Goal: Task Accomplishment & Management: Manage account settings

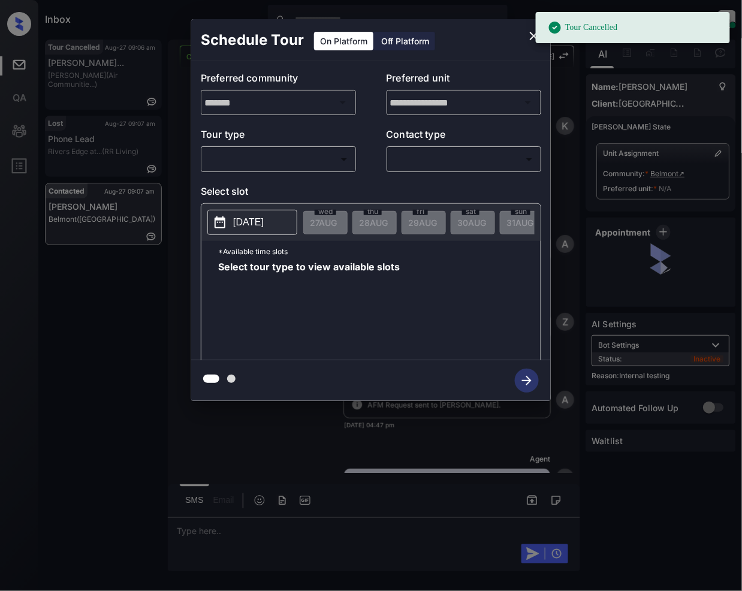
scroll to position [6528, 0]
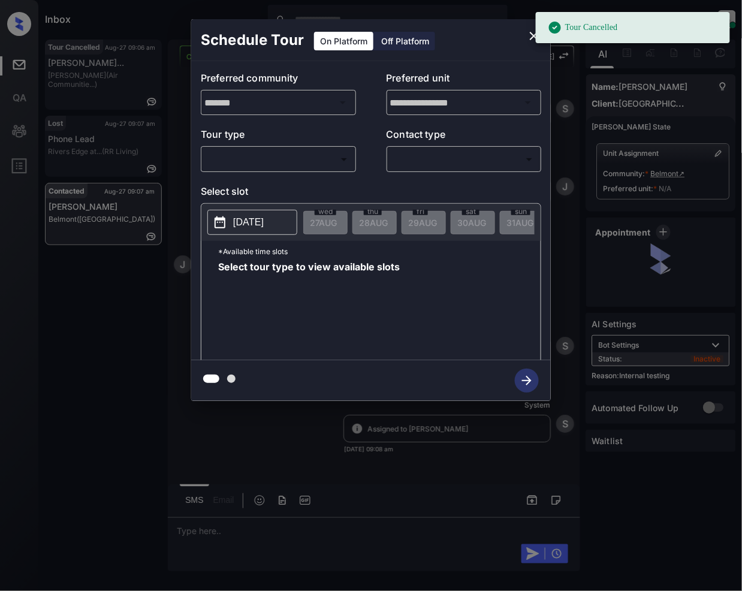
click at [288, 158] on body "Tour Cancelled Inbox Jeramie Castro Online Set yourself offline Set yourself on…" at bounding box center [371, 295] width 742 height 591
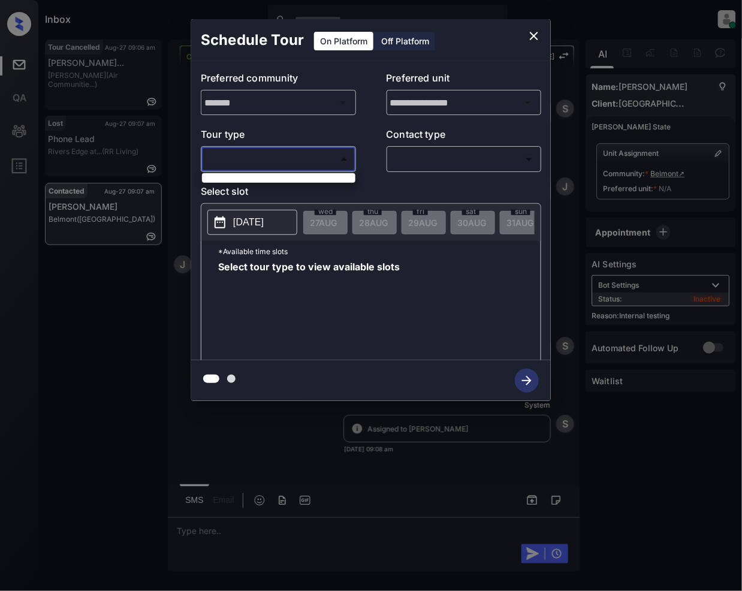
click at [528, 37] on div at bounding box center [371, 295] width 742 height 591
click at [537, 34] on icon "close" at bounding box center [534, 36] width 8 height 8
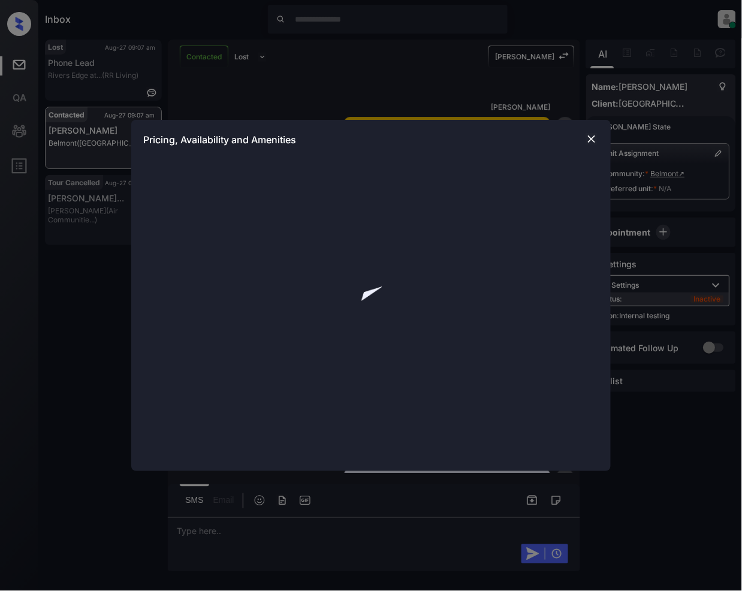
scroll to position [6528, 0]
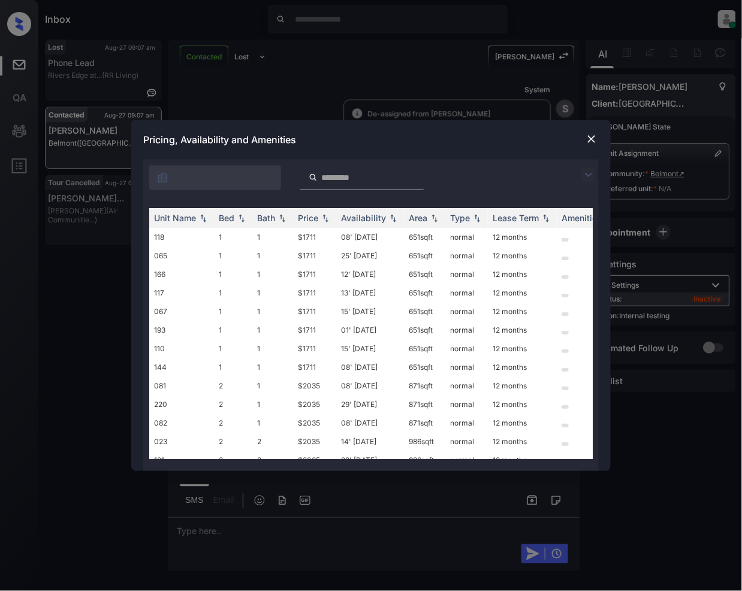
click at [588, 166] on div at bounding box center [371, 175] width 456 height 31
click at [594, 176] on img at bounding box center [589, 175] width 14 height 14
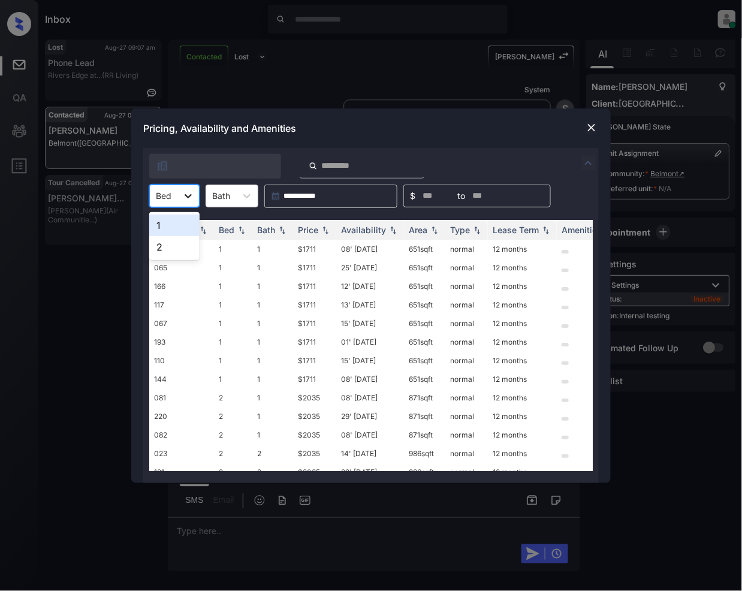
click at [183, 200] on icon at bounding box center [188, 196] width 12 height 12
click at [185, 234] on div "1" at bounding box center [174, 226] width 50 height 22
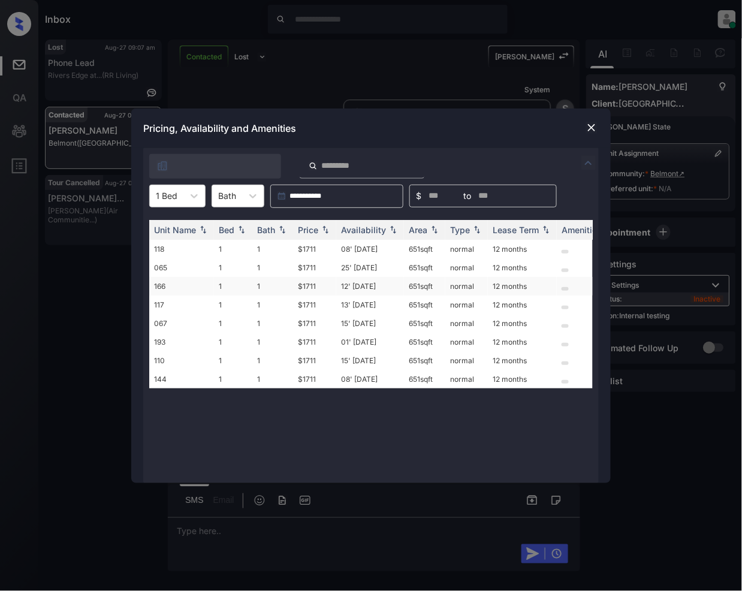
click at [310, 289] on td "$1711" at bounding box center [314, 286] width 43 height 19
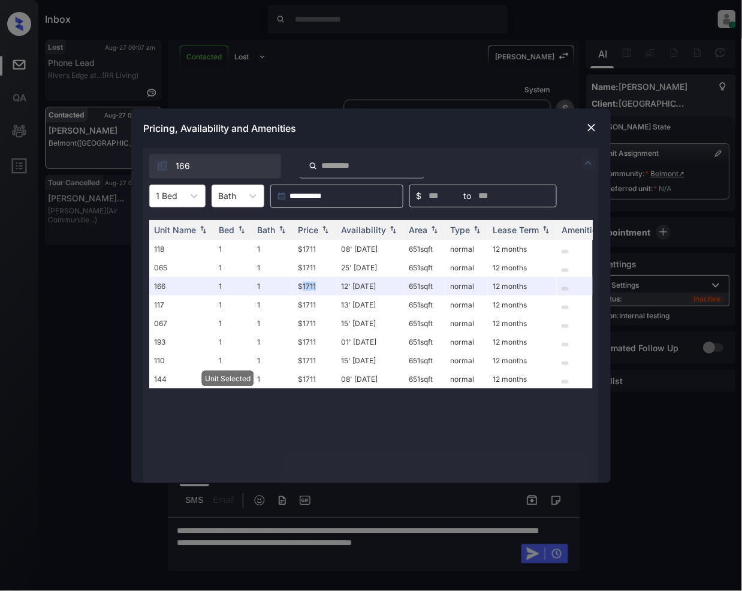
click at [593, 128] on img at bounding box center [592, 128] width 12 height 12
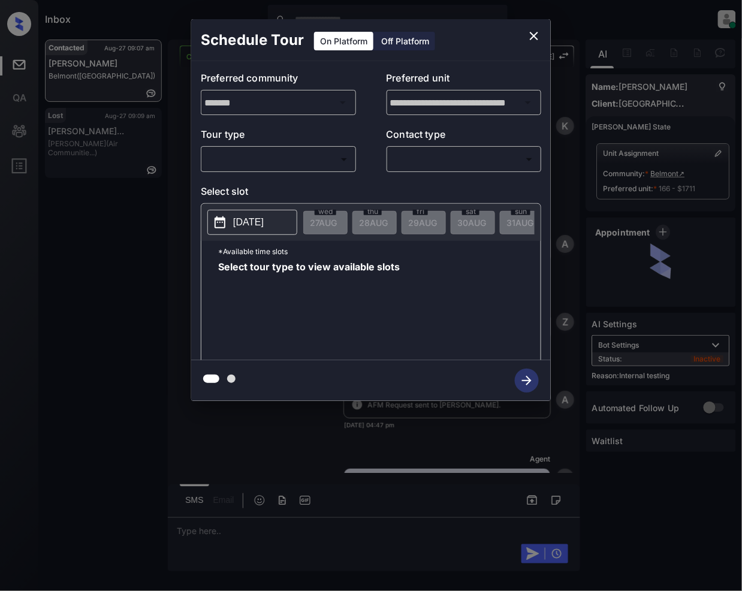
scroll to position [6932, 0]
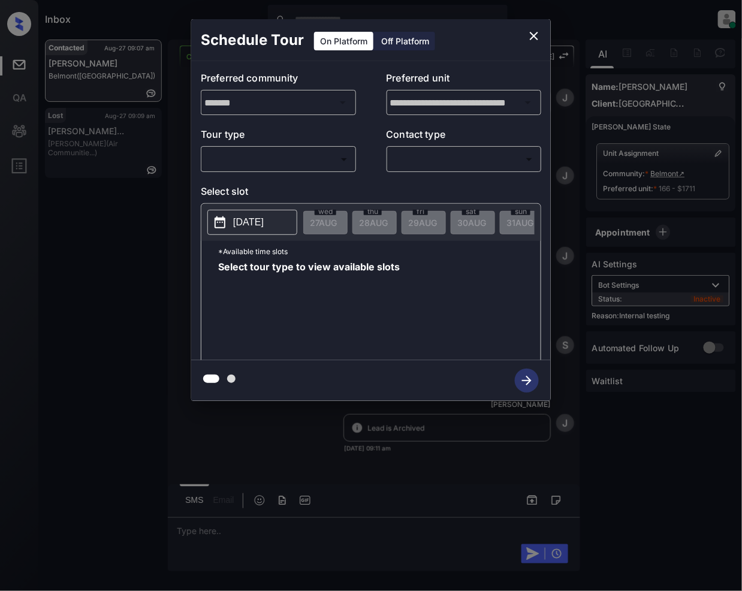
click at [277, 164] on body "Inbox [PERSON_NAME] Online Set yourself offline Set yourself on break Profile S…" at bounding box center [371, 295] width 742 height 591
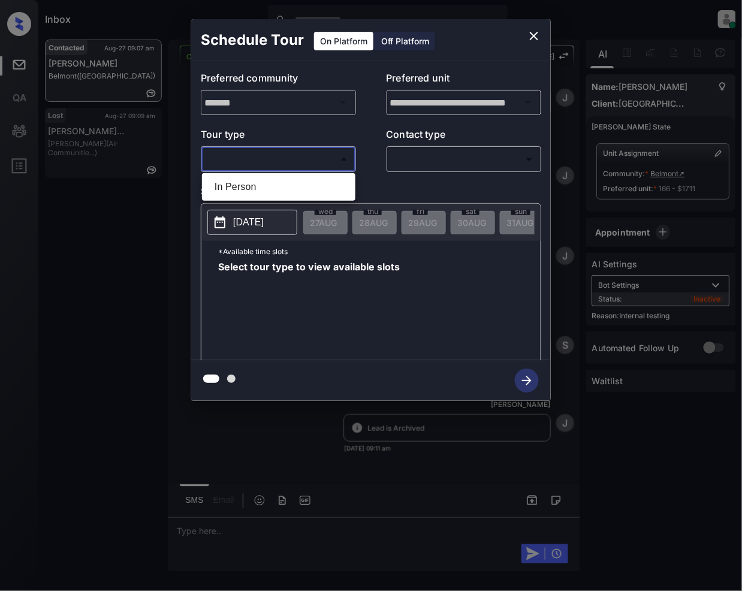
click at [530, 32] on div at bounding box center [371, 295] width 742 height 591
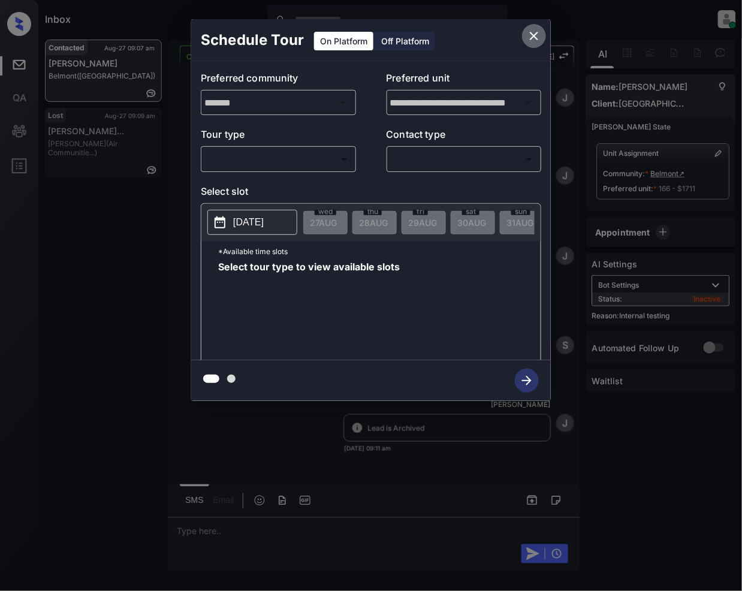
click at [537, 34] on icon "close" at bounding box center [534, 36] width 14 height 14
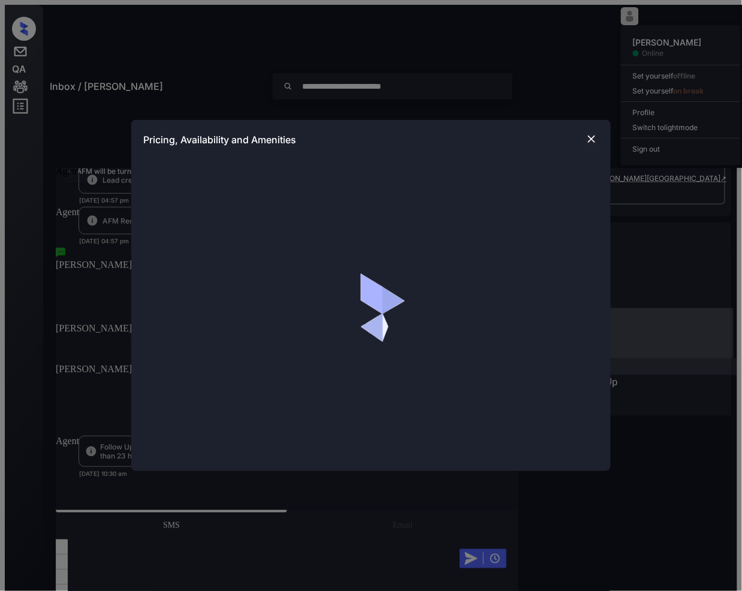
scroll to position [249, 0]
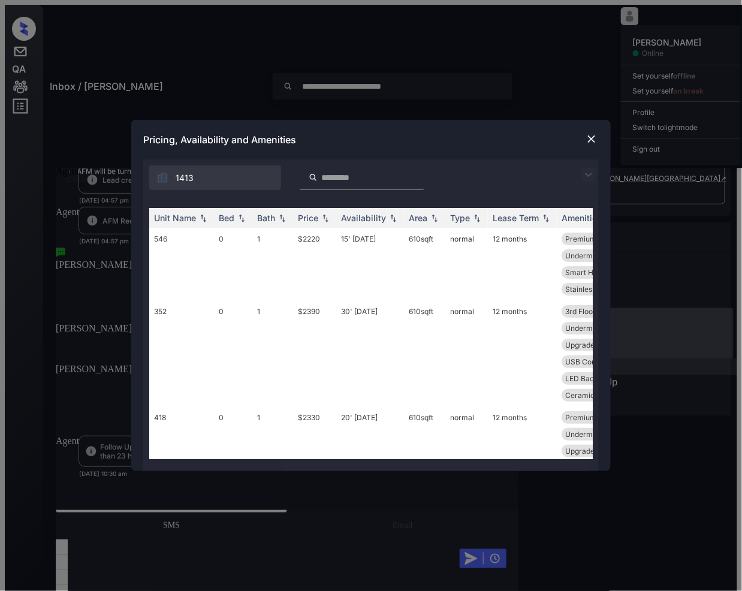
click at [585, 173] on img at bounding box center [589, 175] width 14 height 14
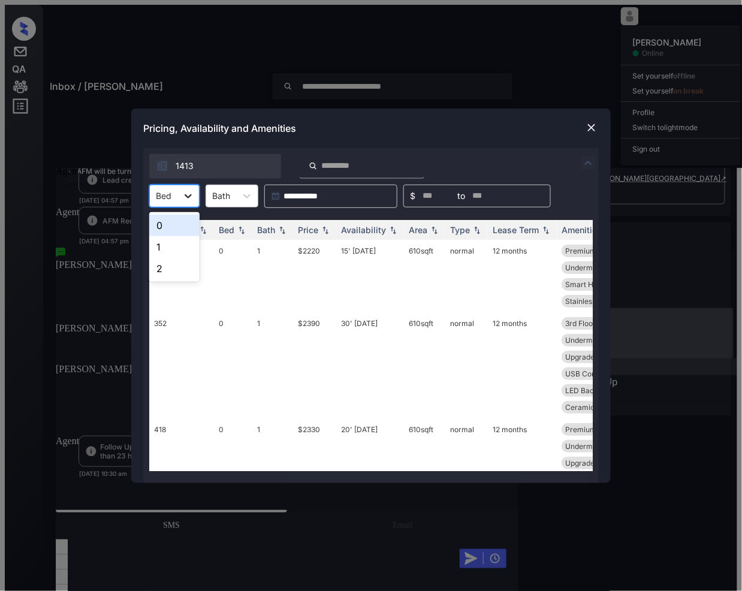
click at [186, 200] on icon at bounding box center [188, 196] width 12 height 12
click at [154, 229] on div "0" at bounding box center [174, 226] width 50 height 22
click at [317, 228] on div "Price" at bounding box center [308, 230] width 20 height 10
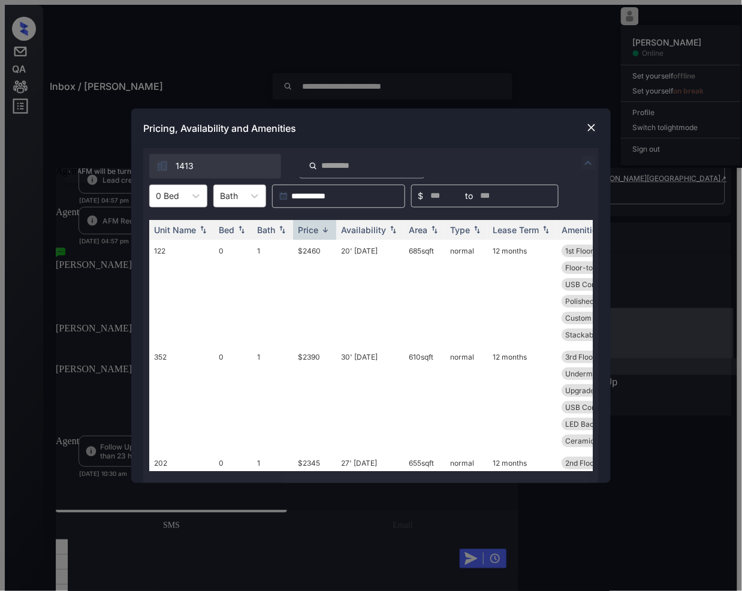
scroll to position [500, 0]
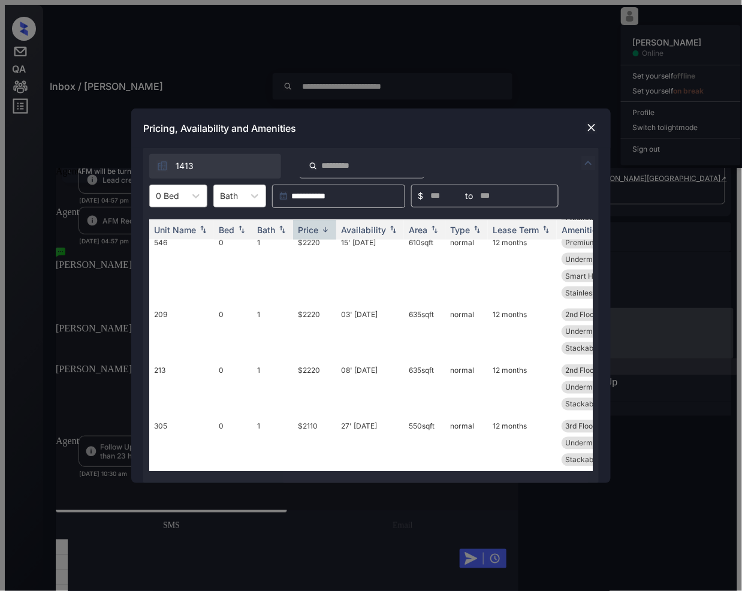
click at [183, 192] on div "0 Bed" at bounding box center [167, 195] width 35 height 17
click at [169, 252] on div "1" at bounding box center [178, 247] width 58 height 22
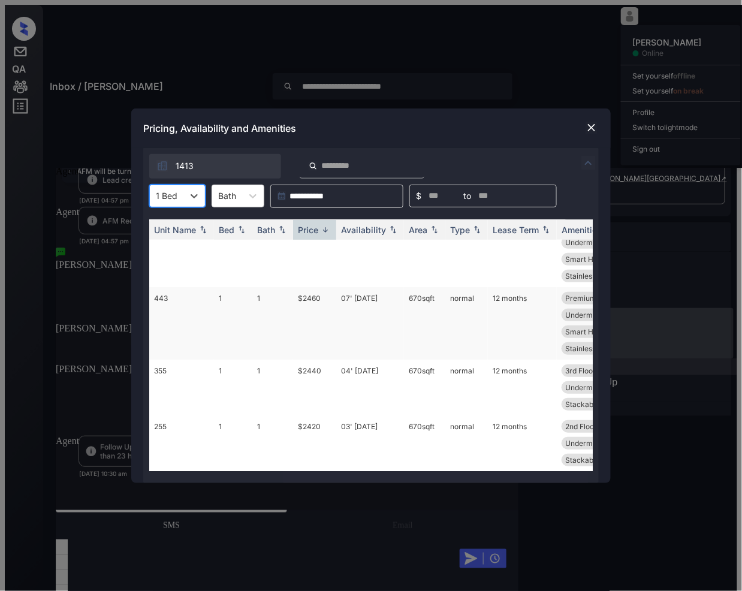
scroll to position [183, 0]
click at [173, 195] on div at bounding box center [167, 195] width 22 height 13
click at [160, 223] on div "0" at bounding box center [177, 226] width 56 height 22
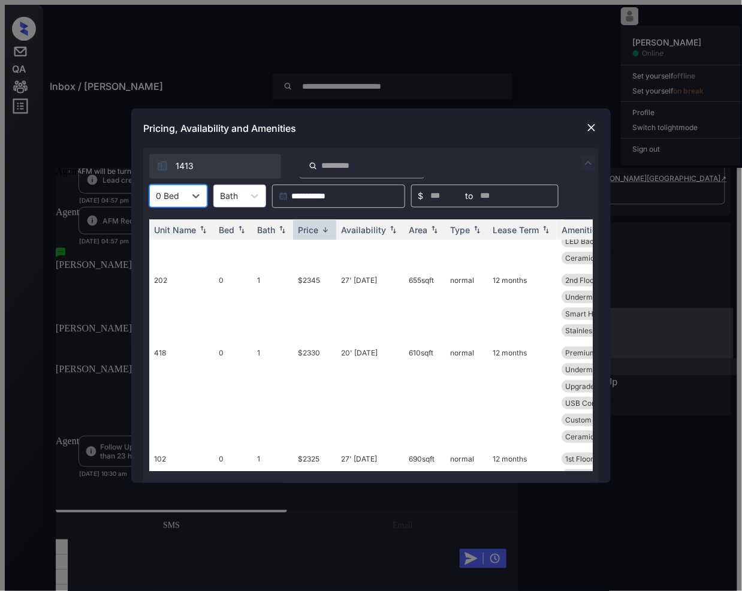
scroll to position [500, 0]
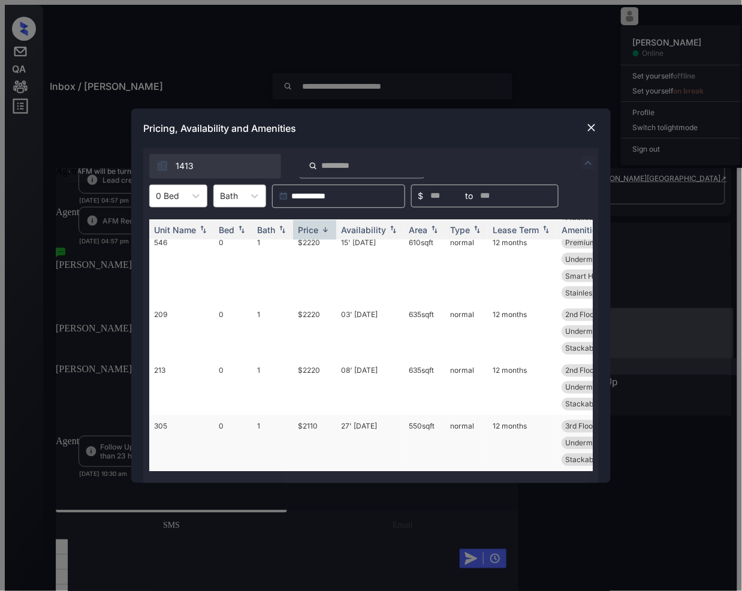
click at [315, 417] on td "$2110" at bounding box center [314, 444] width 43 height 56
click at [313, 417] on td "$2110" at bounding box center [314, 444] width 43 height 56
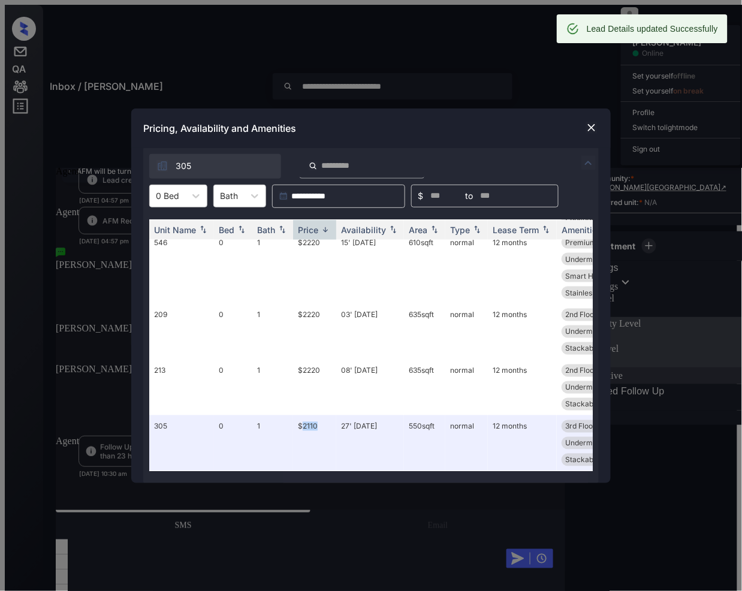
click at [592, 127] on img at bounding box center [592, 128] width 12 height 12
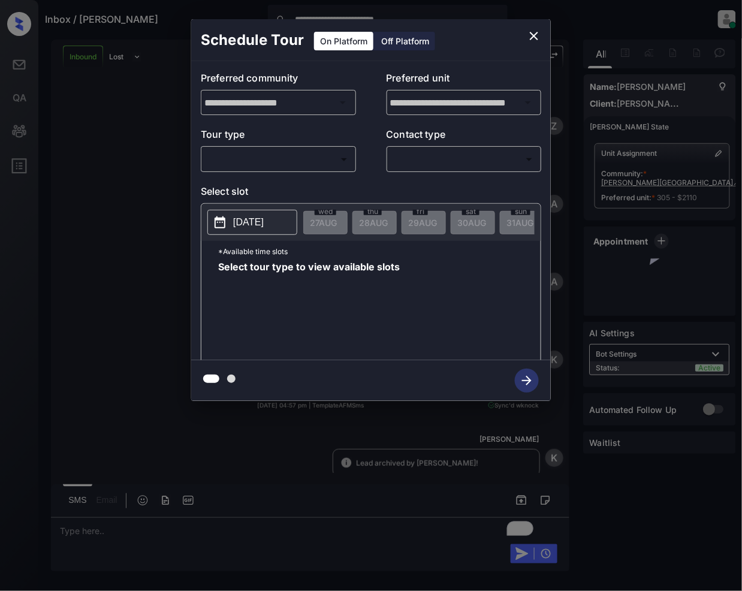
scroll to position [327, 0]
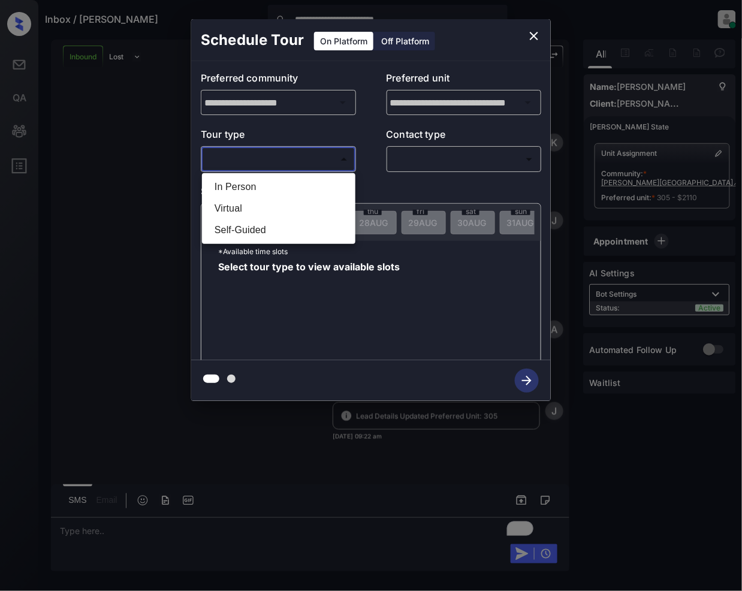
click at [284, 161] on body "**********" at bounding box center [371, 295] width 742 height 591
click at [233, 202] on li "Virtual" at bounding box center [279, 209] width 148 height 22
type input "*******"
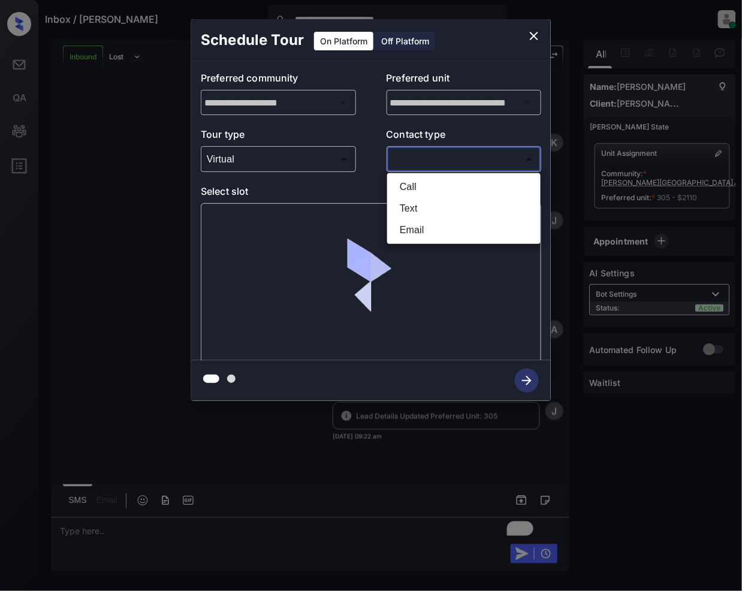
click at [425, 158] on body "**********" at bounding box center [371, 295] width 742 height 591
drag, startPoint x: 416, startPoint y: 192, endPoint x: 416, endPoint y: 291, distance: 98.9
click at [415, 192] on li "Call" at bounding box center [464, 187] width 148 height 22
type input "****"
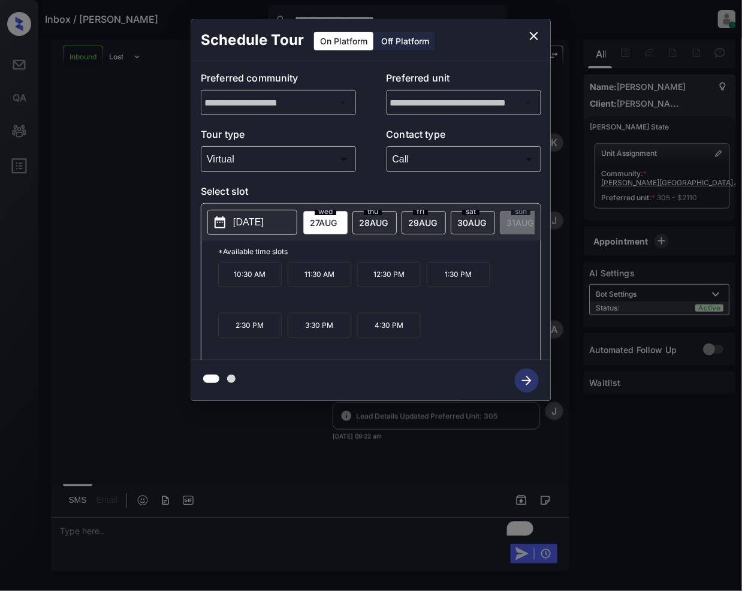
click at [140, 169] on div "**********" at bounding box center [371, 210] width 742 height 420
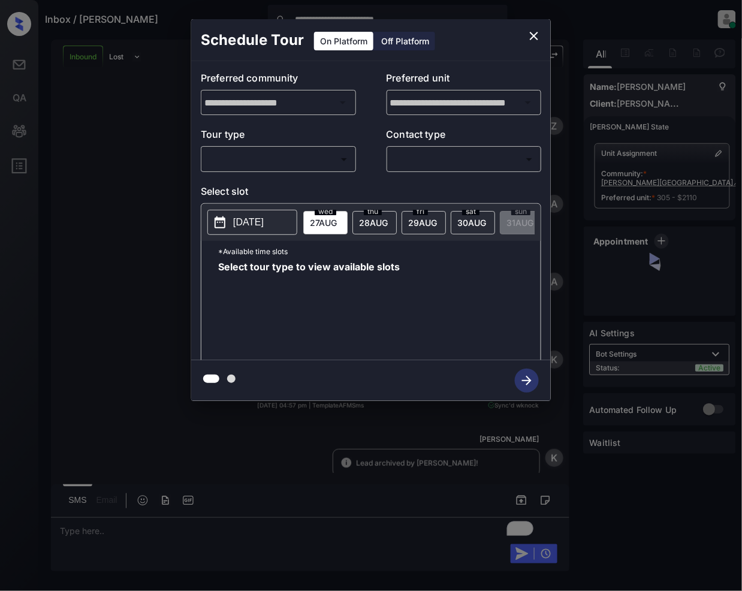
scroll to position [327, 0]
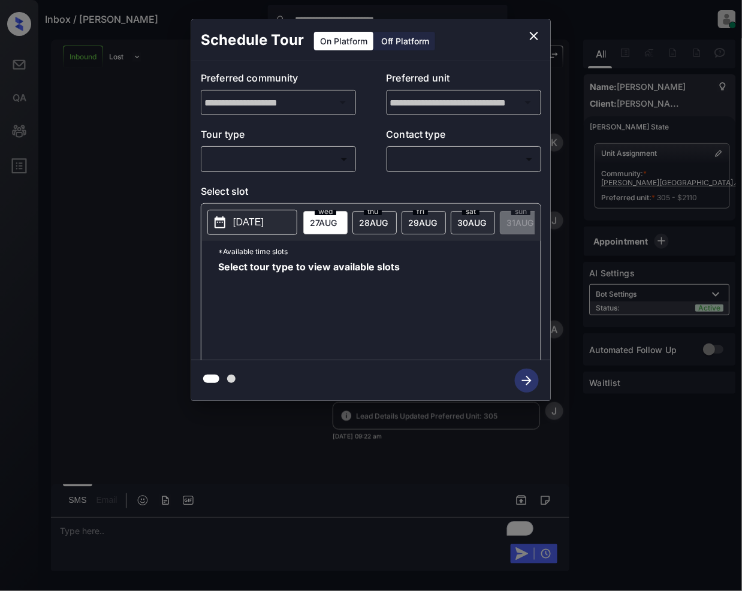
click at [262, 156] on body "**********" at bounding box center [371, 295] width 742 height 591
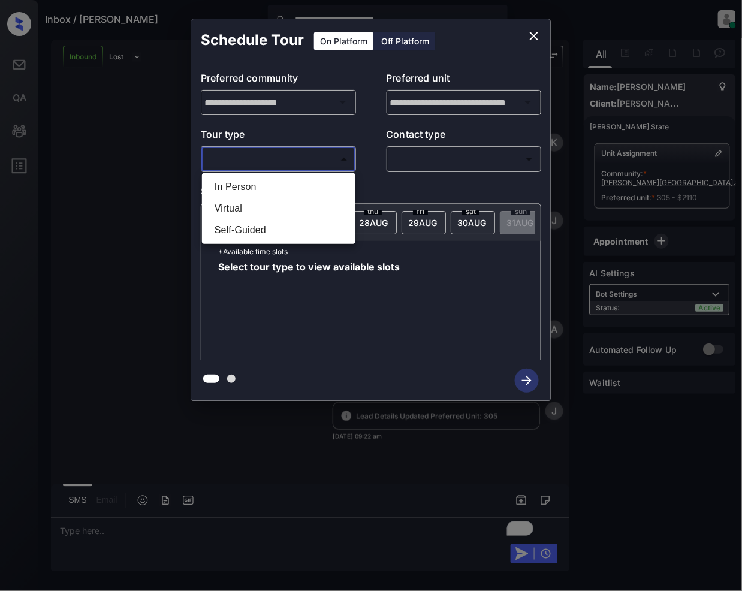
click at [235, 207] on li "Virtual" at bounding box center [279, 209] width 148 height 22
type input "*******"
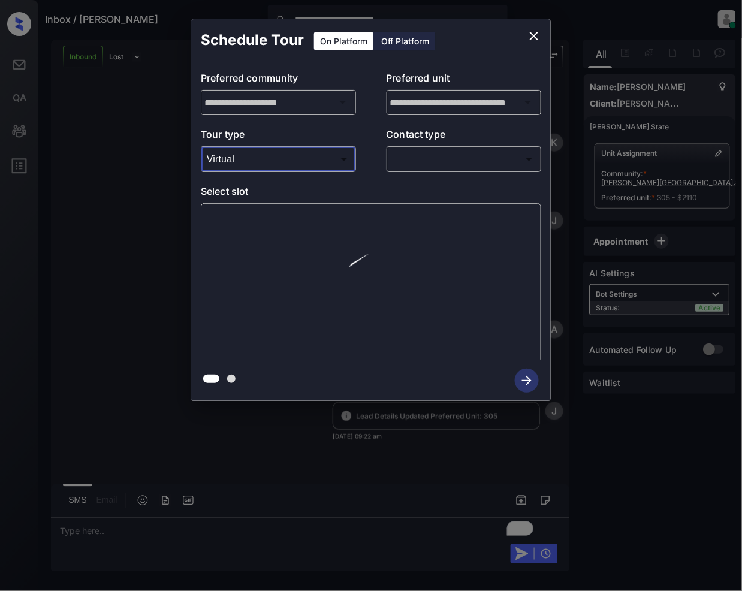
click at [408, 158] on body "**********" at bounding box center [371, 295] width 742 height 591
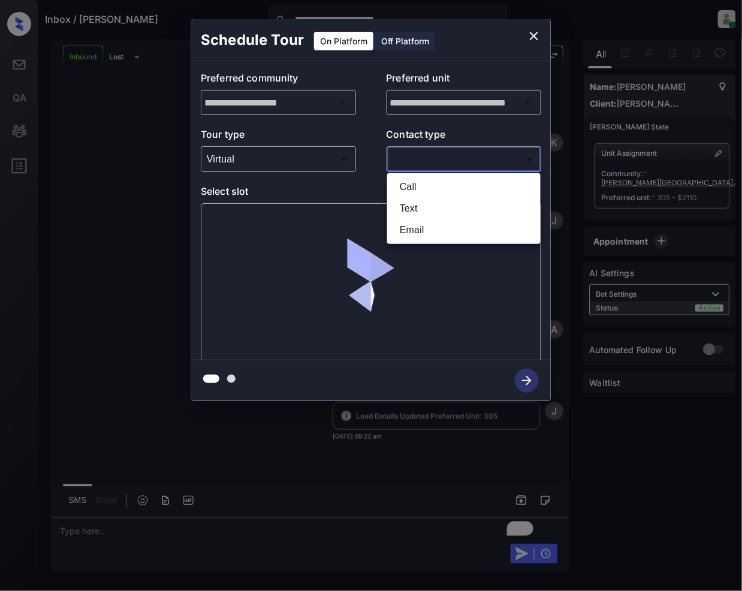
click at [413, 189] on li "Call" at bounding box center [464, 187] width 148 height 22
type input "****"
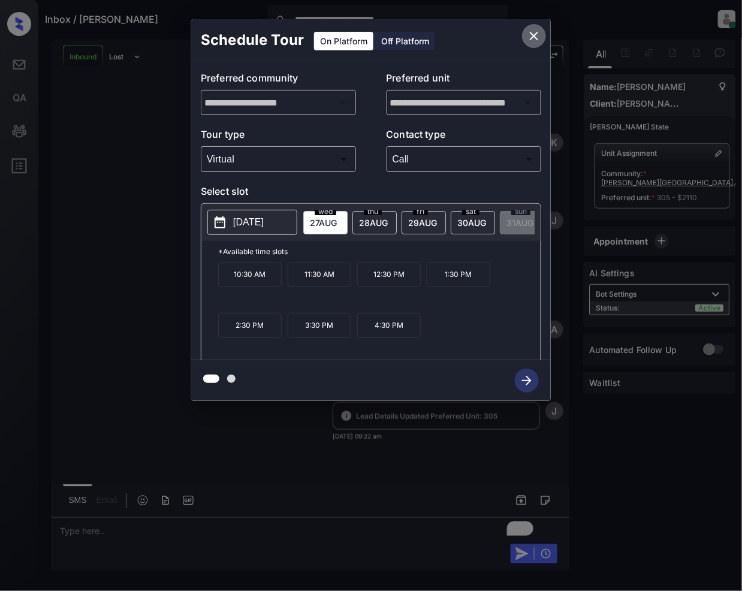
click at [542, 32] on button "close" at bounding box center [534, 36] width 24 height 24
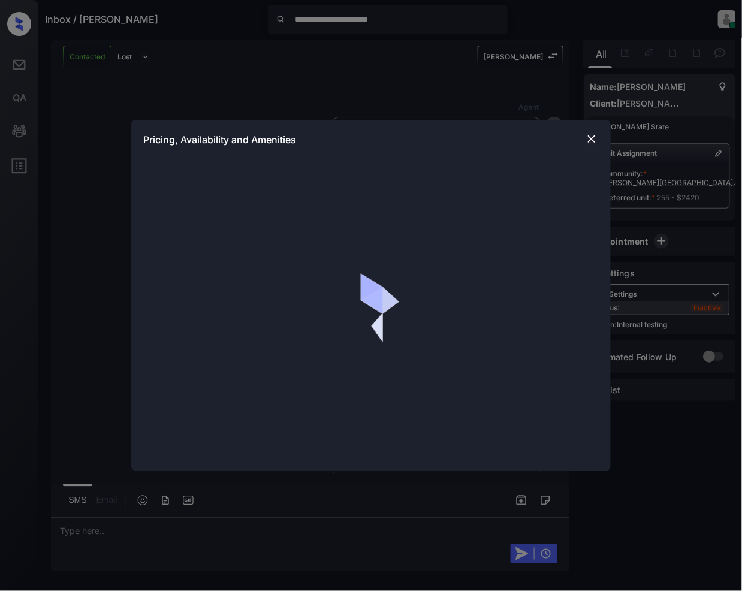
scroll to position [6843, 0]
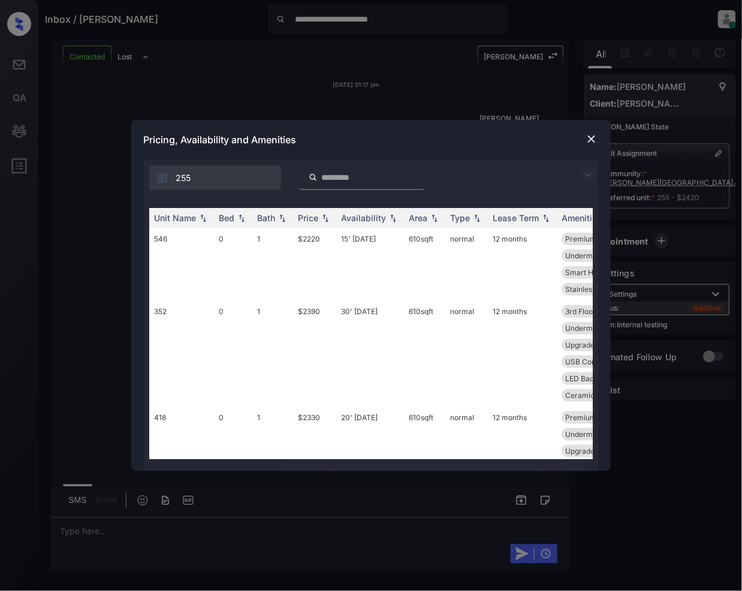
drag, startPoint x: 586, startPoint y: 178, endPoint x: 577, endPoint y: 178, distance: 9.6
click at [586, 178] on img at bounding box center [589, 175] width 14 height 14
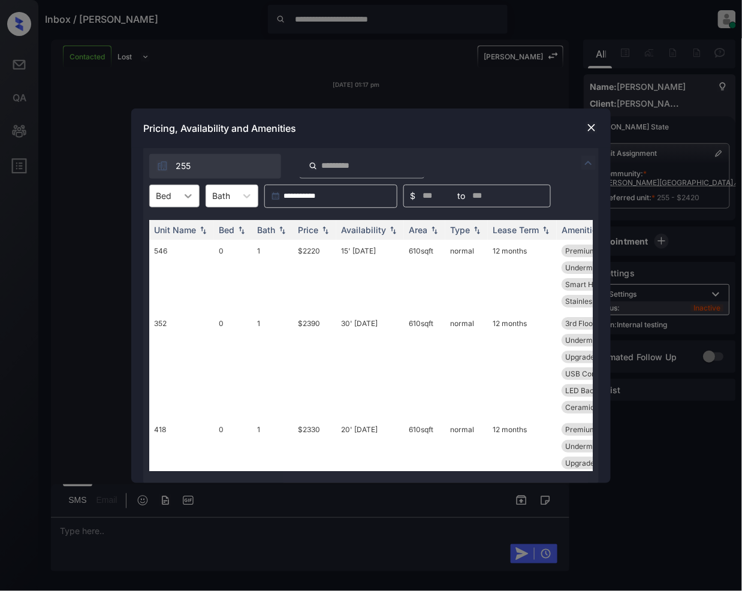
click at [181, 197] on div at bounding box center [189, 196] width 22 height 22
click at [163, 250] on div "1" at bounding box center [174, 247] width 50 height 22
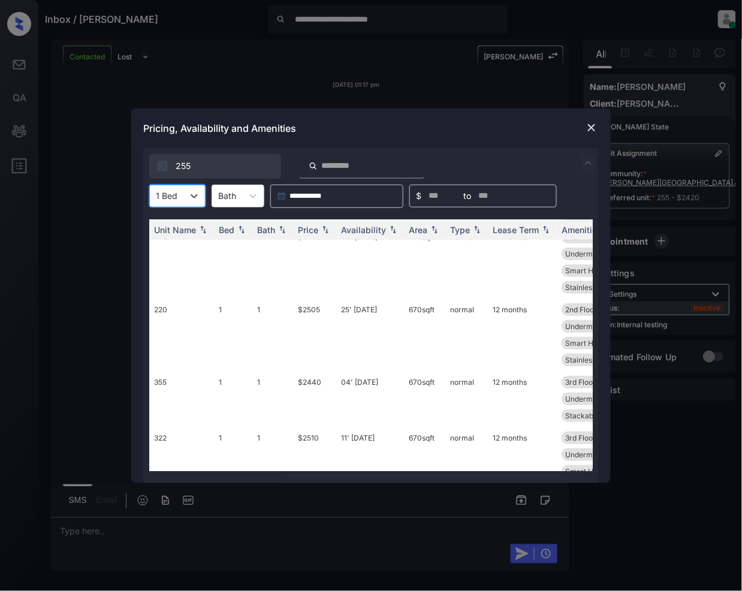
scroll to position [182, 0]
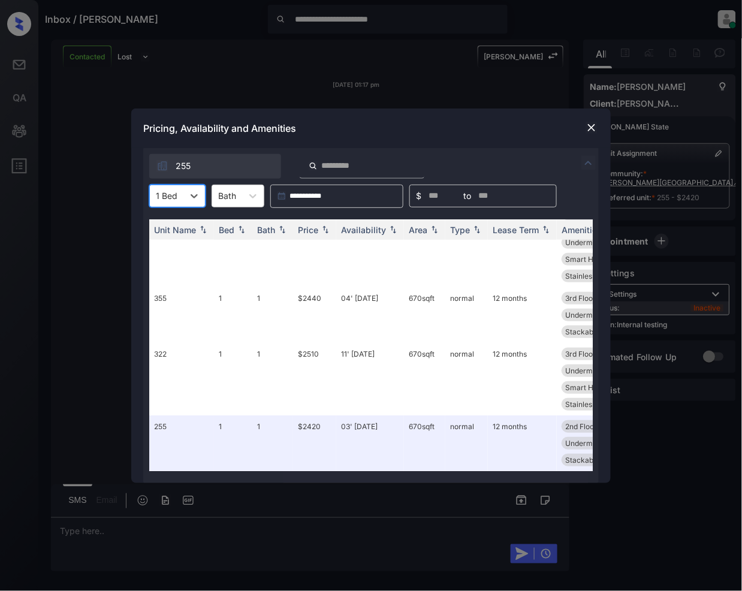
click at [586, 128] on img at bounding box center [592, 128] width 12 height 12
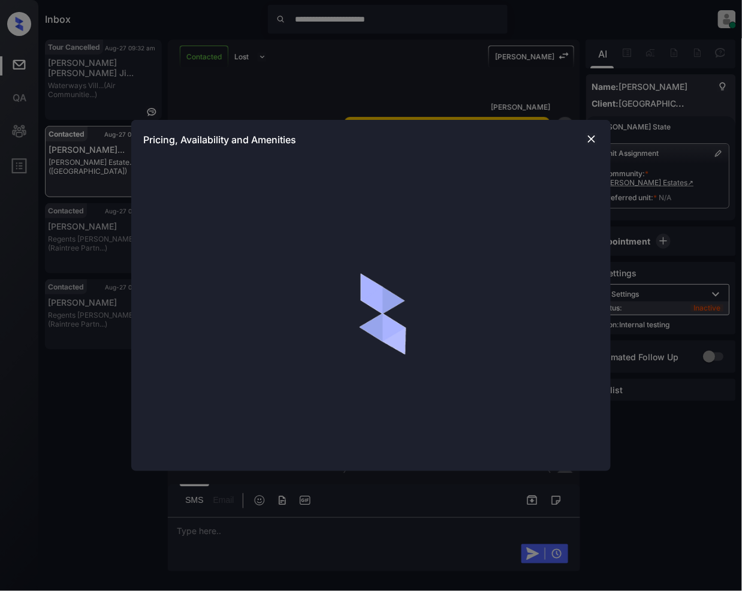
scroll to position [1090, 0]
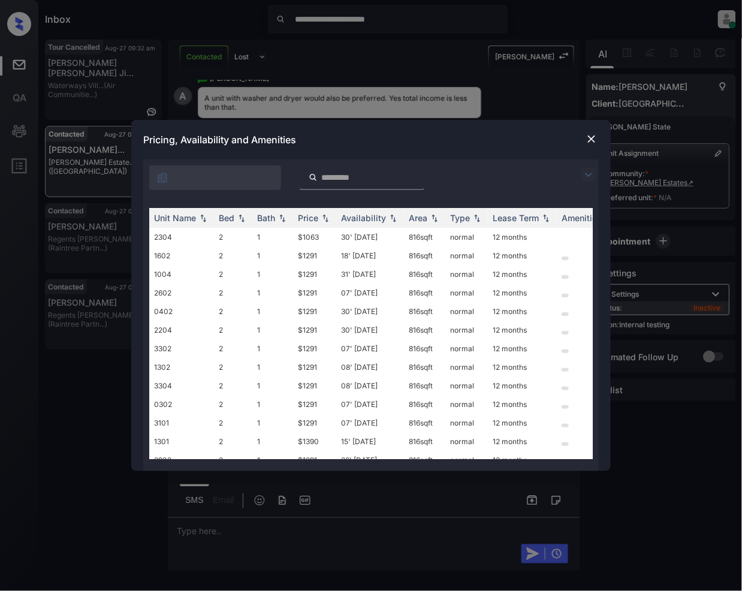
click at [593, 174] on img at bounding box center [589, 175] width 14 height 14
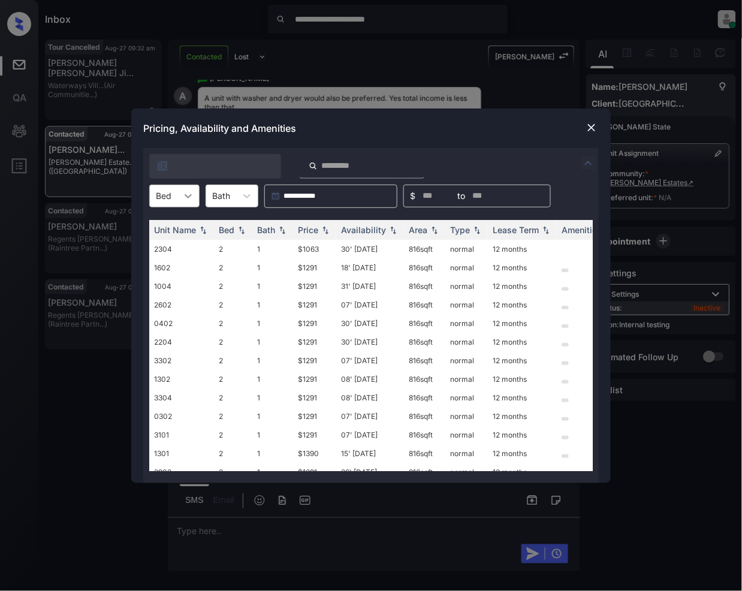
click at [194, 197] on icon at bounding box center [188, 196] width 12 height 12
click at [588, 127] on img at bounding box center [592, 128] width 12 height 12
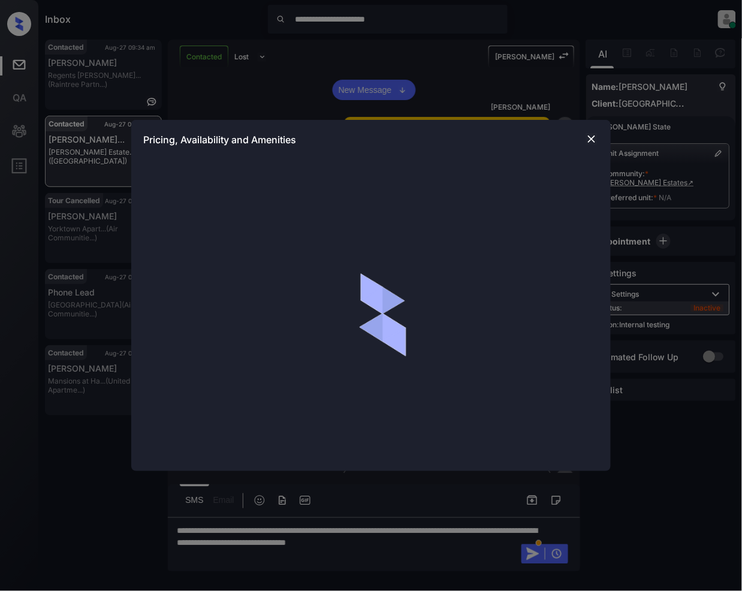
scroll to position [1313, 0]
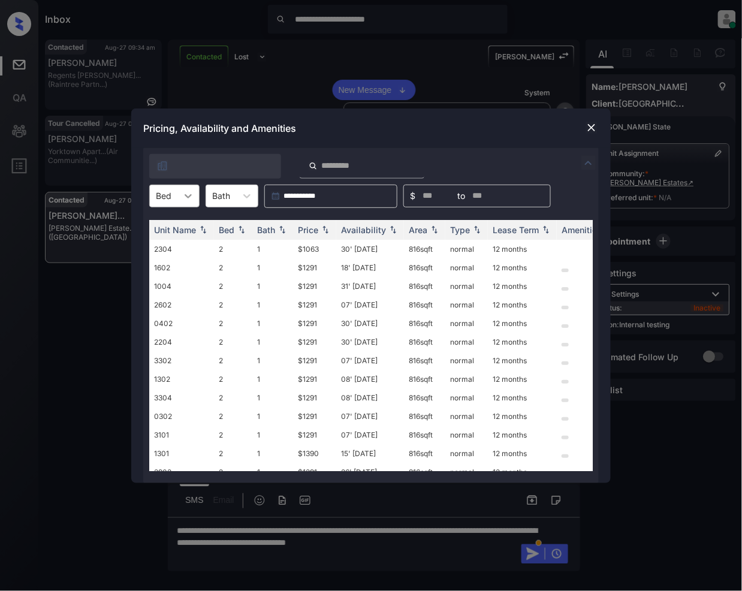
drag, startPoint x: 181, startPoint y: 192, endPoint x: 178, endPoint y: 198, distance: 6.2
click at [182, 192] on div at bounding box center [189, 196] width 22 height 22
click at [173, 227] on div "2" at bounding box center [174, 226] width 50 height 22
click at [320, 228] on img at bounding box center [326, 229] width 12 height 8
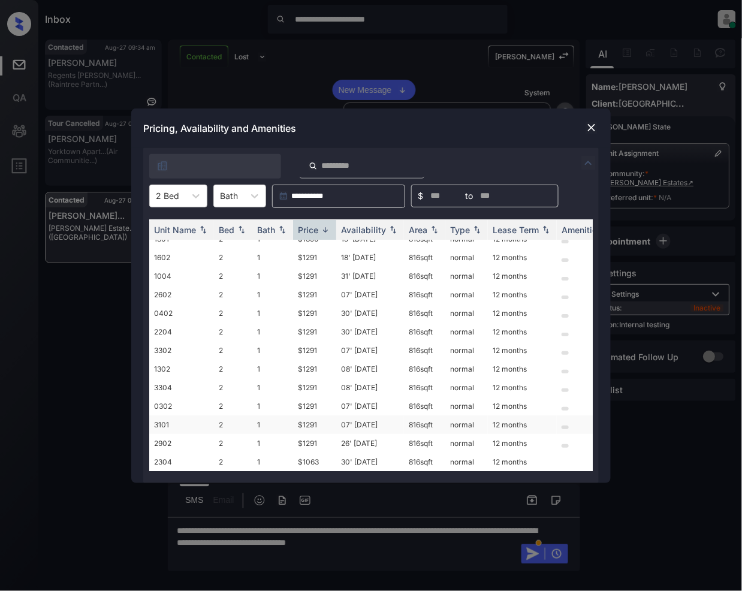
click at [312, 416] on td "$1291" at bounding box center [314, 425] width 43 height 19
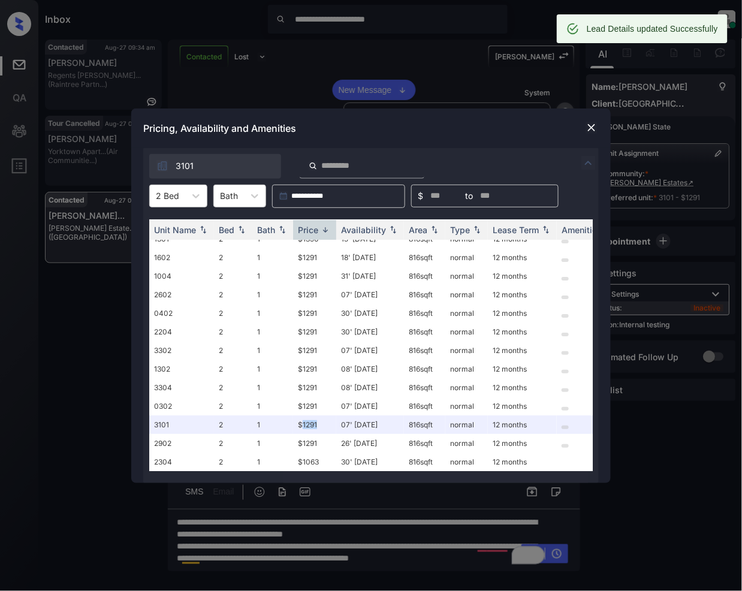
click at [588, 127] on img at bounding box center [592, 128] width 12 height 12
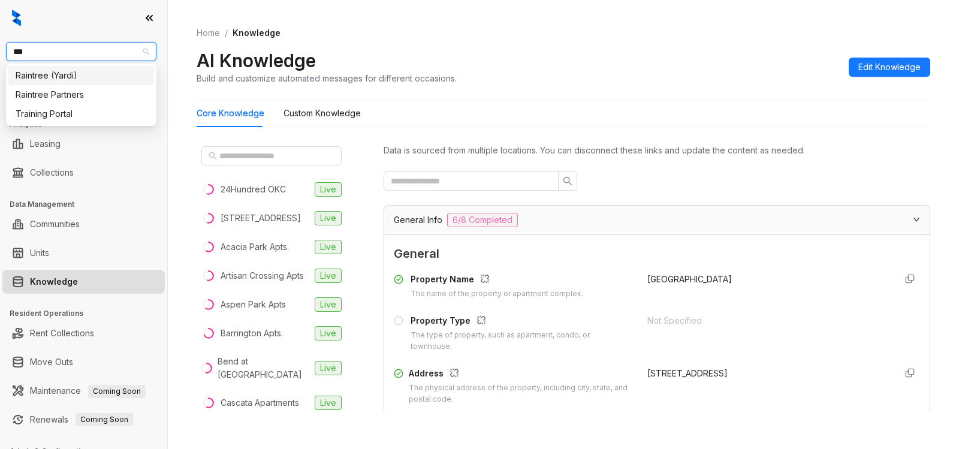
type input "****"
click at [76, 94] on div "Raintree Partners" at bounding box center [81, 94] width 131 height 13
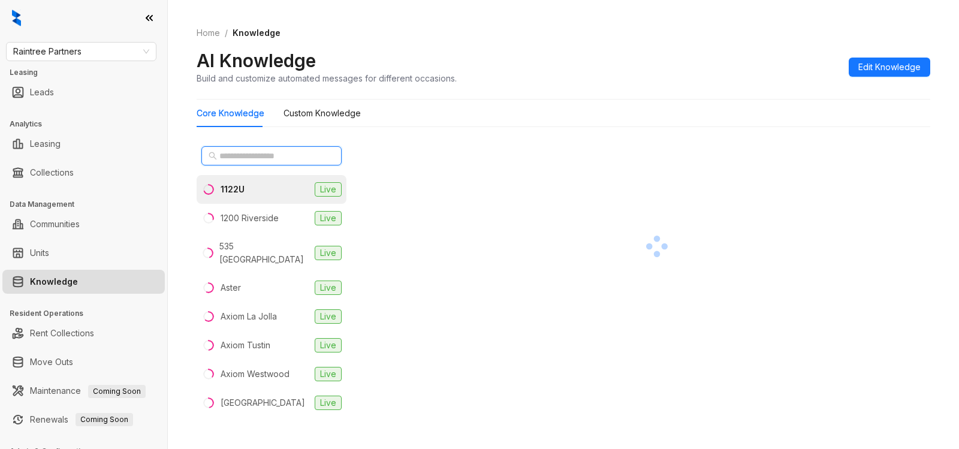
click at [267, 159] on input "text" at bounding box center [272, 155] width 106 height 13
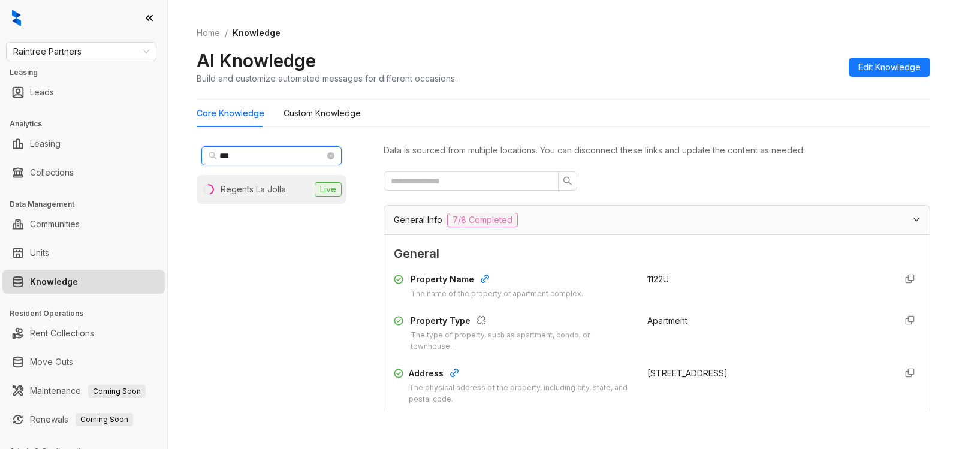
type input "***"
click at [282, 197] on li "Regents La Jolla Live" at bounding box center [272, 189] width 150 height 29
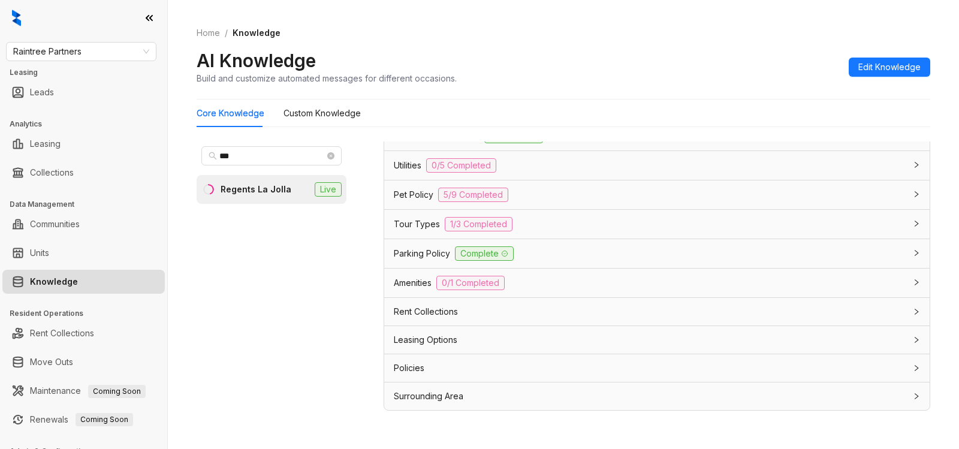
scroll to position [867, 0]
click at [440, 334] on span "Leasing Options" at bounding box center [426, 339] width 64 height 13
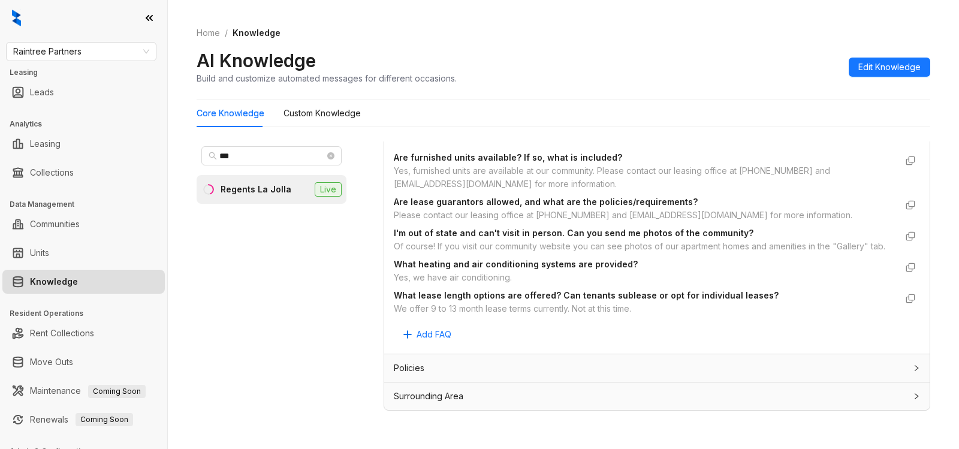
scroll to position [1139, 0]
drag, startPoint x: 392, startPoint y: 308, endPoint x: 573, endPoint y: 312, distance: 181.1
click at [573, 312] on div "Custom Knowledge Additional details related to Leasing Options that isn't inclu…" at bounding box center [657, 224] width 546 height 258
copy div "We offer 9 to 13 month lease terms currently."
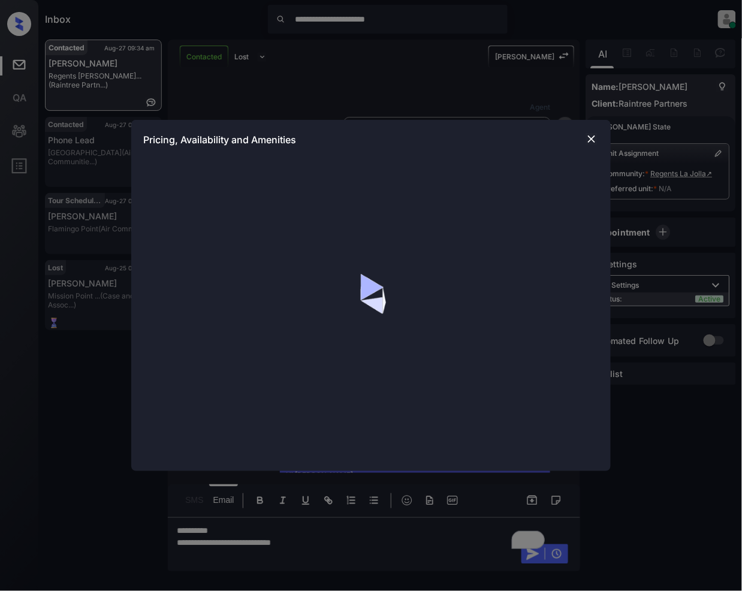
scroll to position [619, 0]
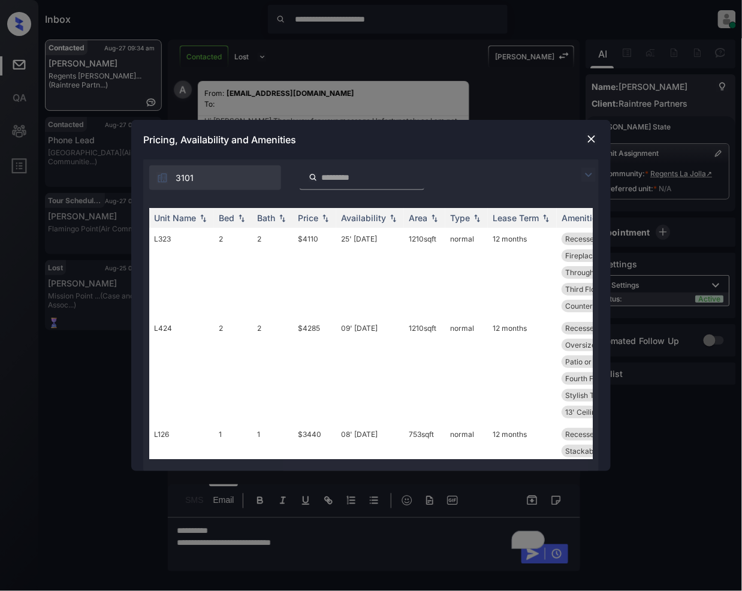
click at [589, 173] on img at bounding box center [589, 175] width 14 height 14
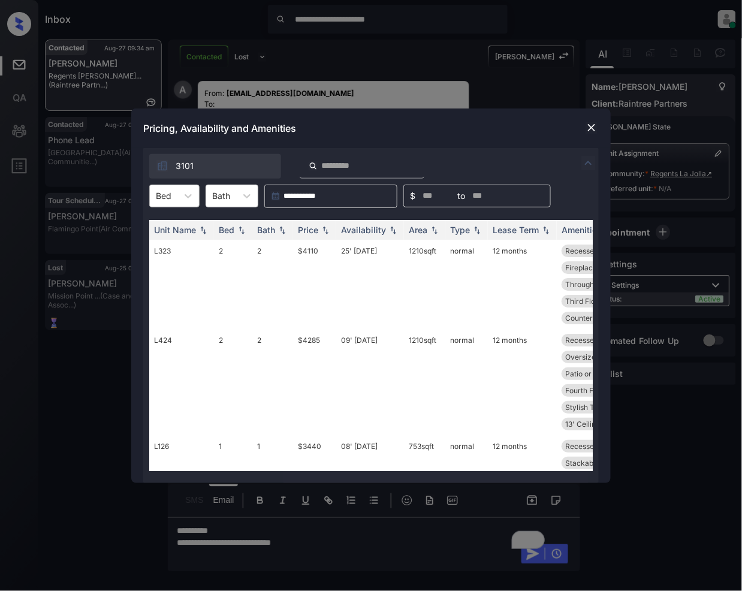
drag, startPoint x: 172, startPoint y: 195, endPoint x: 169, endPoint y: 201, distance: 7.0
click at [172, 194] on div "Bed" at bounding box center [164, 195] width 28 height 17
click at [174, 227] on div "1" at bounding box center [174, 226] width 50 height 22
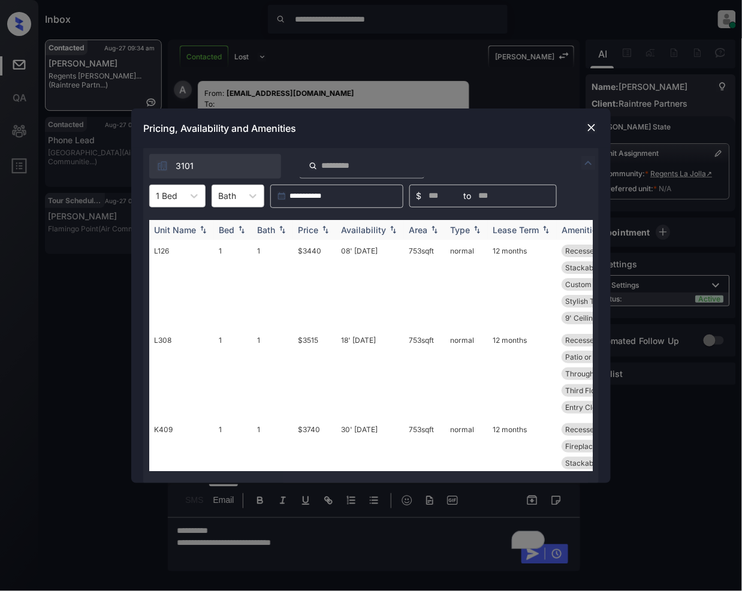
click at [327, 235] on div "Price" at bounding box center [315, 230] width 34 height 10
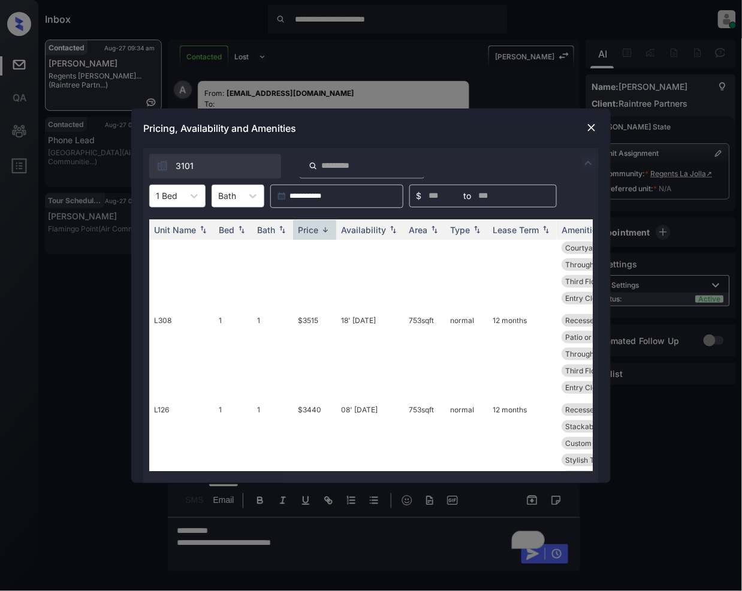
scroll to position [155, 0]
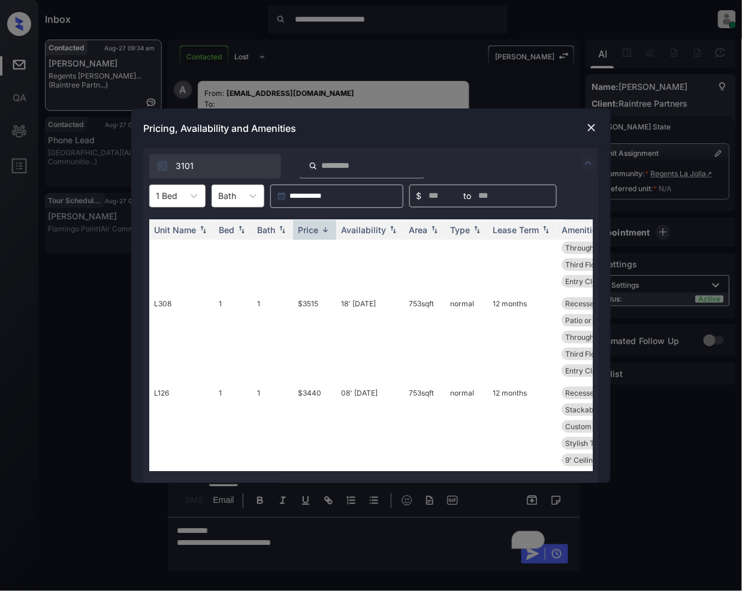
click at [593, 127] on img at bounding box center [592, 128] width 12 height 12
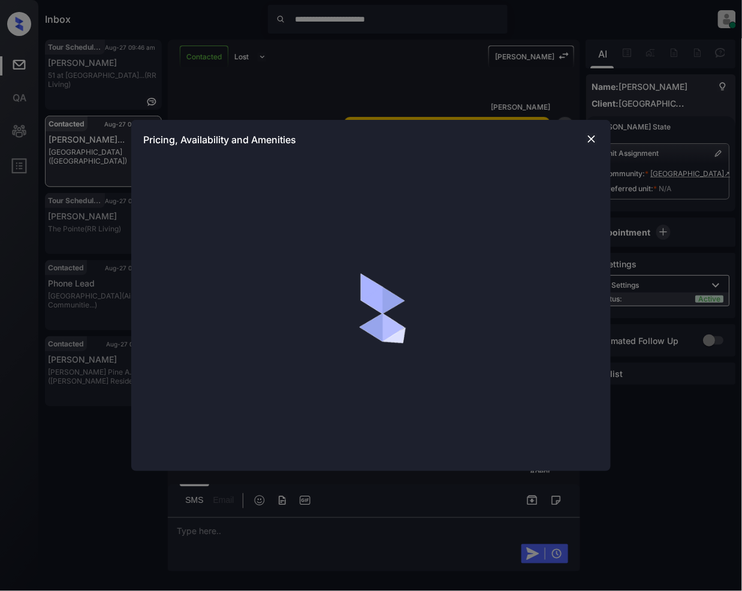
scroll to position [1982, 0]
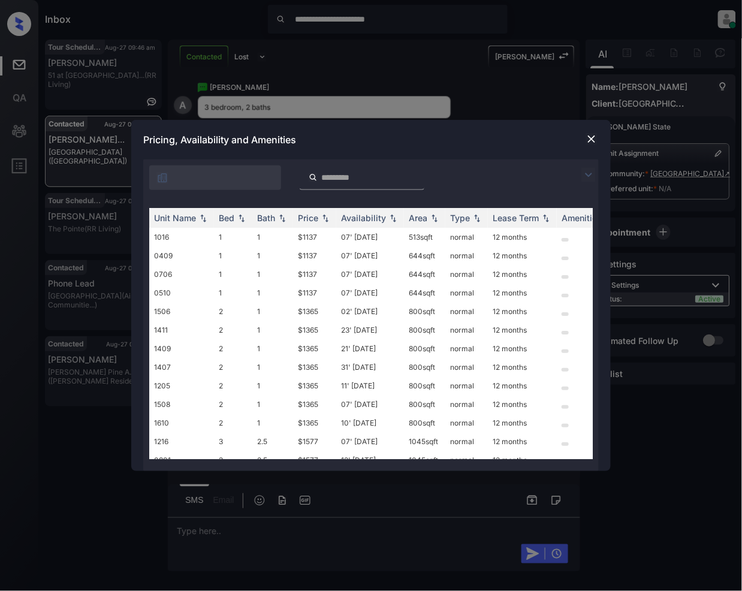
click at [595, 172] on img at bounding box center [589, 175] width 14 height 14
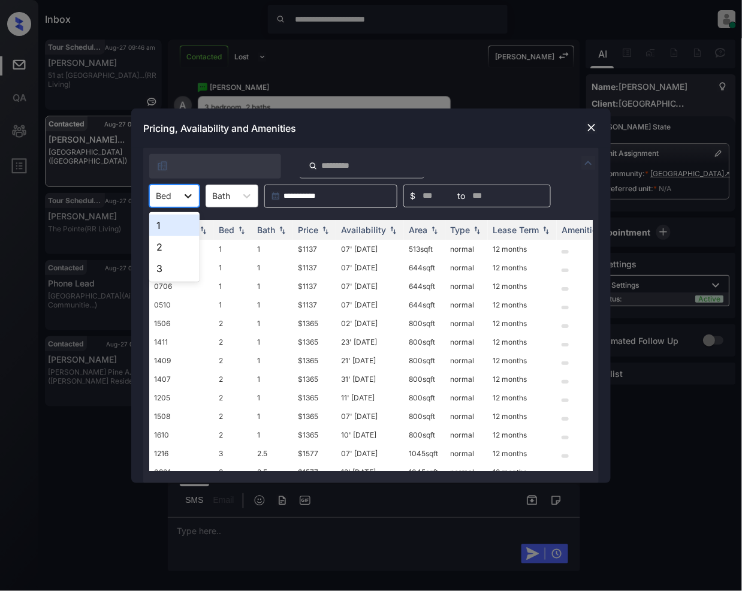
click at [190, 200] on icon at bounding box center [188, 196] width 12 height 12
drag, startPoint x: 164, startPoint y: 275, endPoint x: 181, endPoint y: 306, distance: 35.4
click at [167, 275] on div "3" at bounding box center [174, 269] width 50 height 22
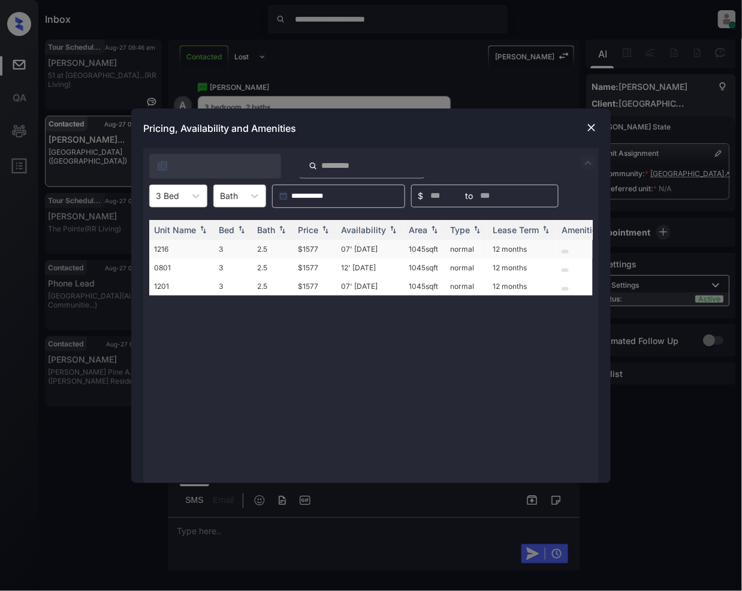
click at [313, 248] on td "$1577" at bounding box center [314, 249] width 43 height 19
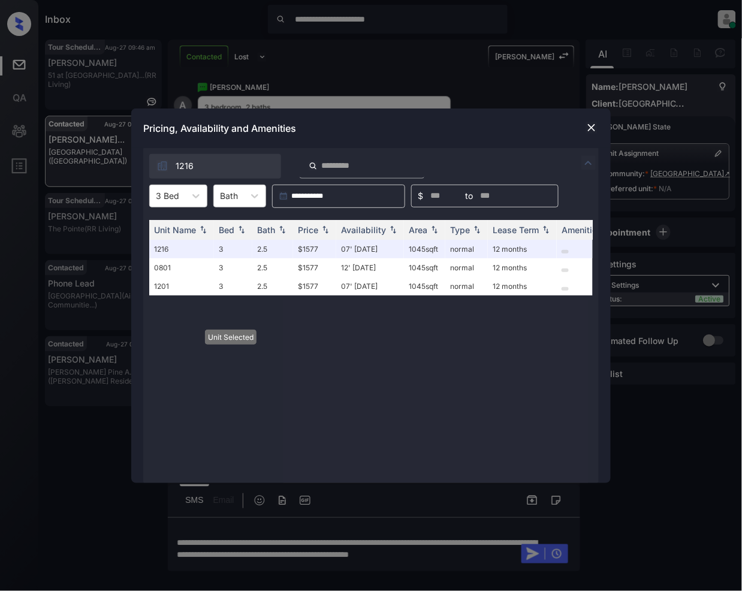
click at [598, 128] on div at bounding box center [592, 128] width 14 height 14
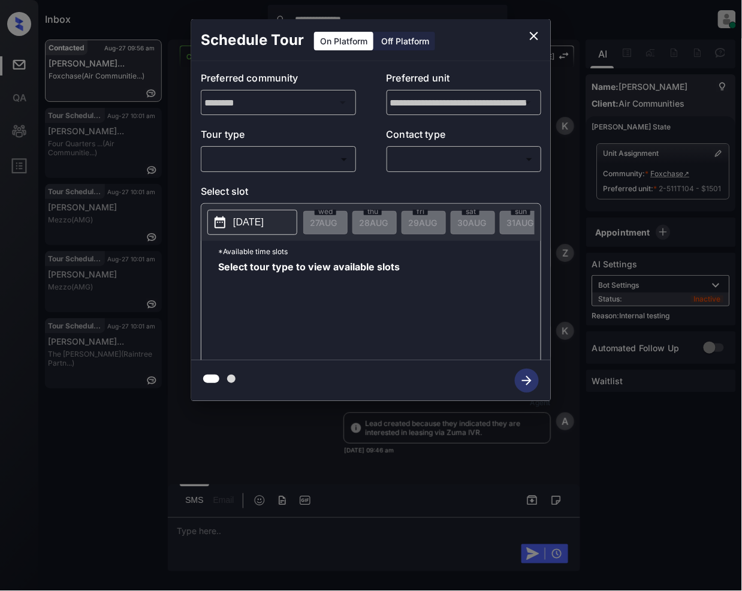
scroll to position [2538, 0]
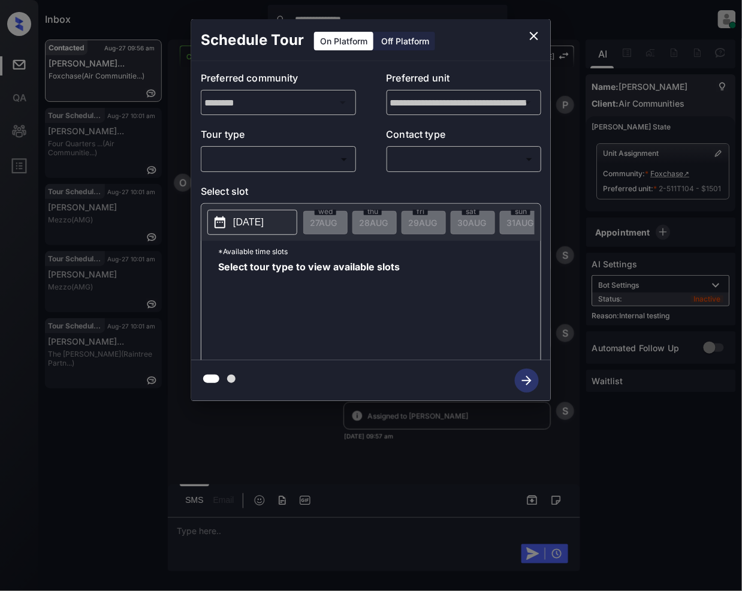
click at [290, 154] on body "**********" at bounding box center [371, 295] width 742 height 591
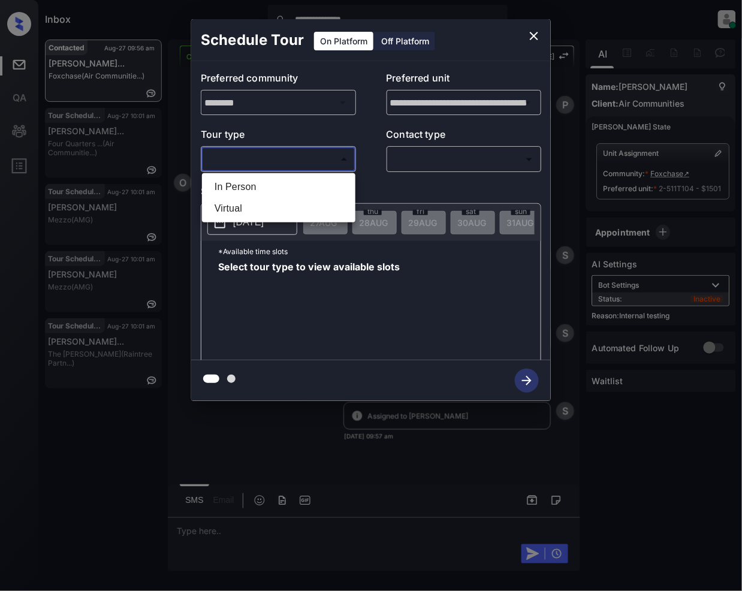
click at [228, 186] on li "In Person" at bounding box center [279, 187] width 148 height 22
type input "********"
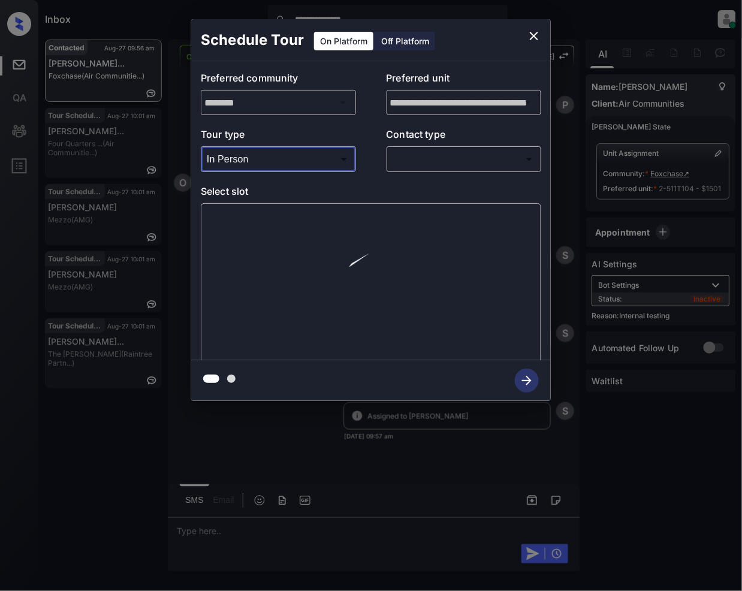
click at [408, 154] on body "**********" at bounding box center [371, 295] width 742 height 591
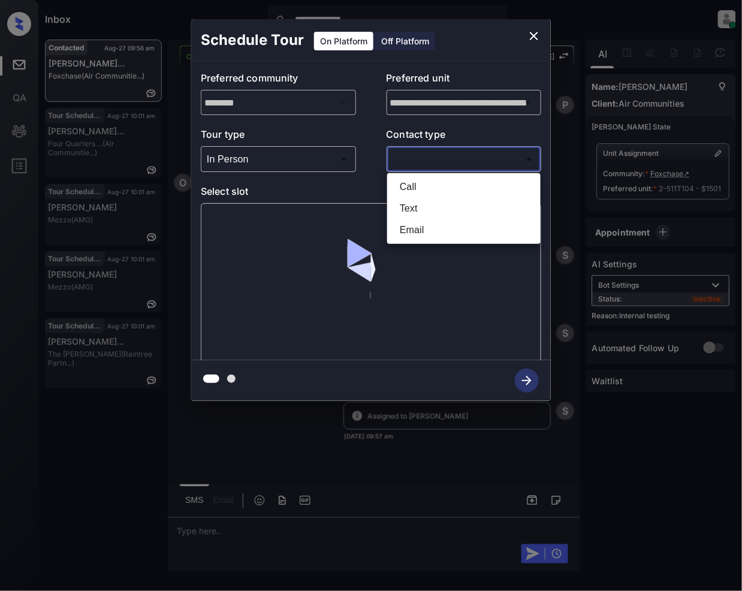
click at [414, 207] on li "Text" at bounding box center [464, 209] width 148 height 22
type input "****"
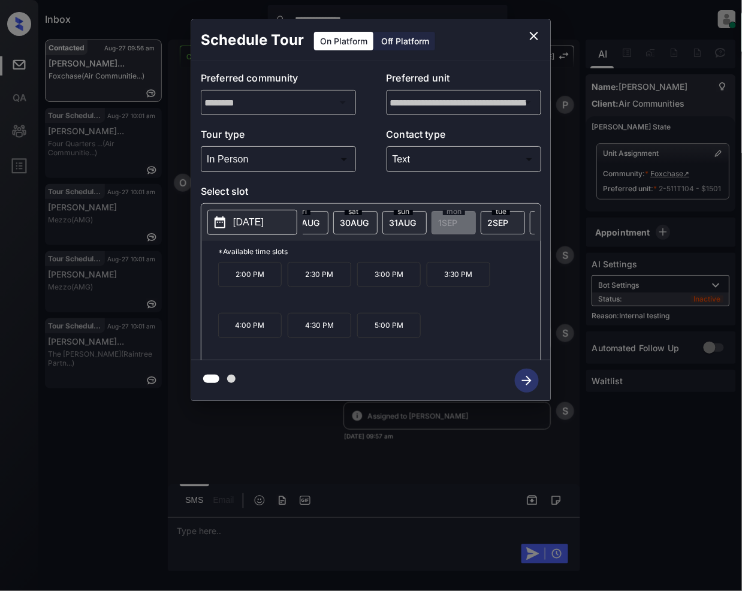
scroll to position [0, 149]
click at [481, 216] on div "tue 2 SEP" at bounding box center [471, 222] width 44 height 23
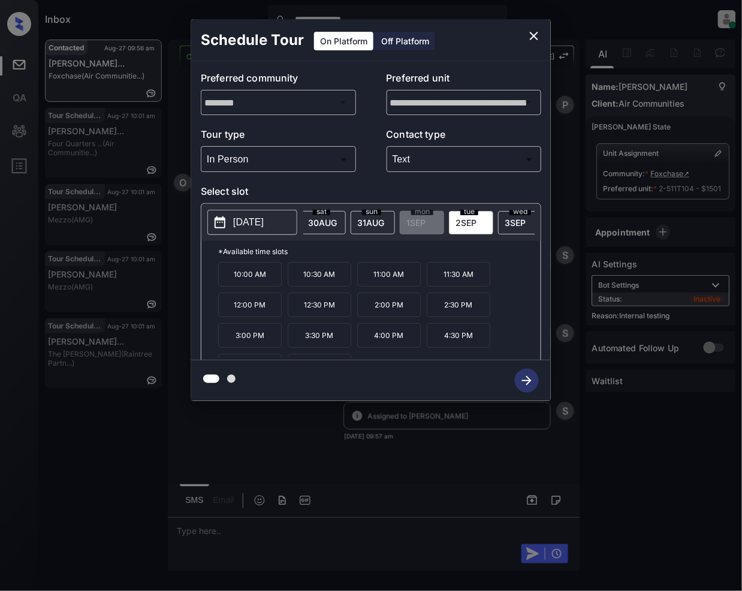
click at [395, 315] on p "2:00 PM" at bounding box center [389, 305] width 64 height 25
click at [389, 315] on p "2:00 PM" at bounding box center [389, 305] width 64 height 25
click at [527, 378] on icon "button" at bounding box center [527, 381] width 24 height 24
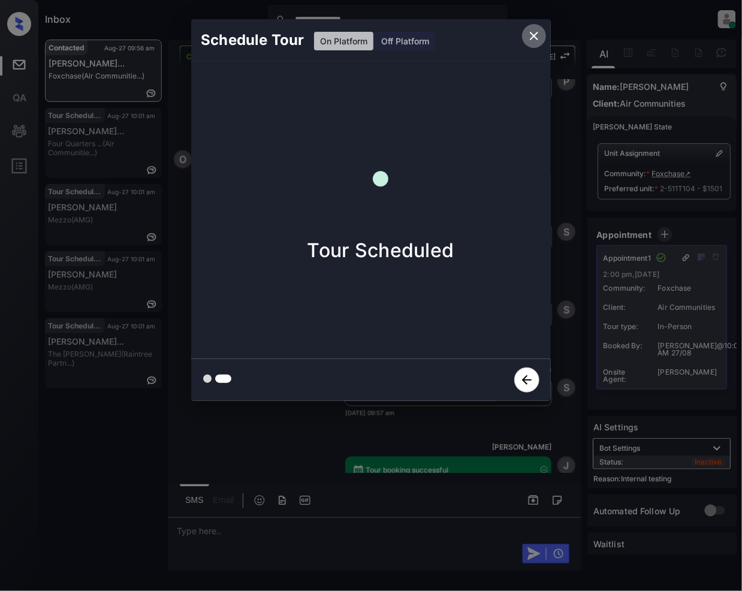
click at [535, 37] on icon "close" at bounding box center [534, 36] width 8 height 8
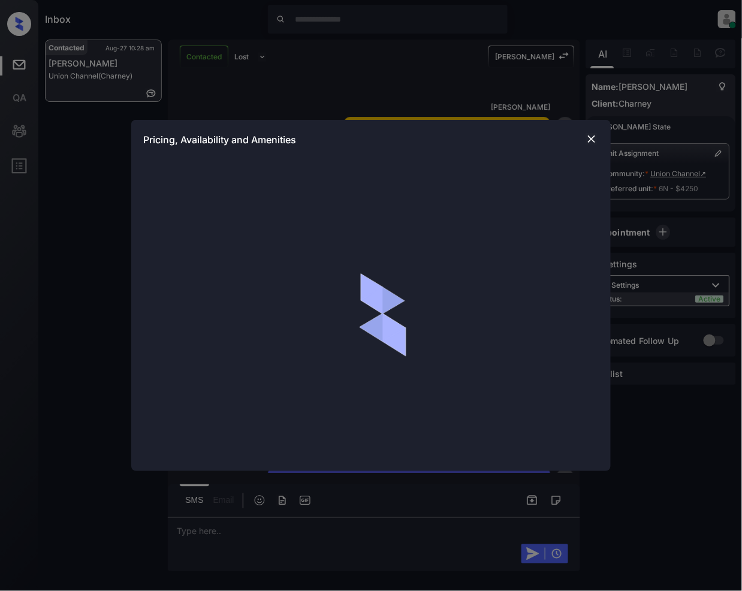
scroll to position [1331, 0]
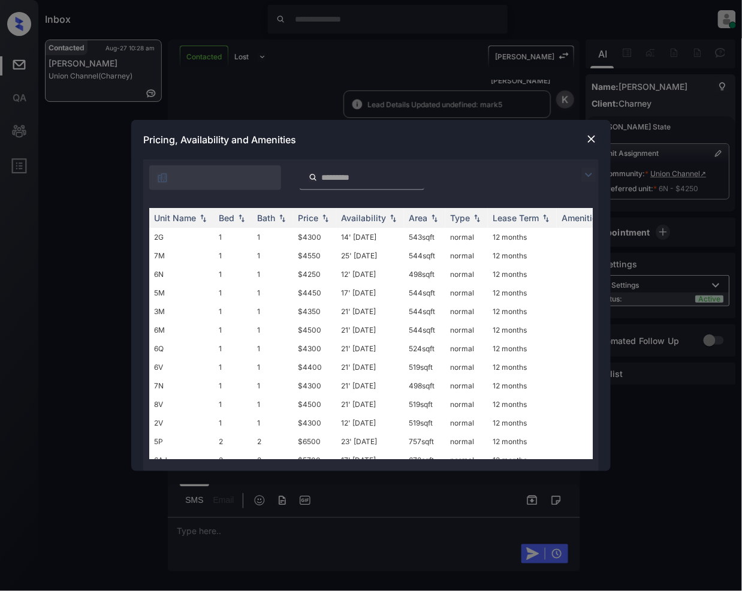
click at [583, 169] on img at bounding box center [589, 175] width 14 height 14
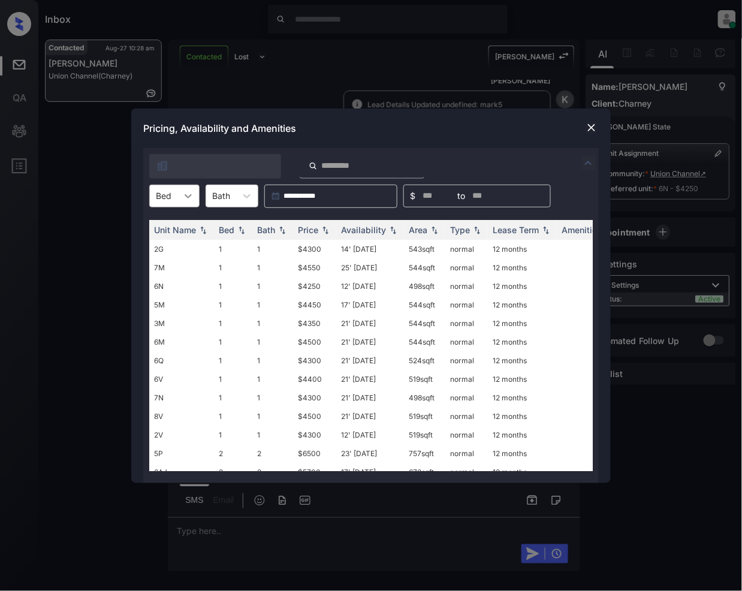
click at [179, 192] on div at bounding box center [189, 196] width 22 height 22
click at [172, 226] on div "1" at bounding box center [174, 226] width 50 height 22
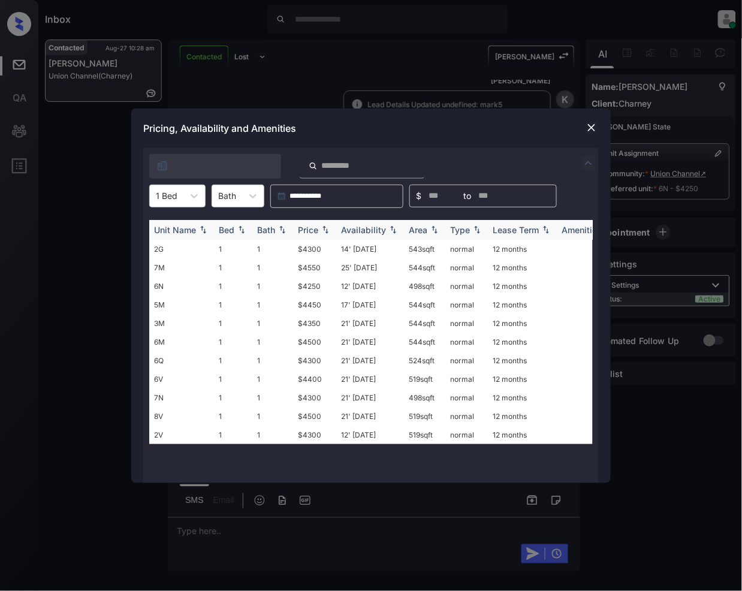
click at [327, 231] on img at bounding box center [326, 229] width 12 height 8
click at [586, 124] on img at bounding box center [592, 128] width 12 height 12
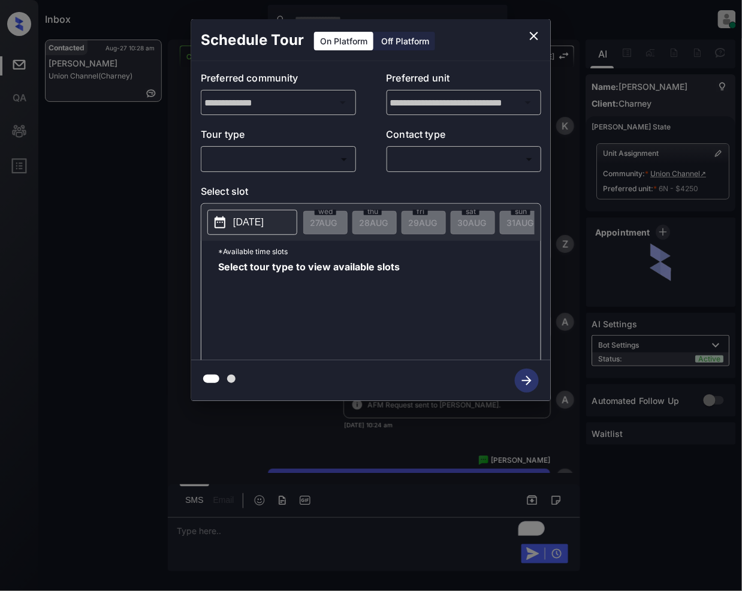
scroll to position [1331, 0]
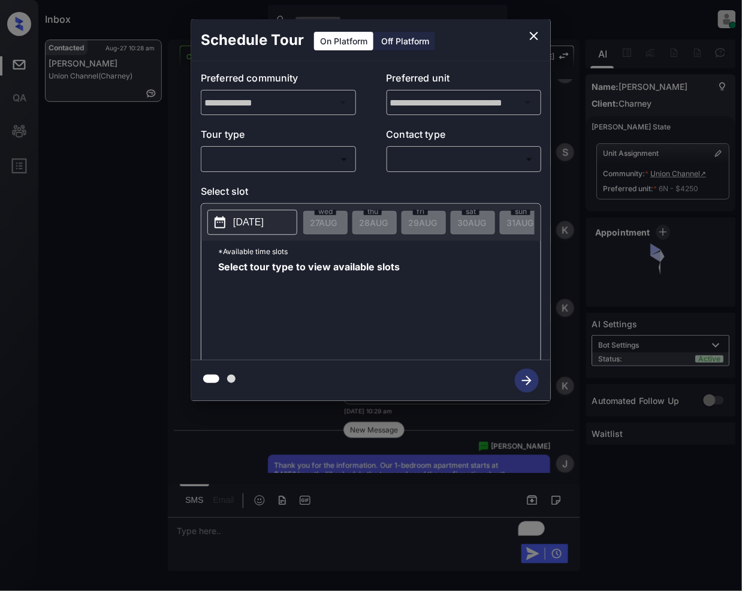
click at [289, 155] on body "Inbox Jeramie Castro Online Set yourself offline Set yourself on break Profile …" at bounding box center [371, 295] width 742 height 591
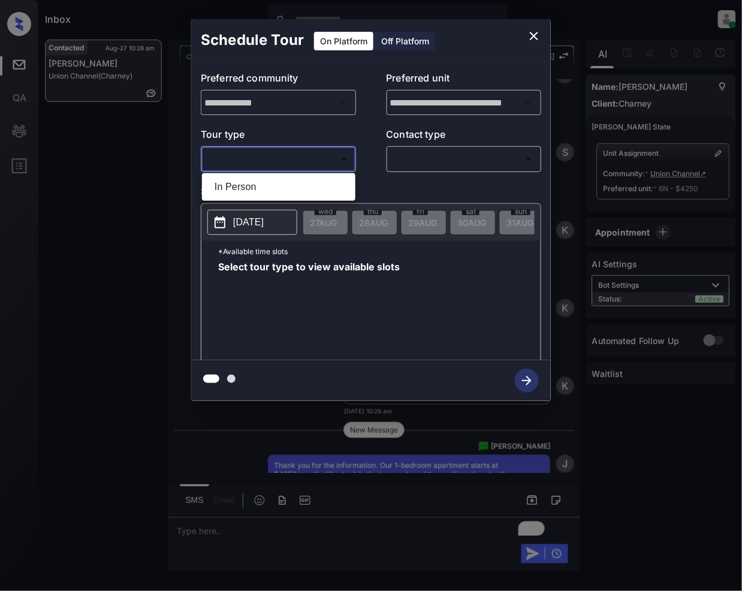
drag, startPoint x: 266, startPoint y: 189, endPoint x: 413, endPoint y: 180, distance: 147.2
click at [265, 189] on li "In Person" at bounding box center [279, 187] width 148 height 22
type input "********"
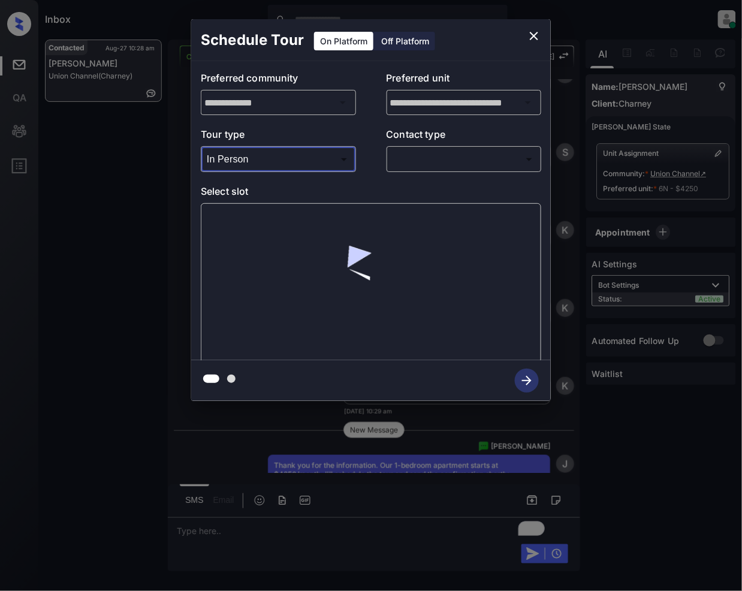
click at [435, 161] on body "Inbox Jeramie Castro Online Set yourself offline Set yourself on break Profile …" at bounding box center [371, 295] width 742 height 591
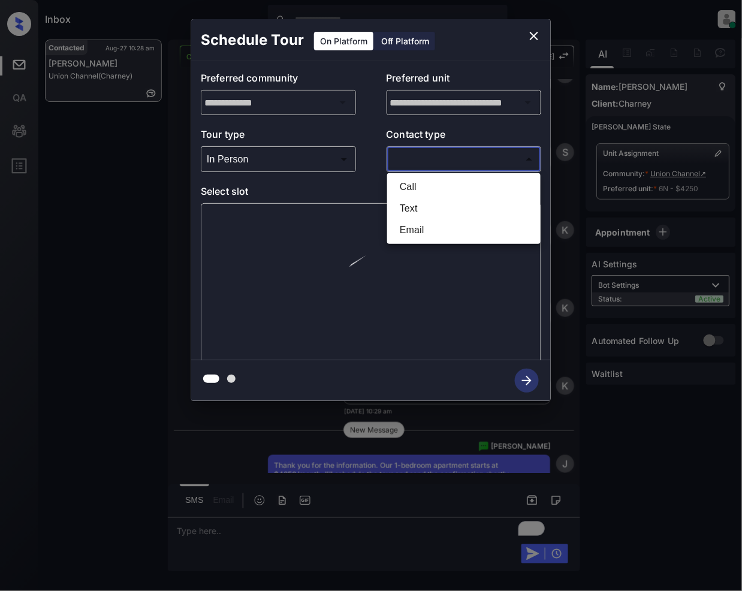
click at [425, 206] on li "Text" at bounding box center [464, 209] width 148 height 22
type input "****"
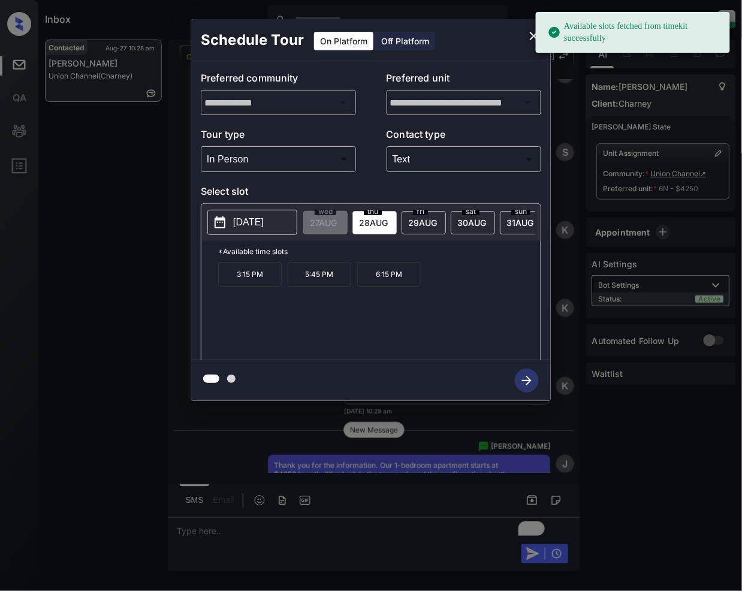
click at [371, 226] on span "[DATE]" at bounding box center [373, 223] width 29 height 10
click at [248, 287] on p "3:15 PM" at bounding box center [250, 274] width 64 height 25
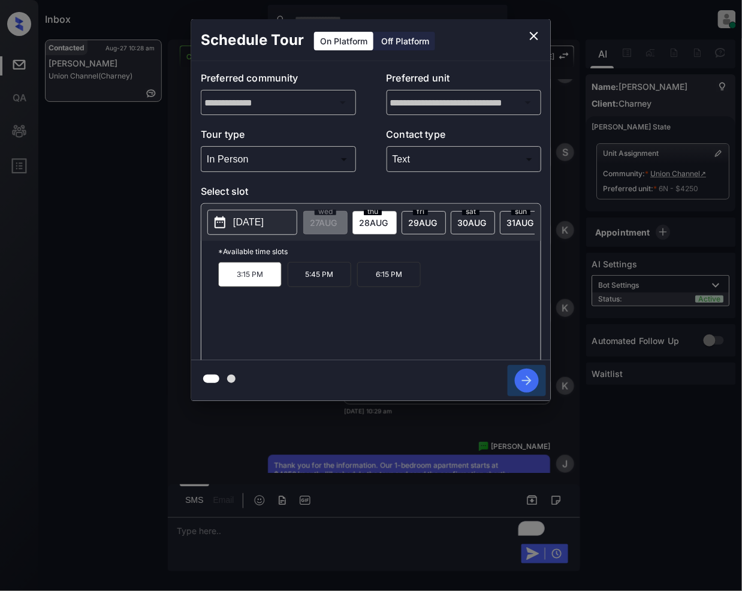
click at [521, 375] on icon "button" at bounding box center [527, 381] width 24 height 24
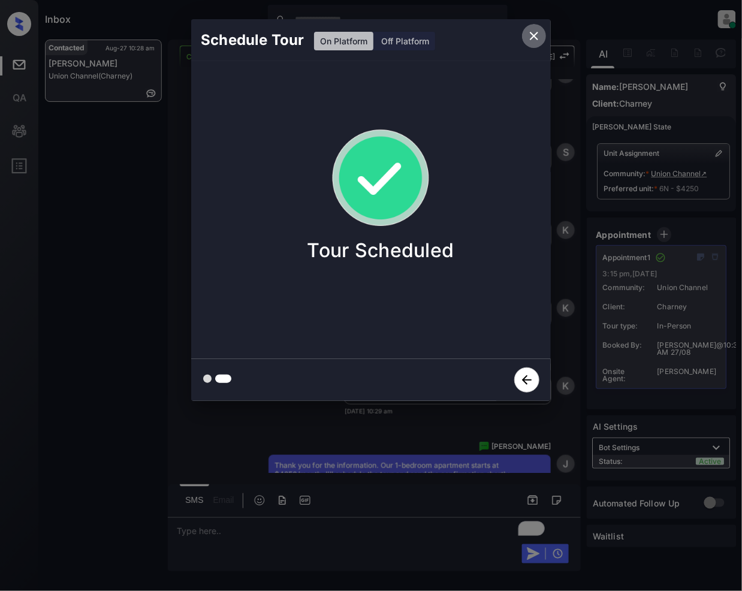
click at [533, 34] on icon "close" at bounding box center [534, 36] width 8 height 8
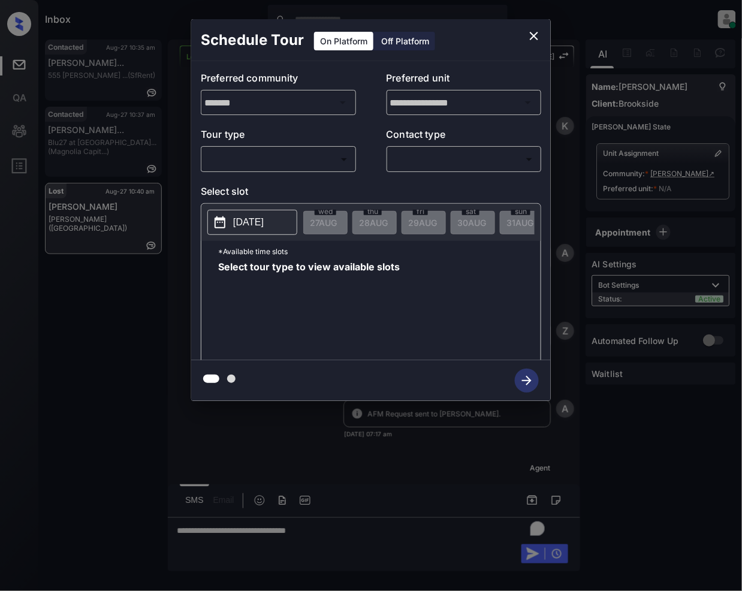
scroll to position [2983, 0]
click at [331, 168] on body "Inbox Jeramie Castro Online Set yourself offline Set yourself on break Profile …" at bounding box center [371, 295] width 742 height 591
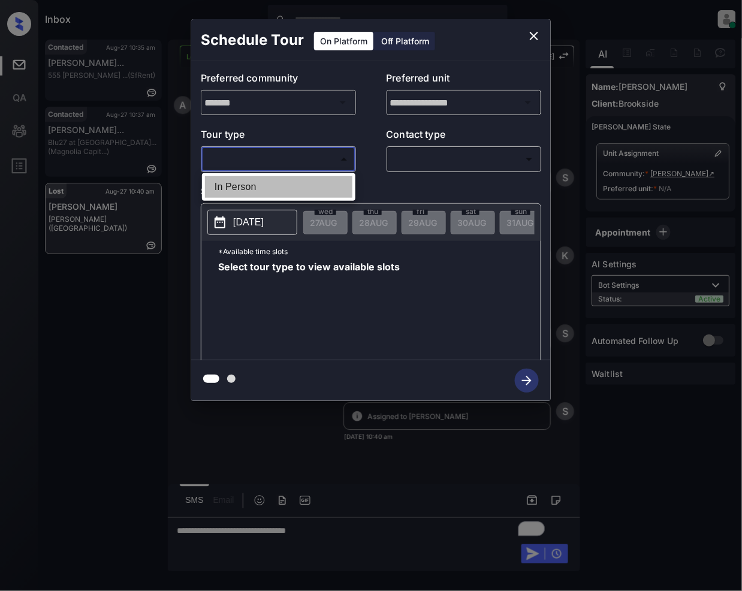
drag, startPoint x: 272, startPoint y: 181, endPoint x: 427, endPoint y: 154, distance: 157.7
click at [272, 183] on li "In Person" at bounding box center [279, 187] width 148 height 22
type input "********"
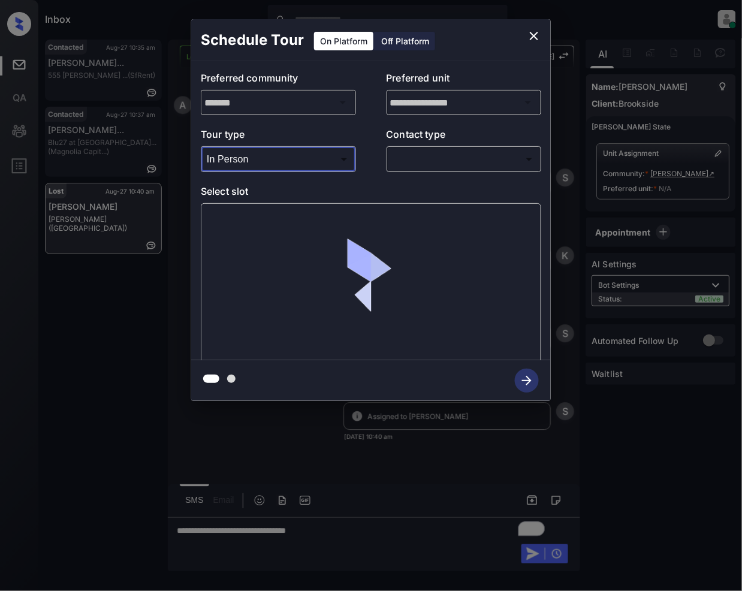
click at [431, 151] on body "Inbox Jeramie Castro Online Set yourself offline Set yourself on break Profile …" at bounding box center [371, 295] width 742 height 591
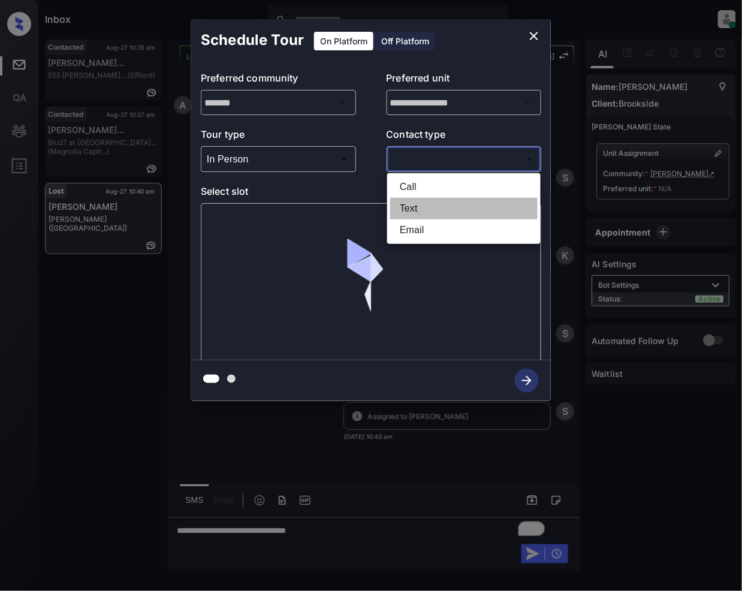
click at [417, 200] on li "Text" at bounding box center [464, 209] width 148 height 22
type input "****"
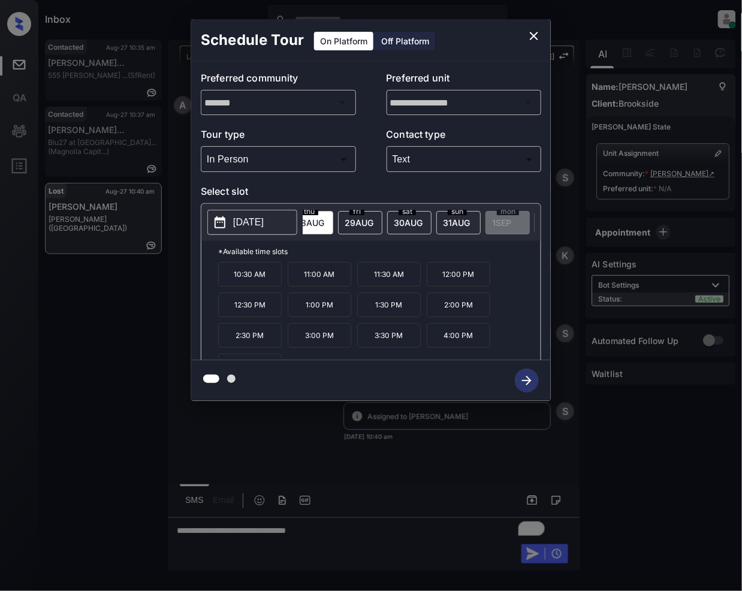
scroll to position [0, 96]
click at [539, 34] on icon "close" at bounding box center [534, 36] width 14 height 14
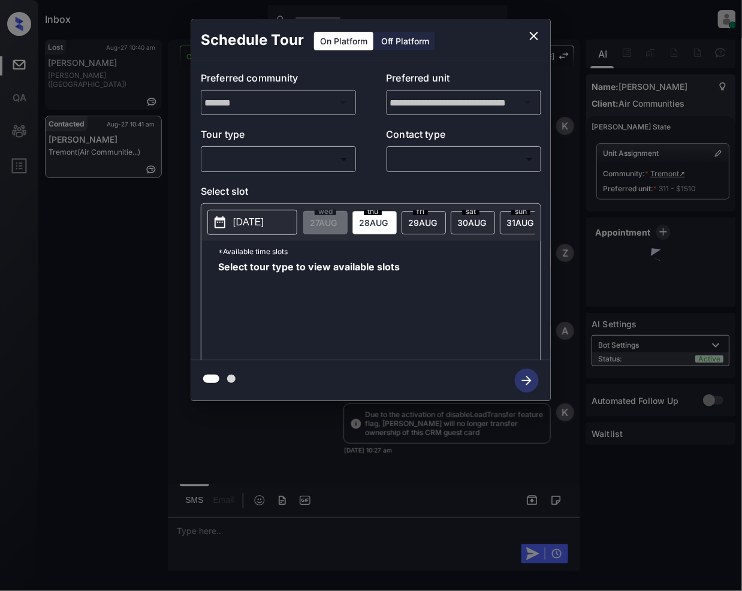
scroll to position [3694, 0]
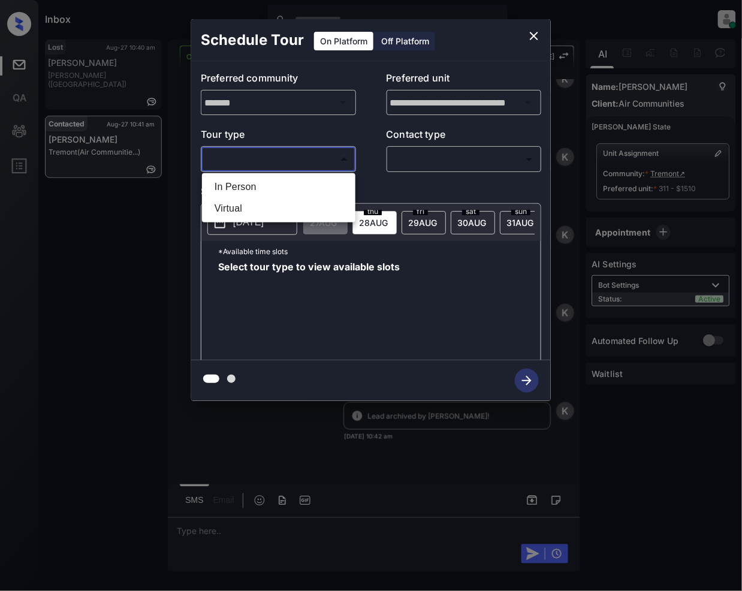
click at [305, 160] on body "Inbox [PERSON_NAME] Online Set yourself offline Set yourself on break Profile S…" at bounding box center [371, 295] width 742 height 591
click at [262, 188] on li "In Person" at bounding box center [279, 187] width 148 height 22
type input "********"
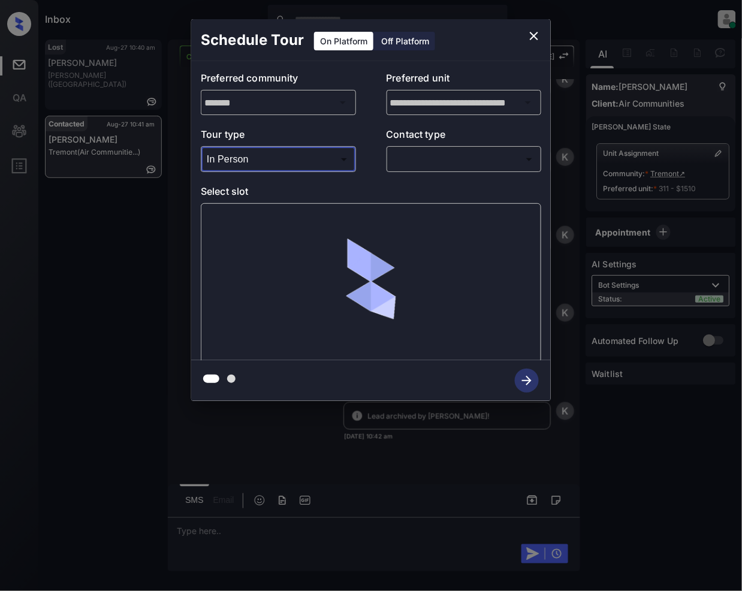
click at [423, 164] on body "Inbox [PERSON_NAME] Online Set yourself offline Set yourself on break Profile S…" at bounding box center [371, 295] width 742 height 591
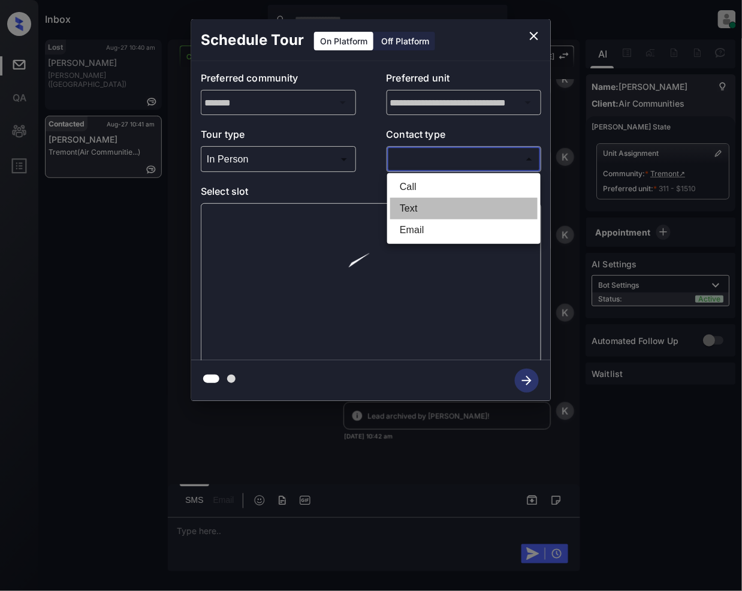
drag, startPoint x: 413, startPoint y: 202, endPoint x: 420, endPoint y: 257, distance: 55.6
click at [413, 201] on li "Text" at bounding box center [464, 209] width 148 height 22
type input "****"
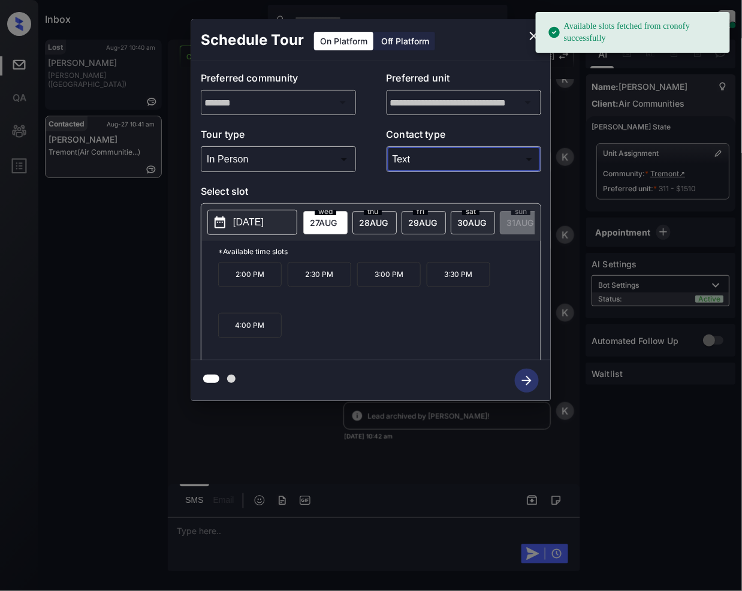
click at [372, 219] on span "[DATE]" at bounding box center [373, 223] width 29 height 10
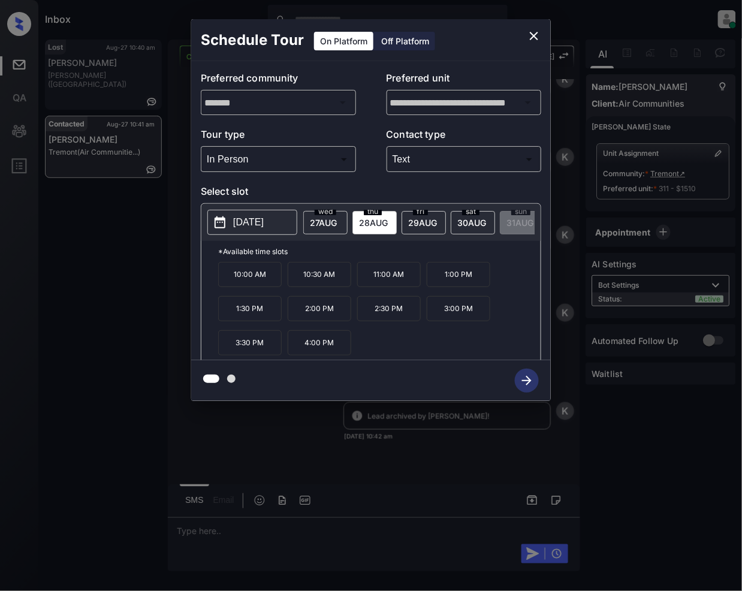
click at [320, 321] on p "2:00 PM" at bounding box center [320, 308] width 64 height 25
click at [528, 36] on icon "close" at bounding box center [534, 36] width 14 height 14
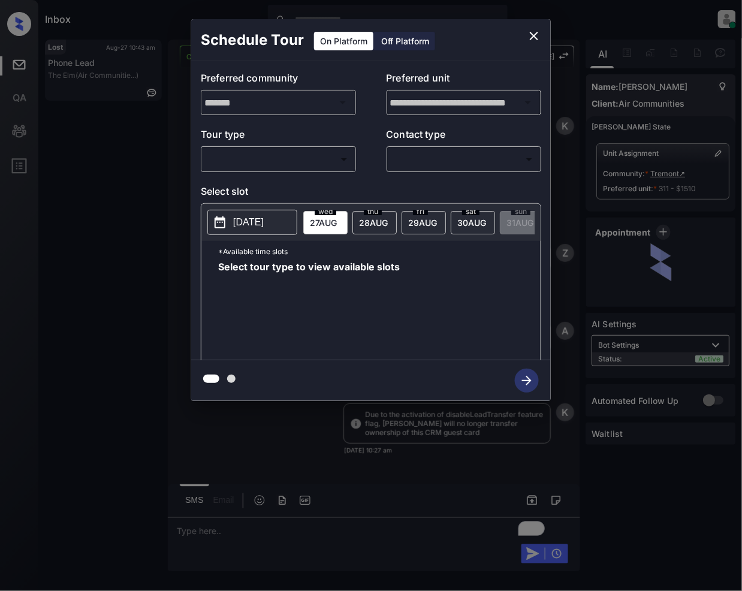
scroll to position [3852, 0]
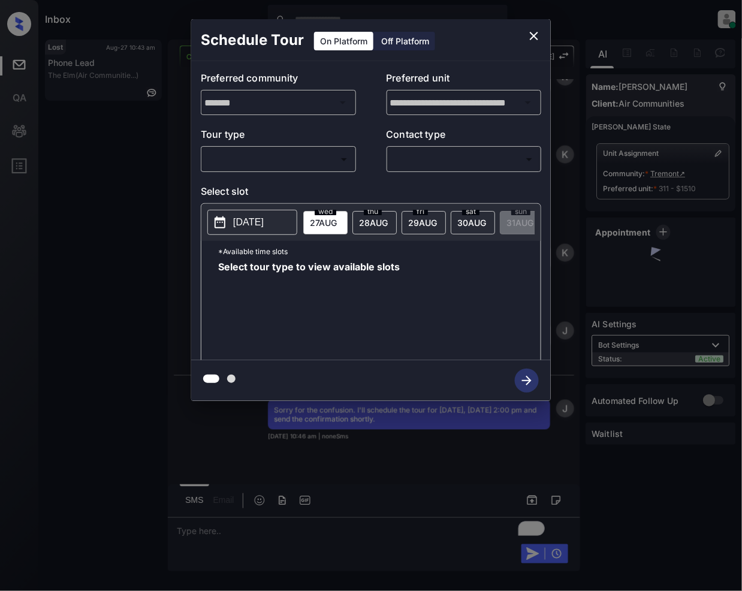
click at [305, 154] on body "Inbox Jeramie Castro Online Set yourself offline Set yourself on break Profile …" at bounding box center [371, 295] width 742 height 591
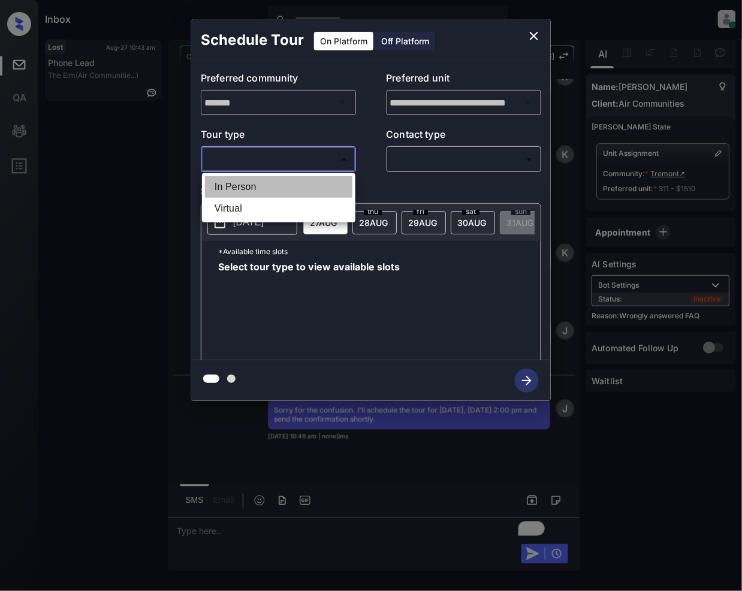
click at [261, 185] on li "In Person" at bounding box center [279, 187] width 148 height 22
type input "********"
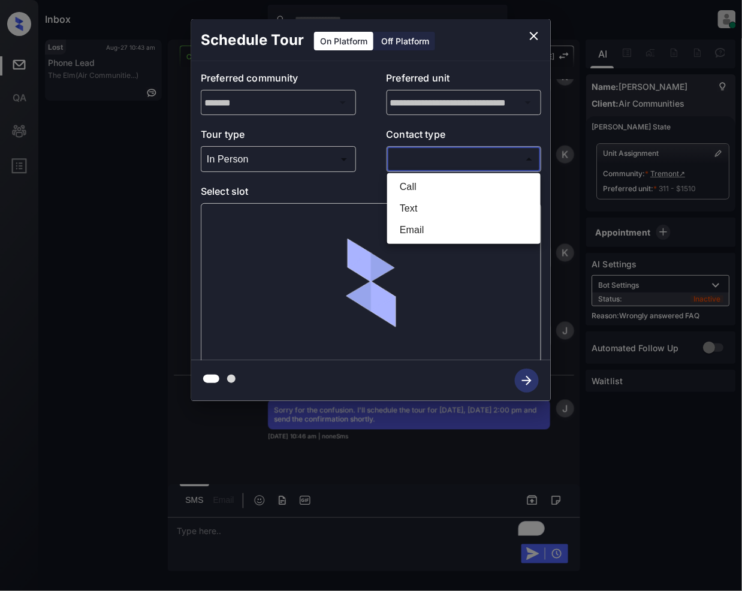
click at [434, 166] on body "Inbox Jeramie Castro Online Set yourself offline Set yourself on break Profile …" at bounding box center [371, 295] width 742 height 591
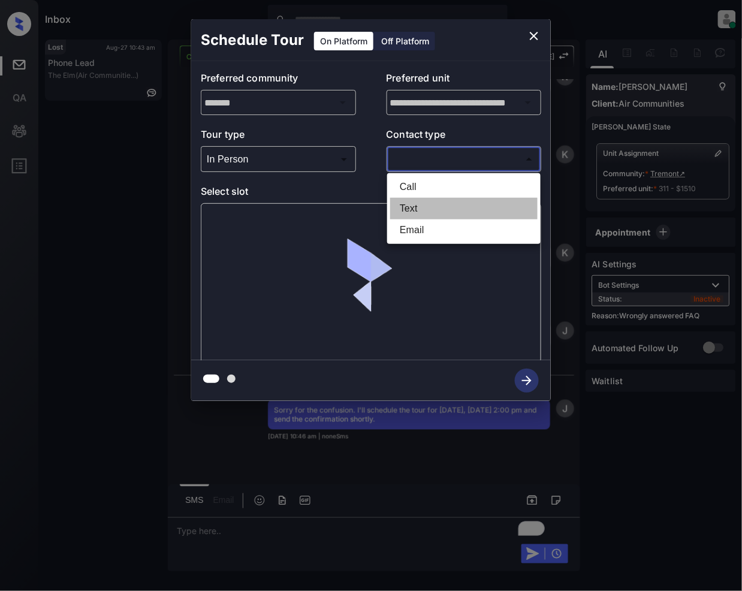
click at [403, 209] on li "Text" at bounding box center [464, 209] width 148 height 22
type input "****"
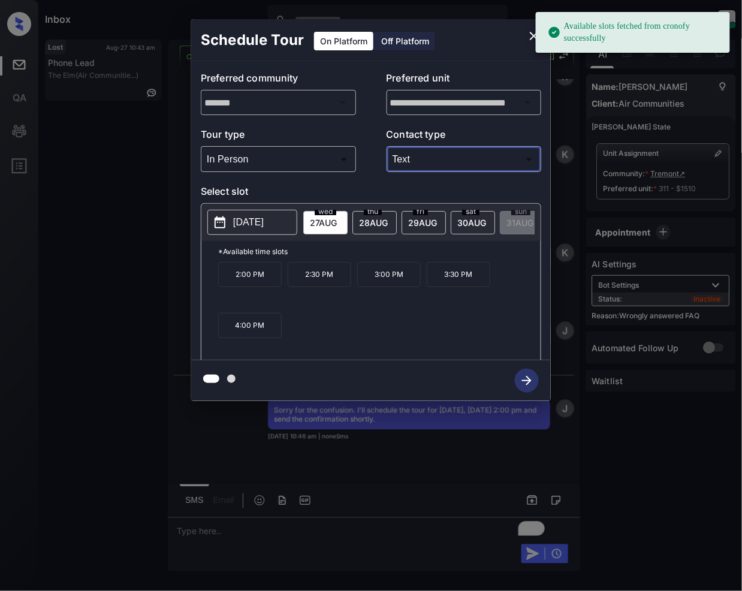
click at [374, 218] on span "28 AUG" at bounding box center [373, 223] width 29 height 10
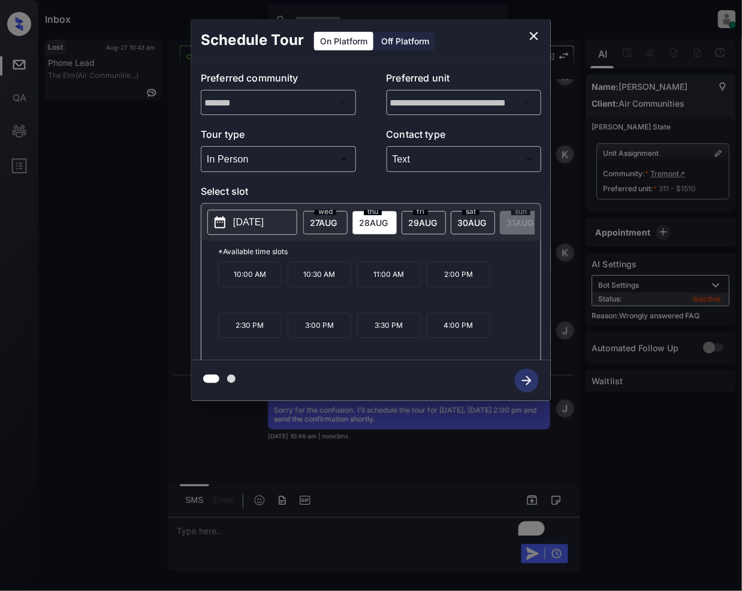
drag, startPoint x: 464, startPoint y: 290, endPoint x: 483, endPoint y: 401, distance: 112.6
click at [466, 287] on p "2:00 PM" at bounding box center [459, 274] width 64 height 25
click at [531, 379] on icon "button" at bounding box center [527, 381] width 24 height 24
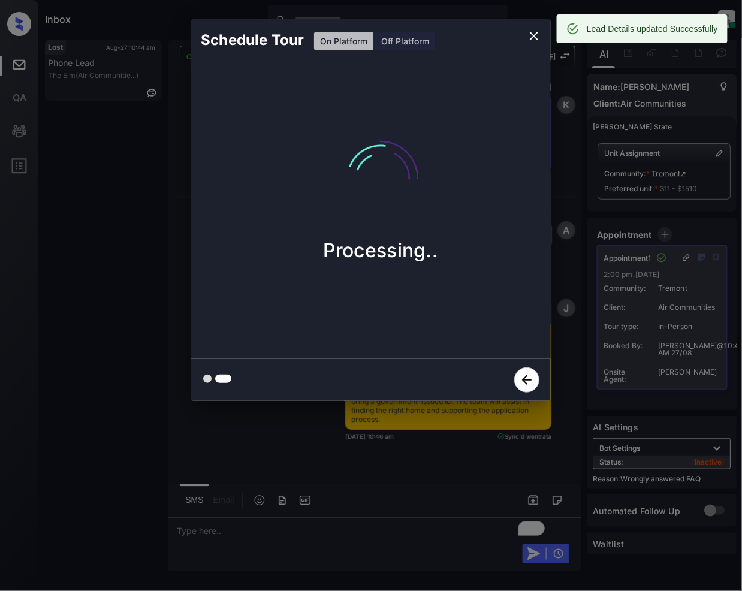
scroll to position [4501, 0]
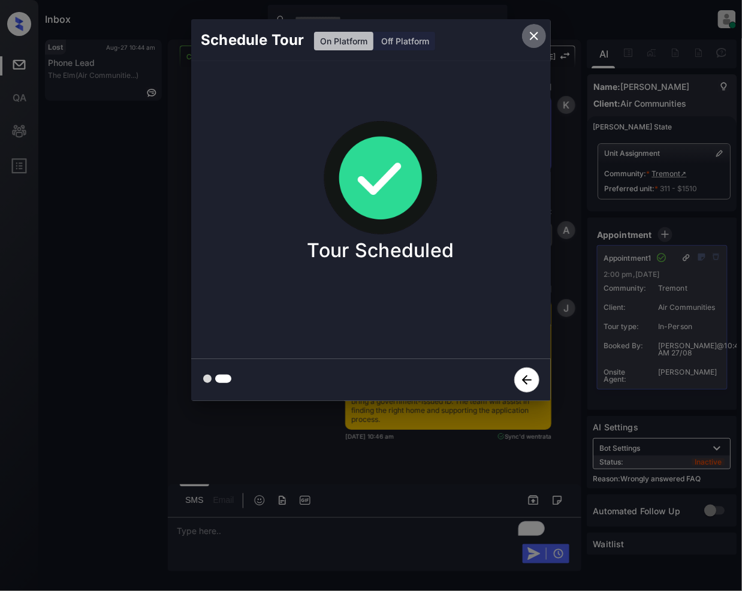
click at [534, 38] on icon "close" at bounding box center [534, 36] width 14 height 14
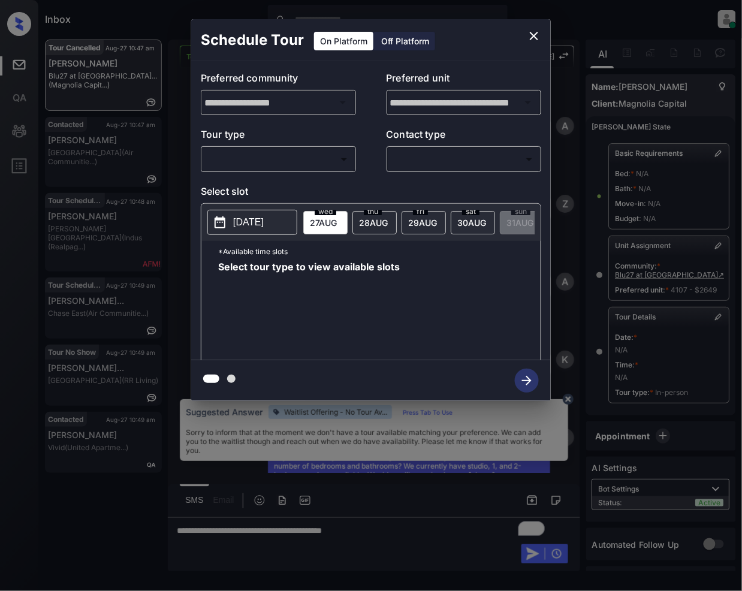
scroll to position [4004, 0]
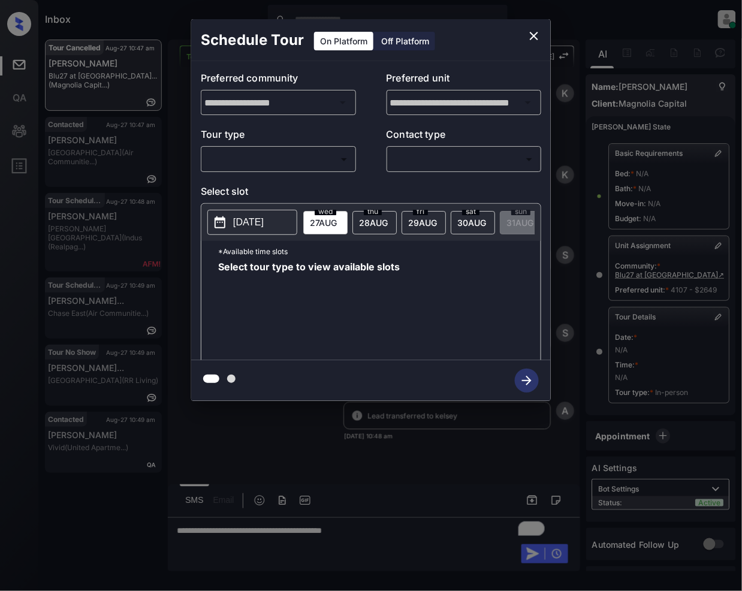
click at [300, 161] on body "Inbox [PERSON_NAME] Online Set yourself offline Set yourself on break Profile S…" at bounding box center [371, 295] width 742 height 591
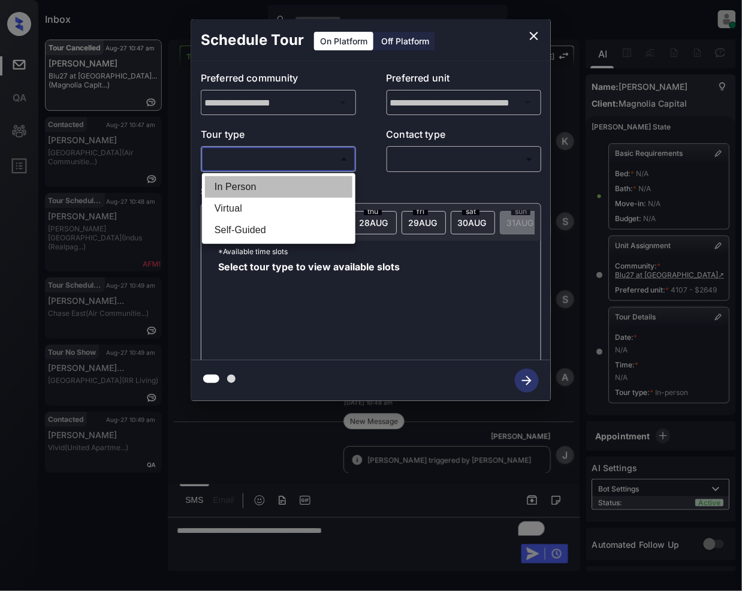
click at [236, 190] on li "In Person" at bounding box center [279, 187] width 148 height 22
type input "********"
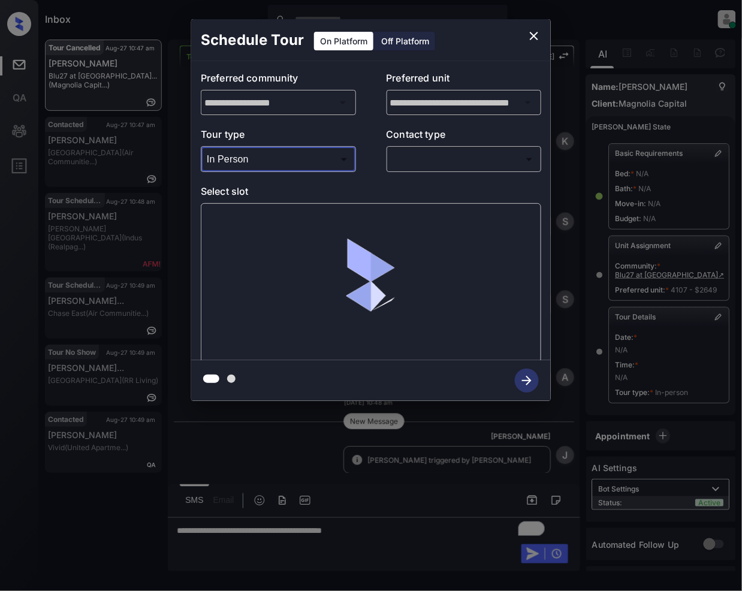
click at [439, 157] on body "Inbox Jeramie Castro Online Set yourself offline Set yourself on break Profile …" at bounding box center [371, 295] width 742 height 591
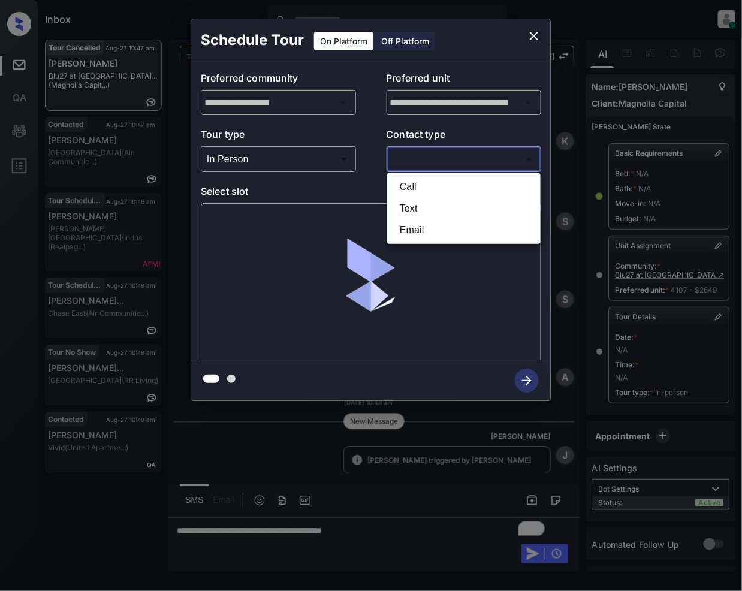
click at [416, 204] on li "Text" at bounding box center [464, 209] width 148 height 22
type input "****"
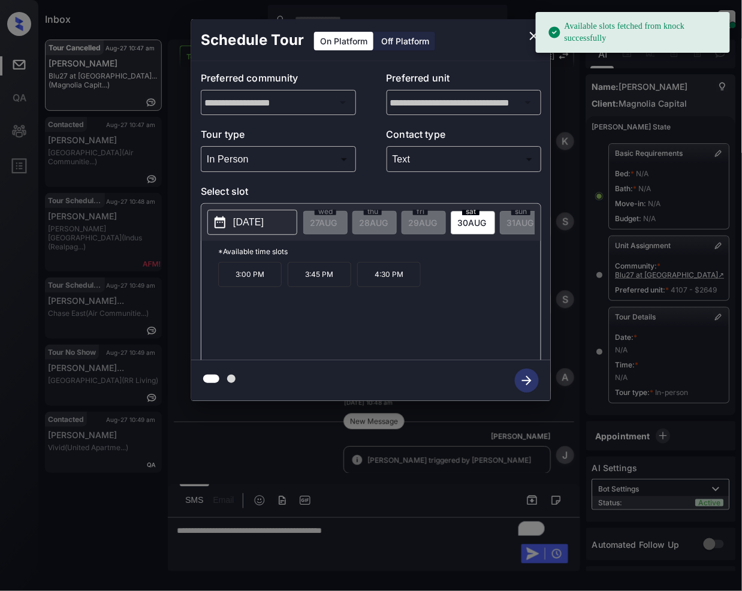
click at [466, 221] on span "30 AUG" at bounding box center [472, 223] width 29 height 10
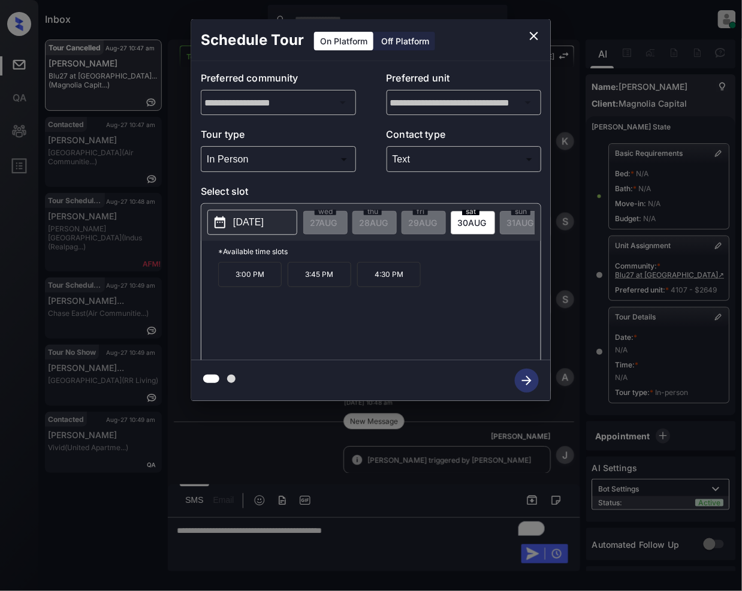
click at [543, 37] on button "close" at bounding box center [534, 36] width 24 height 24
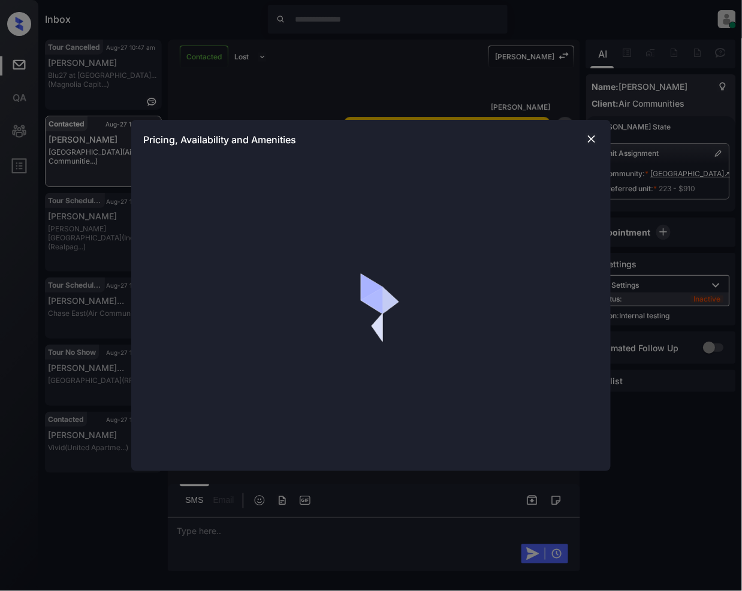
scroll to position [2692, 0]
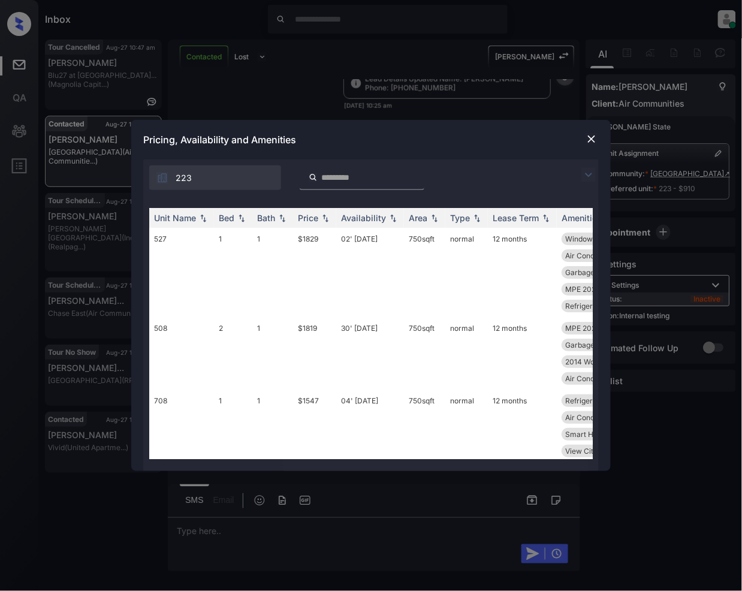
drag, startPoint x: 589, startPoint y: 170, endPoint x: 468, endPoint y: 167, distance: 120.6
click at [589, 172] on img at bounding box center [589, 175] width 14 height 14
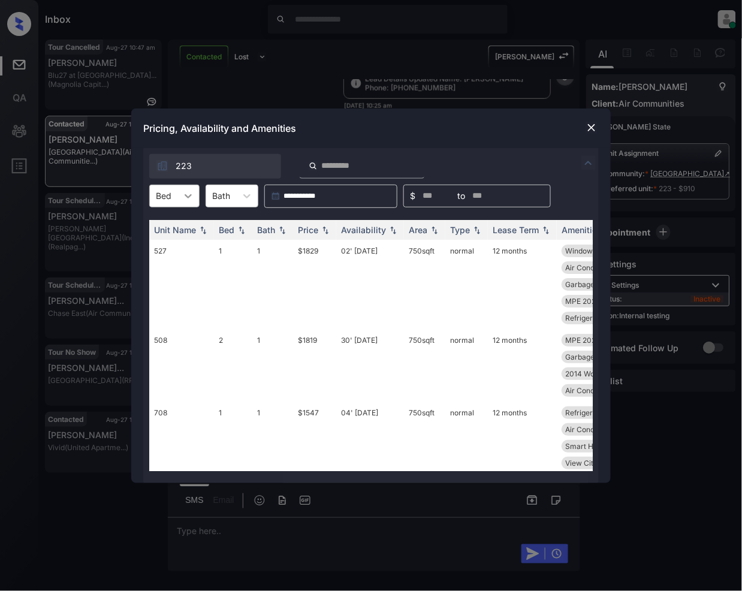
click at [185, 197] on icon at bounding box center [188, 196] width 12 height 12
drag, startPoint x: 166, startPoint y: 224, endPoint x: 211, endPoint y: 300, distance: 89.3
click at [166, 224] on div "0" at bounding box center [174, 226] width 50 height 22
click at [327, 227] on img at bounding box center [326, 229] width 12 height 8
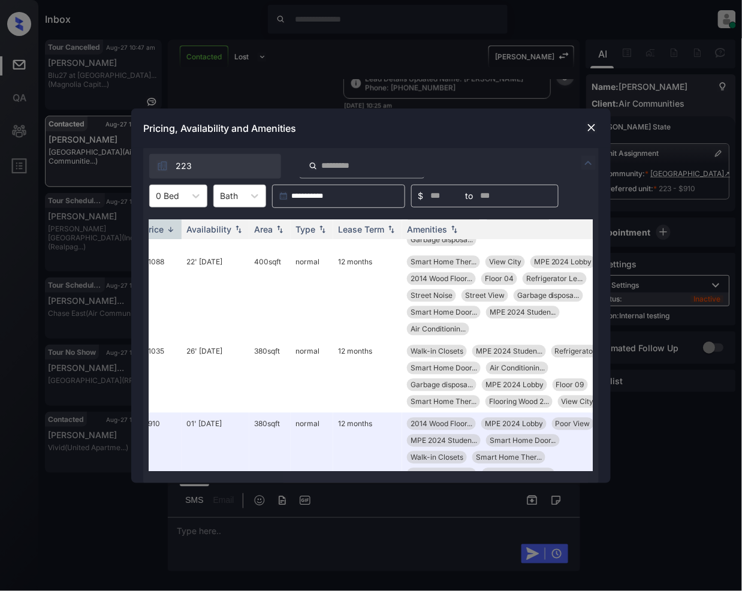
scroll to position [747, 155]
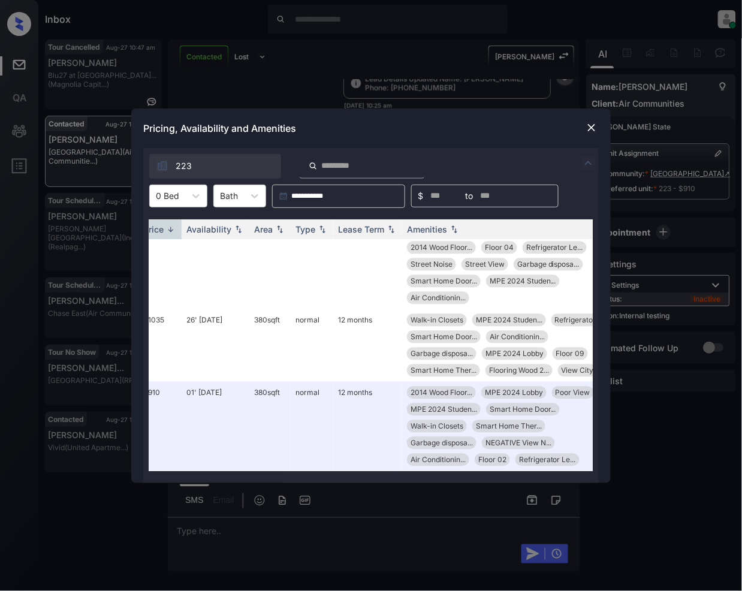
click at [591, 128] on img at bounding box center [592, 128] width 12 height 12
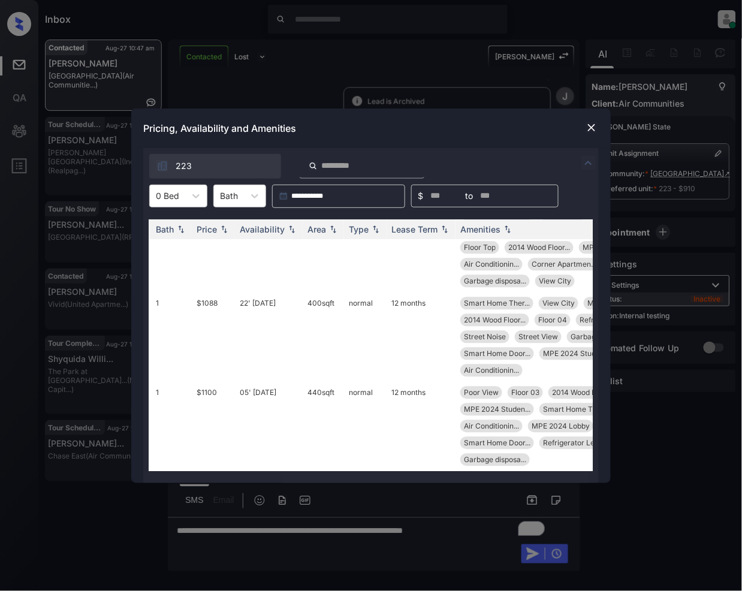
scroll to position [747, 0]
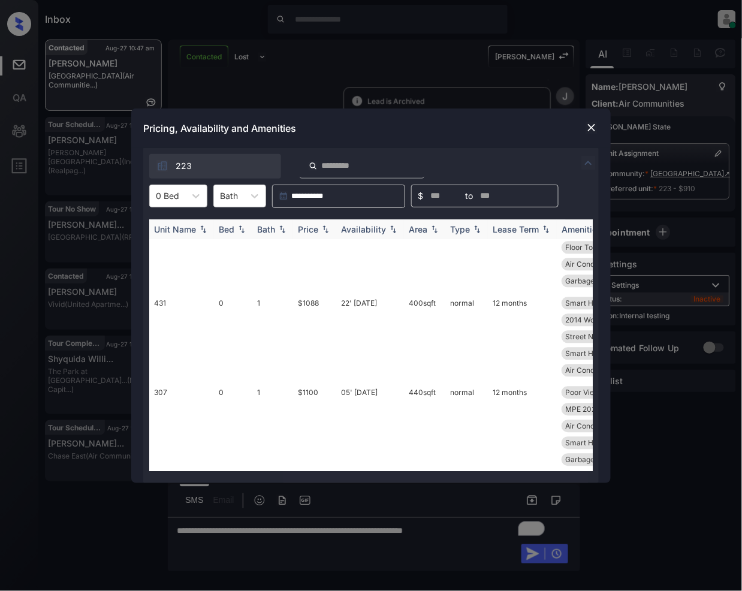
click at [329, 231] on img at bounding box center [326, 229] width 12 height 8
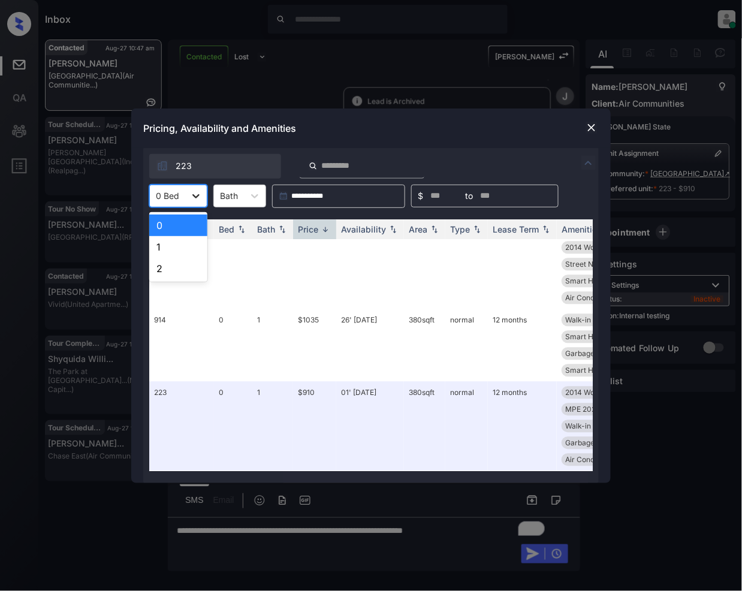
click at [190, 192] on icon at bounding box center [196, 196] width 12 height 12
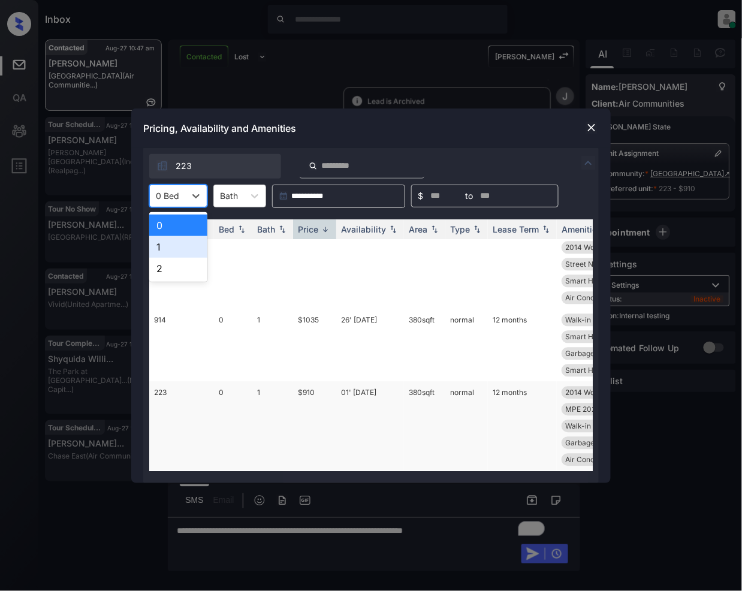
drag, startPoint x: 160, startPoint y: 247, endPoint x: 311, endPoint y: 363, distance: 190.3
click at [161, 246] on div "1" at bounding box center [178, 247] width 58 height 22
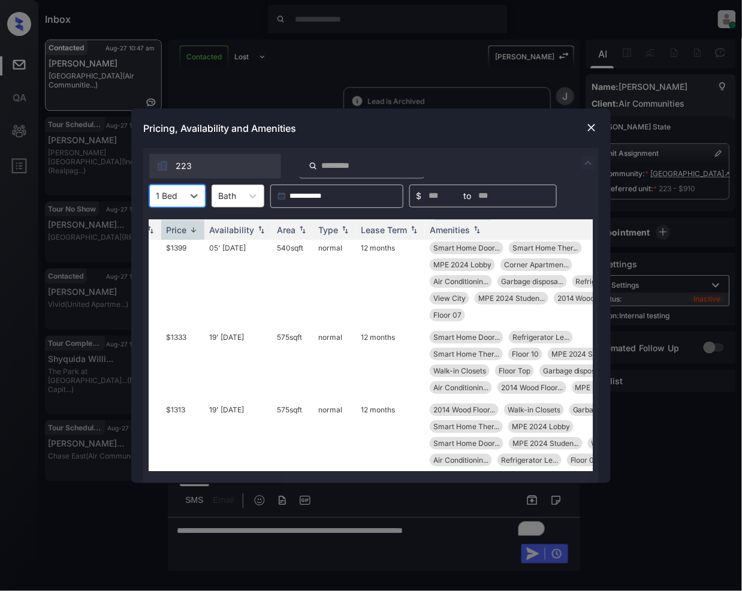
scroll to position [1109, 132]
click at [594, 126] on img at bounding box center [592, 128] width 12 height 12
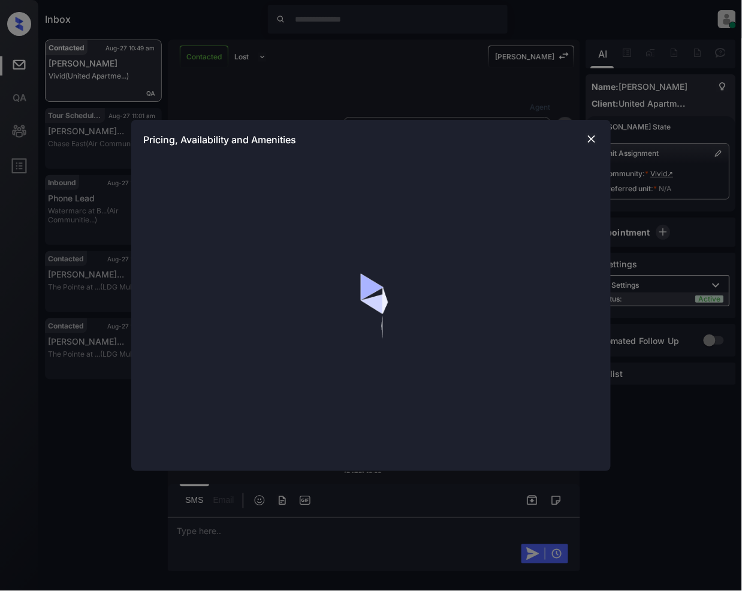
scroll to position [1610, 0]
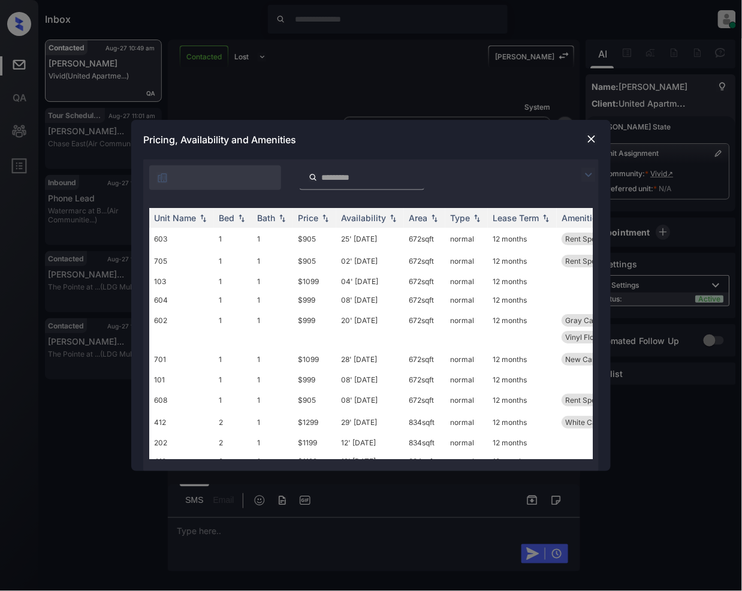
click at [585, 168] on img at bounding box center [589, 175] width 14 height 14
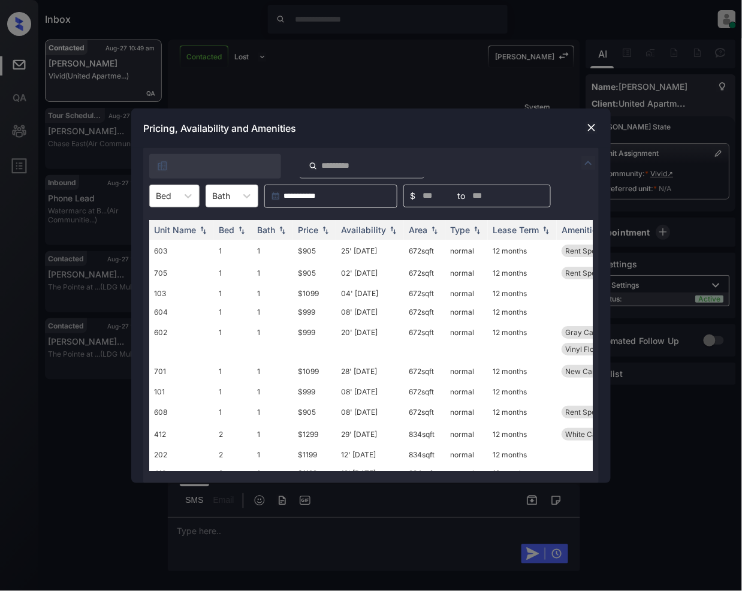
click at [169, 192] on div at bounding box center [164, 195] width 16 height 13
click at [178, 247] on div "2" at bounding box center [174, 247] width 50 height 22
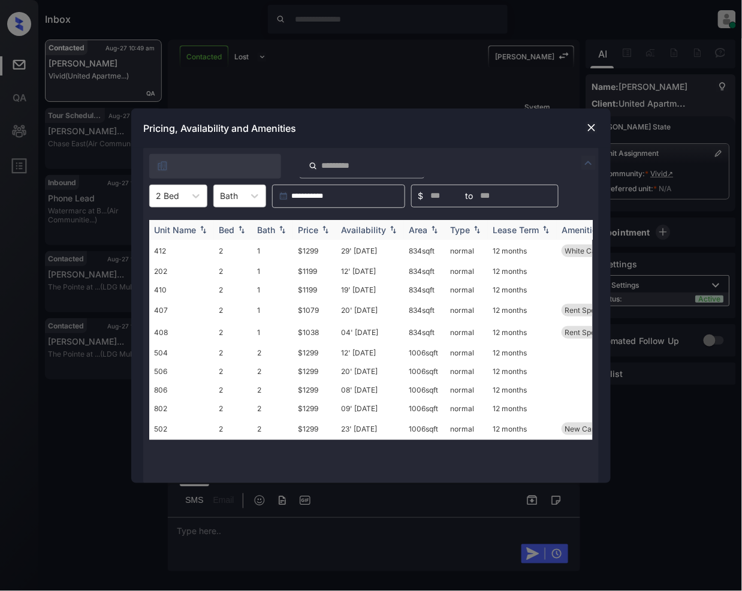
click at [322, 229] on img at bounding box center [326, 229] width 12 height 8
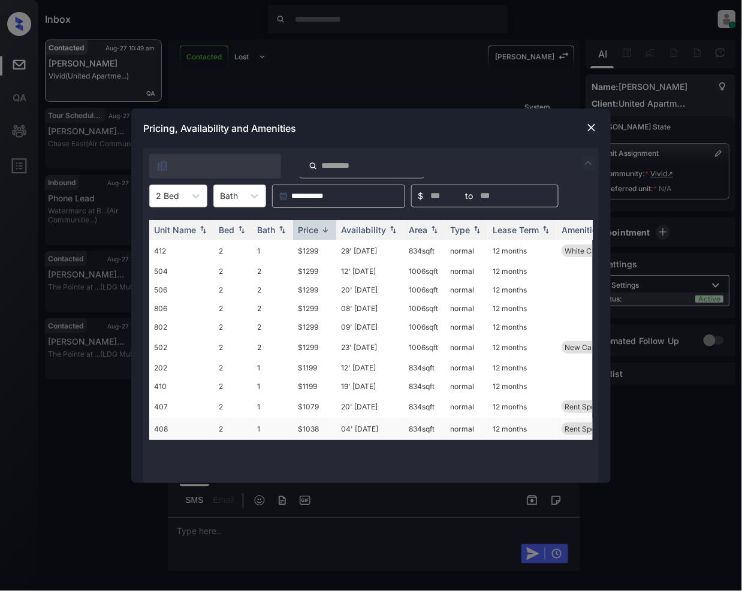
click at [305, 429] on td "$1038" at bounding box center [314, 429] width 43 height 22
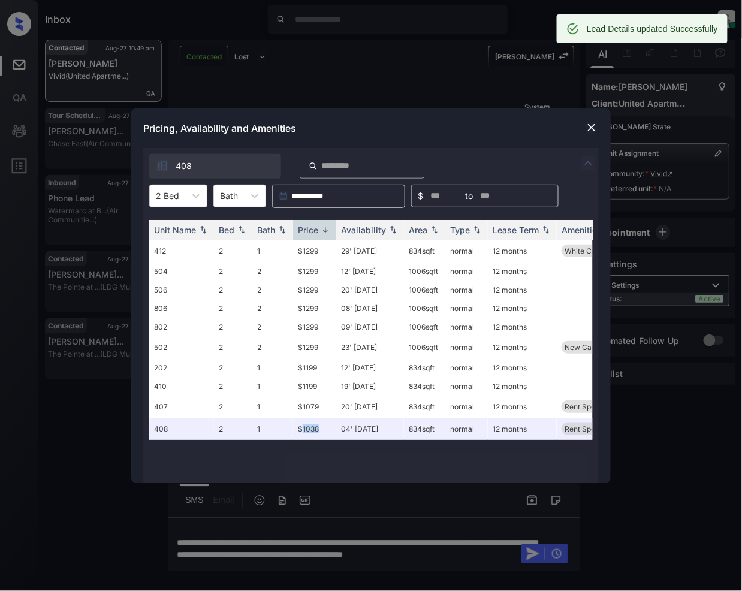
click at [593, 128] on img at bounding box center [592, 128] width 12 height 12
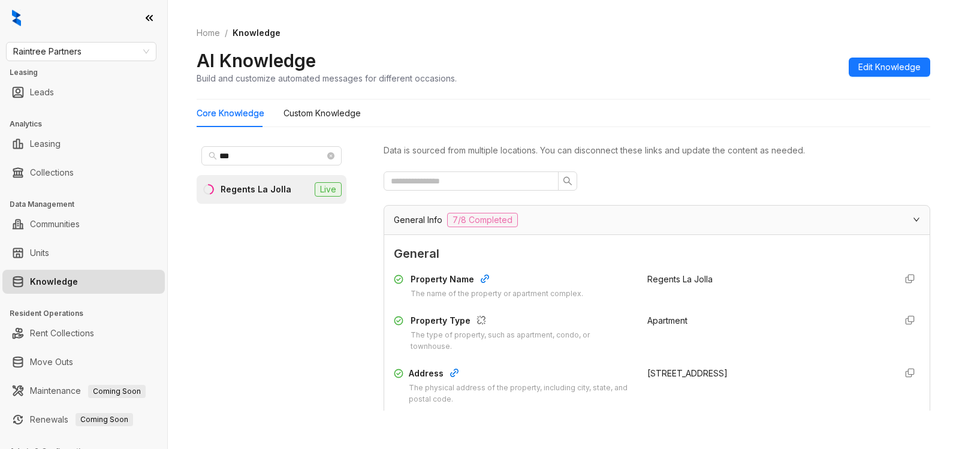
scroll to position [1139, 0]
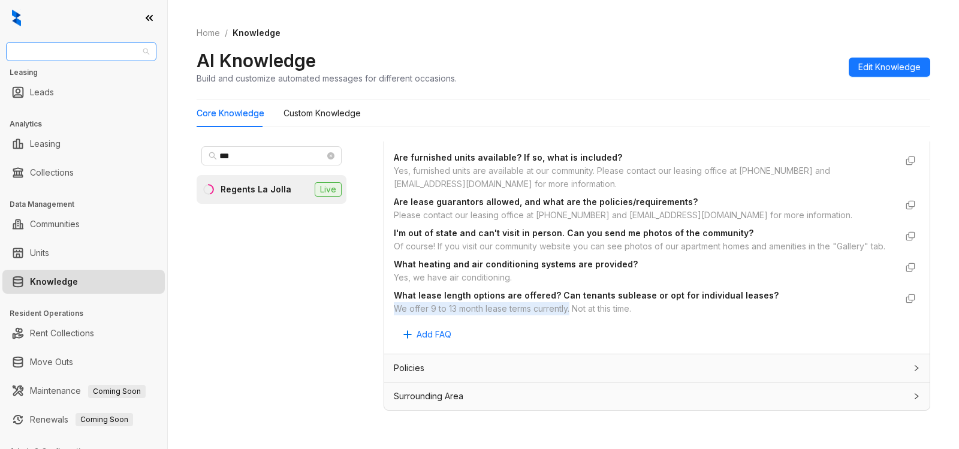
click at [96, 48] on span "Raintree Partners" at bounding box center [81, 52] width 136 height 18
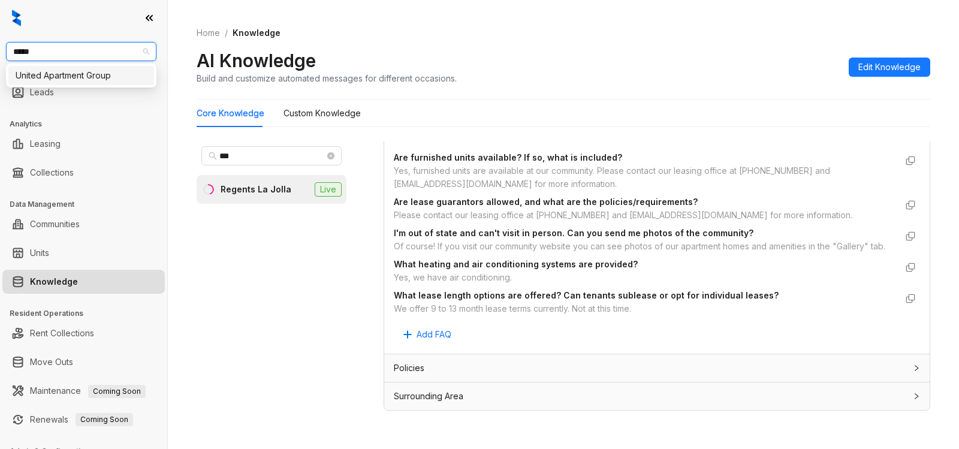
type input "******"
click at [77, 78] on div "United Apartment Group" at bounding box center [81, 75] width 131 height 13
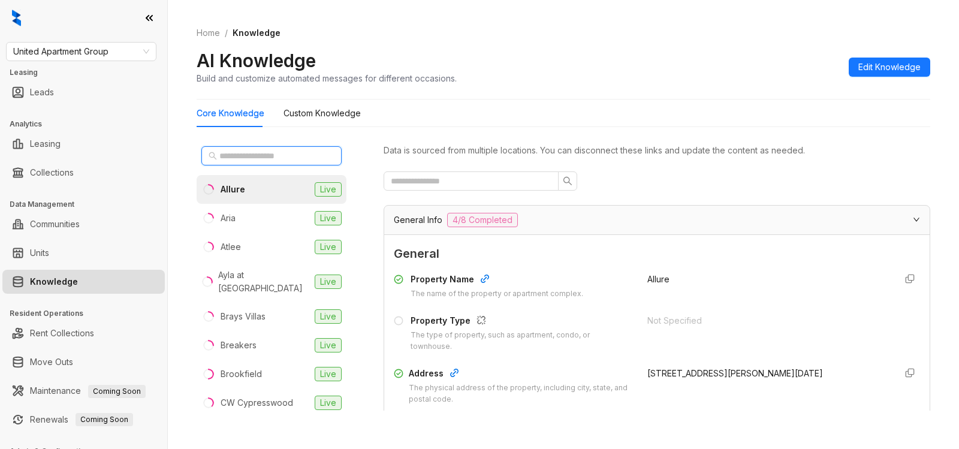
click at [269, 155] on input "text" at bounding box center [272, 155] width 106 height 13
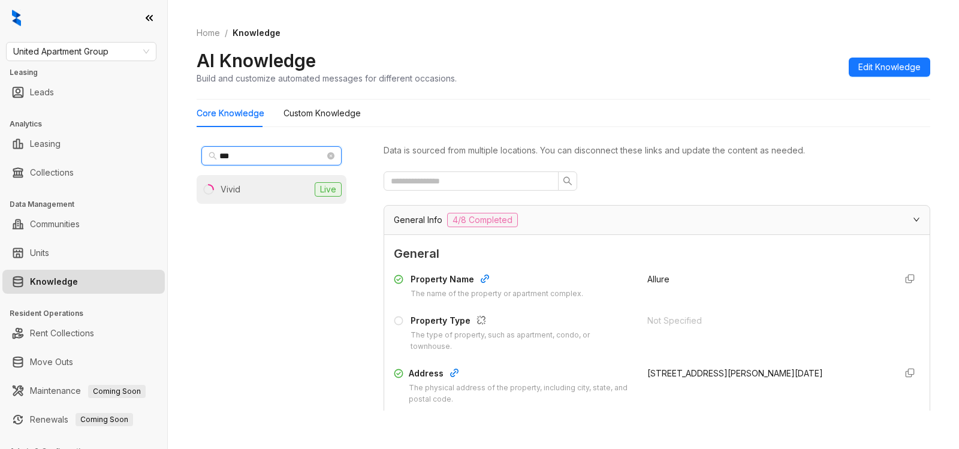
type input "***"
click at [260, 196] on li "Vivid Live" at bounding box center [272, 189] width 150 height 29
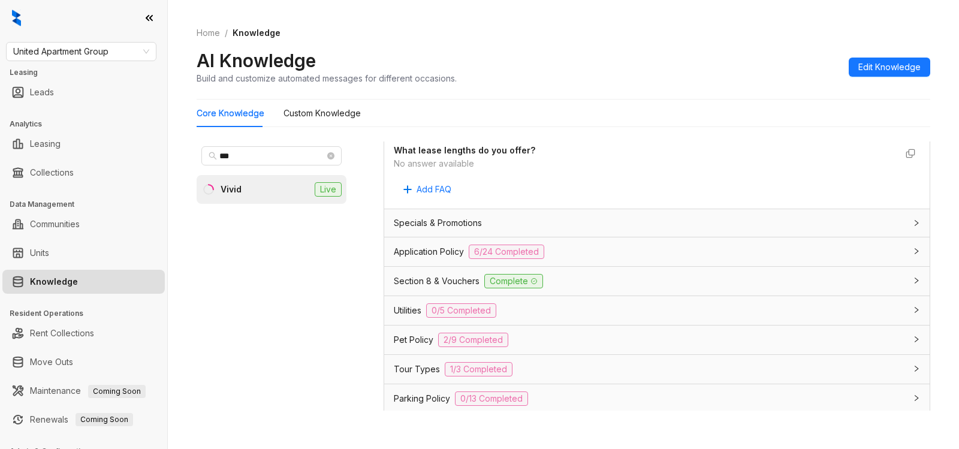
scroll to position [1090, 0]
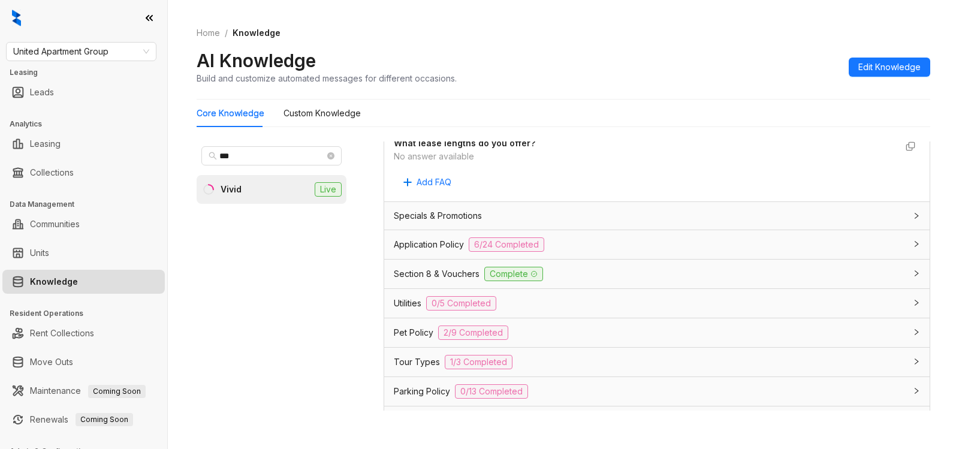
click at [648, 305] on div "Utilities 0/5 Completed" at bounding box center [650, 303] width 512 height 14
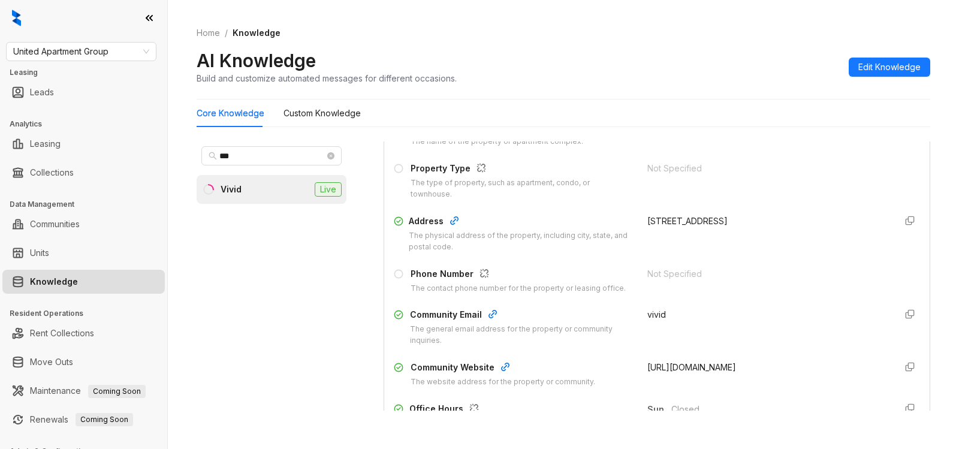
scroll to position [185, 0]
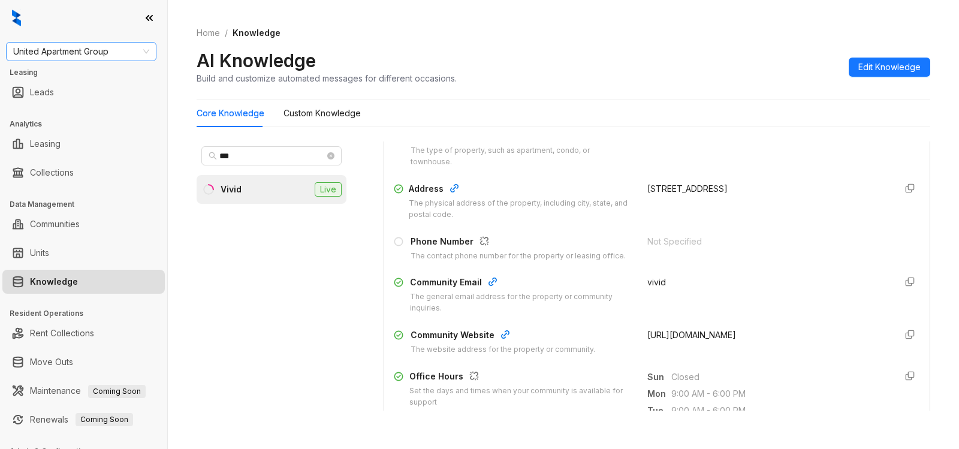
click at [106, 57] on span "United Apartment Group" at bounding box center [81, 52] width 136 height 18
type input "****"
click at [41, 76] on div "[GEOGRAPHIC_DATA]" at bounding box center [81, 75] width 131 height 13
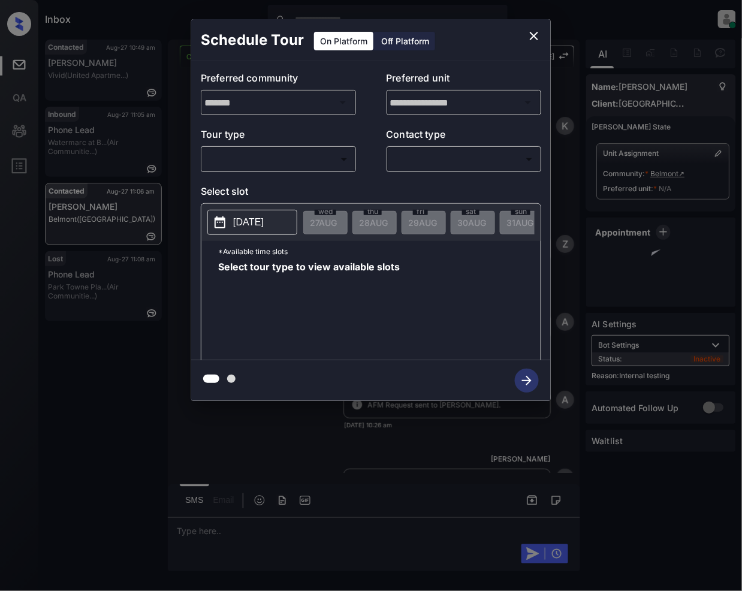
scroll to position [4021, 0]
click at [282, 157] on body "Inbox Jeramie Castro Online Set yourself offline Set yourself on break Profile …" at bounding box center [371, 295] width 742 height 591
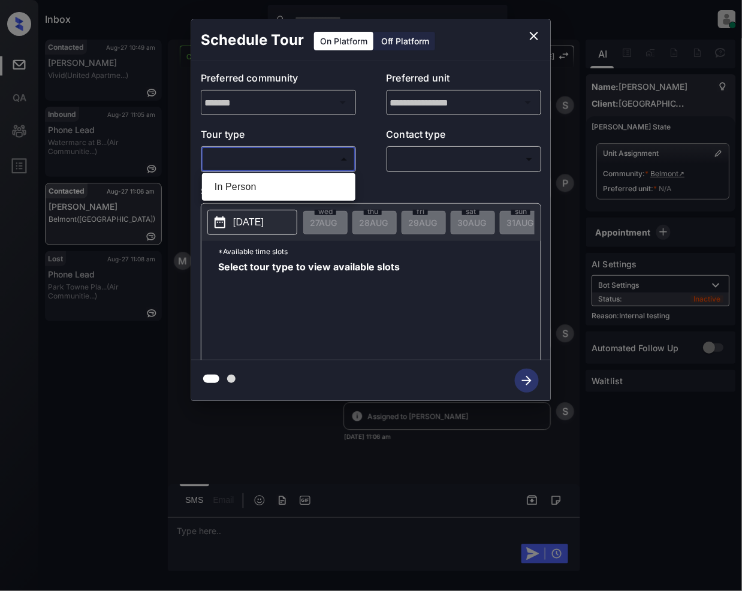
click at [279, 179] on li "In Person" at bounding box center [279, 187] width 148 height 22
type input "********"
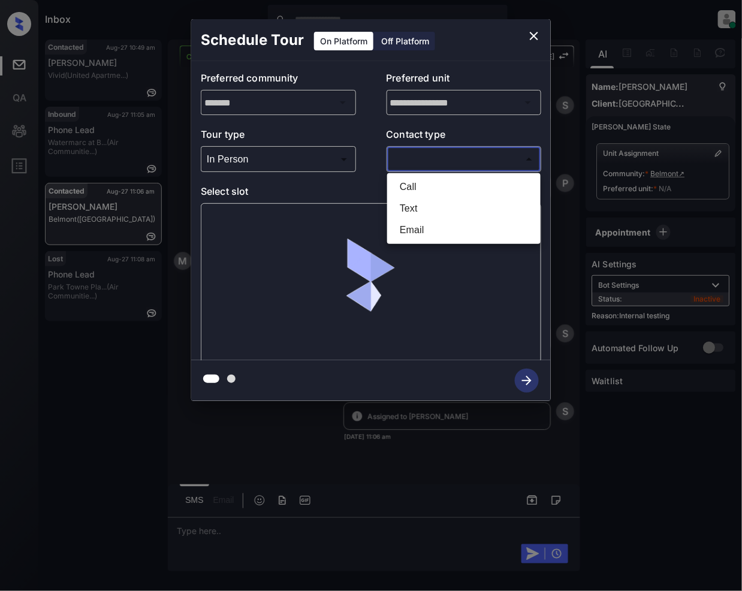
drag, startPoint x: 428, startPoint y: 160, endPoint x: 433, endPoint y: 257, distance: 97.9
click at [428, 162] on body "Inbox Jeramie Castro Online Set yourself offline Set yourself on break Profile …" at bounding box center [371, 295] width 742 height 591
drag, startPoint x: 420, startPoint y: 216, endPoint x: 465, endPoint y: 372, distance: 163.0
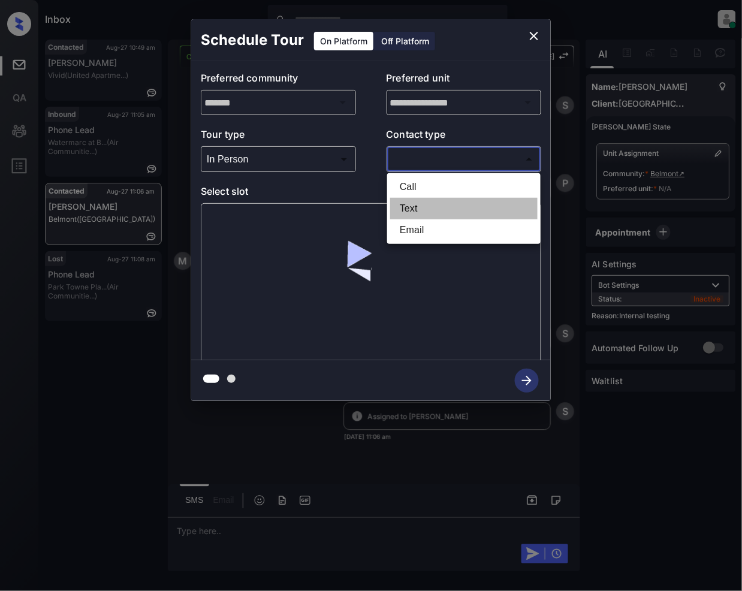
click at [419, 215] on li "Text" at bounding box center [464, 209] width 148 height 22
type input "****"
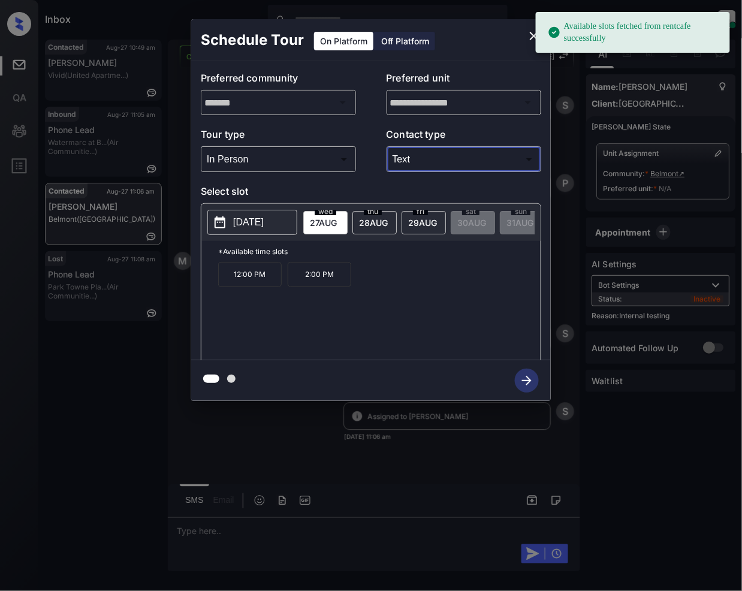
drag, startPoint x: 392, startPoint y: 216, endPoint x: 378, endPoint y: 337, distance: 121.4
click at [391, 216] on div "thu 28 AUG" at bounding box center [375, 222] width 44 height 23
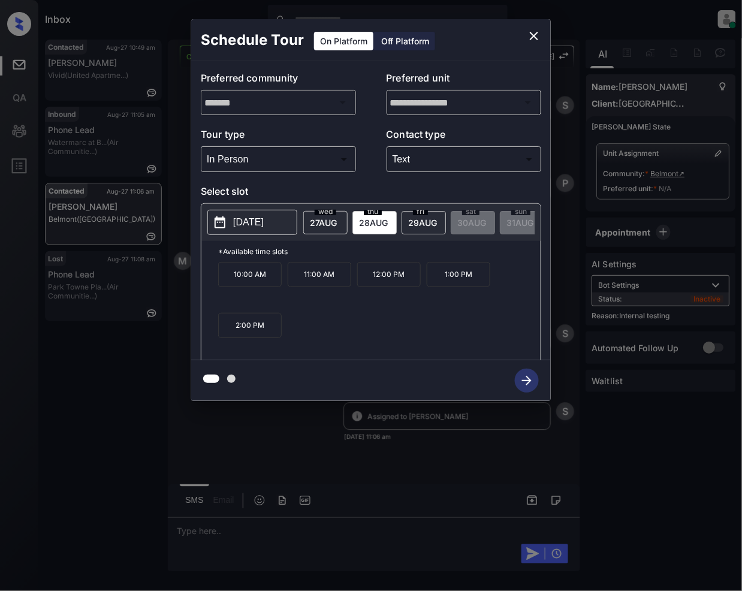
click at [531, 38] on icon "close" at bounding box center [534, 36] width 14 height 14
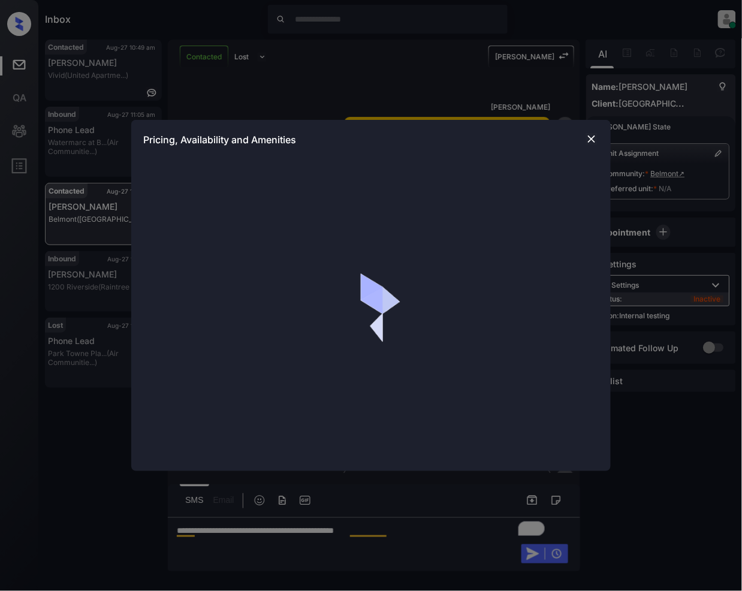
scroll to position [1836, 0]
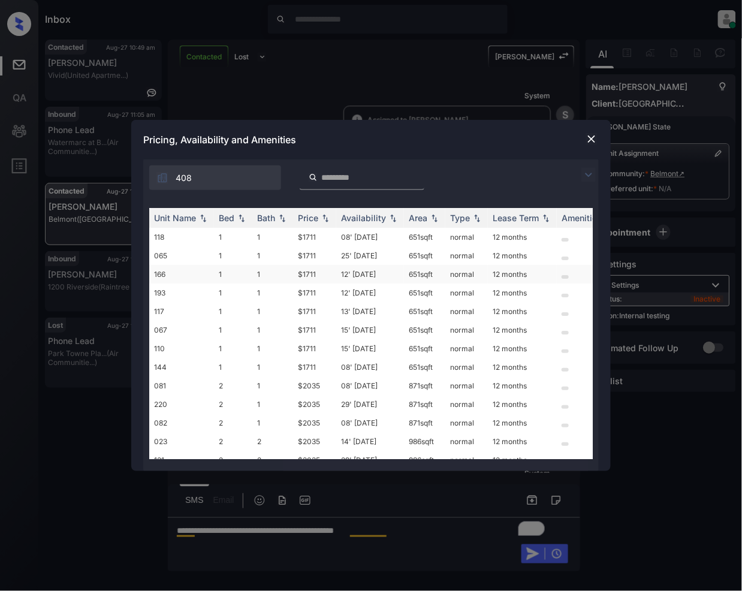
click at [309, 272] on td "$1711" at bounding box center [314, 274] width 43 height 19
click at [309, 276] on td "$1711" at bounding box center [314, 274] width 43 height 19
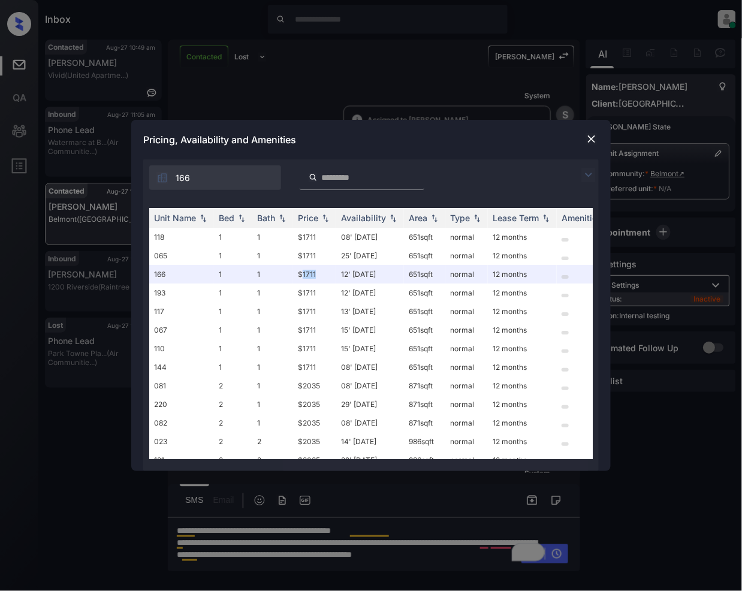
click at [588, 137] on img at bounding box center [592, 139] width 12 height 12
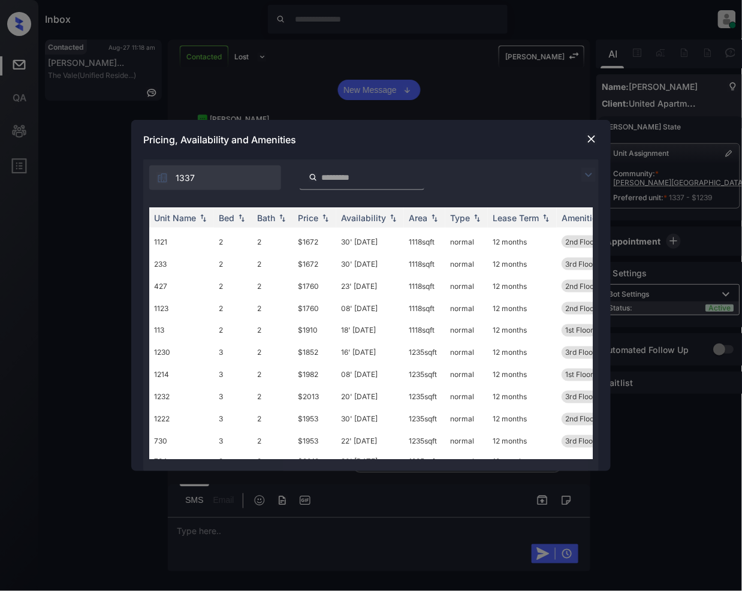
scroll to position [505, 0]
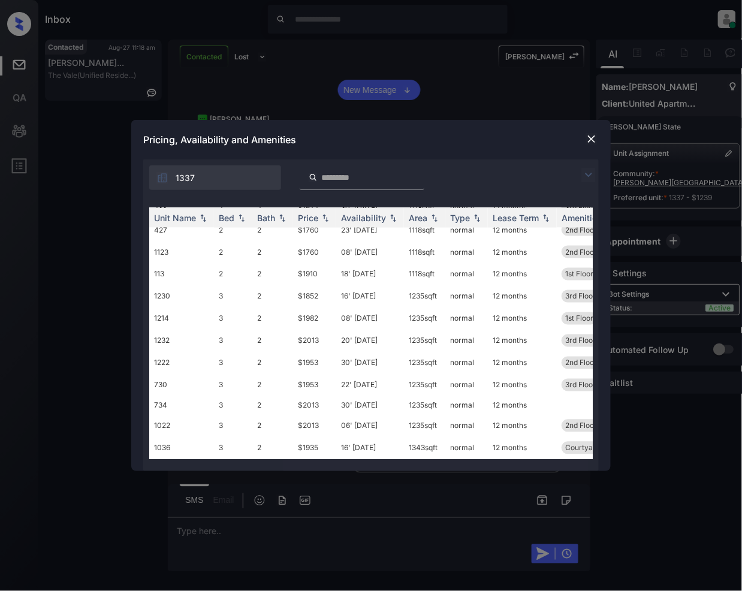
click at [591, 139] on img at bounding box center [592, 139] width 12 height 12
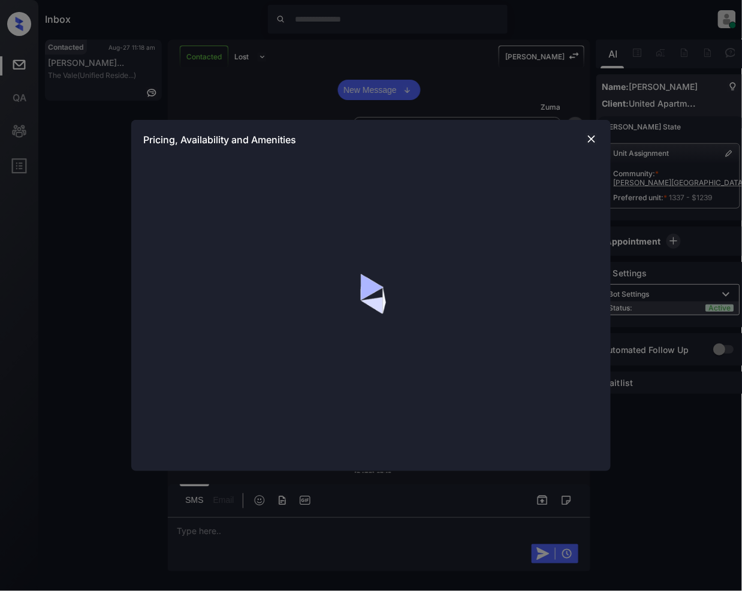
scroll to position [3021, 0]
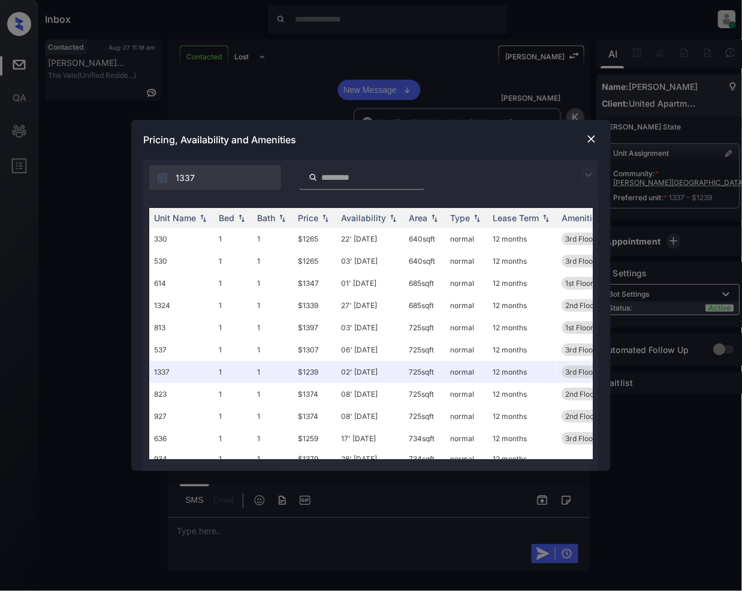
click at [590, 173] on img at bounding box center [589, 175] width 14 height 14
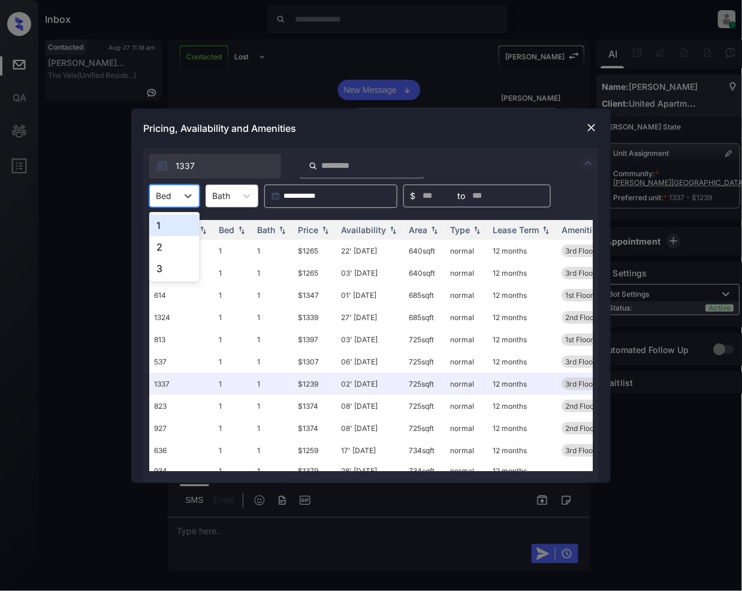
drag, startPoint x: 182, startPoint y: 187, endPoint x: 172, endPoint y: 252, distance: 65.7
click at [182, 188] on div at bounding box center [189, 196] width 22 height 22
click at [173, 228] on div "1" at bounding box center [174, 226] width 50 height 22
click at [329, 228] on img at bounding box center [326, 229] width 12 height 8
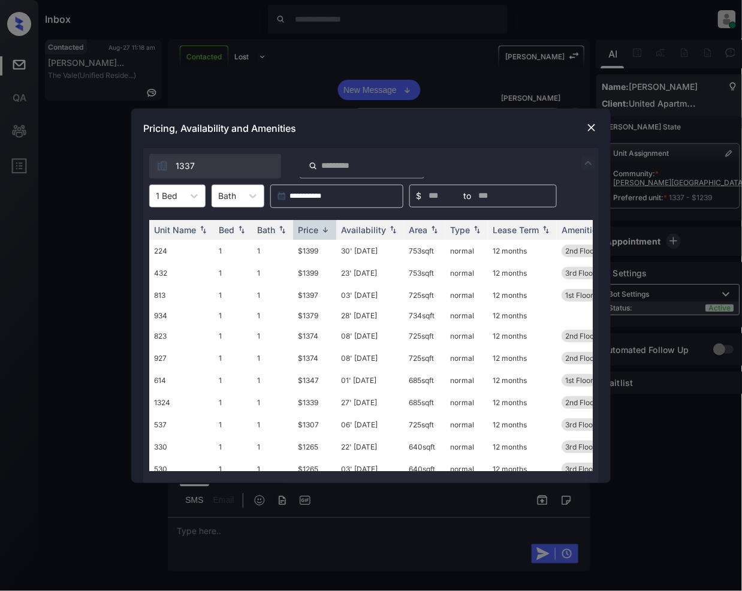
scroll to position [65, 0]
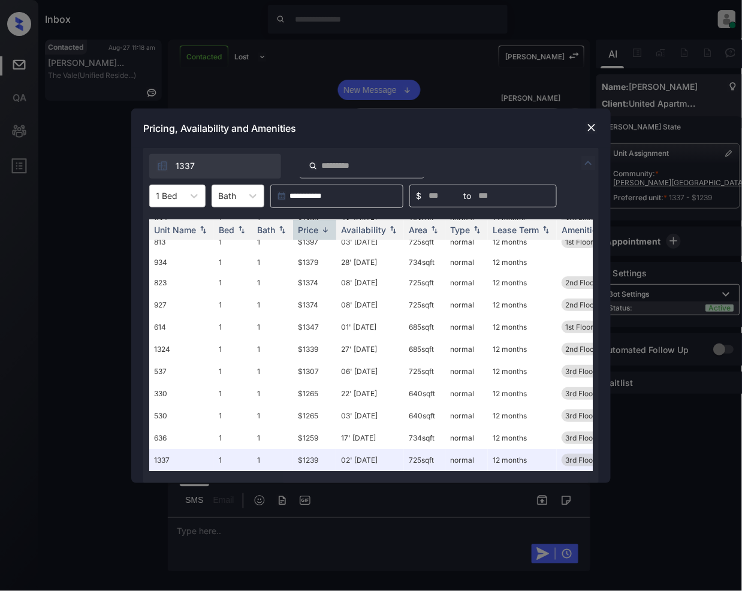
click at [588, 122] on img at bounding box center [592, 128] width 12 height 12
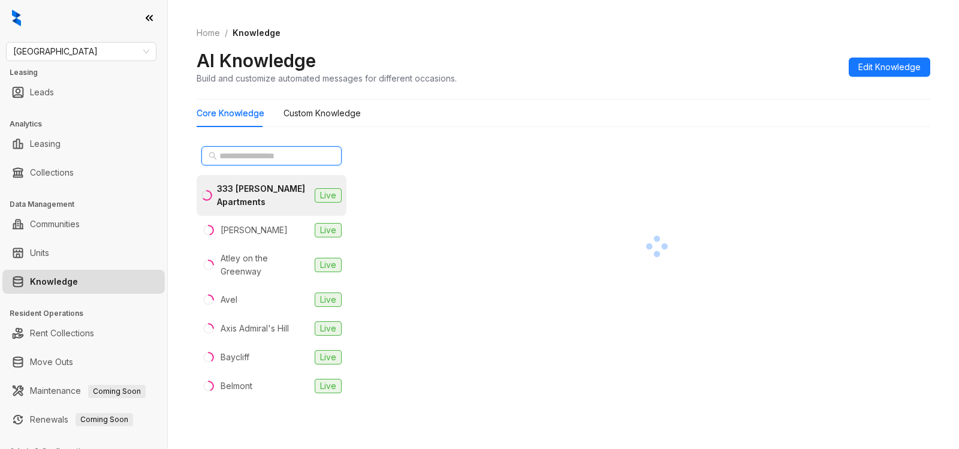
click at [272, 156] on input "text" at bounding box center [272, 155] width 106 height 13
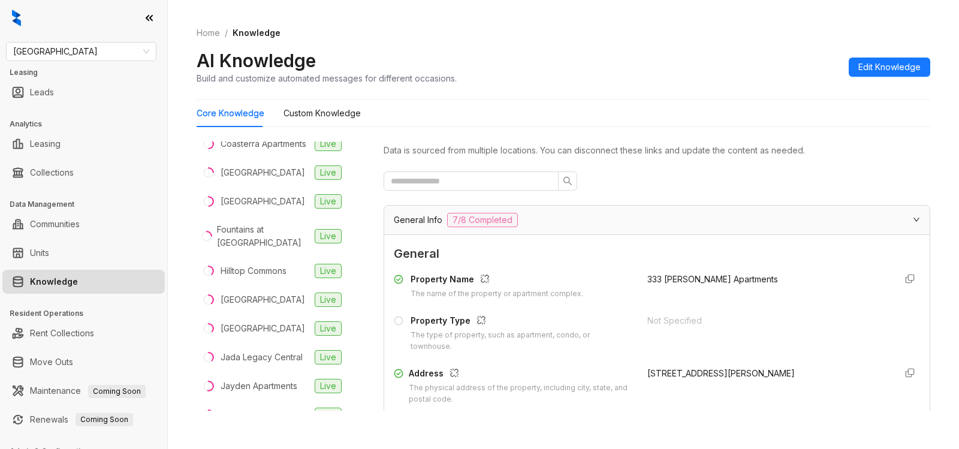
scroll to position [316, 0]
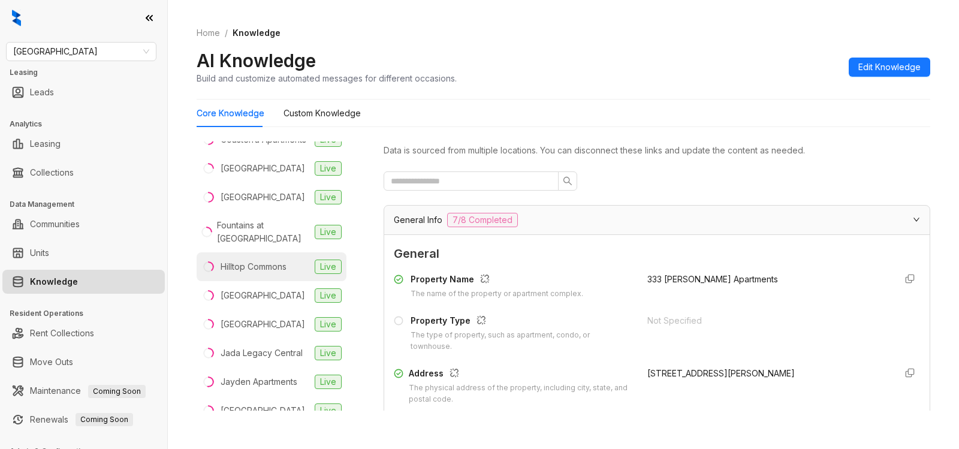
click at [264, 269] on div "Hilltop Commons" at bounding box center [254, 266] width 66 height 13
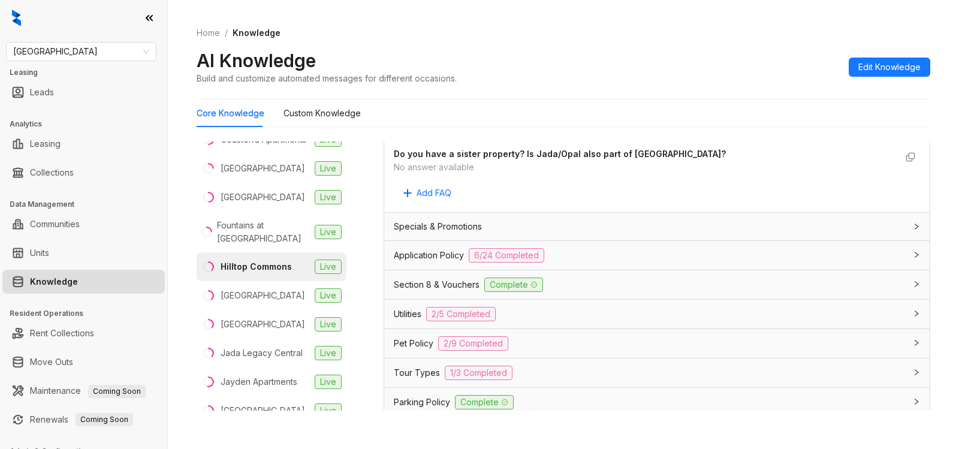
scroll to position [727, 0]
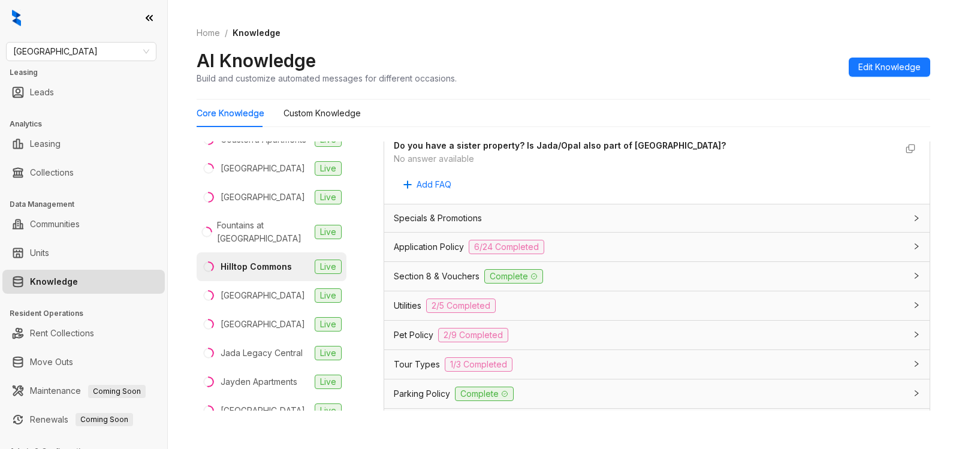
click at [475, 312] on span "2/5 Completed" at bounding box center [461, 306] width 70 height 14
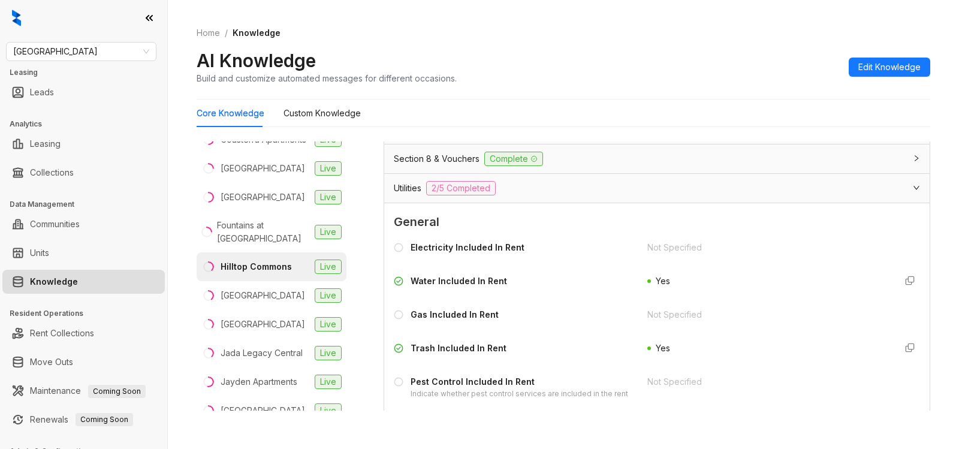
scroll to position [852, 0]
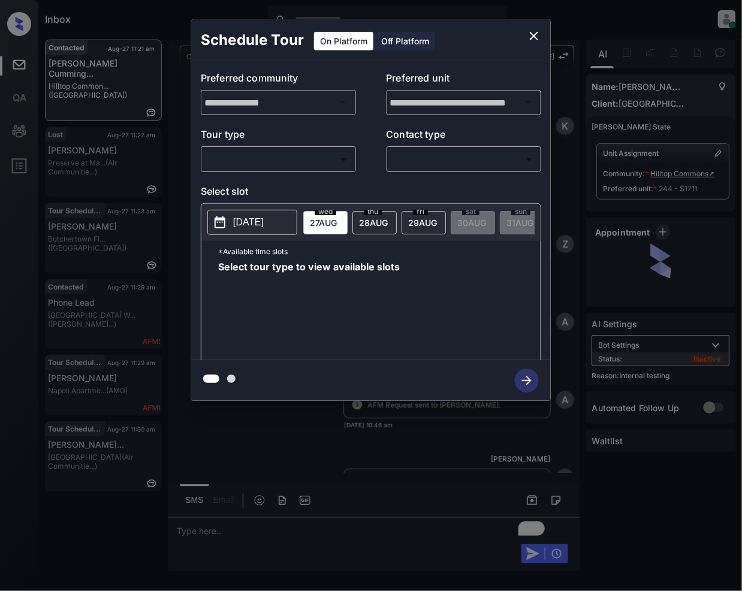
scroll to position [2427, 0]
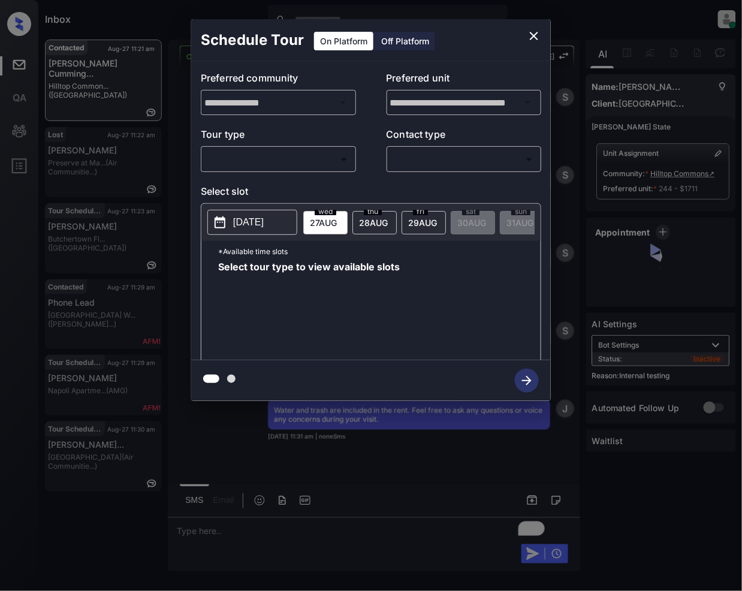
click at [283, 161] on body "Inbox Jeramie Castro Online Set yourself offline Set yourself on break Profile …" at bounding box center [371, 295] width 742 height 591
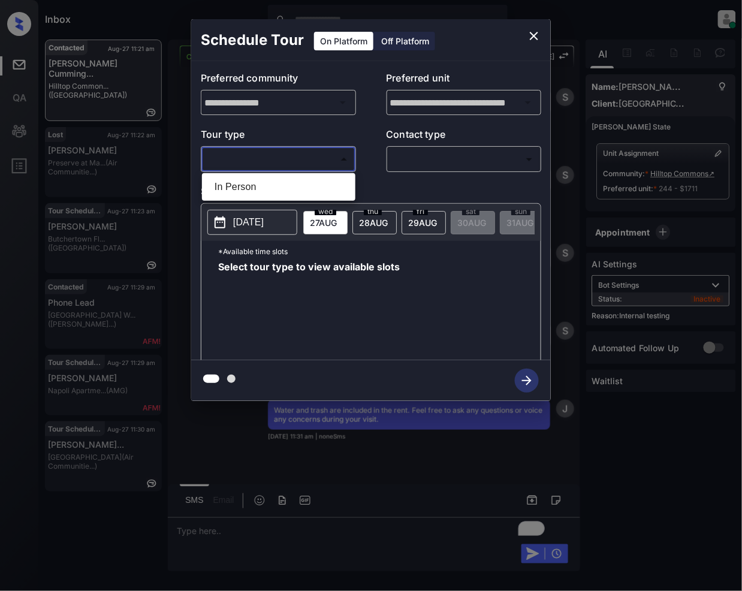
click at [250, 191] on li "In Person" at bounding box center [279, 187] width 148 height 22
type input "********"
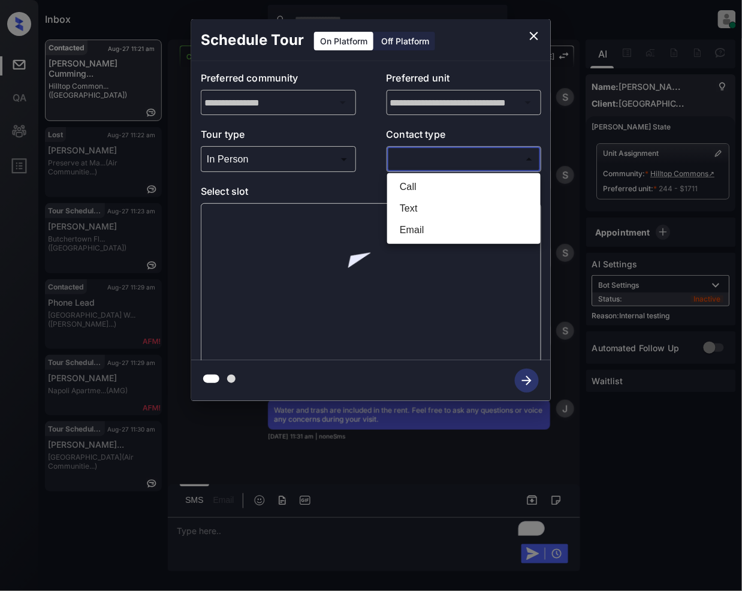
click at [428, 166] on body "Inbox Jeramie Castro Online Set yourself offline Set yourself on break Profile …" at bounding box center [371, 295] width 742 height 591
click at [408, 209] on li "Text" at bounding box center [464, 209] width 148 height 22
type input "****"
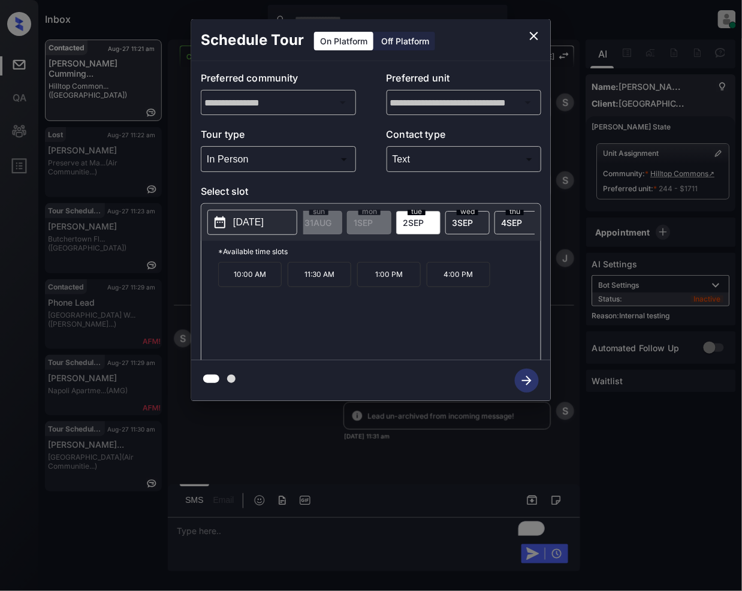
scroll to position [0, 213]
click at [404, 215] on span "tue" at bounding box center [405, 211] width 18 height 7
click at [528, 41] on icon "close" at bounding box center [534, 36] width 14 height 14
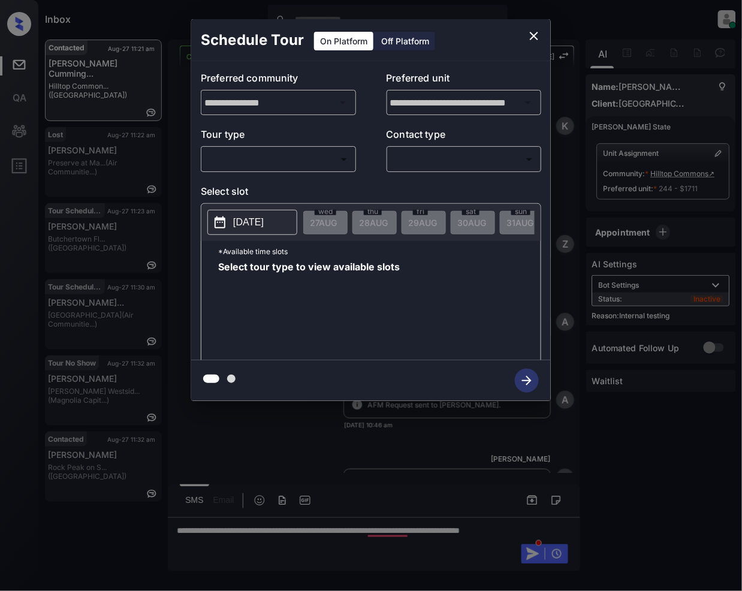
scroll to position [2579, 0]
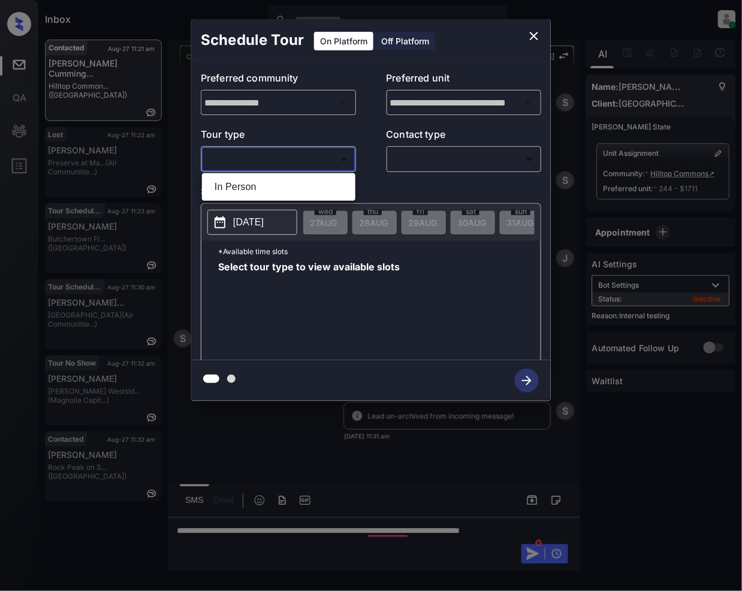
drag, startPoint x: 302, startPoint y: 166, endPoint x: 291, endPoint y: 228, distance: 63.9
click at [303, 166] on body "Inbox Jeramie Castro Online Set yourself offline Set yourself on break Profile …" at bounding box center [371, 295] width 742 height 591
drag, startPoint x: 260, startPoint y: 180, endPoint x: 322, endPoint y: 233, distance: 82.1
click at [260, 181] on li "In Person" at bounding box center [279, 187] width 148 height 22
type input "********"
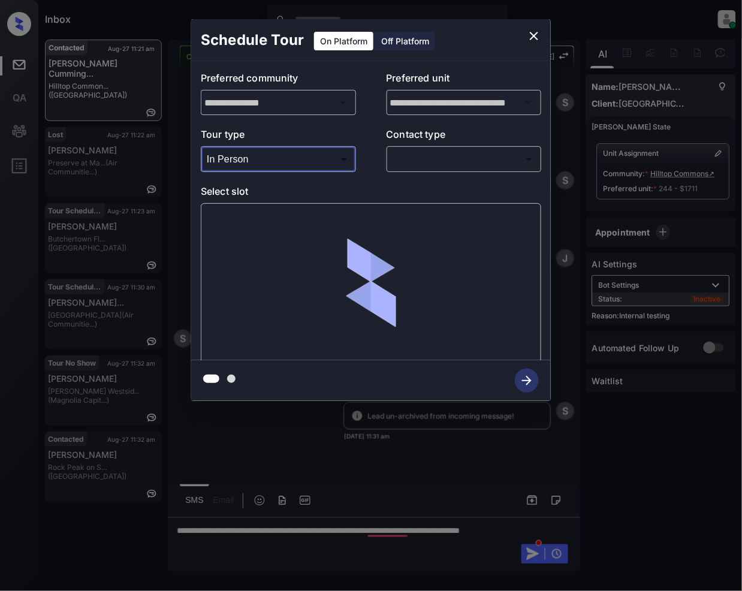
click at [441, 156] on body "Inbox Jeramie Castro Online Set yourself offline Set yourself on break Profile …" at bounding box center [371, 295] width 742 height 591
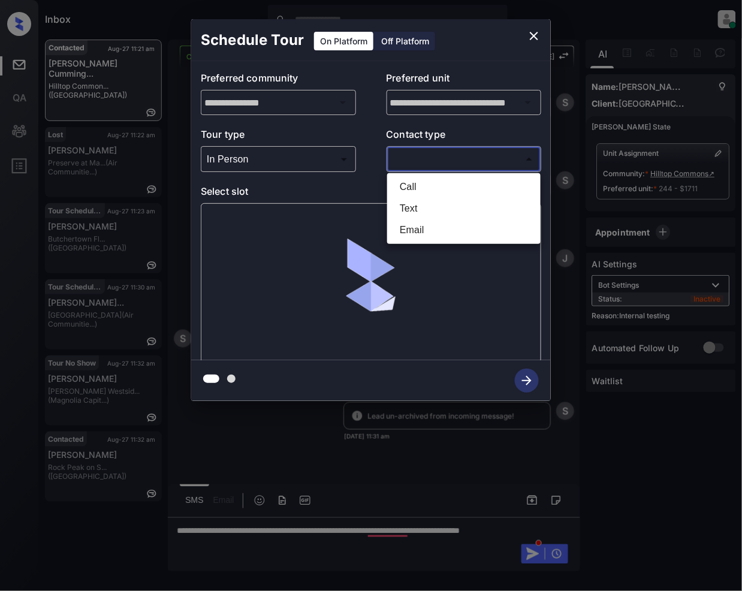
click at [410, 213] on li "Text" at bounding box center [464, 209] width 148 height 22
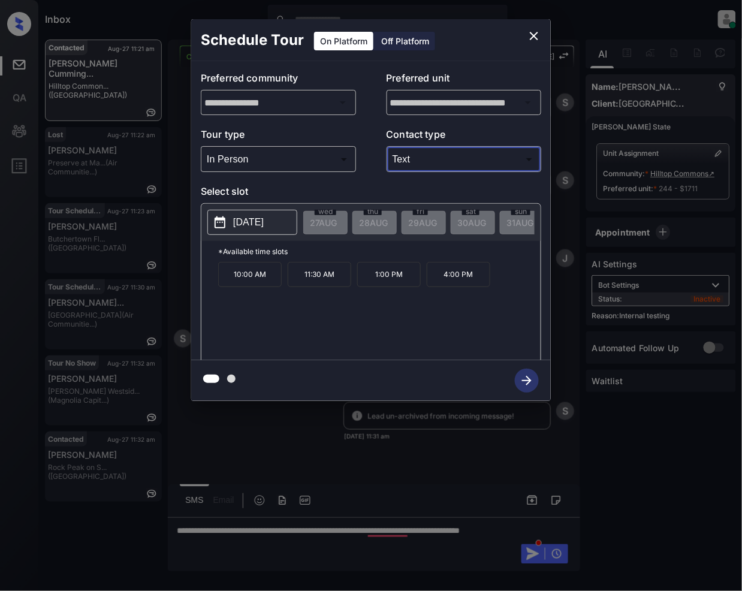
type input "****"
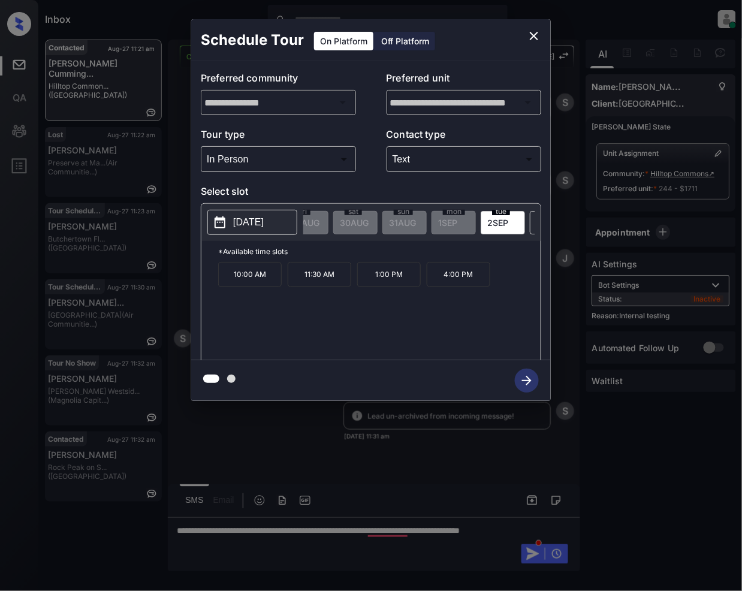
scroll to position [0, 234]
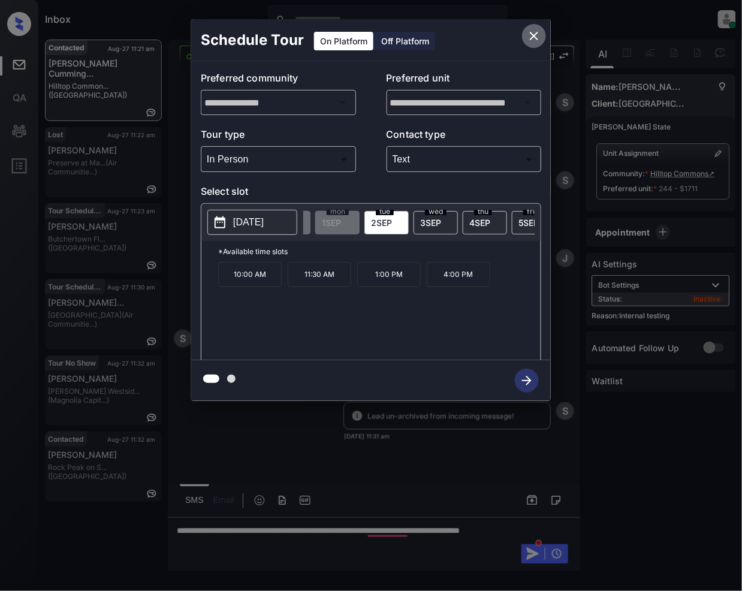
click at [533, 34] on icon "close" at bounding box center [534, 36] width 8 height 8
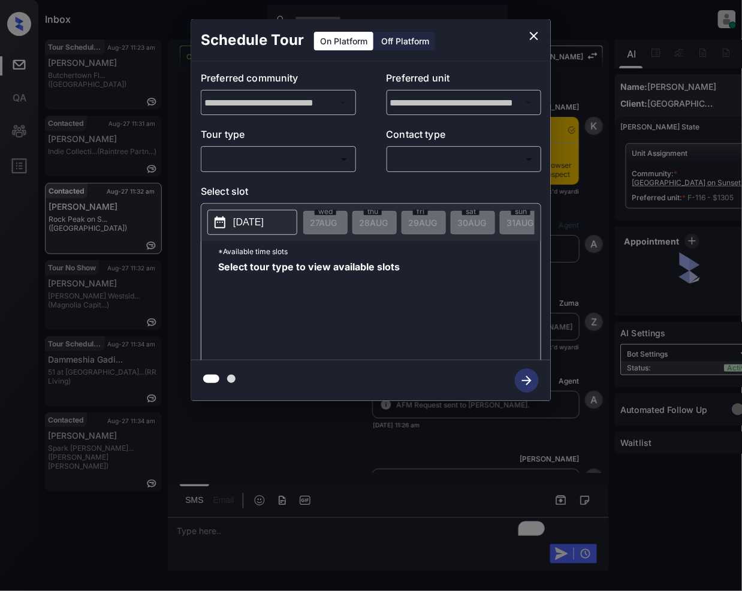
scroll to position [1703, 0]
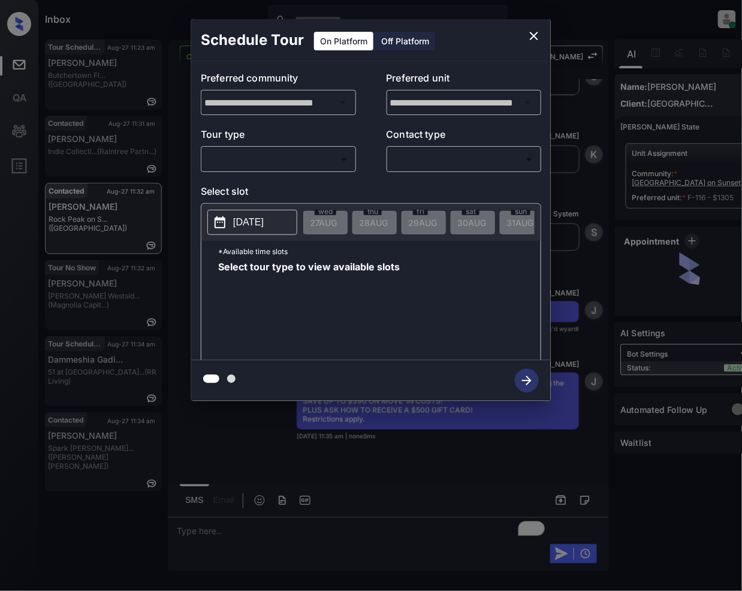
click at [293, 154] on body "Inbox [PERSON_NAME] Online Set yourself offline Set yourself on break Profile S…" at bounding box center [371, 295] width 742 height 591
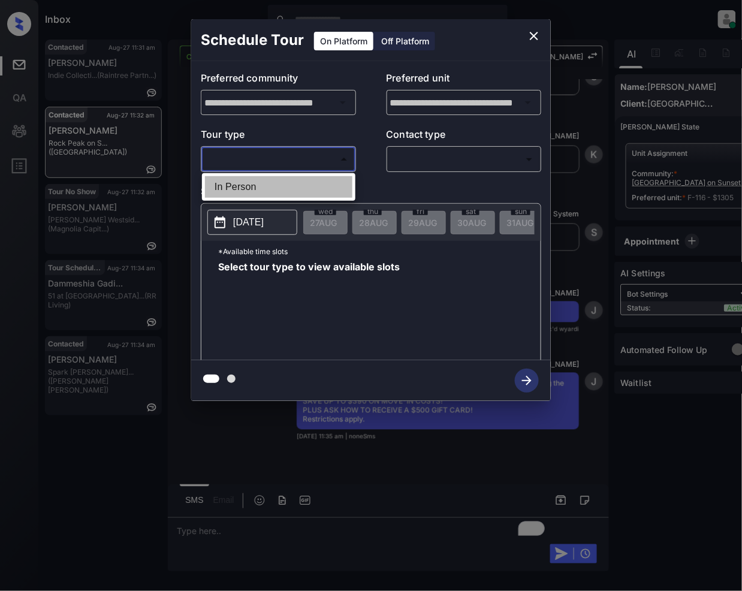
click at [255, 180] on li "In Person" at bounding box center [279, 187] width 148 height 22
type input "********"
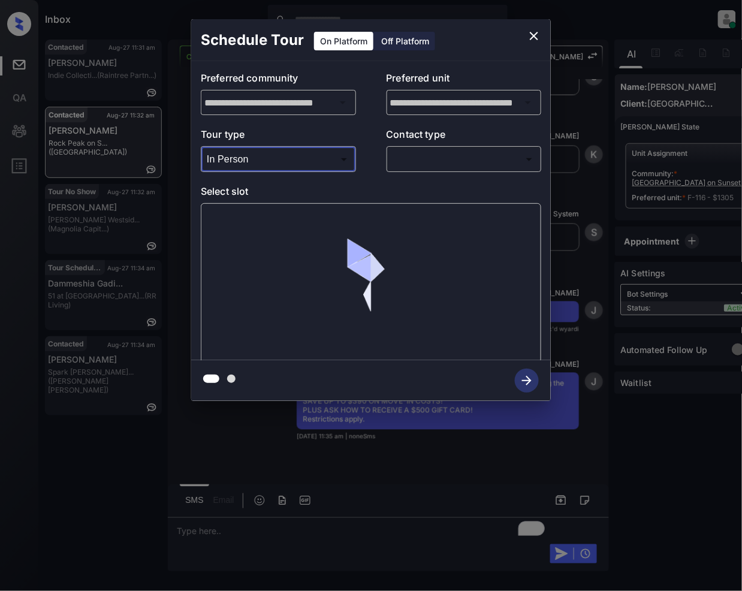
click at [444, 157] on body "Inbox [PERSON_NAME] Online Set yourself offline Set yourself on break Profile S…" at bounding box center [371, 295] width 742 height 591
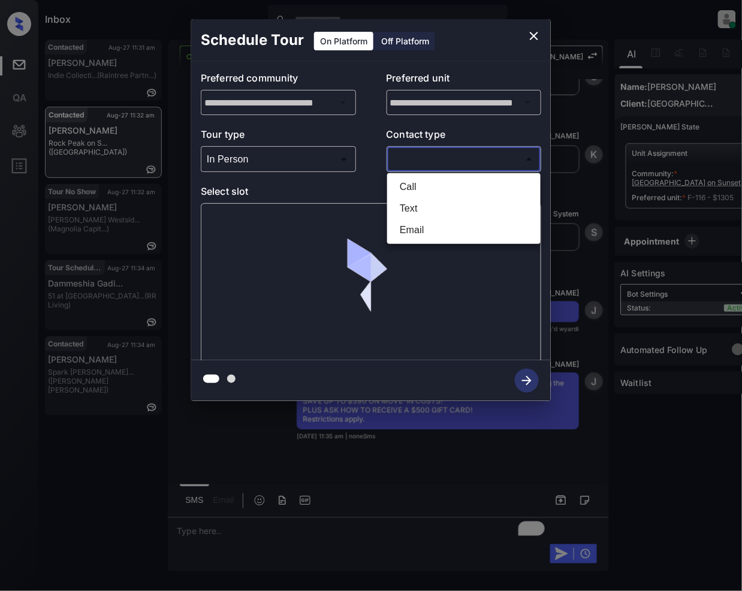
click at [414, 201] on li "Text" at bounding box center [464, 209] width 148 height 22
type input "****"
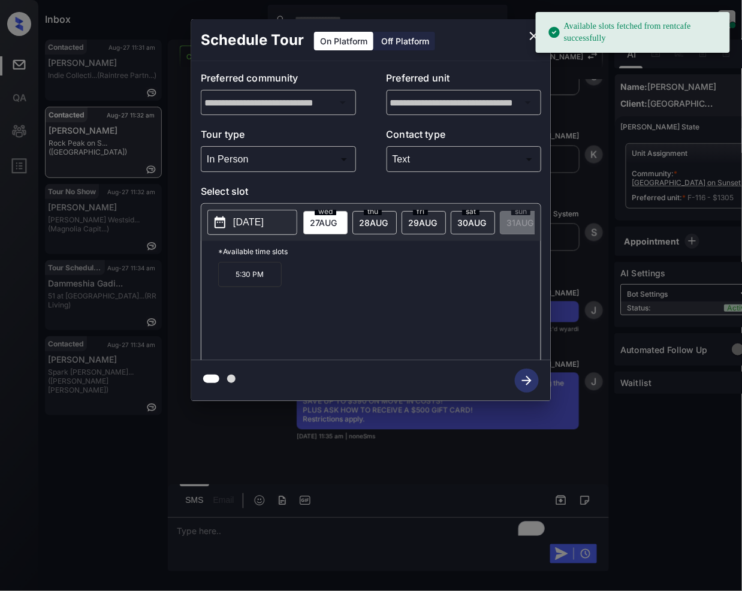
drag, startPoint x: 238, startPoint y: 279, endPoint x: 336, endPoint y: 427, distance: 177.8
click at [238, 279] on p "5:30 PM" at bounding box center [250, 274] width 64 height 25
drag, startPoint x: 521, startPoint y: 374, endPoint x: 558, endPoint y: 480, distance: 112.3
click at [525, 383] on icon "button" at bounding box center [527, 381] width 24 height 24
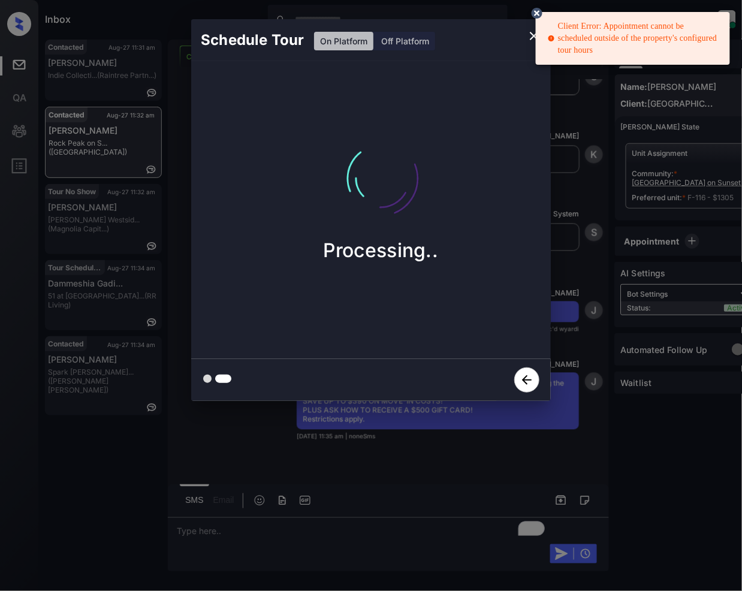
click at [592, 35] on div "Client Error: Appointment cannot be scheduled outside of the property's configu…" at bounding box center [634, 39] width 173 height 46
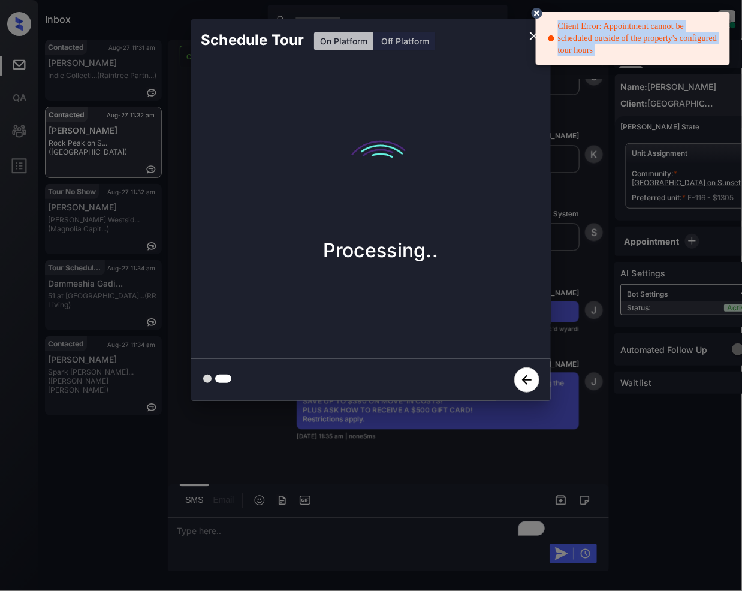
click at [592, 35] on div "Client Error: Appointment cannot be scheduled outside of the property's configu…" at bounding box center [634, 39] width 173 height 46
copy div "Client Error: Appointment cannot be scheduled outside of the property's configu…"
click at [537, 10] on icon at bounding box center [537, 13] width 11 height 11
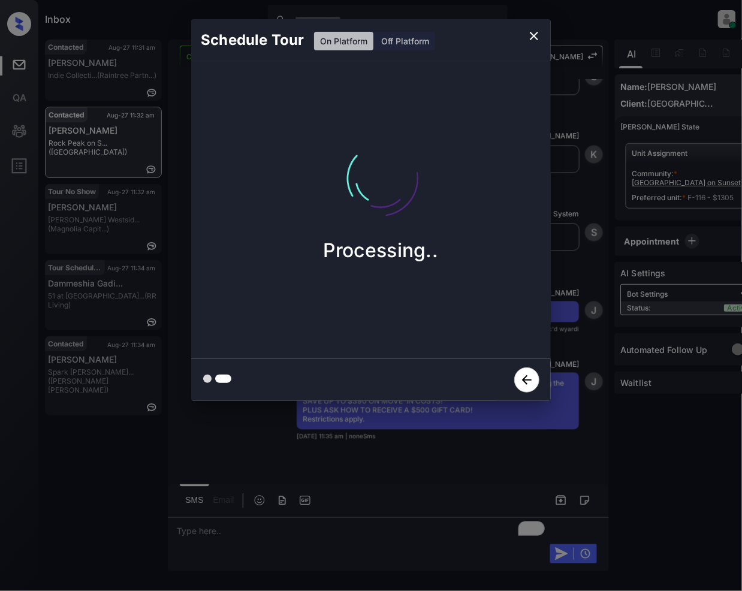
click at [612, 89] on div "Schedule Tour On Platform Off Platform Processing.." at bounding box center [371, 210] width 742 height 420
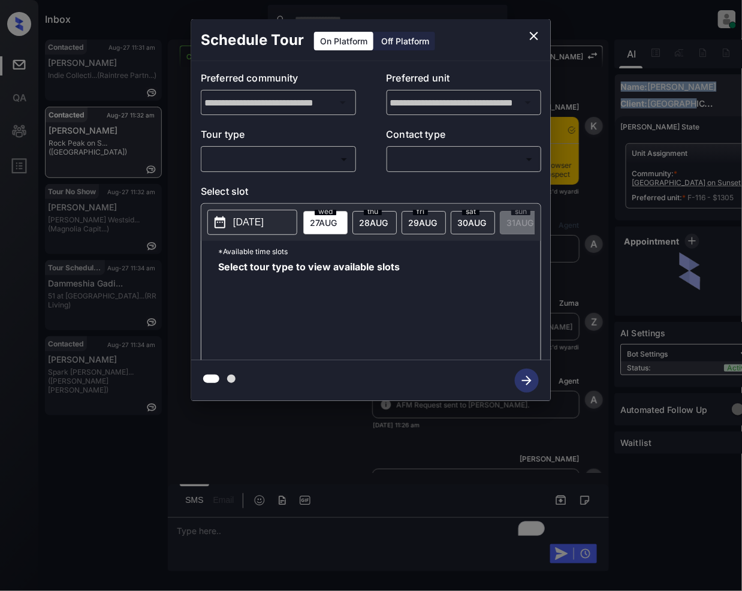
scroll to position [0, 5]
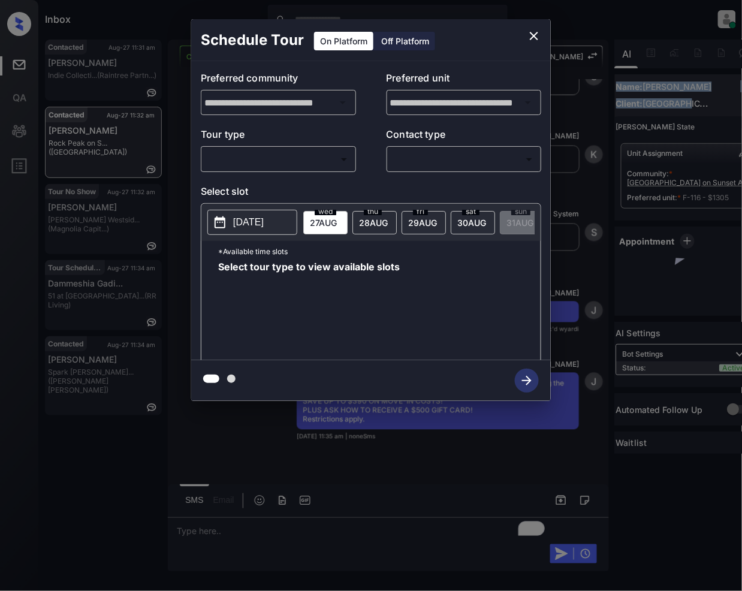
click at [301, 163] on body "Inbox [PERSON_NAME] Online Set yourself offline Set yourself on break Profile S…" at bounding box center [371, 295] width 742 height 591
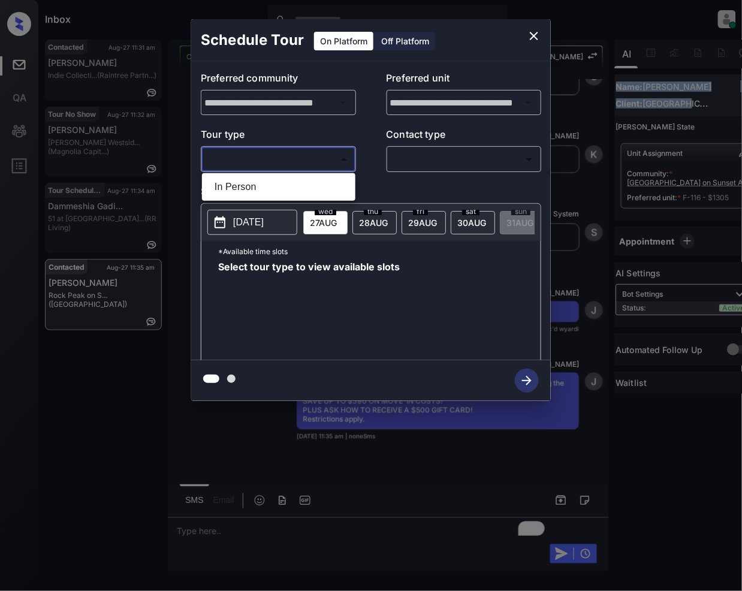
click at [273, 188] on li "In Person" at bounding box center [279, 187] width 148 height 22
type input "********"
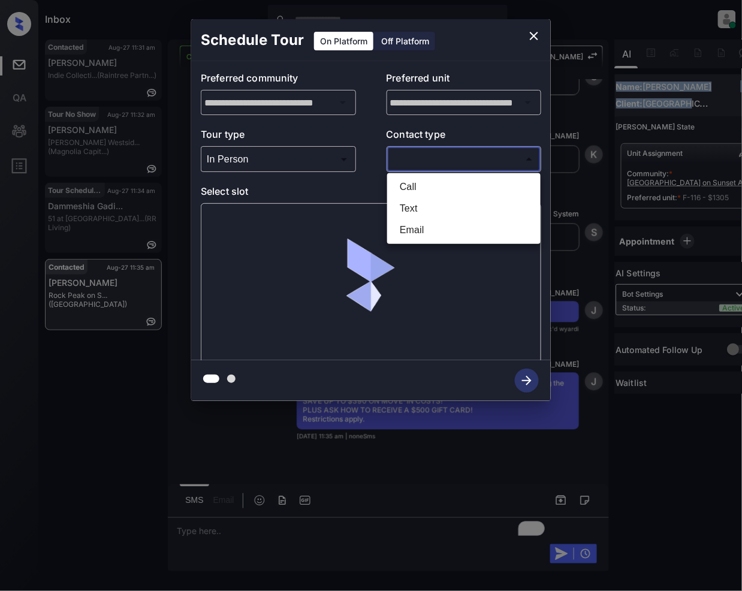
click at [428, 159] on body "Inbox Jeramie Castro Online Set yourself offline Set yourself on break Profile …" at bounding box center [371, 295] width 742 height 591
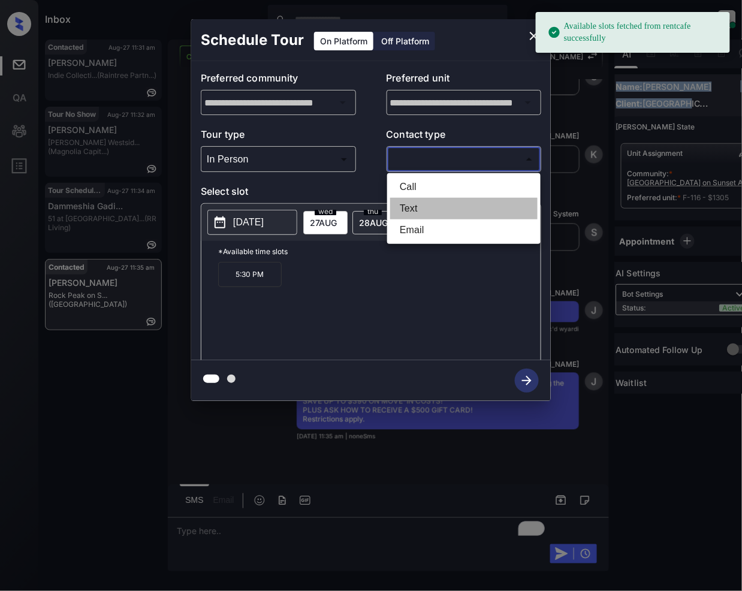
click at [408, 204] on li "Text" at bounding box center [464, 209] width 148 height 22
type input "****"
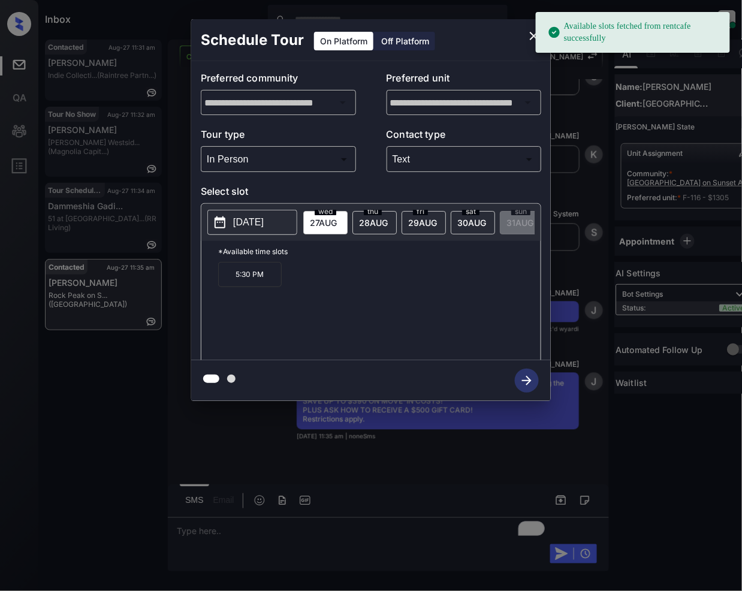
drag, startPoint x: 252, startPoint y: 286, endPoint x: 258, endPoint y: 290, distance: 7.3
click at [252, 287] on p "5:30 PM" at bounding box center [250, 274] width 64 height 25
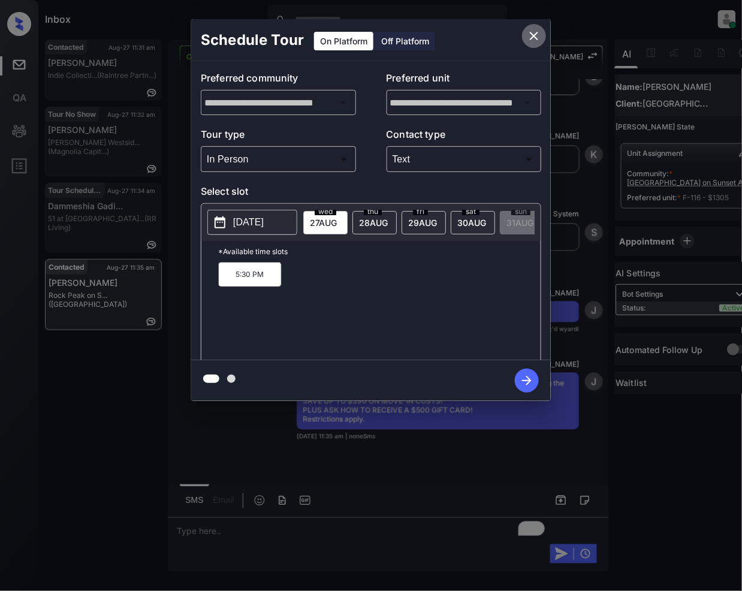
click at [531, 36] on icon "close" at bounding box center [534, 36] width 14 height 14
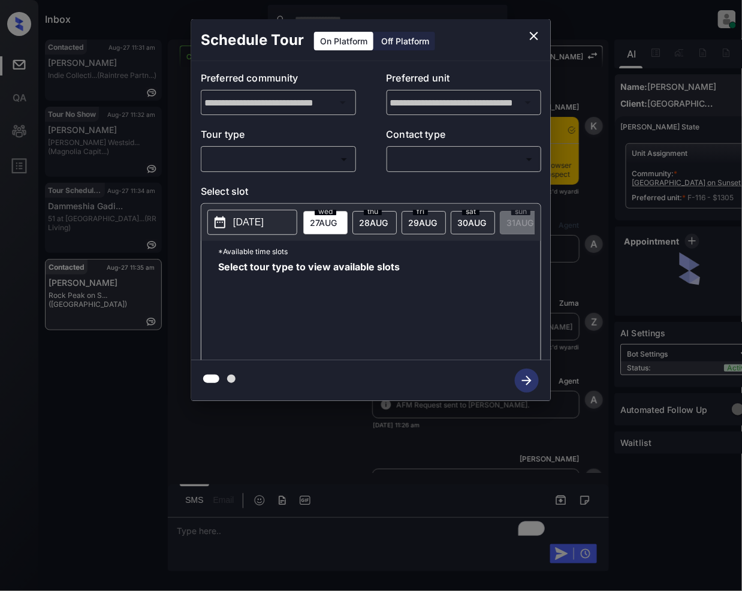
scroll to position [798, 0]
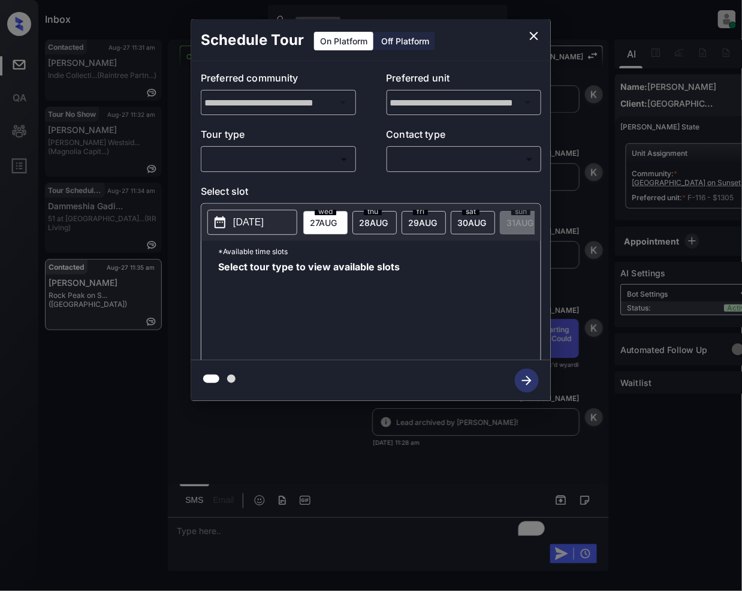
click at [399, 41] on div "Off Platform" at bounding box center [405, 41] width 60 height 19
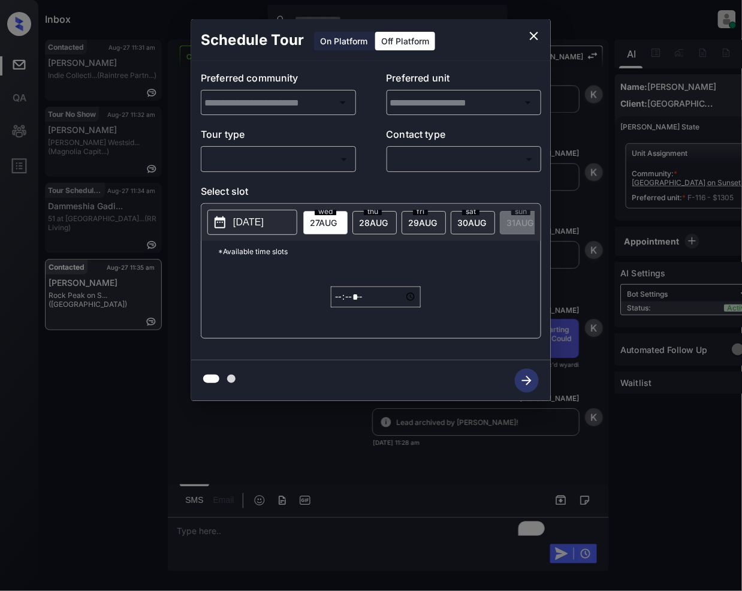
type input "**********"
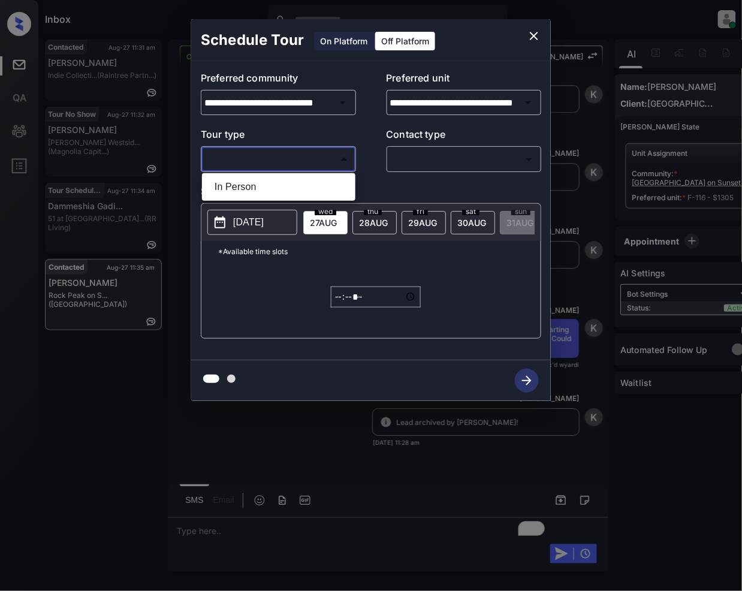
click at [271, 164] on body "Inbox Jeramie Castro Online Set yourself offline Set yourself on break Profile …" at bounding box center [371, 295] width 742 height 591
drag, startPoint x: 267, startPoint y: 189, endPoint x: 476, endPoint y: 191, distance: 209.3
click at [269, 189] on li "In Person" at bounding box center [279, 187] width 148 height 22
type input "********"
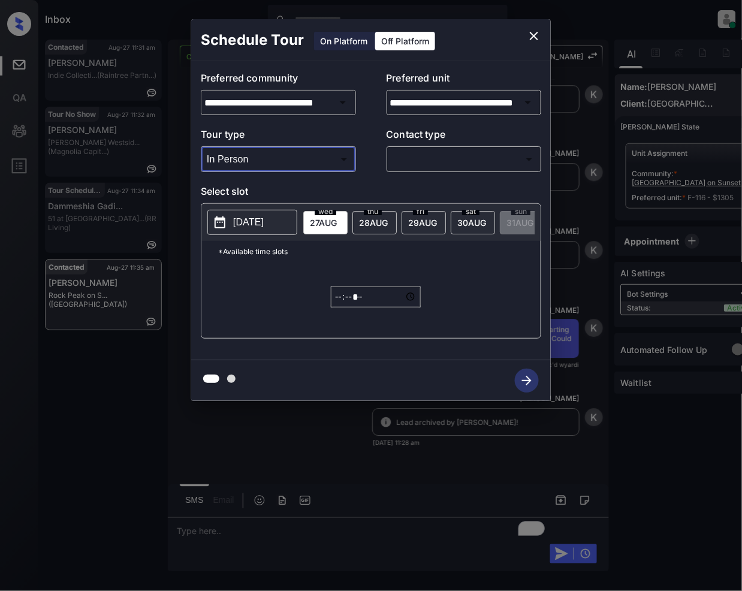
click at [474, 170] on div "​ ​" at bounding box center [464, 159] width 155 height 26
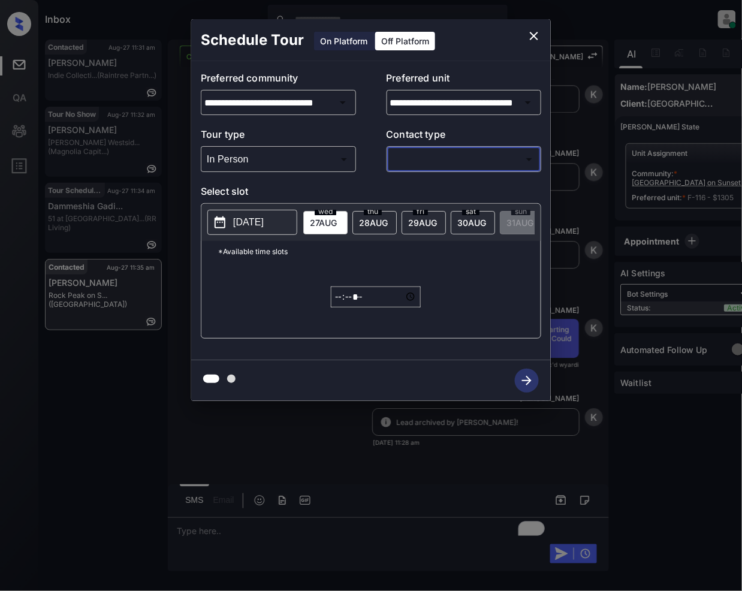
click at [433, 168] on body "Inbox Jeramie Castro Online Set yourself offline Set yourself on break Profile …" at bounding box center [371, 295] width 742 height 591
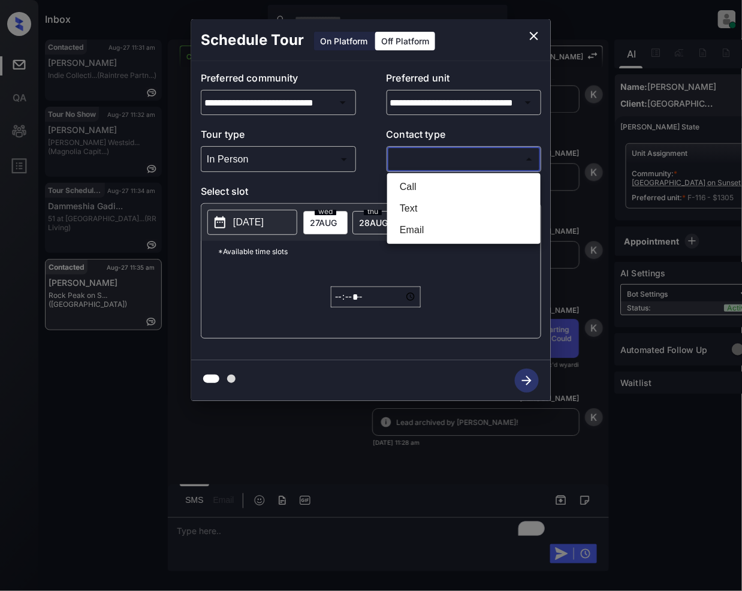
click at [420, 211] on li "Text" at bounding box center [464, 209] width 148 height 22
type input "****"
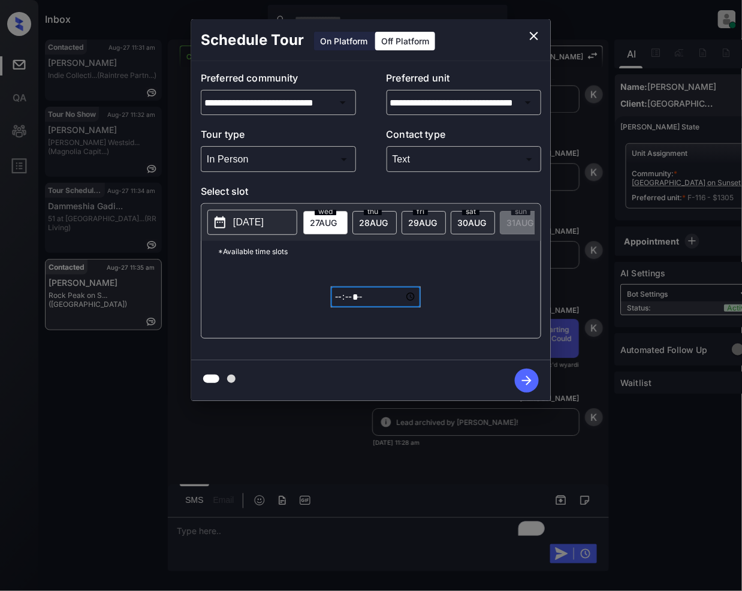
click at [339, 308] on input "*****" at bounding box center [376, 297] width 90 height 21
type input "*****"
type input "**********"
click at [221, 224] on icon at bounding box center [220, 222] width 11 height 12
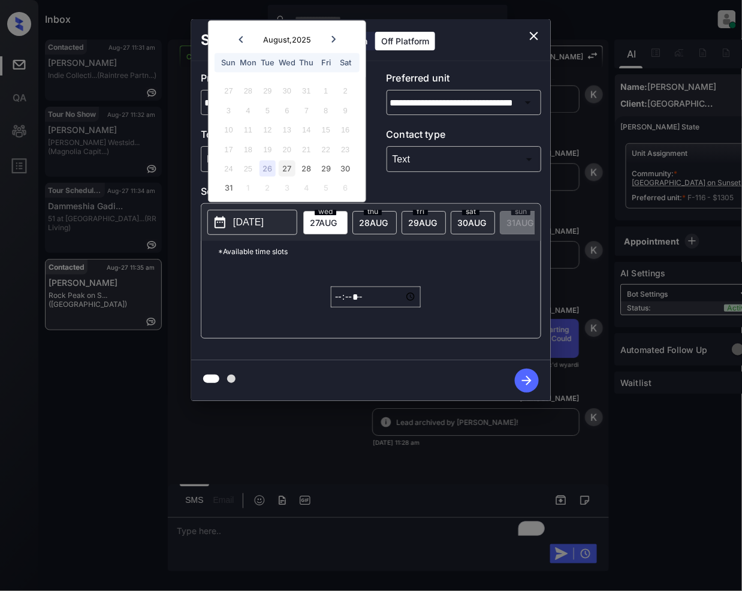
click at [289, 166] on div "27" at bounding box center [287, 169] width 16 height 16
click at [488, 300] on div "*Available time slots ***** ​" at bounding box center [370, 289] width 339 height 97
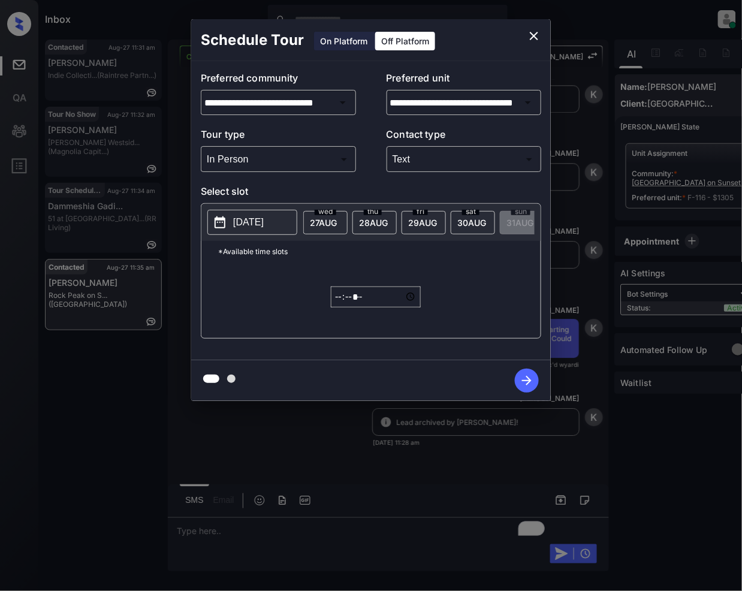
click at [531, 34] on icon "close" at bounding box center [534, 36] width 14 height 14
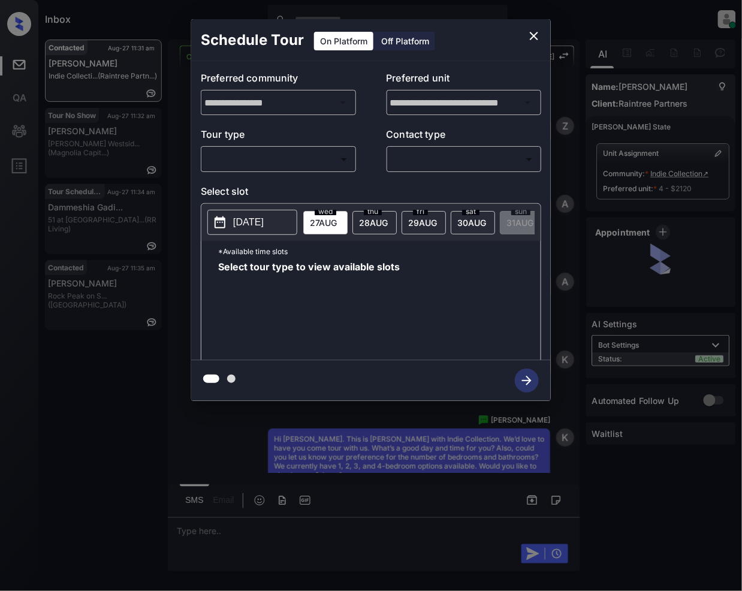
scroll to position [1382, 0]
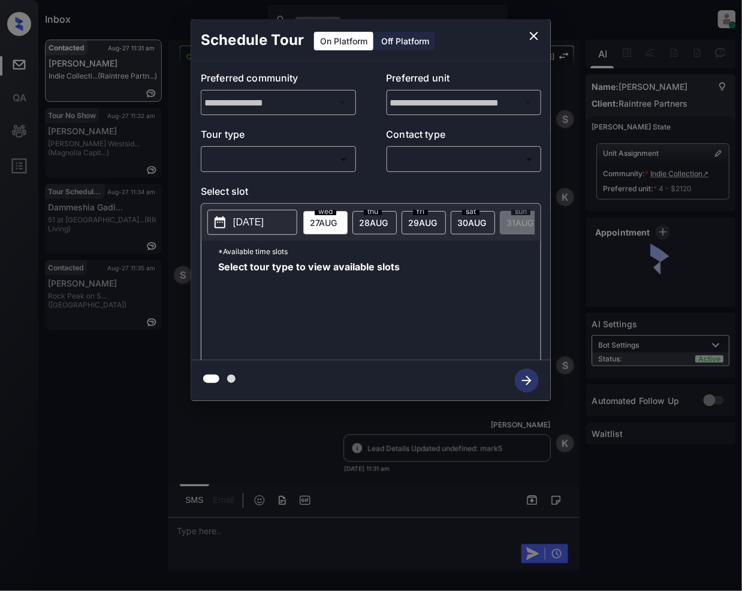
click at [281, 162] on body "Inbox [PERSON_NAME] Online Set yourself offline Set yourself on break Profile S…" at bounding box center [371, 295] width 742 height 591
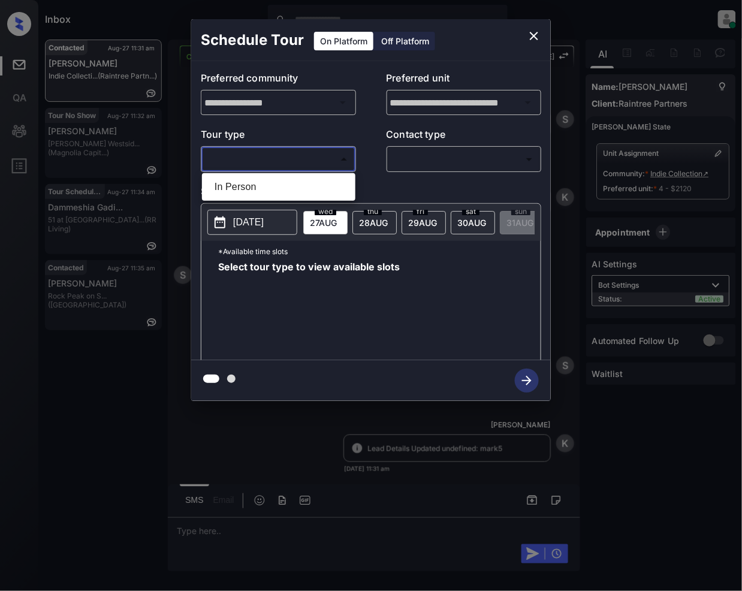
click at [535, 35] on div at bounding box center [371, 295] width 742 height 591
click at [289, 539] on div at bounding box center [371, 295] width 742 height 591
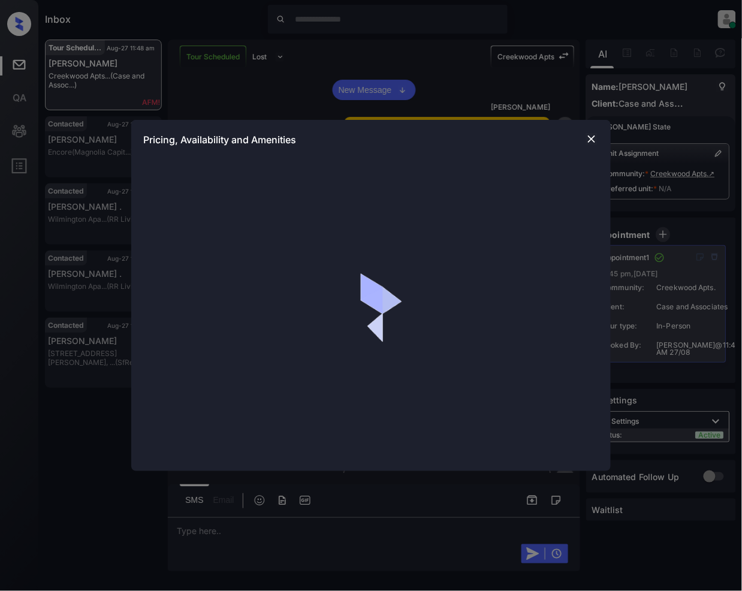
scroll to position [1171, 0]
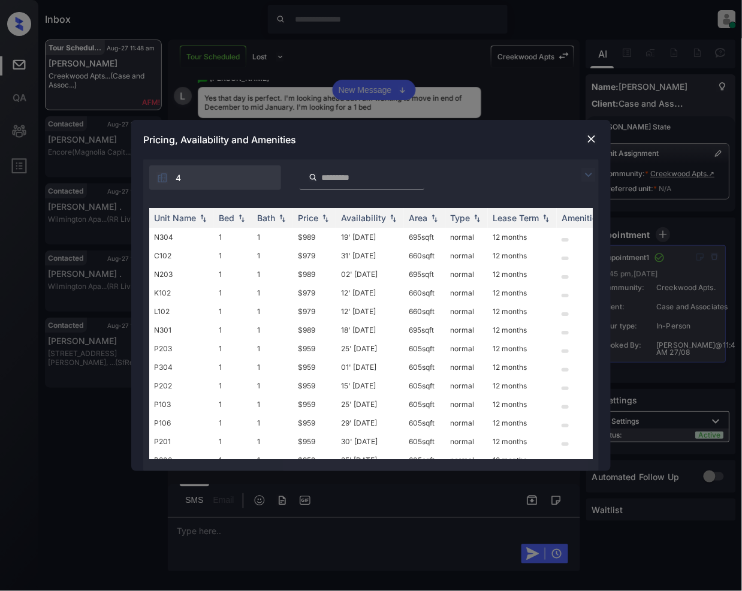
drag, startPoint x: 588, startPoint y: 171, endPoint x: 336, endPoint y: 163, distance: 252.0
click at [588, 173] on img at bounding box center [589, 175] width 14 height 14
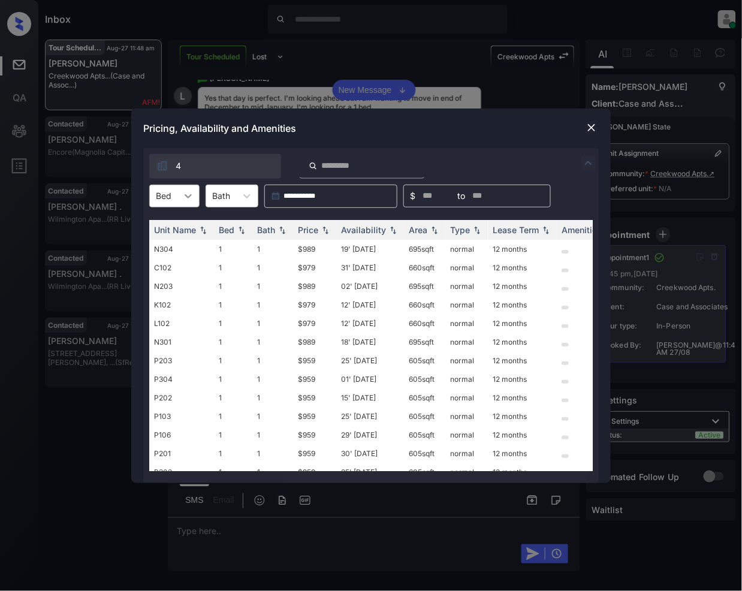
click at [191, 197] on icon at bounding box center [188, 196] width 12 height 12
click at [161, 228] on div "1" at bounding box center [174, 226] width 50 height 22
click at [336, 229] on th "Price" at bounding box center [314, 230] width 43 height 20
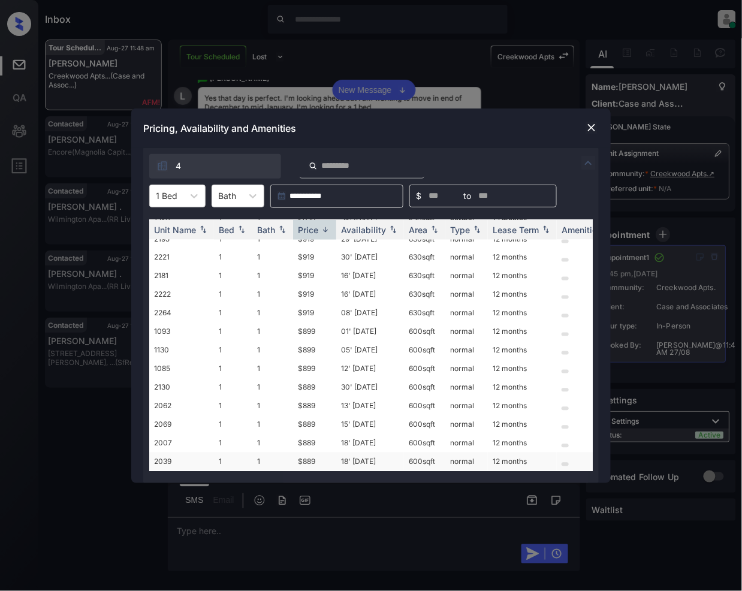
click at [309, 453] on td "$889" at bounding box center [314, 462] width 43 height 19
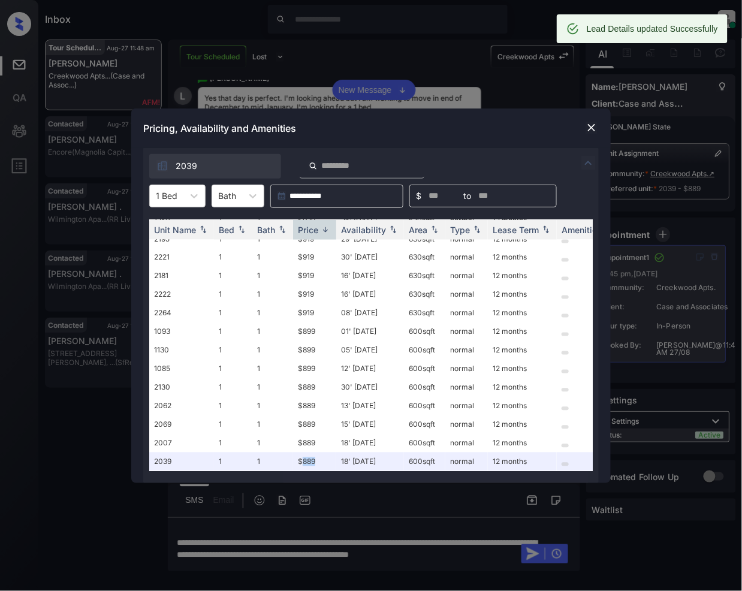
click at [591, 126] on img at bounding box center [592, 128] width 12 height 12
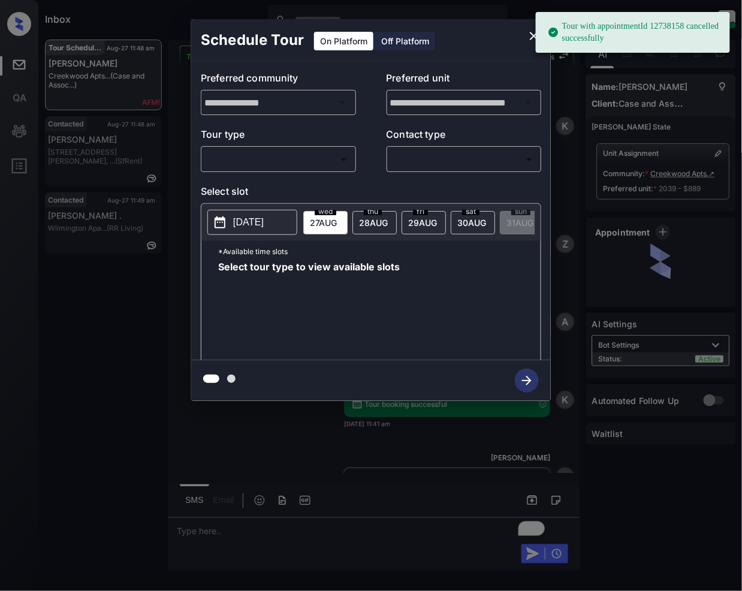
scroll to position [1798, 0]
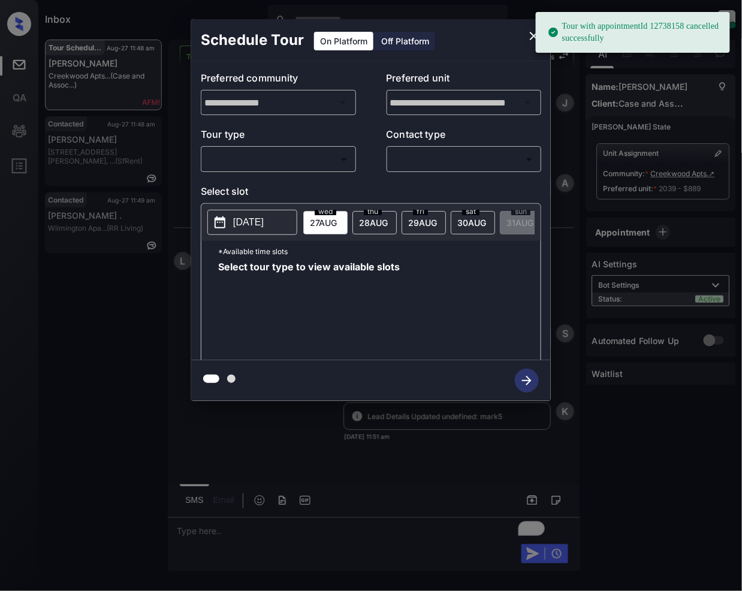
click at [290, 154] on body "Tour with appointmentId 12738158 cancelled successfully Inbox [PERSON_NAME] Onl…" at bounding box center [371, 295] width 742 height 591
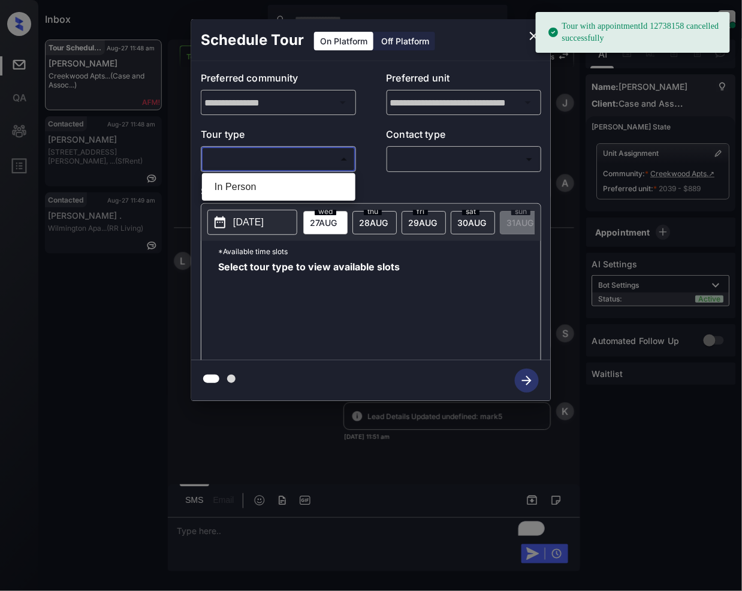
click at [251, 180] on li "In Person" at bounding box center [279, 187] width 148 height 22
type input "********"
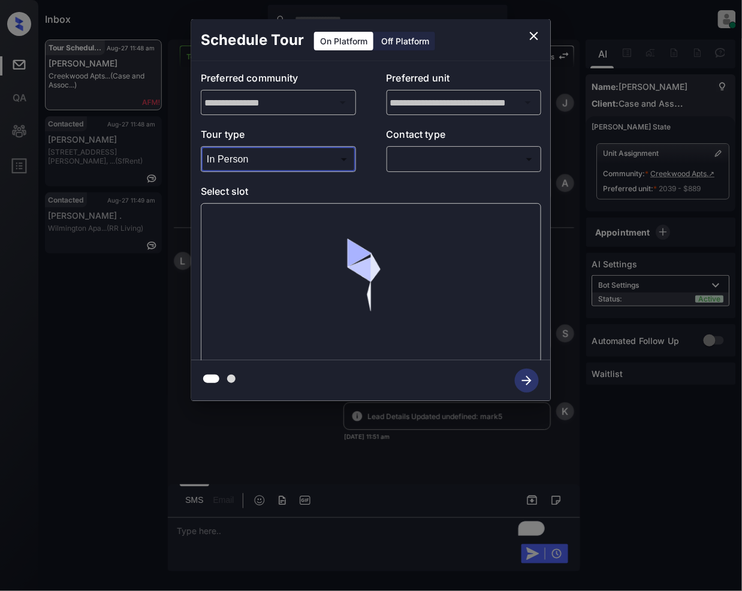
click at [413, 157] on body "Tour with appointmentId 12738158 cancelled successfully Inbox [PERSON_NAME] Onl…" at bounding box center [371, 295] width 742 height 591
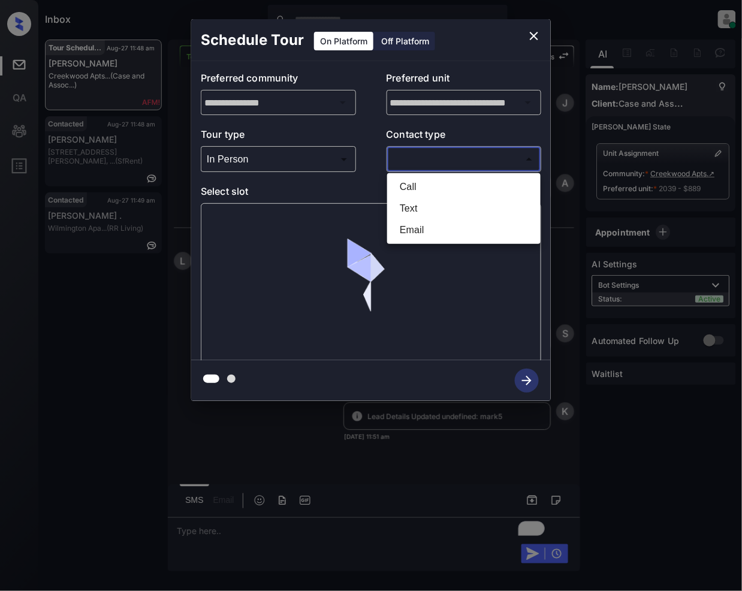
drag, startPoint x: 411, startPoint y: 207, endPoint x: 397, endPoint y: 377, distance: 170.9
click at [409, 207] on li "Text" at bounding box center [464, 209] width 148 height 22
type input "****"
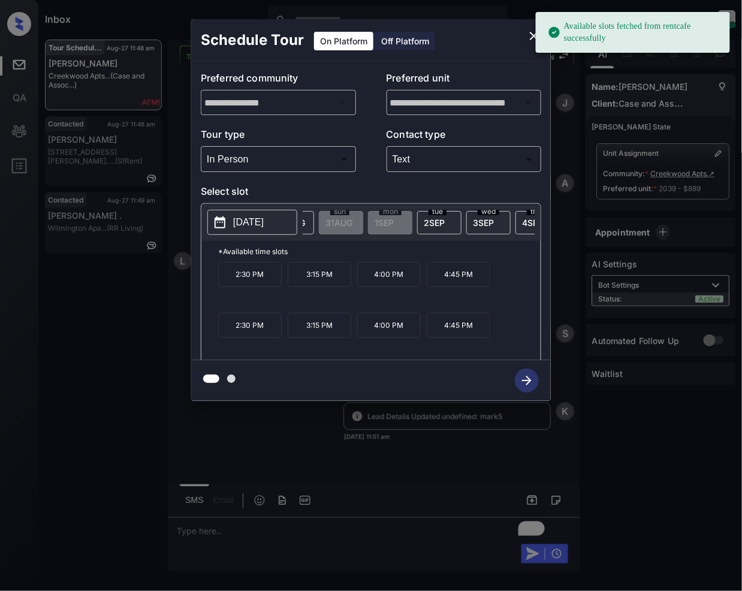
scroll to position [0, 192]
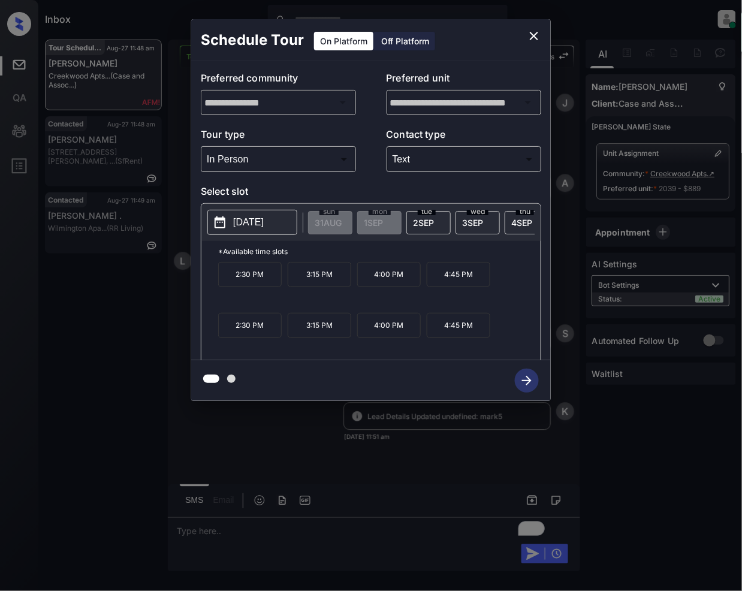
click at [475, 221] on span "[DATE]" at bounding box center [472, 223] width 21 height 10
drag, startPoint x: 387, startPoint y: 346, endPoint x: 417, endPoint y: 423, distance: 83.2
click at [386, 348] on p "4:00 PM" at bounding box center [389, 335] width 64 height 25
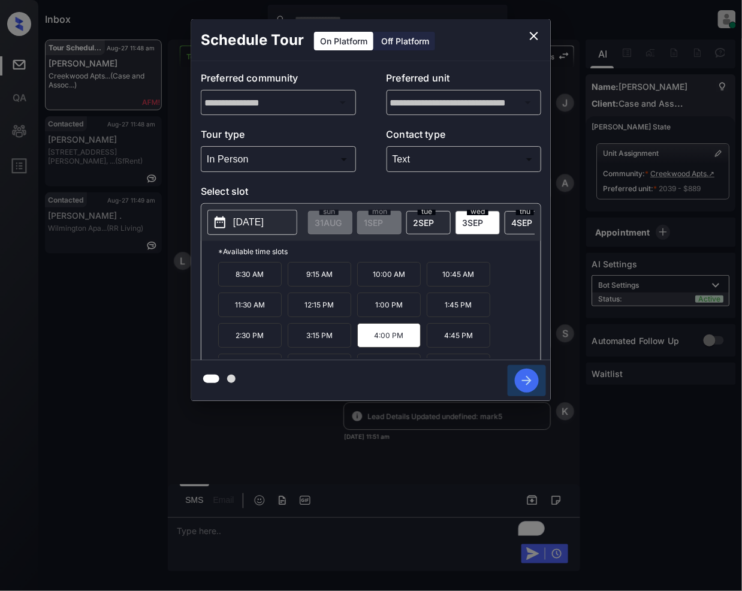
drag, startPoint x: 525, startPoint y: 375, endPoint x: 518, endPoint y: 562, distance: 187.8
click at [526, 377] on icon "button" at bounding box center [527, 381] width 24 height 24
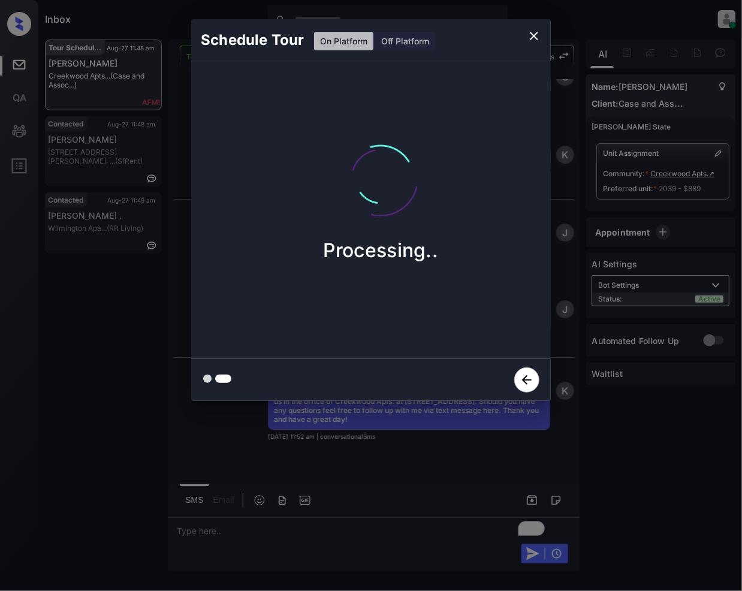
scroll to position [2054, 0]
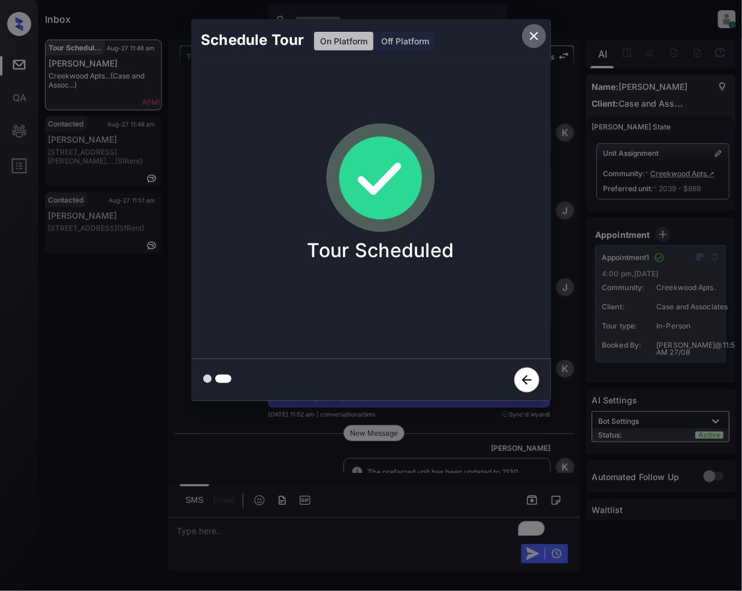
click at [529, 37] on icon "close" at bounding box center [534, 36] width 14 height 14
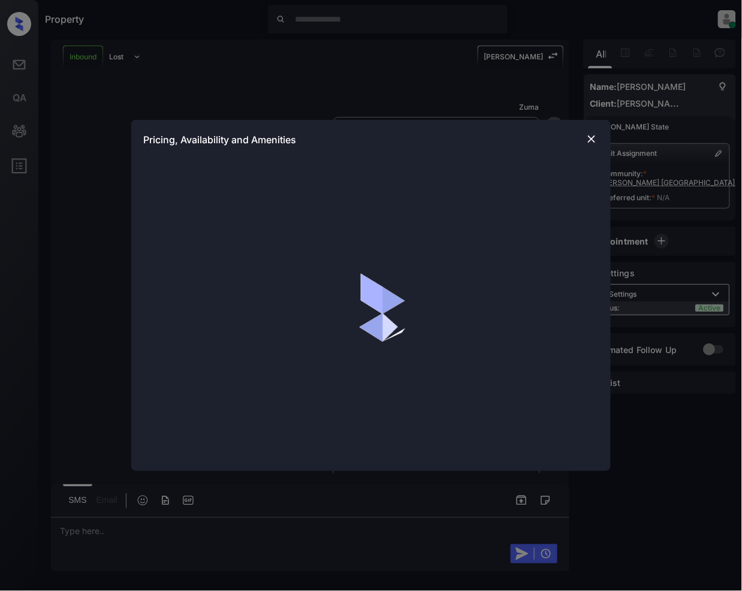
scroll to position [128, 0]
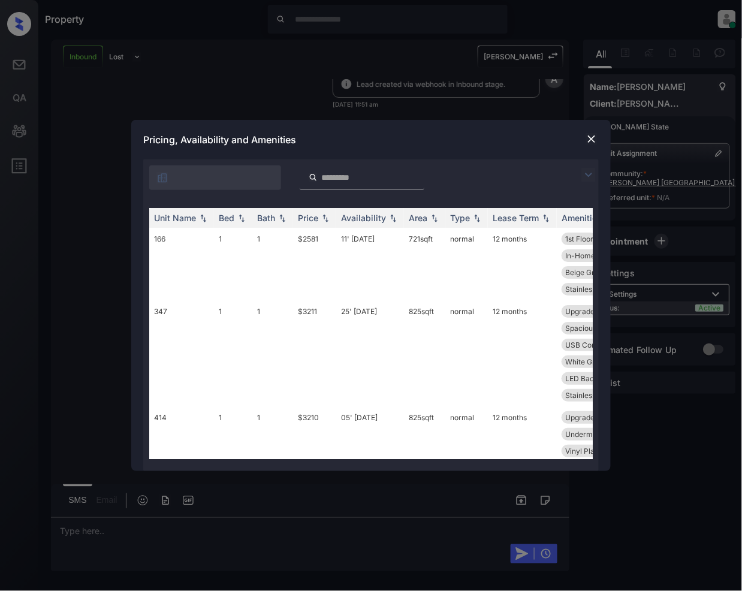
click at [583, 170] on img at bounding box center [589, 175] width 14 height 14
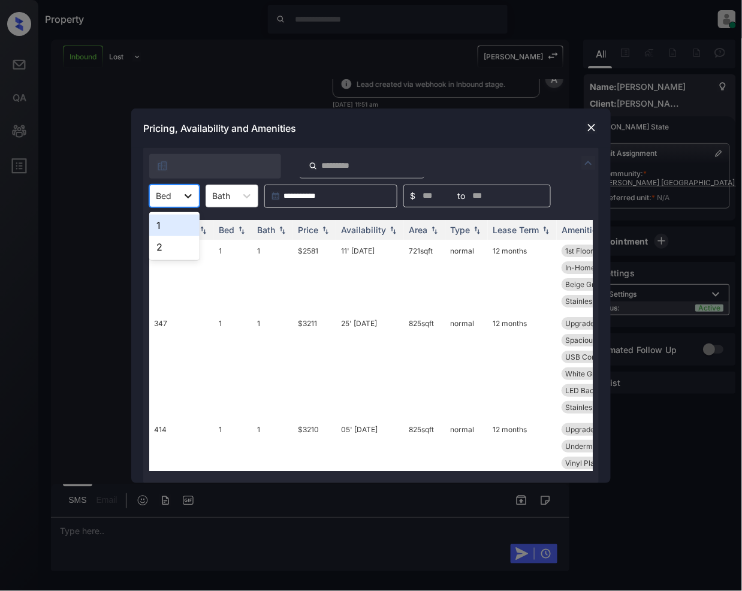
click at [187, 192] on icon at bounding box center [188, 196] width 12 height 12
drag, startPoint x: 168, startPoint y: 248, endPoint x: 267, endPoint y: 341, distance: 135.8
click at [168, 249] on div "2" at bounding box center [174, 247] width 50 height 22
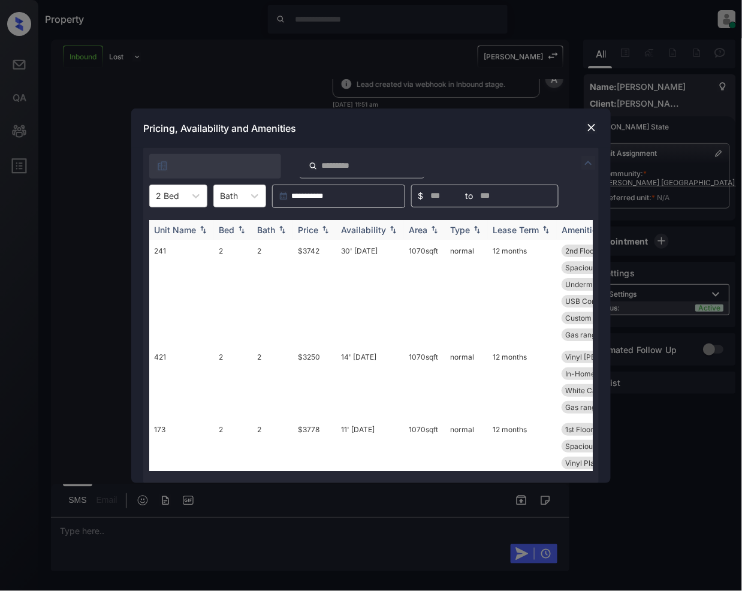
click at [326, 233] on img at bounding box center [326, 229] width 12 height 8
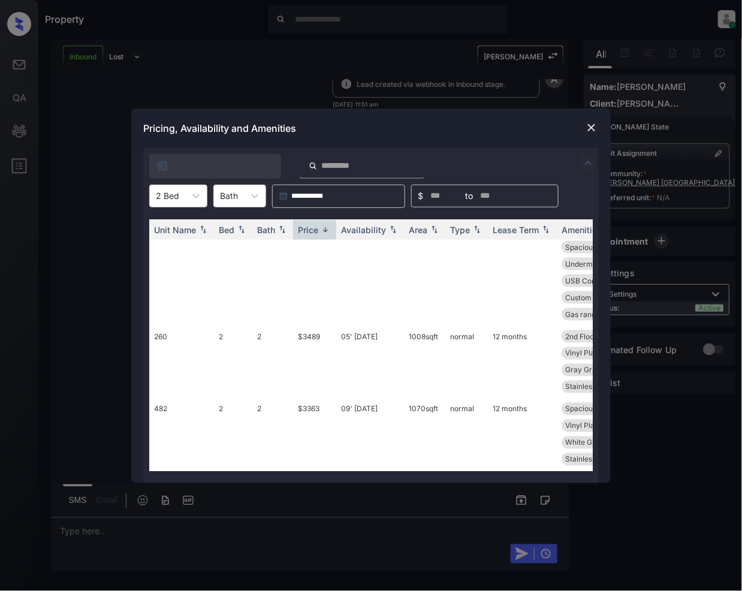
scroll to position [584, 0]
click at [307, 399] on td "$3250" at bounding box center [314, 435] width 43 height 73
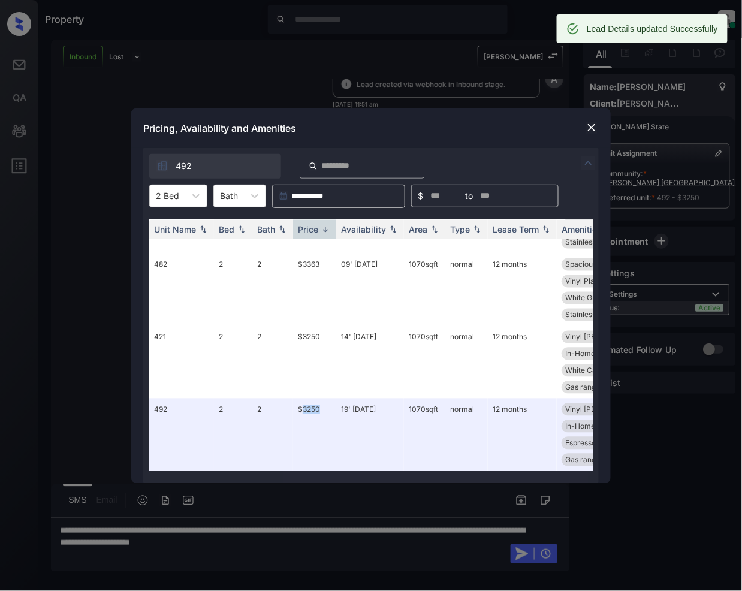
click at [590, 130] on img at bounding box center [592, 128] width 12 height 12
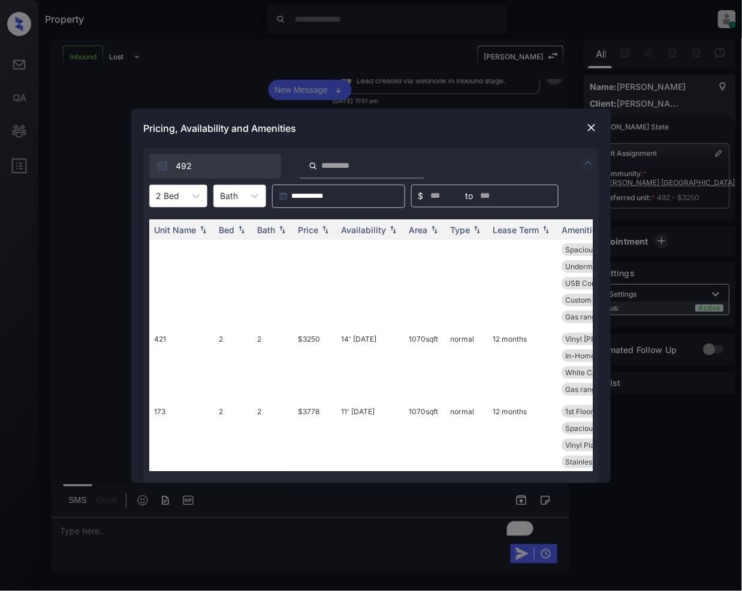
scroll to position [584, 0]
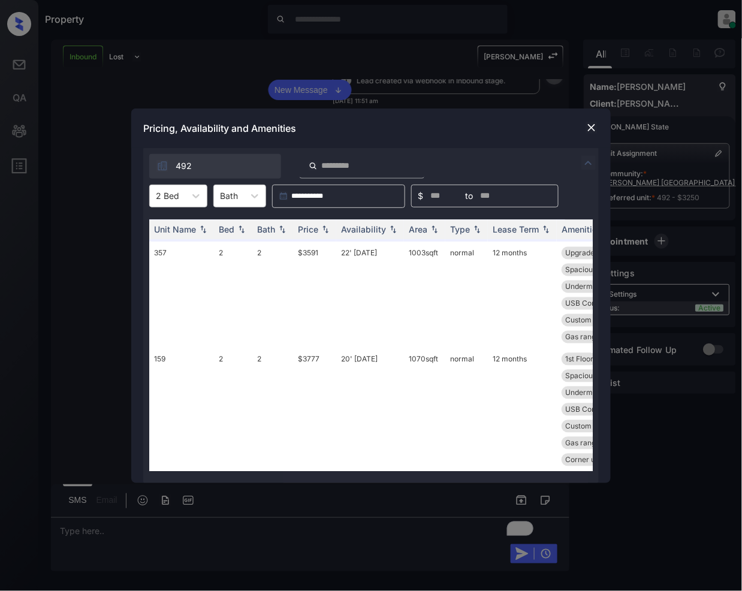
click at [588, 128] on img at bounding box center [592, 128] width 12 height 12
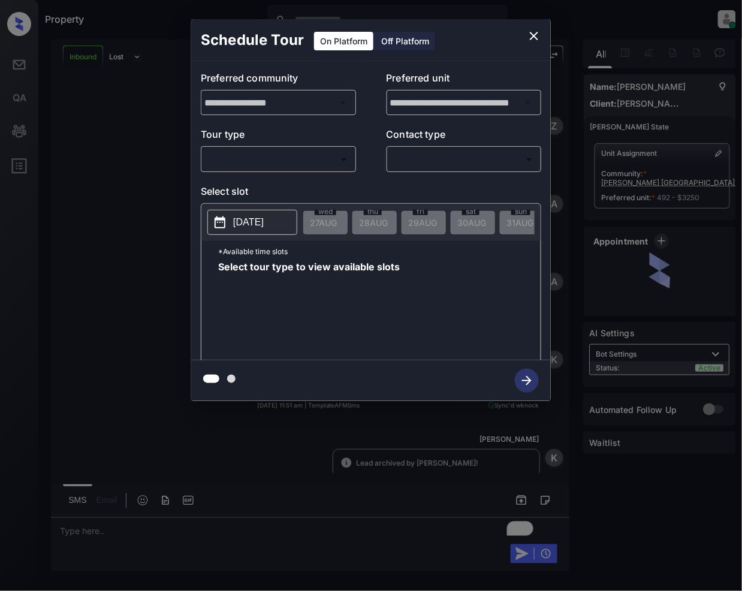
scroll to position [128, 0]
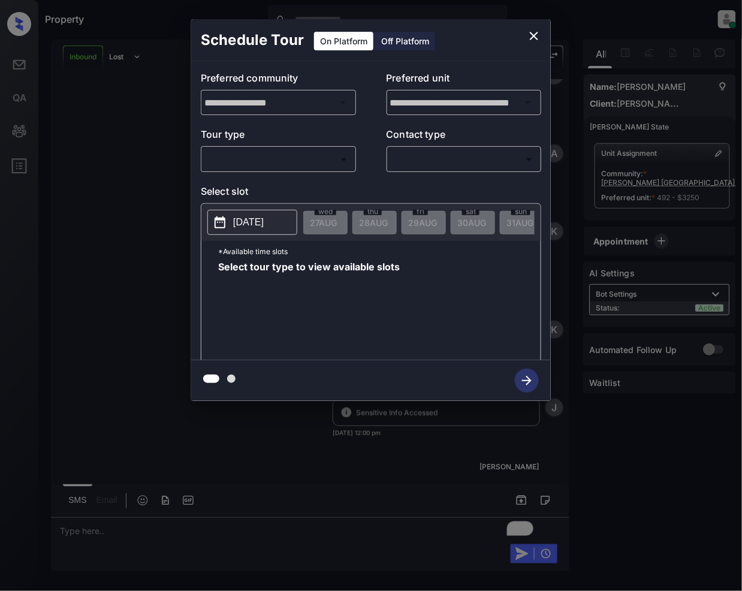
click at [264, 155] on body "Property [PERSON_NAME] Online Set yourself offline Set yourself on break Profil…" at bounding box center [371, 295] width 742 height 591
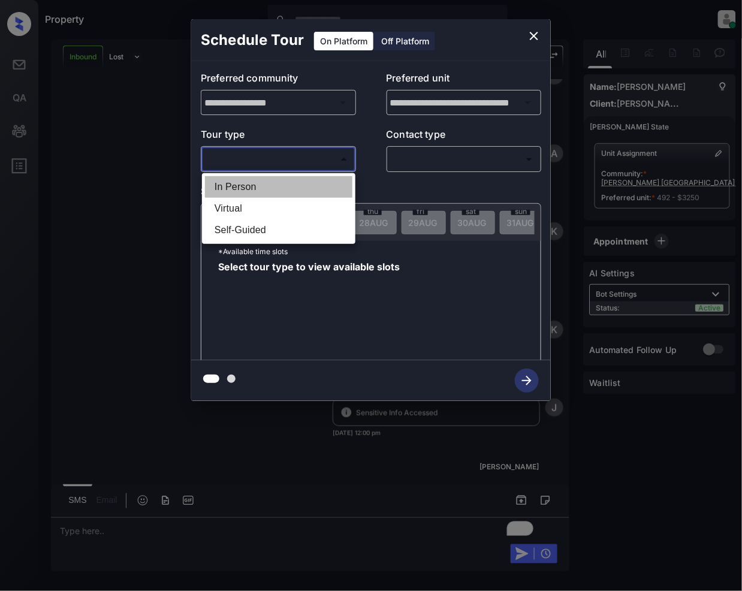
click at [236, 191] on li "In Person" at bounding box center [279, 187] width 148 height 22
type input "********"
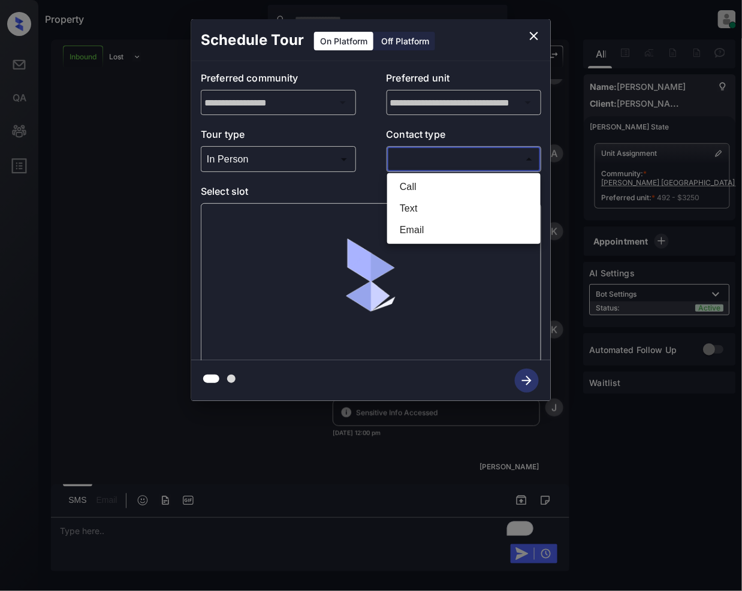
click at [419, 161] on body "Property [PERSON_NAME] Online Set yourself offline Set yourself on break Profil…" at bounding box center [371, 295] width 742 height 591
click at [413, 185] on li "Call" at bounding box center [464, 187] width 148 height 22
type input "****"
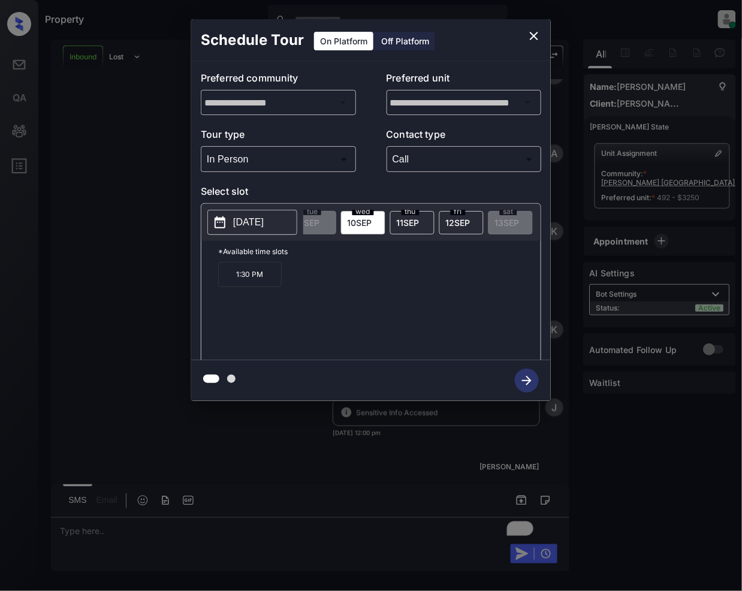
scroll to position [0, 682]
click at [336, 221] on span "[DATE]" at bounding box center [328, 223] width 25 height 10
click at [329, 216] on div "wed 10 SEP" at bounding box center [331, 222] width 44 height 23
click at [388, 218] on span "[DATE]" at bounding box center [376, 223] width 23 height 10
click at [421, 219] on span "12 SEP" at bounding box center [426, 223] width 25 height 10
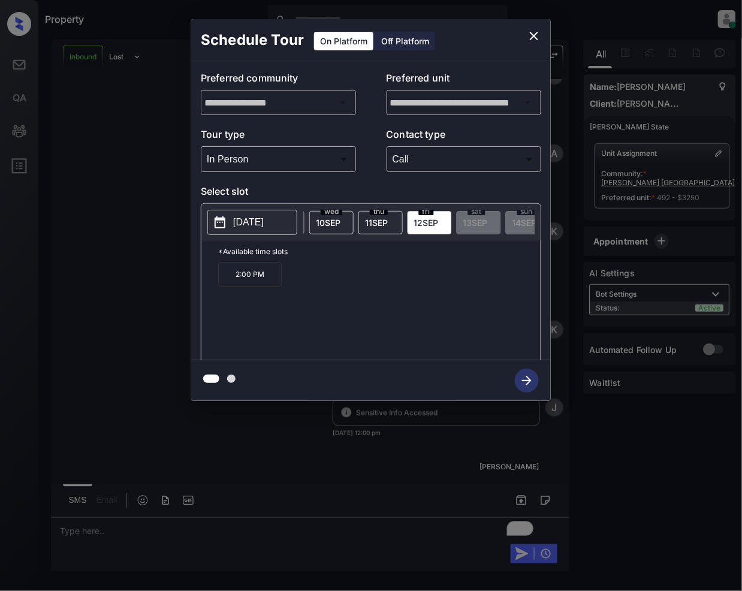
click at [375, 219] on span "[DATE]" at bounding box center [376, 223] width 23 height 10
drag, startPoint x: 439, startPoint y: 224, endPoint x: 435, endPoint y: 251, distance: 26.7
click at [439, 225] on span "12 SEP" at bounding box center [426, 223] width 25 height 10
click at [468, 219] on div "mon 15 SEP" at bounding box center [449, 222] width 44 height 23
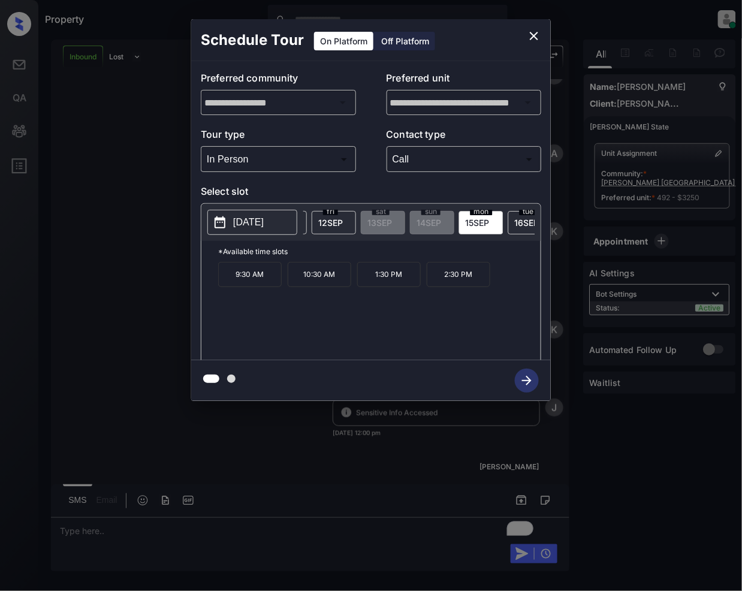
scroll to position [0, 682]
click at [375, 214] on span "thu" at bounding box center [379, 211] width 18 height 7
click at [337, 219] on span "[DATE]" at bounding box center [328, 223] width 25 height 10
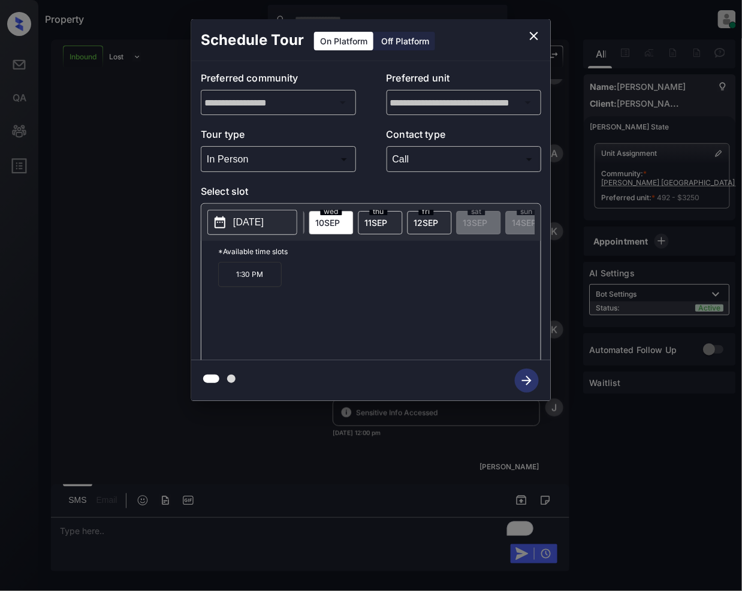
click at [387, 222] on span "[DATE]" at bounding box center [376, 223] width 23 height 10
click at [430, 219] on span "12 SEP" at bounding box center [426, 223] width 25 height 10
click at [489, 221] on span "15 SEP" at bounding box center [478, 223] width 24 height 10
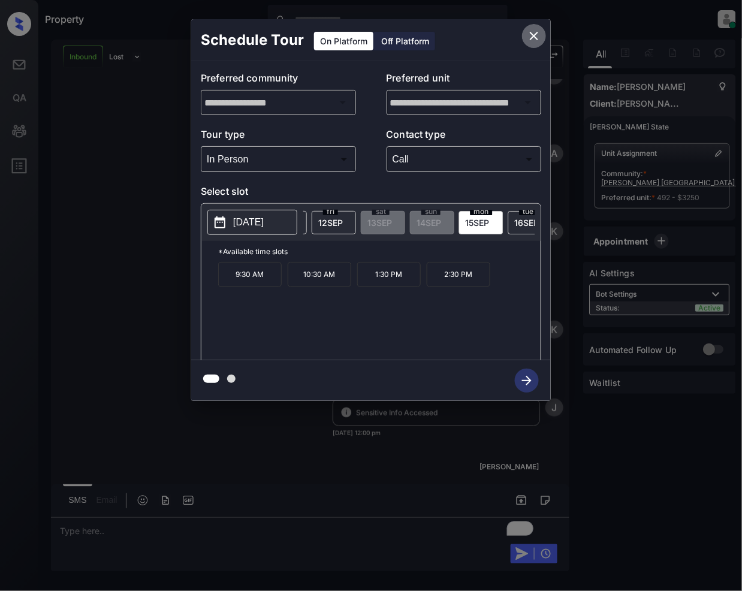
click at [539, 38] on icon "close" at bounding box center [534, 36] width 14 height 14
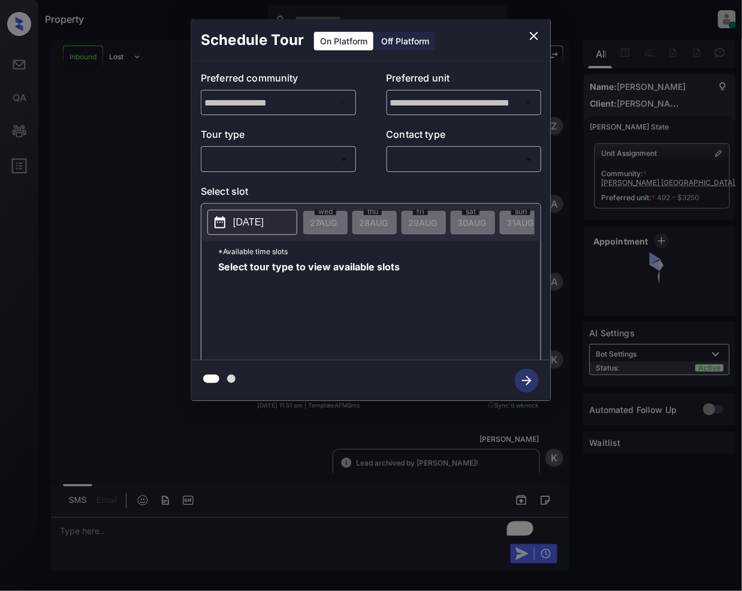
scroll to position [128, 0]
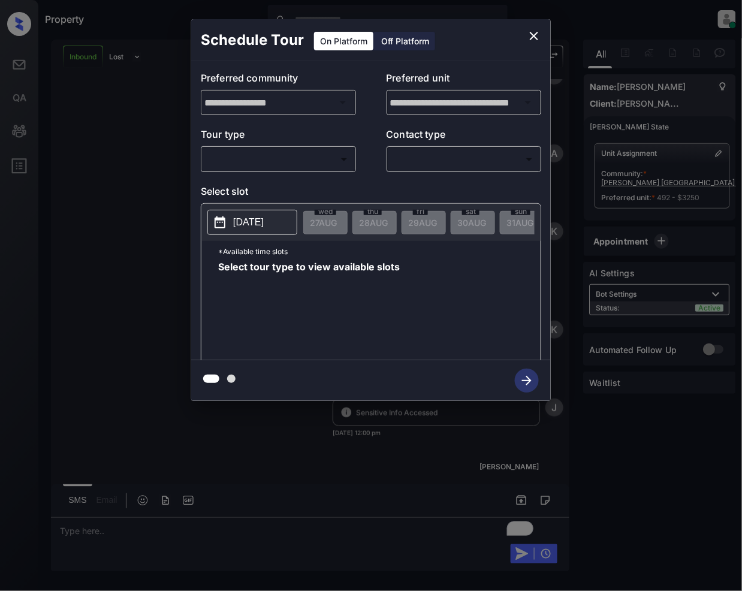
click at [334, 161] on body "Property [PERSON_NAME] Online Set yourself offline Set yourself on break Profil…" at bounding box center [371, 295] width 742 height 591
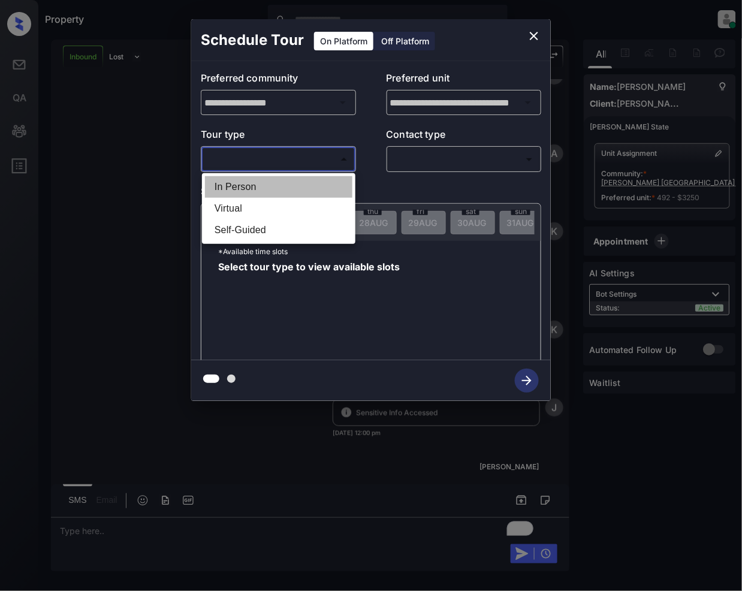
drag, startPoint x: 231, startPoint y: 185, endPoint x: 399, endPoint y: 162, distance: 168.9
click at [233, 185] on li "In Person" at bounding box center [279, 187] width 148 height 22
type input "********"
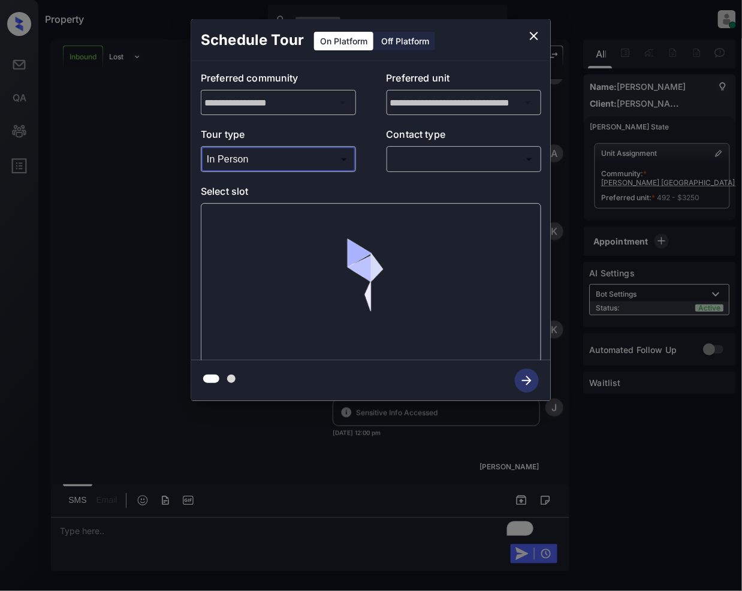
click at [432, 160] on body "Property [PERSON_NAME] Online Set yourself offline Set yourself on break Profil…" at bounding box center [371, 295] width 742 height 591
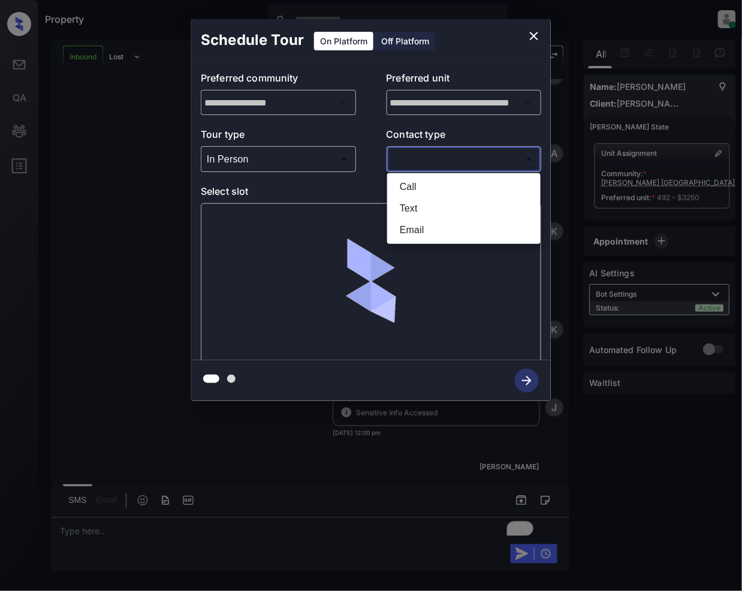
click at [414, 183] on li "Call" at bounding box center [464, 187] width 148 height 22
type input "****"
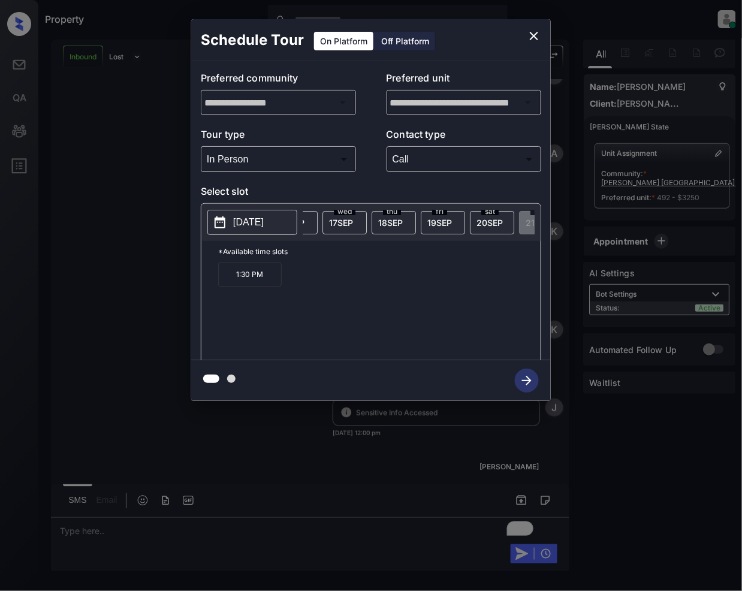
scroll to position [0, 1023]
click at [494, 226] on span "20 SEP" at bounding box center [480, 223] width 26 height 10
click at [125, 114] on div "**********" at bounding box center [371, 210] width 742 height 420
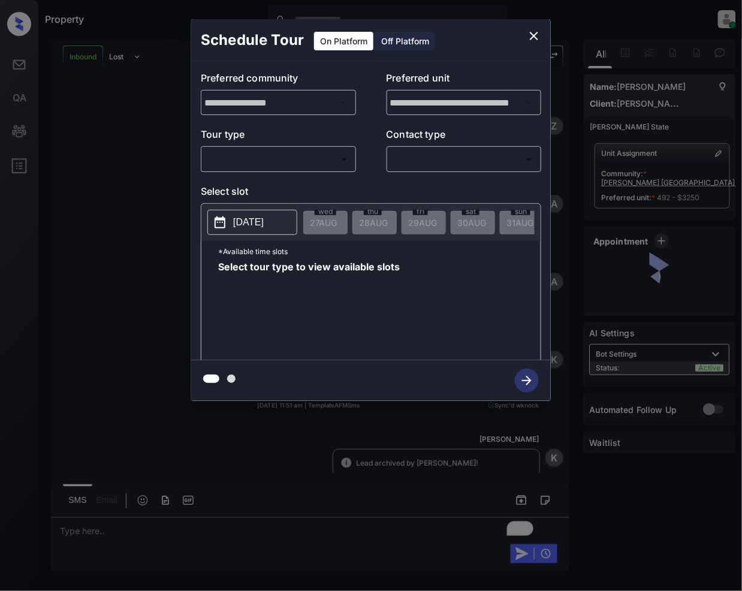
scroll to position [128, 0]
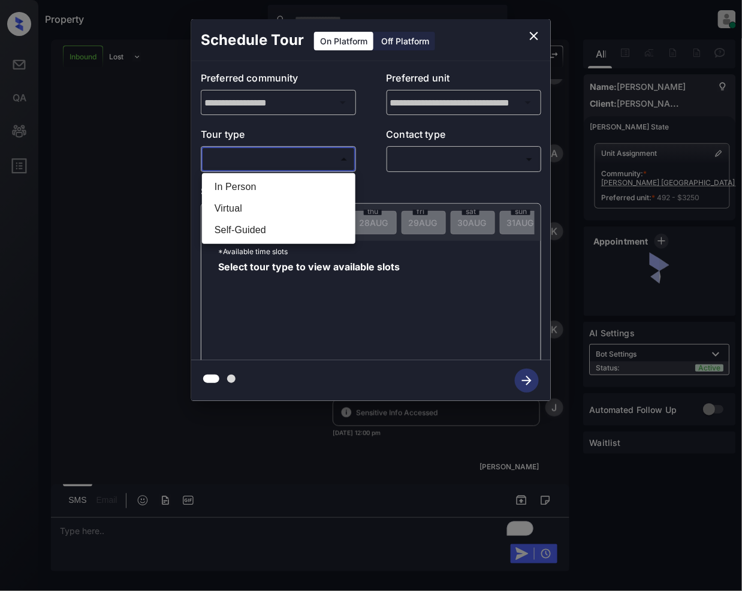
click at [281, 166] on body "Property [PERSON_NAME] Online Set yourself offline Set yourself on break Profil…" at bounding box center [371, 295] width 742 height 591
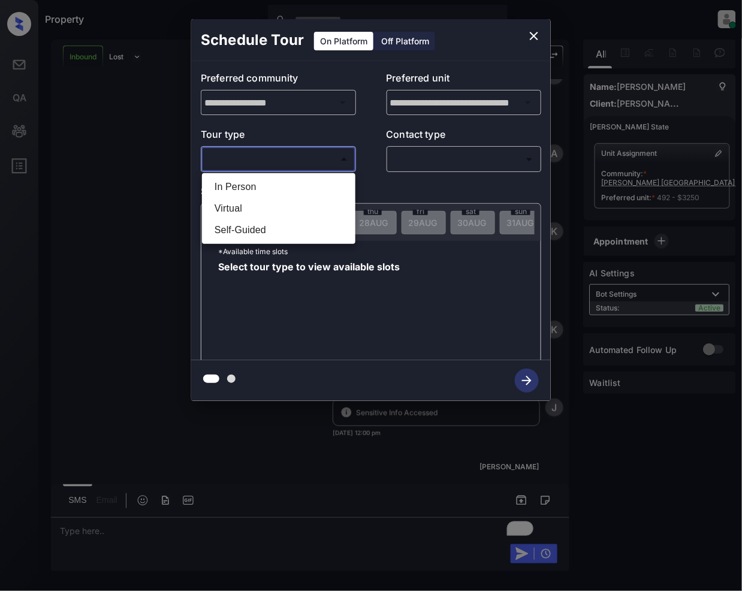
click at [216, 181] on li "In Person" at bounding box center [279, 187] width 148 height 22
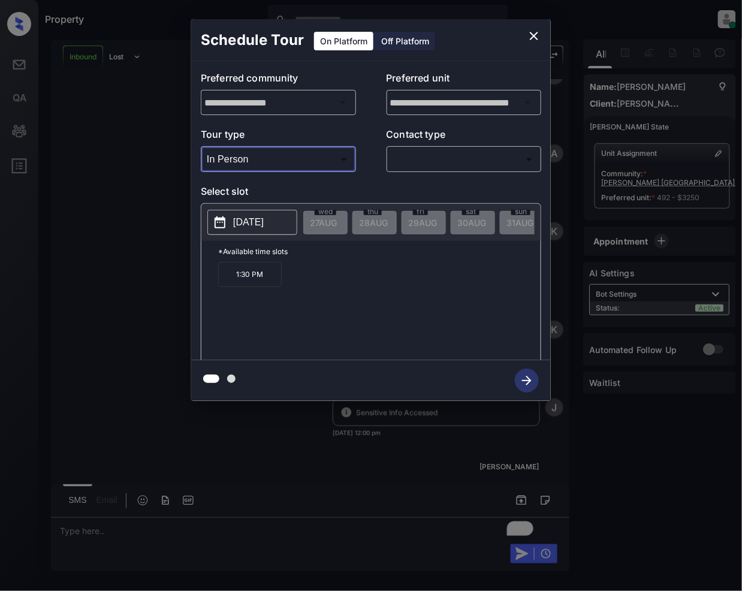
type input "********"
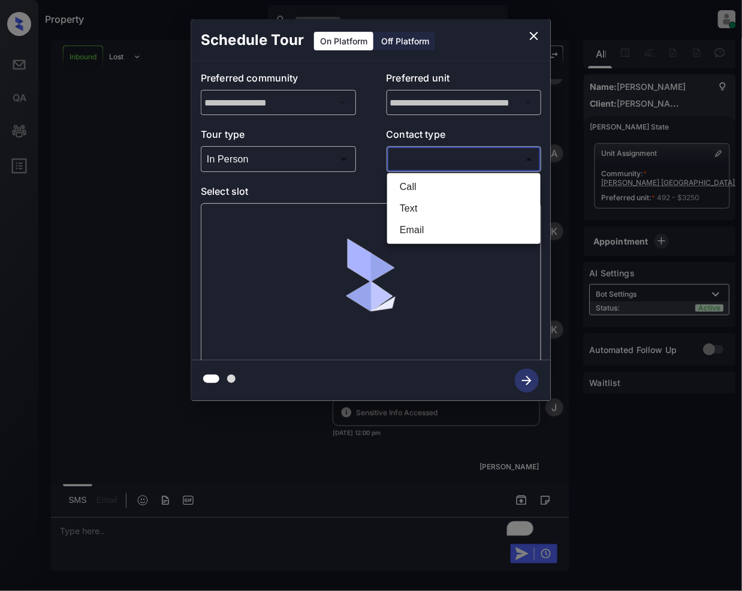
click at [420, 167] on body "Property [PERSON_NAME] Online Set yourself offline Set yourself on break Profil…" at bounding box center [371, 295] width 742 height 591
click at [413, 209] on li "Text" at bounding box center [464, 209] width 148 height 22
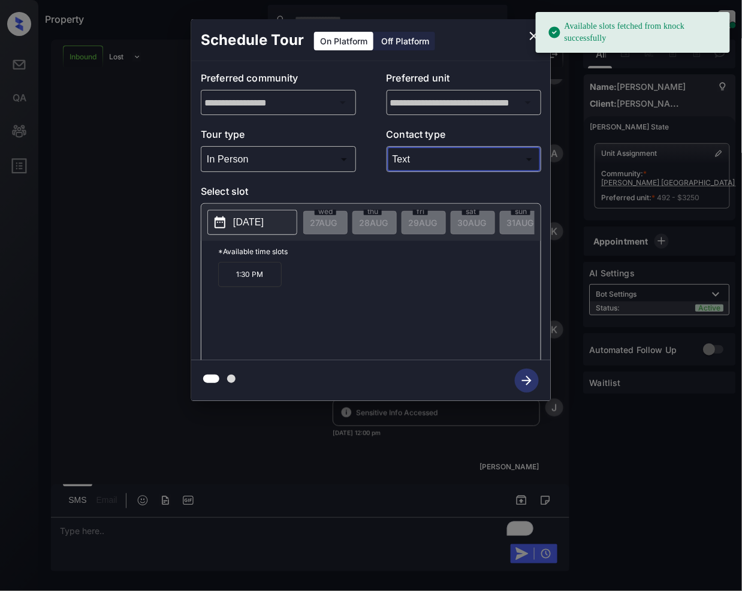
click at [411, 158] on body "Available slots fetched from knock successfully Property [PERSON_NAME] Online S…" at bounding box center [371, 295] width 742 height 591
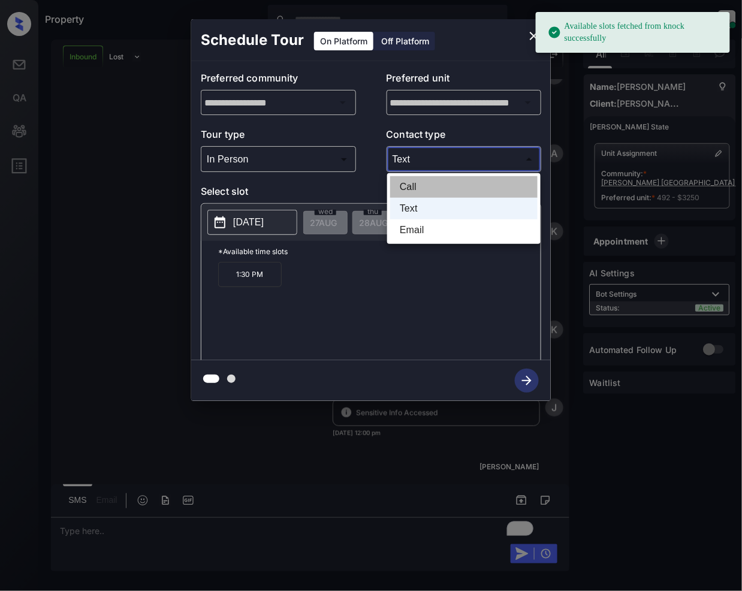
click at [405, 188] on li "Call" at bounding box center [464, 187] width 148 height 22
type input "****"
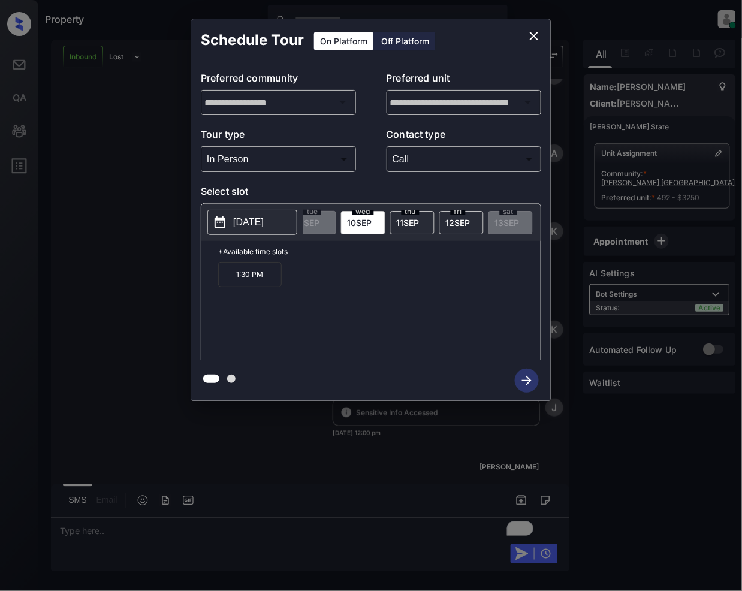
scroll to position [0, 693]
click at [324, 221] on span "[DATE]" at bounding box center [317, 223] width 25 height 10
click at [377, 223] on span "[DATE]" at bounding box center [365, 223] width 23 height 10
click at [322, 225] on span "[DATE]" at bounding box center [317, 223] width 25 height 10
click at [543, 37] on button "close" at bounding box center [534, 36] width 24 height 24
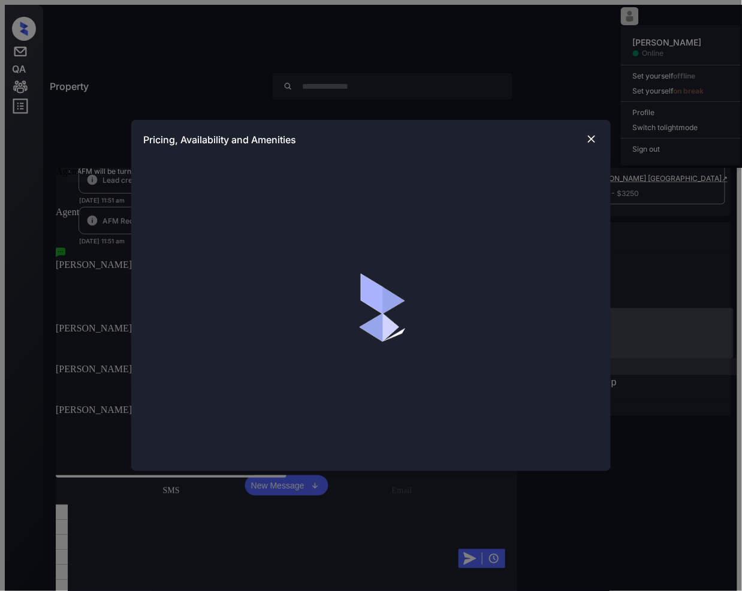
scroll to position [128, 0]
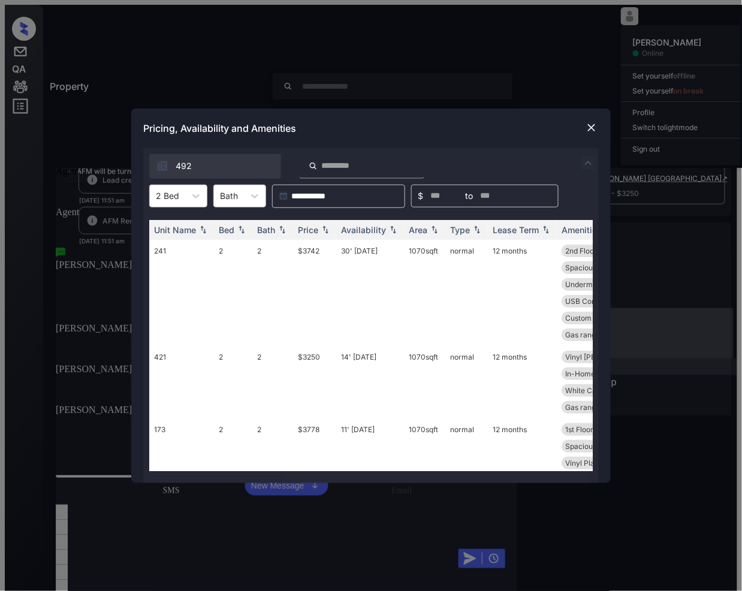
click at [590, 130] on img at bounding box center [592, 128] width 12 height 12
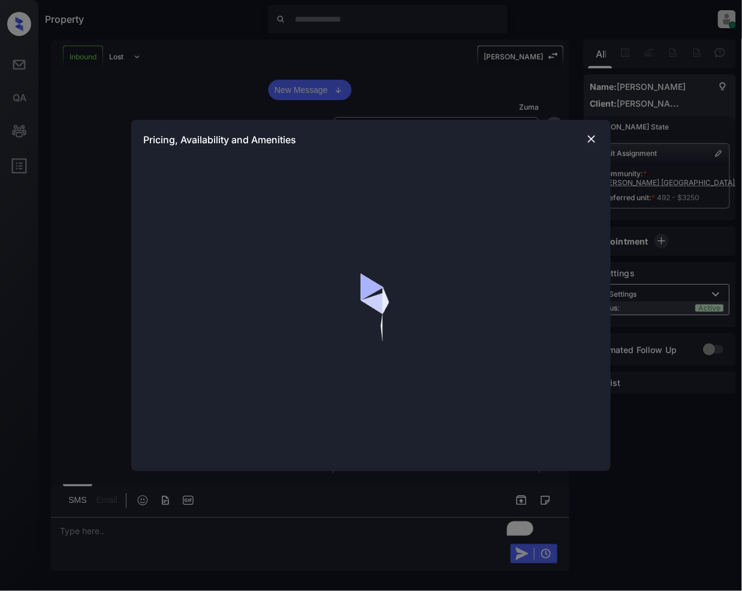
scroll to position [128, 0]
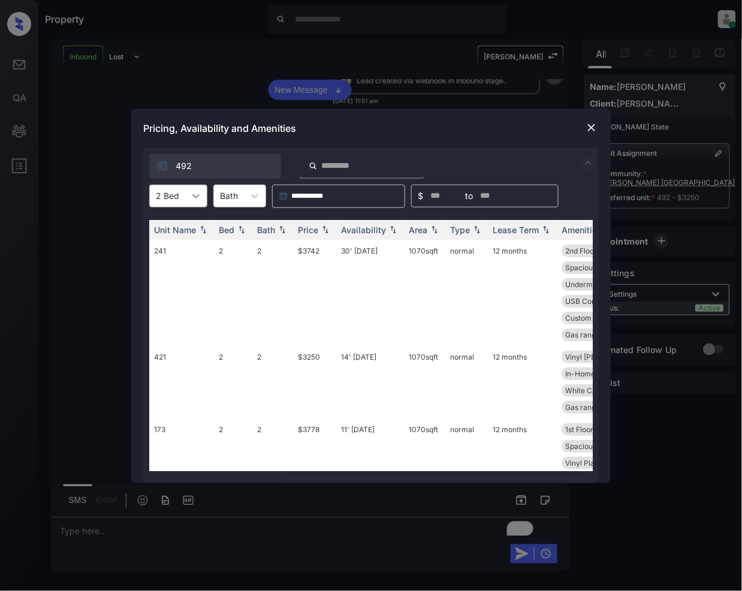
click at [200, 197] on icon at bounding box center [196, 196] width 12 height 12
drag, startPoint x: 343, startPoint y: 353, endPoint x: 320, endPoint y: 284, distance: 72.1
click at [344, 351] on td "14' Oct 25" at bounding box center [370, 382] width 68 height 73
click at [325, 228] on img at bounding box center [326, 229] width 12 height 8
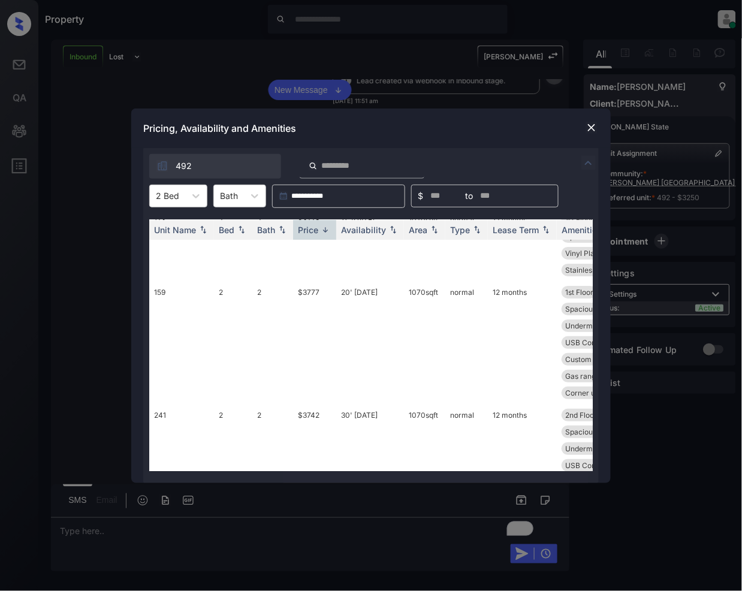
scroll to position [0, 0]
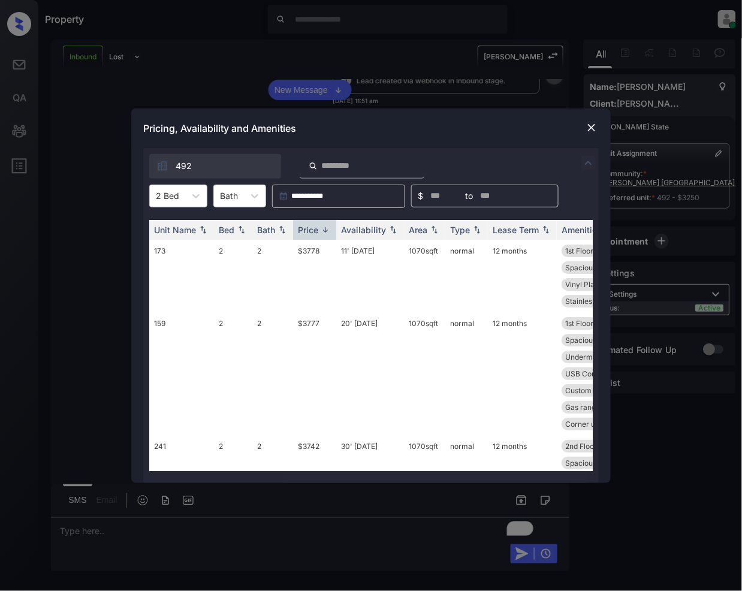
click at [591, 130] on img at bounding box center [592, 128] width 12 height 12
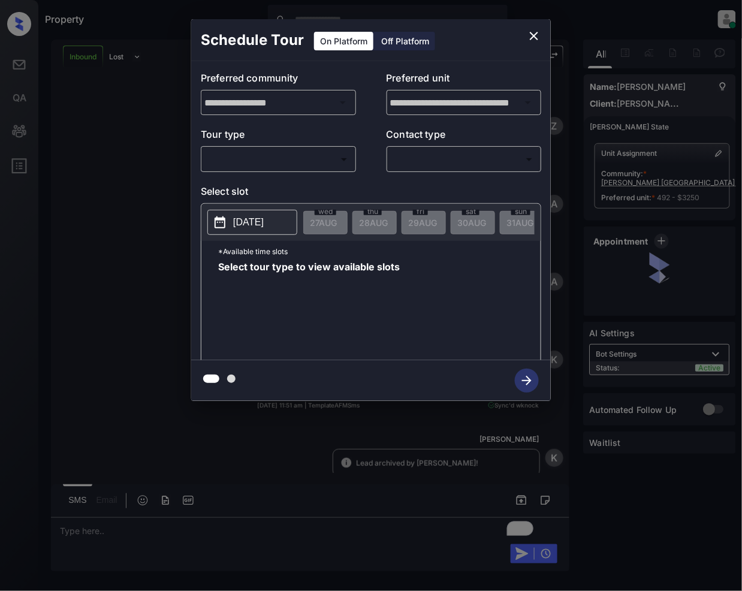
scroll to position [128, 0]
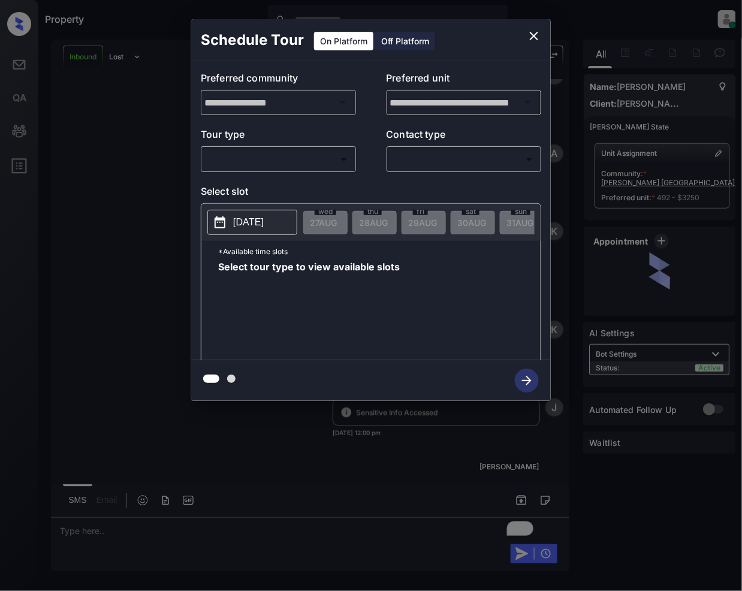
click at [300, 152] on body "Property [PERSON_NAME] Online Set yourself offline Set yourself on break Profil…" at bounding box center [371, 295] width 742 height 591
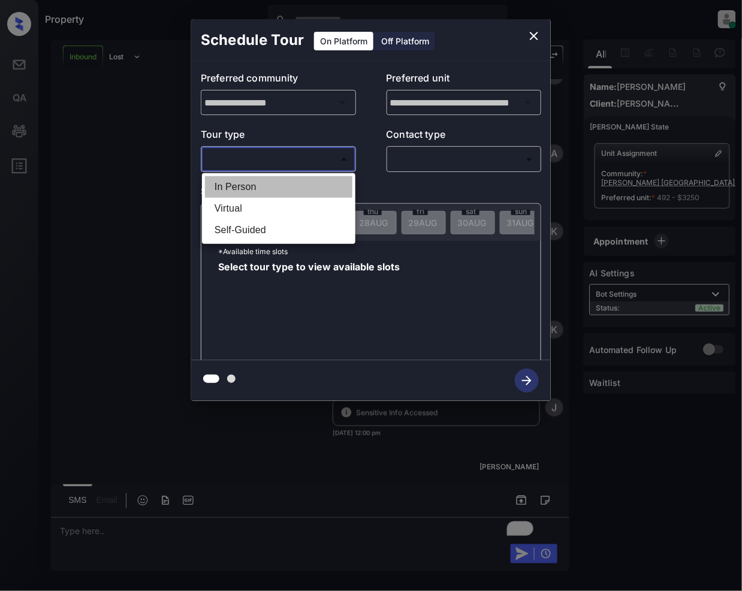
click at [260, 176] on li "In Person" at bounding box center [279, 187] width 148 height 22
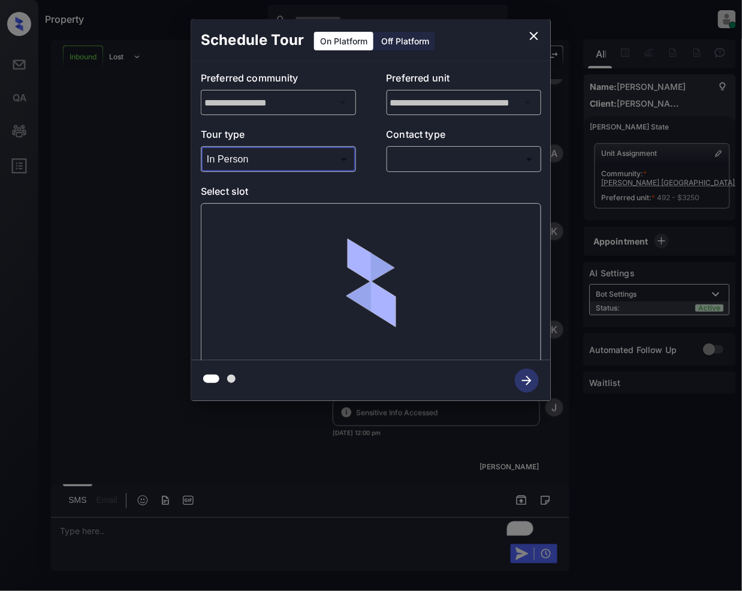
drag, startPoint x: 271, startPoint y: 171, endPoint x: 271, endPoint y: 157, distance: 14.4
click at [271, 168] on div "In Person ******** ​" at bounding box center [278, 159] width 155 height 26
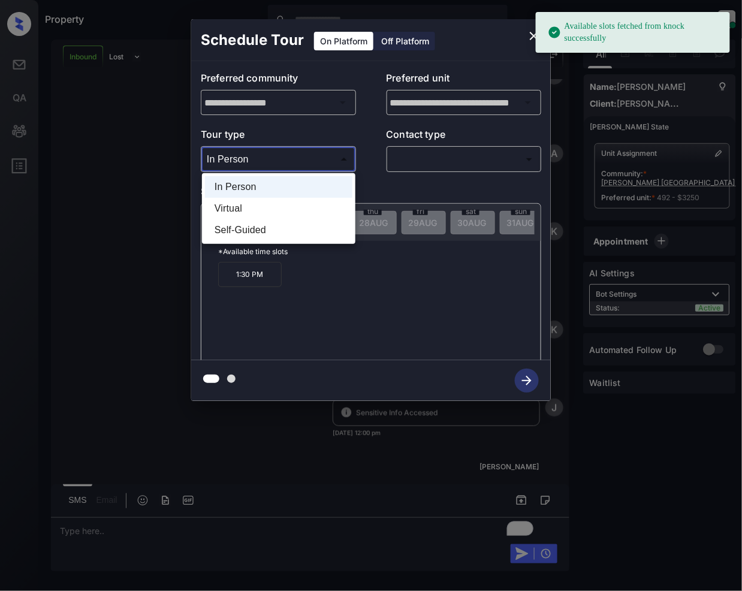
click at [260, 151] on body "Available slots fetched from knock successfully Property [PERSON_NAME] Online S…" at bounding box center [371, 295] width 742 height 591
click at [228, 202] on li "Virtual" at bounding box center [279, 209] width 148 height 22
type input "*******"
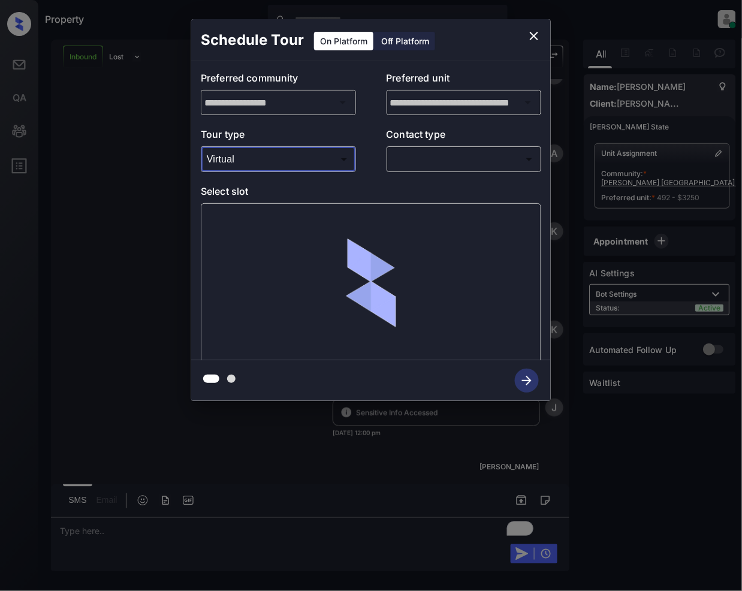
click at [452, 152] on body "Property [PERSON_NAME] Online Set yourself offline Set yourself on break Profil…" at bounding box center [371, 295] width 742 height 591
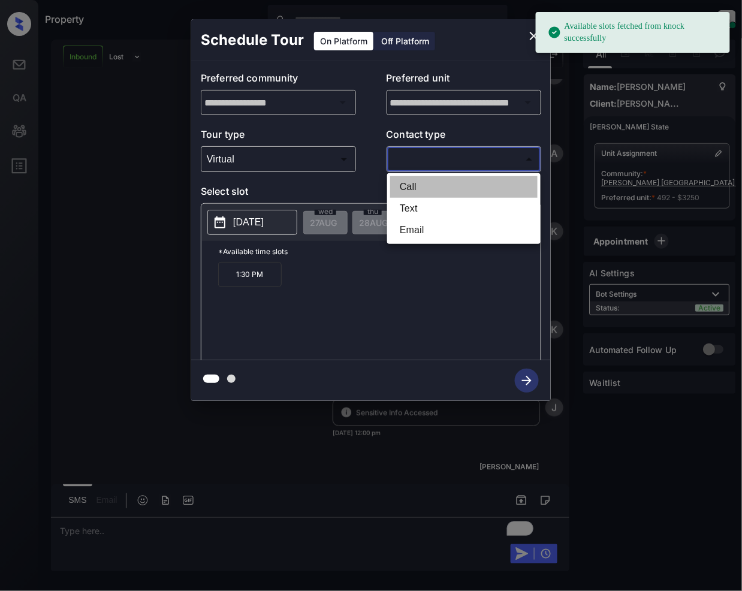
click at [418, 189] on li "Call" at bounding box center [464, 187] width 148 height 22
type input "****"
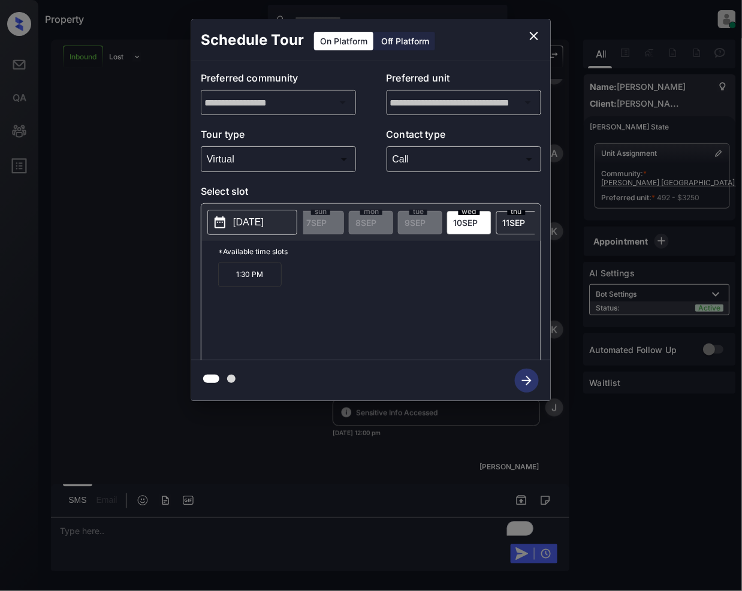
scroll to position [0, 576]
click at [108, 382] on div "**********" at bounding box center [371, 210] width 742 height 420
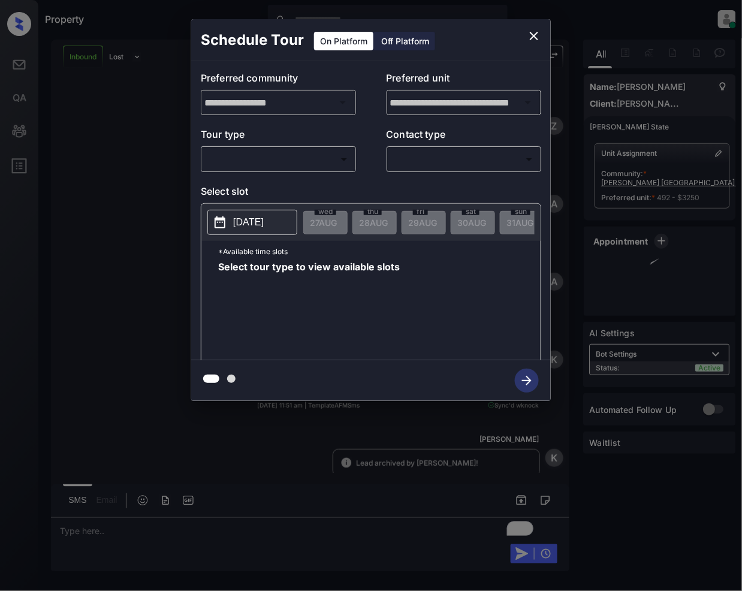
scroll to position [128, 0]
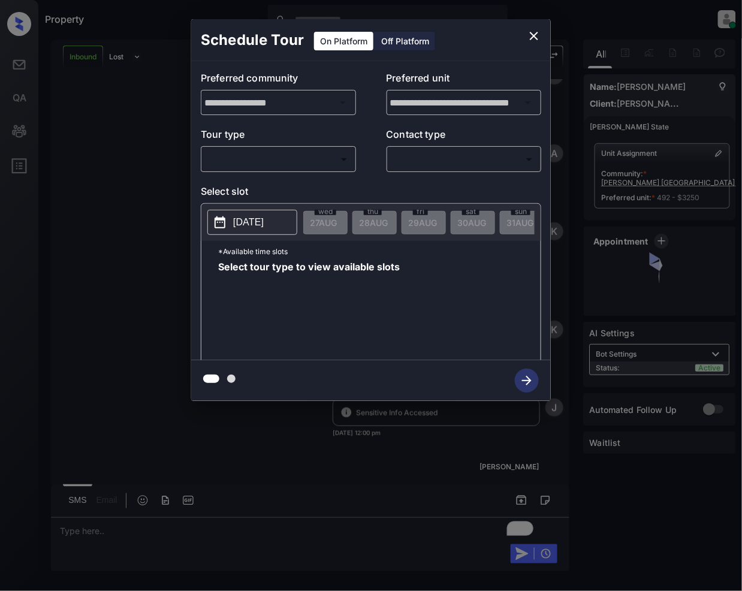
click at [312, 157] on body "Property [PERSON_NAME] Online Set yourself offline Set yourself on break Profil…" at bounding box center [371, 295] width 742 height 591
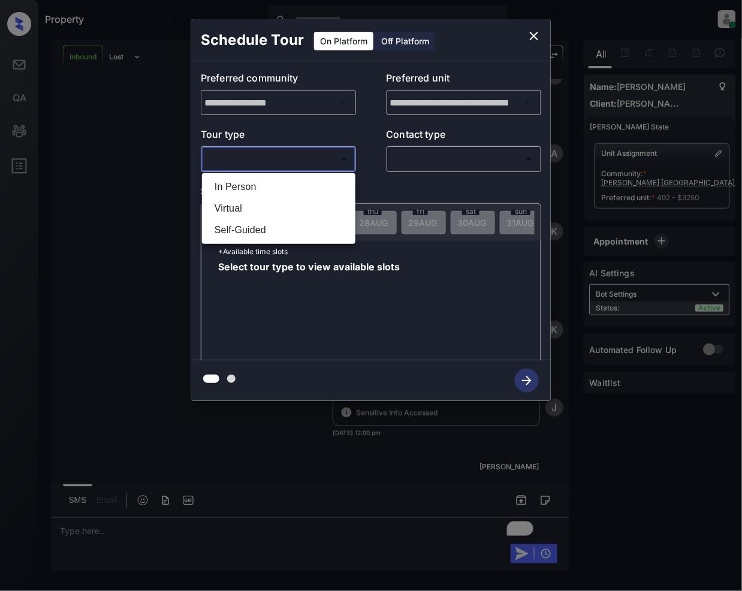
click at [236, 201] on li "Virtual" at bounding box center [279, 209] width 148 height 22
type input "*******"
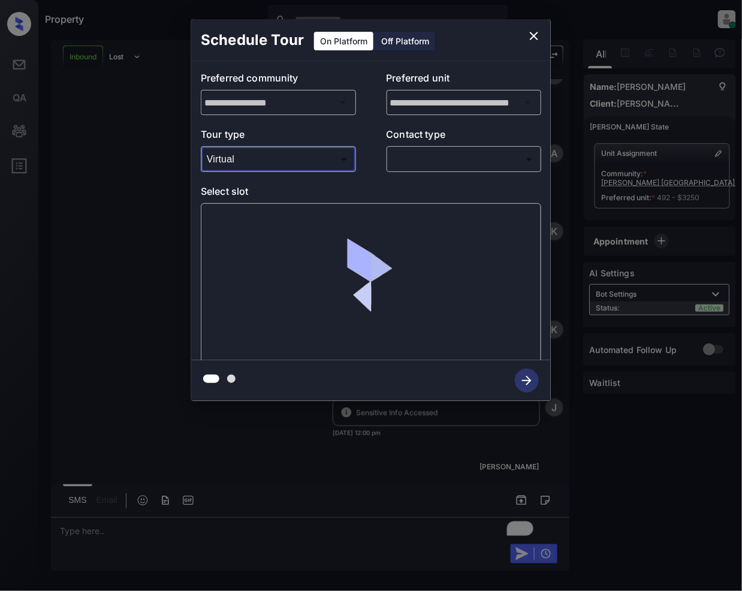
click at [420, 149] on body "Property Jeramie Castro Online Set yourself offline Set yourself on break Profi…" at bounding box center [371, 295] width 742 height 591
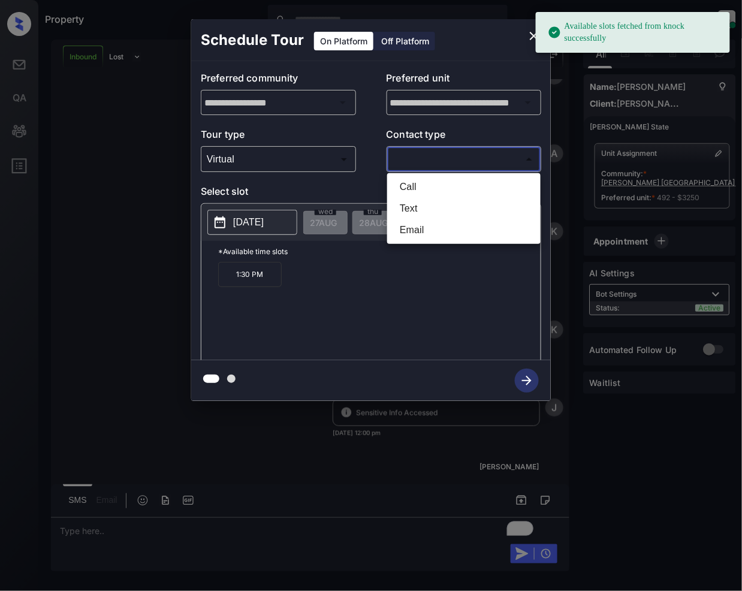
click at [408, 185] on li "Call" at bounding box center [464, 187] width 148 height 22
type input "****"
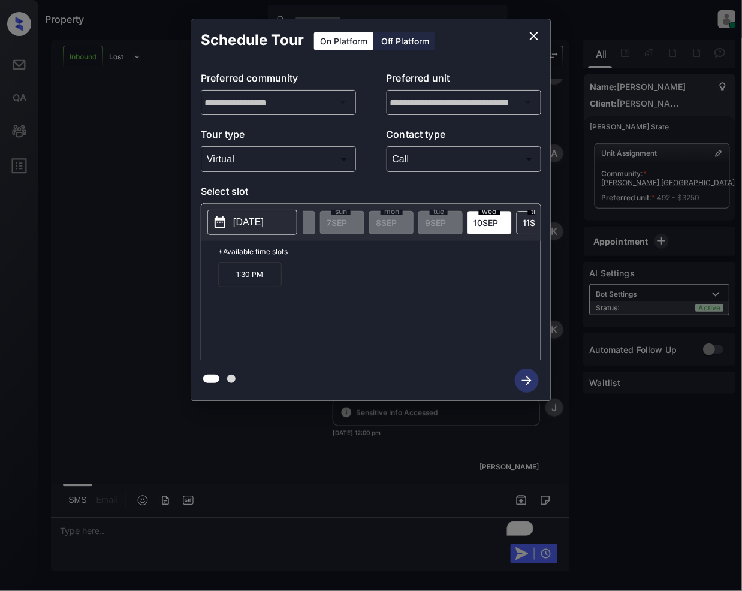
scroll to position [0, 543]
click at [458, 218] on div "wed 10 SEP" at bounding box center [471, 222] width 44 height 23
click at [243, 281] on p "1:30 PM" at bounding box center [250, 274] width 64 height 25
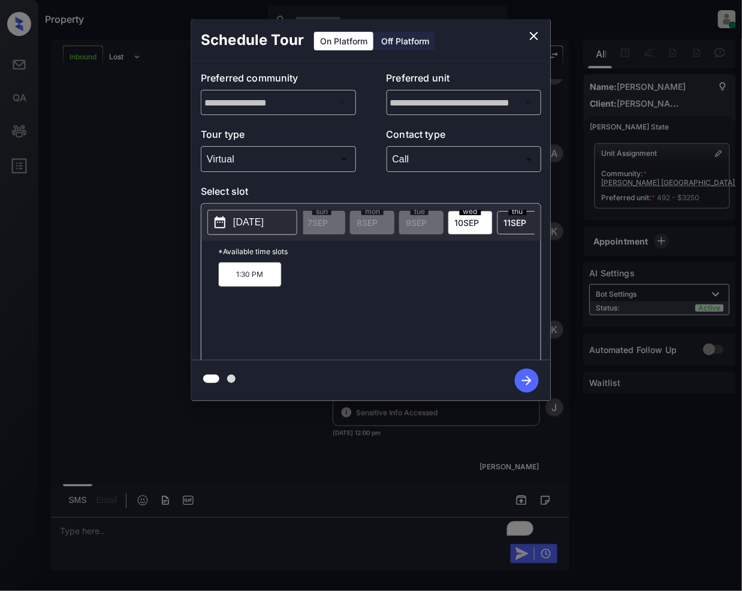
click at [258, 284] on p "1:30 PM" at bounding box center [250, 274] width 64 height 25
click at [519, 377] on icon "button" at bounding box center [527, 381] width 24 height 24
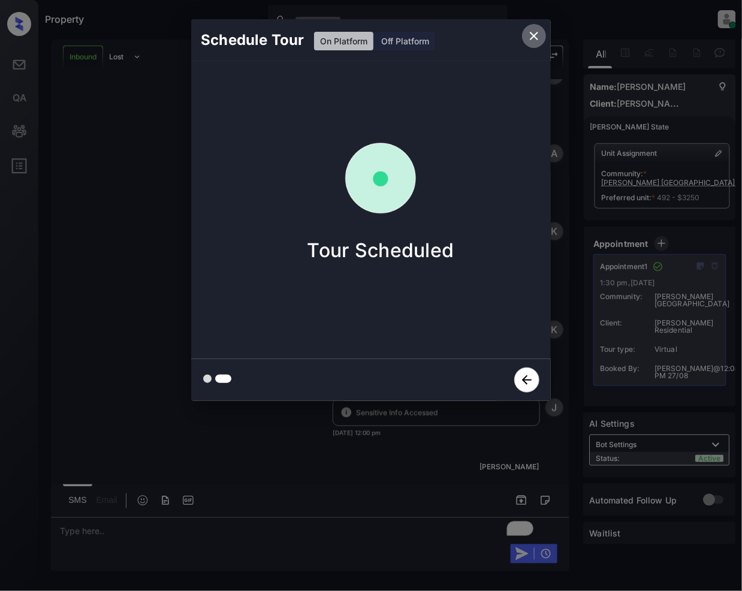
click at [533, 36] on icon "close" at bounding box center [534, 36] width 14 height 14
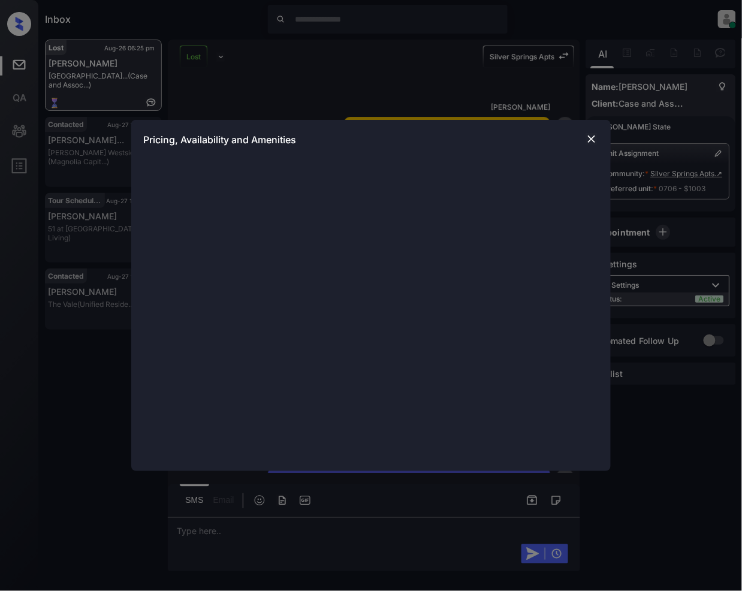
scroll to position [4409, 0]
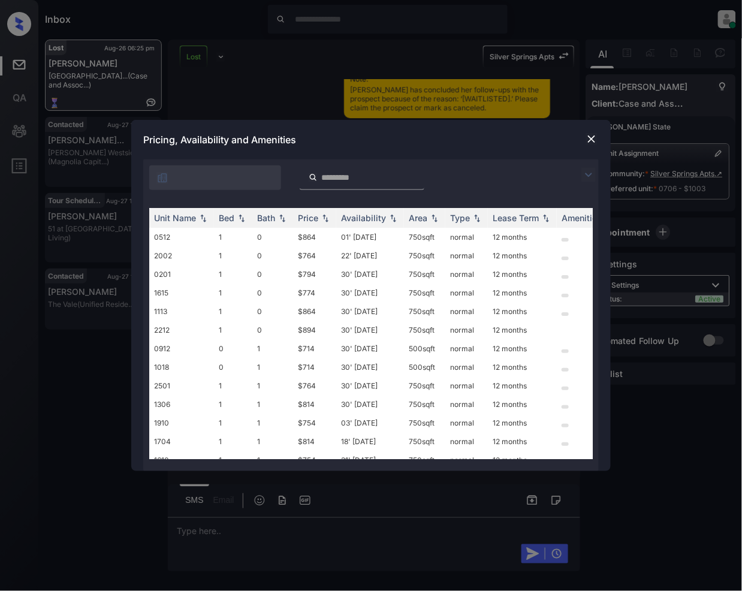
click at [591, 138] on img at bounding box center [592, 139] width 12 height 12
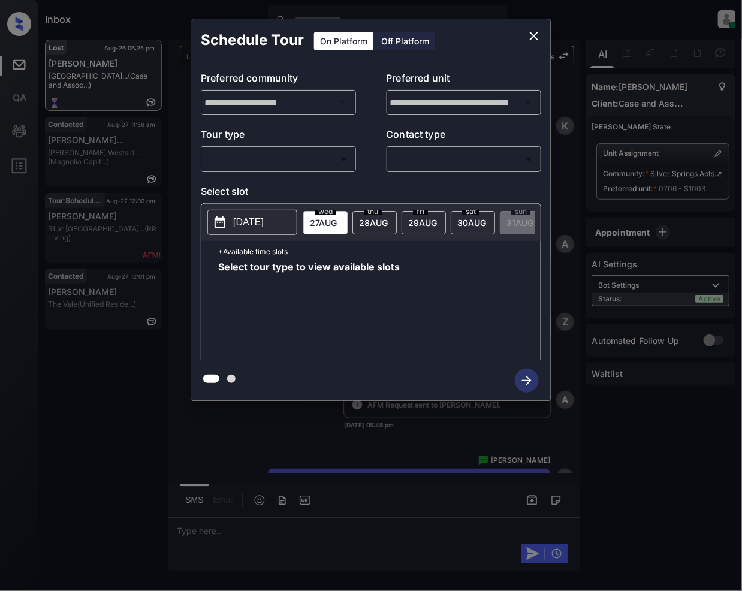
scroll to position [4409, 0]
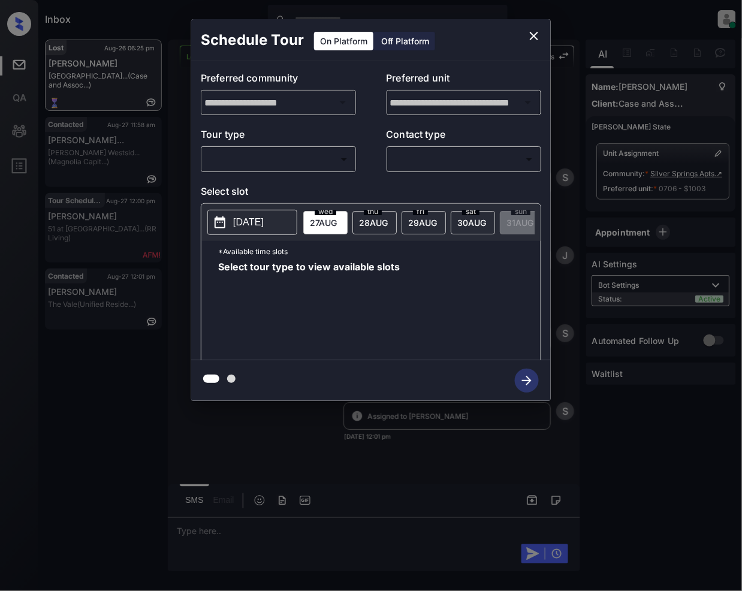
click at [276, 157] on body "Inbox Jeramie Castro Online Set yourself offline Set yourself on break Profile …" at bounding box center [371, 295] width 742 height 591
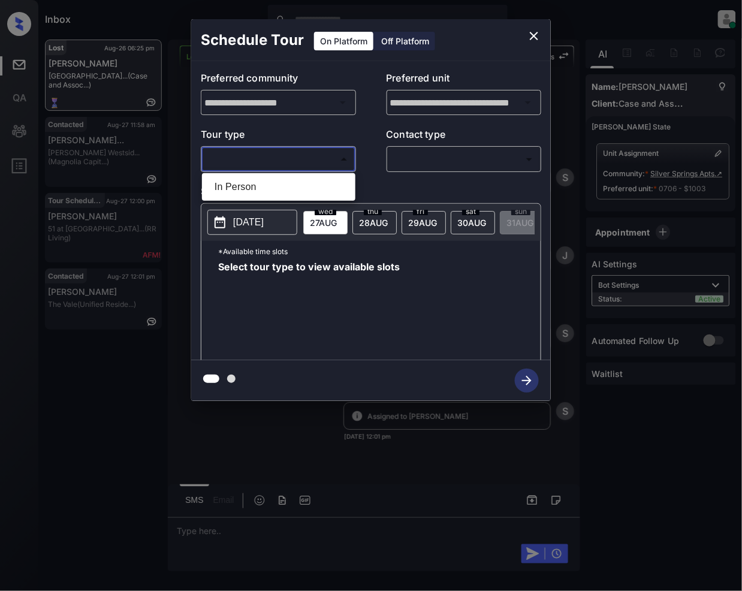
click at [251, 200] on ul "In Person" at bounding box center [279, 187] width 154 height 28
click at [281, 180] on li "In Person" at bounding box center [279, 187] width 148 height 22
type input "********"
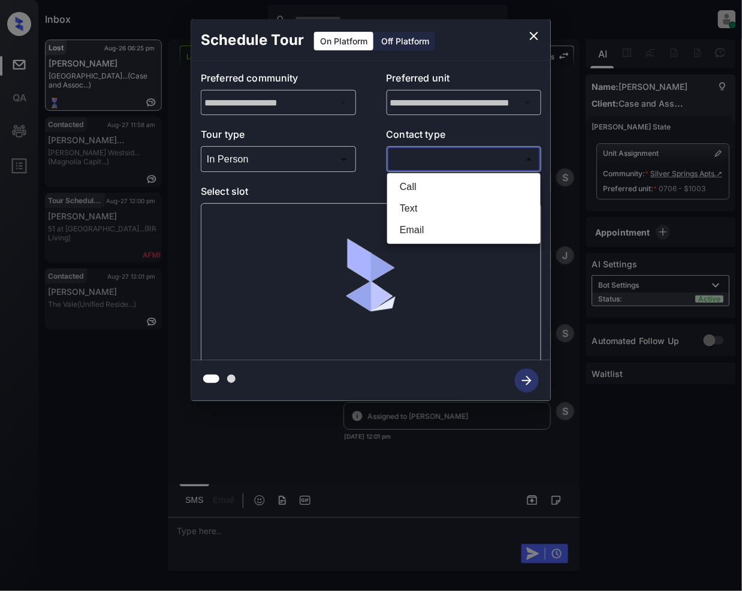
click at [431, 149] on body "Inbox Jeramie Castro Online Set yourself offline Set yourself on break Profile …" at bounding box center [371, 295] width 742 height 591
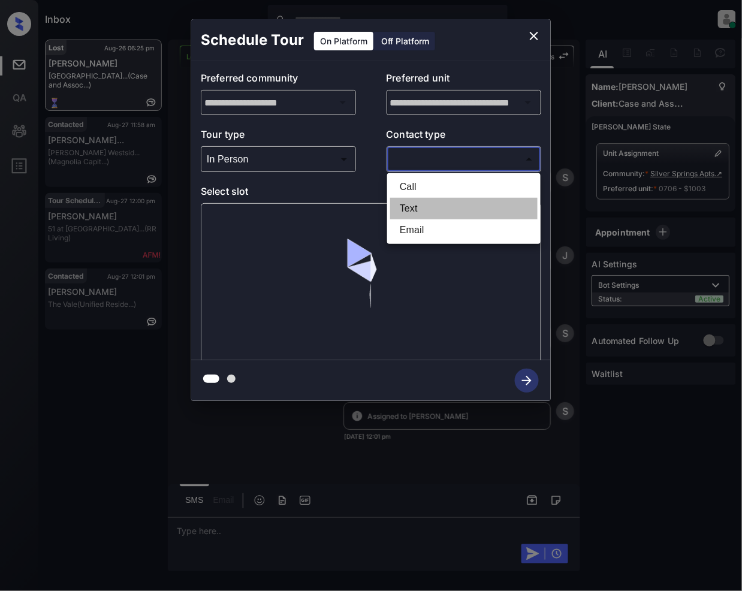
click at [419, 200] on li "Text" at bounding box center [464, 209] width 148 height 22
type input "****"
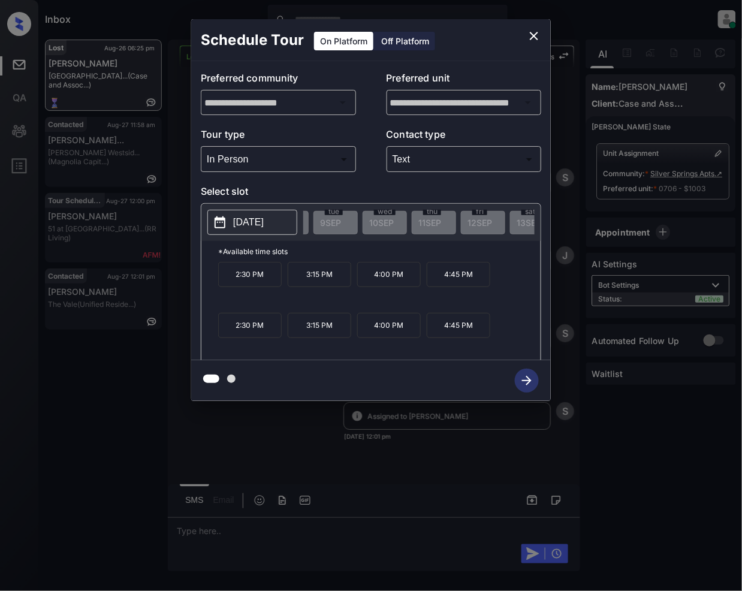
scroll to position [0, 693]
click at [535, 31] on icon "close" at bounding box center [534, 36] width 14 height 14
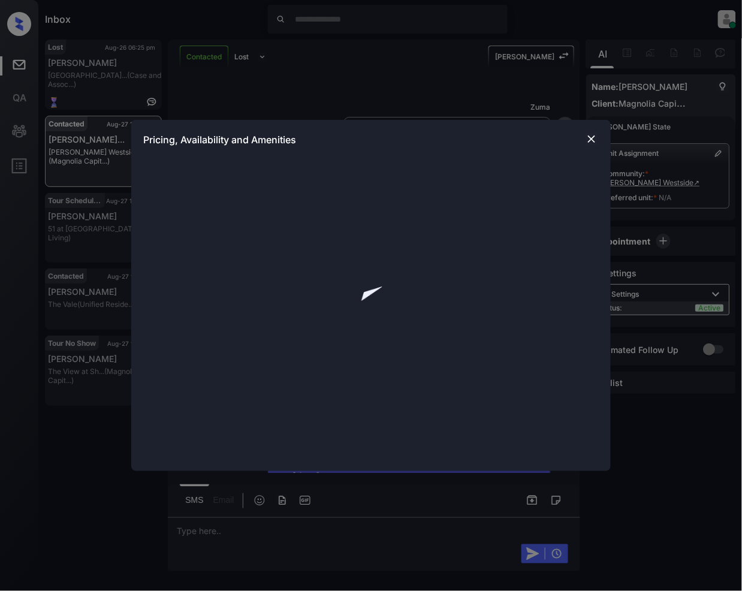
scroll to position [445, 0]
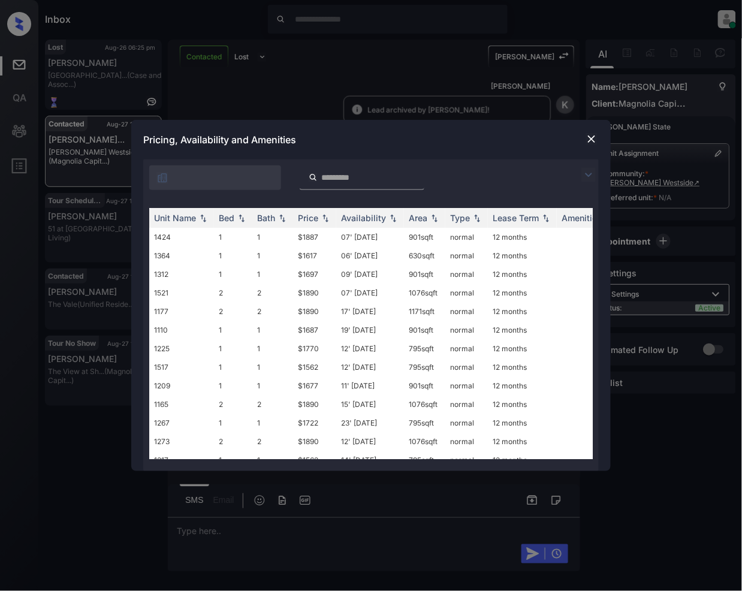
drag, startPoint x: 592, startPoint y: 171, endPoint x: 425, endPoint y: 174, distance: 167.3
click at [591, 169] on img at bounding box center [589, 175] width 14 height 14
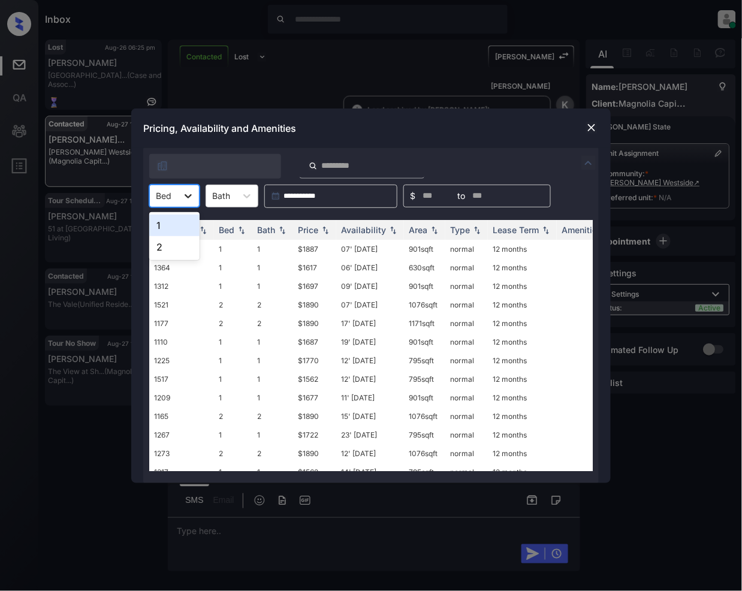
click at [192, 197] on icon at bounding box center [188, 196] width 12 height 12
drag, startPoint x: 166, startPoint y: 224, endPoint x: 228, endPoint y: 330, distance: 123.1
click at [164, 226] on div "1" at bounding box center [174, 226] width 50 height 22
click at [323, 228] on img at bounding box center [326, 229] width 12 height 8
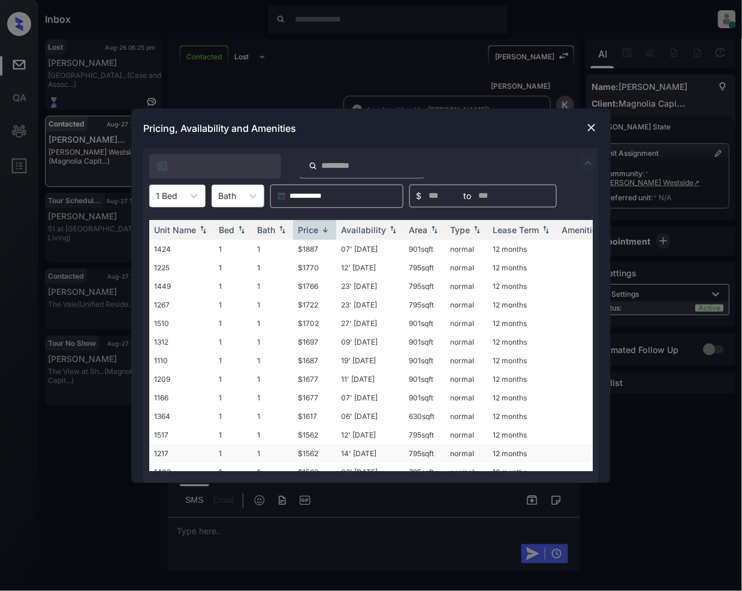
click at [305, 455] on td "$1562" at bounding box center [314, 453] width 43 height 19
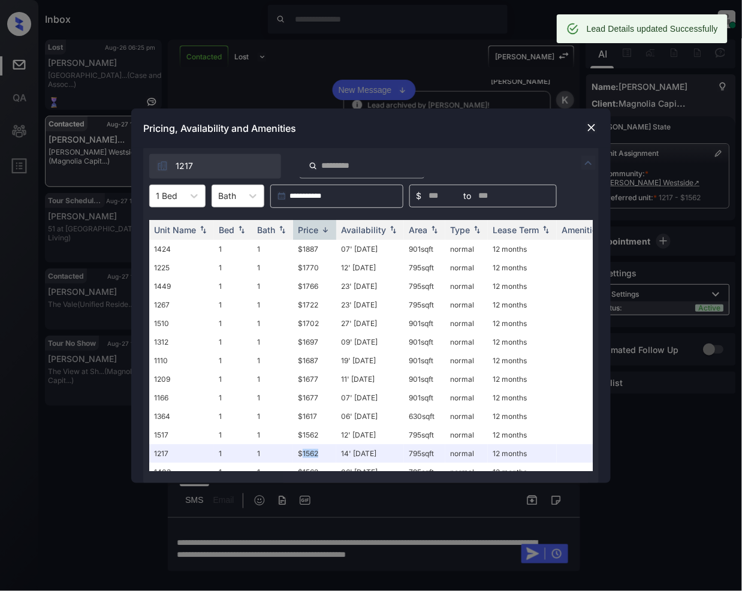
click at [591, 124] on img at bounding box center [592, 128] width 12 height 12
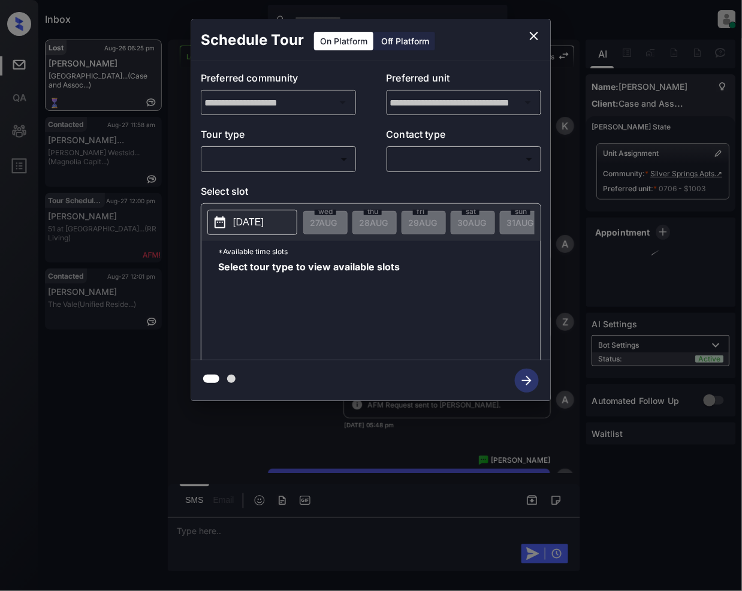
scroll to position [4147, 0]
click at [260, 164] on body "Inbox [PERSON_NAME] Online Set yourself offline Set yourself on break Profile S…" at bounding box center [371, 295] width 742 height 591
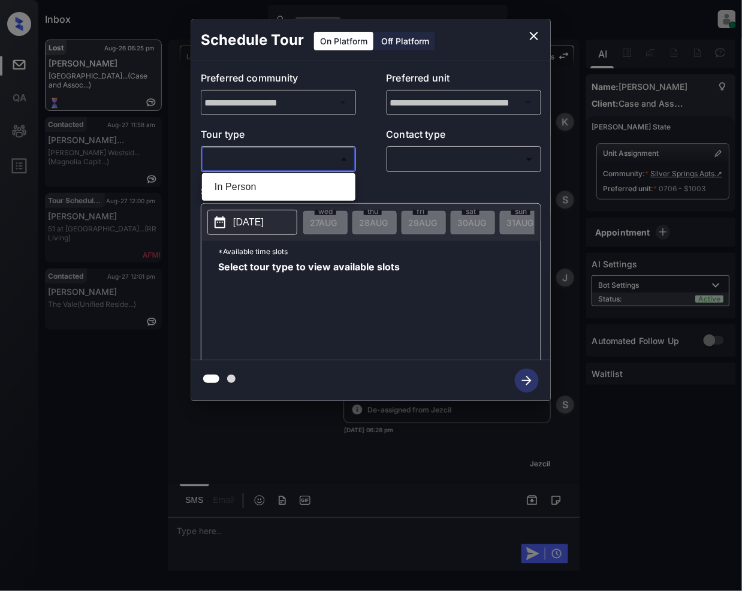
click at [535, 28] on div at bounding box center [371, 295] width 742 height 591
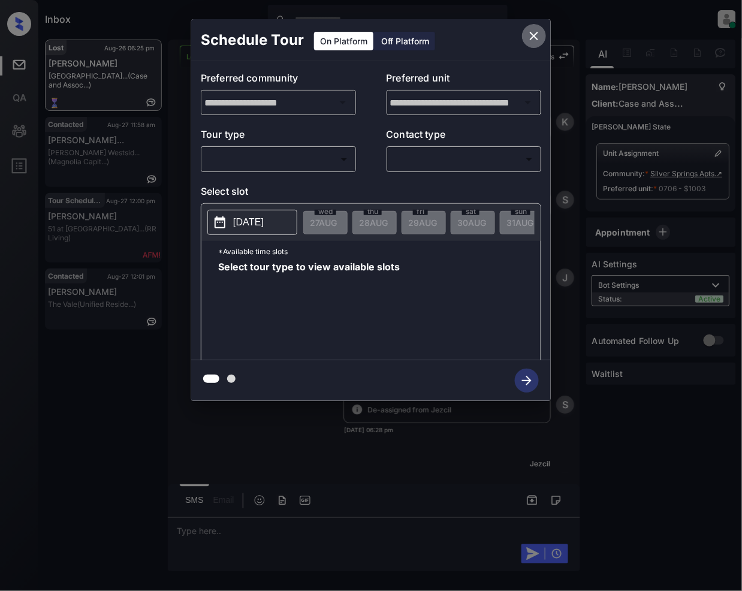
click at [533, 34] on icon "close" at bounding box center [534, 36] width 8 height 8
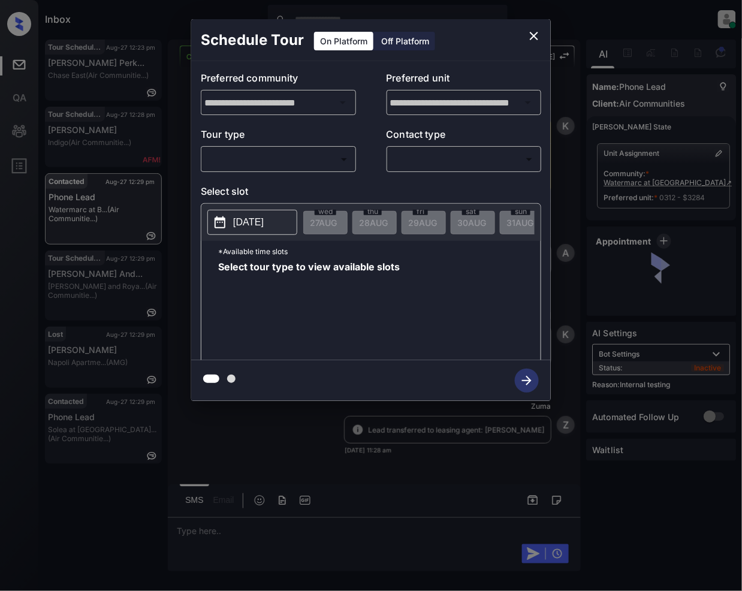
scroll to position [3037, 0]
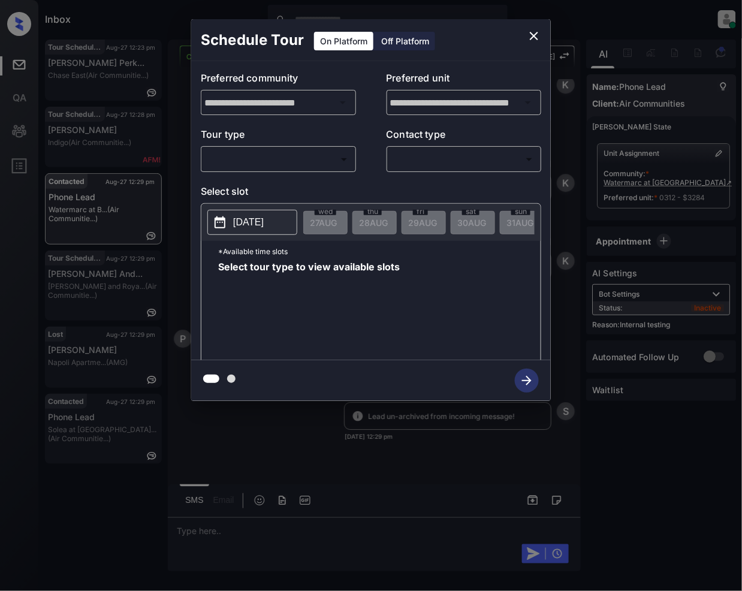
click at [281, 168] on body "Inbox [PERSON_NAME] Online Set yourself offline Set yourself on break Profile S…" at bounding box center [371, 295] width 742 height 591
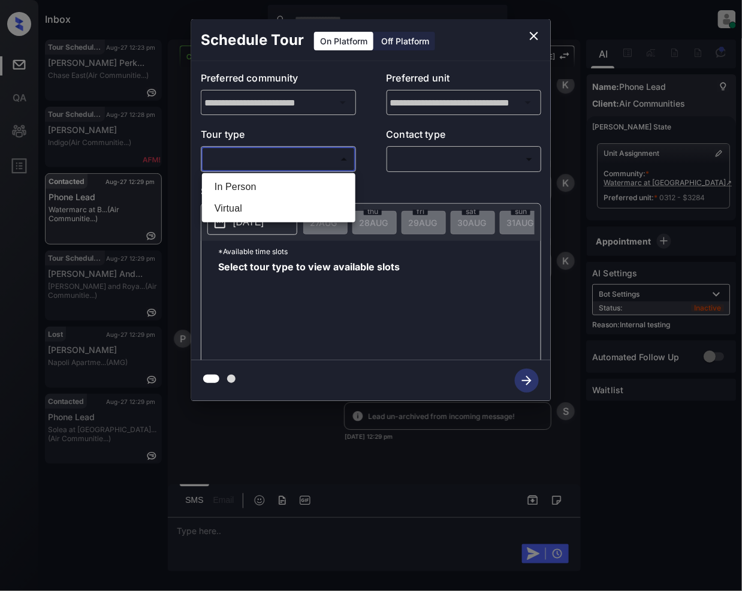
click at [243, 185] on li "In Person" at bounding box center [279, 187] width 148 height 22
type input "********"
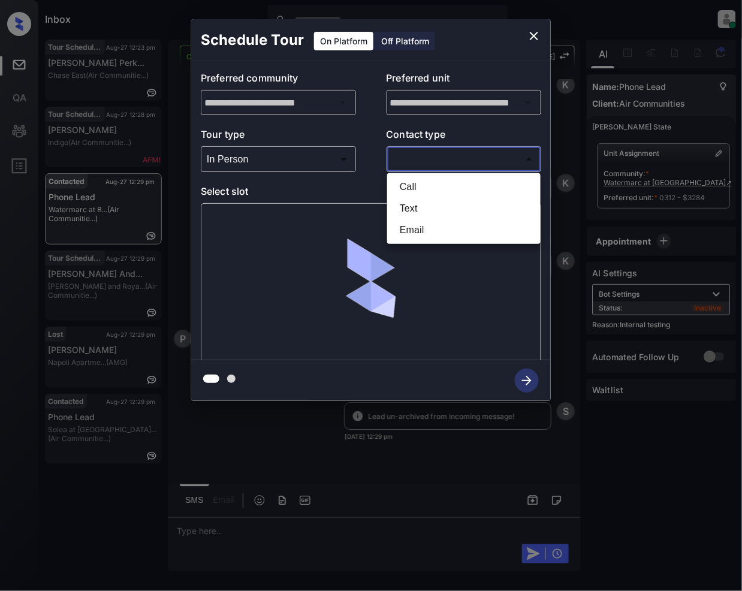
click at [402, 150] on body "Inbox Jeramie Castro Online Set yourself offline Set yourself on break Profile …" at bounding box center [371, 295] width 742 height 591
click at [406, 209] on li "Text" at bounding box center [464, 209] width 148 height 22
type input "****"
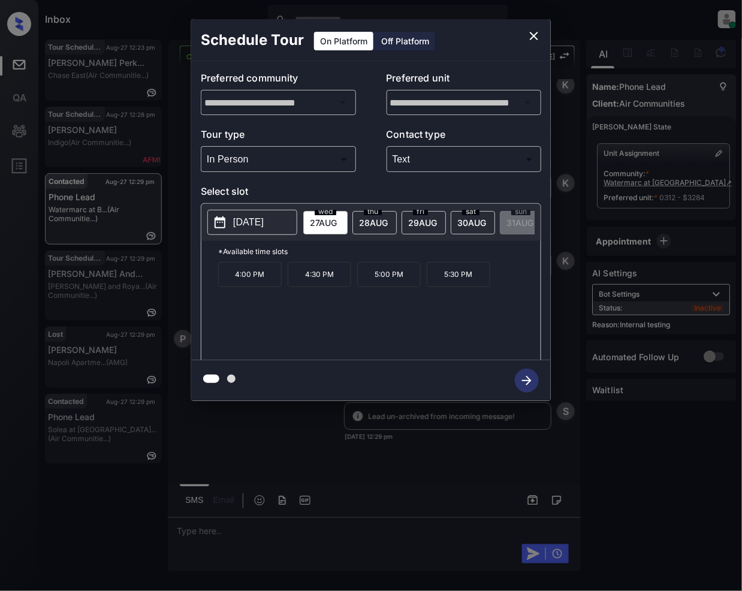
click at [245, 526] on div at bounding box center [371, 295] width 742 height 591
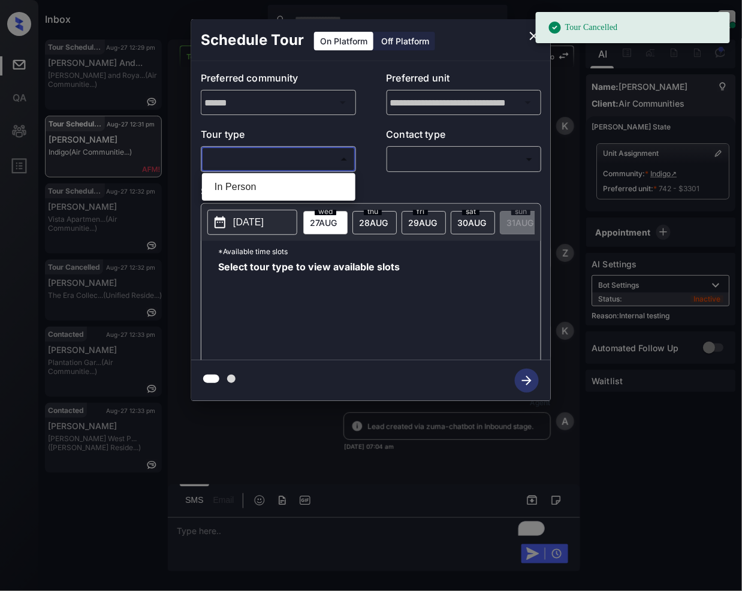
click at [287, 157] on body "Tour Cancelled Inbox [PERSON_NAME] Online Set yourself offline Set yourself on …" at bounding box center [371, 295] width 742 height 591
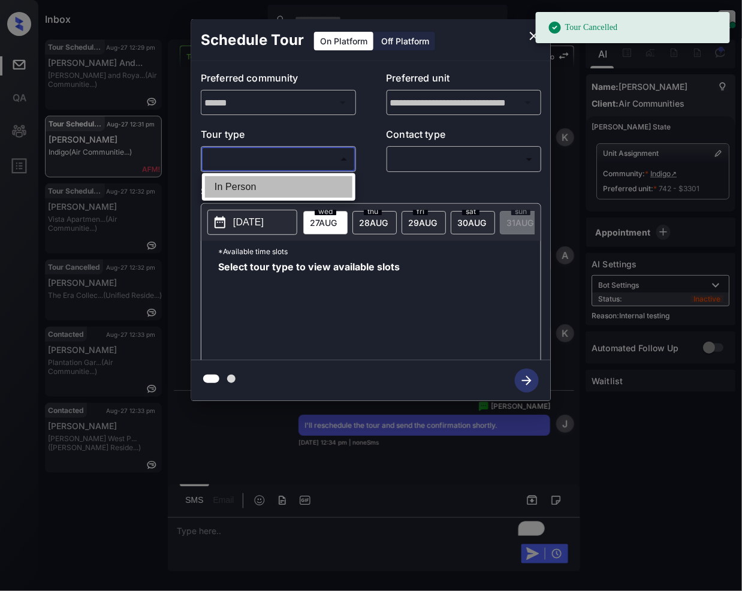
drag, startPoint x: 254, startPoint y: 186, endPoint x: 442, endPoint y: 163, distance: 189.1
click at [253, 186] on li "In Person" at bounding box center [279, 187] width 148 height 22
type input "********"
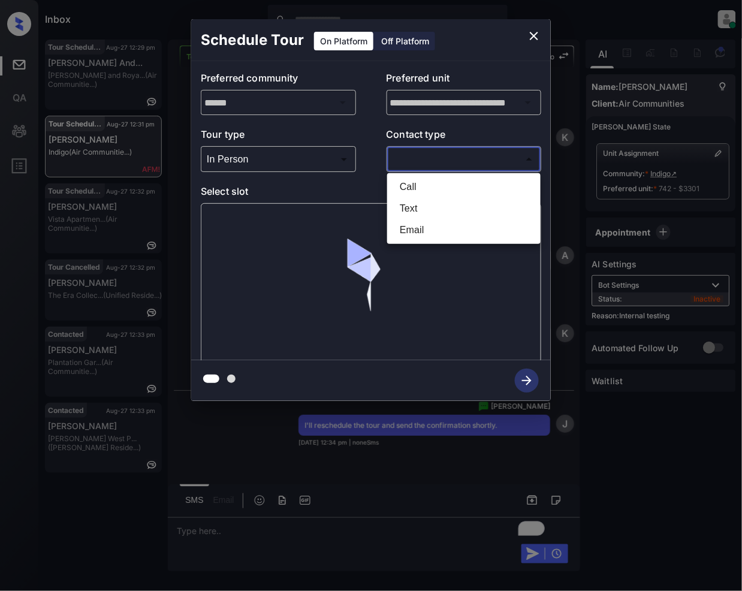
click at [422, 152] on body "Tour Cancelled Inbox Jeramie Castro Online Set yourself offline Set yourself on…" at bounding box center [371, 295] width 742 height 591
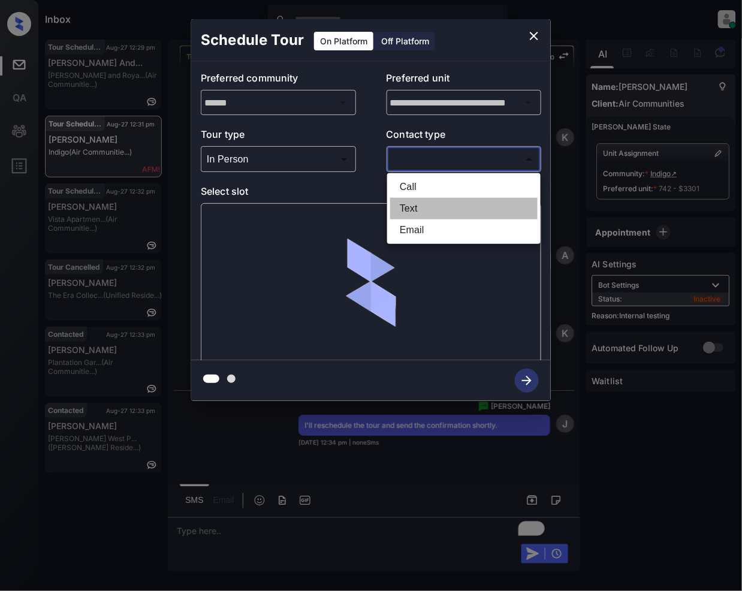
click at [411, 204] on li "Text" at bounding box center [464, 209] width 148 height 22
type input "****"
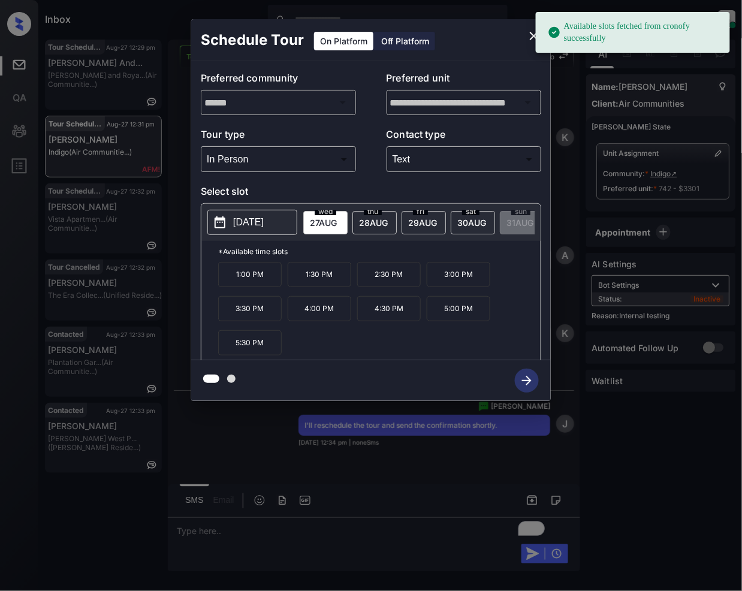
drag, startPoint x: 418, startPoint y: 223, endPoint x: 327, endPoint y: 320, distance: 132.8
click at [418, 226] on span "29 AUG" at bounding box center [422, 223] width 29 height 10
drag, startPoint x: 263, startPoint y: 276, endPoint x: 278, endPoint y: 370, distance: 95.4
click at [261, 287] on p "10:30 AM" at bounding box center [250, 274] width 64 height 25
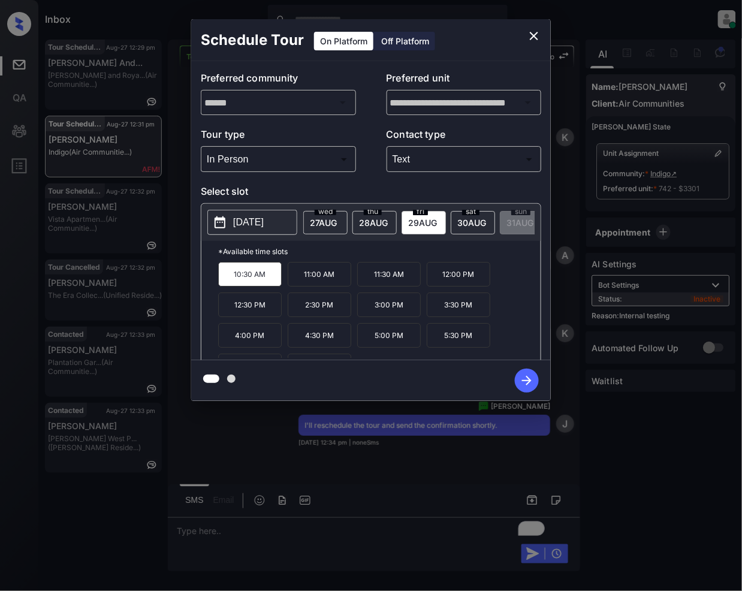
drag, startPoint x: 522, startPoint y: 378, endPoint x: 547, endPoint y: 530, distance: 154.4
click at [521, 389] on icon "button" at bounding box center [527, 381] width 24 height 24
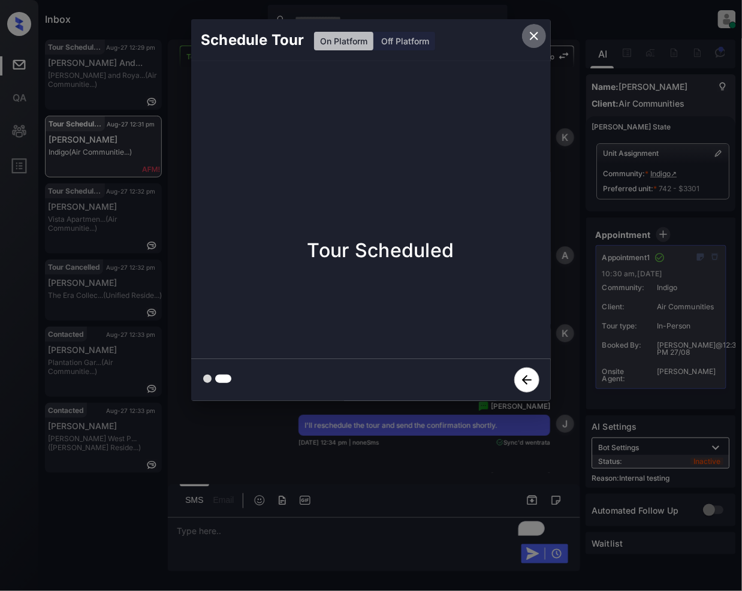
click at [535, 37] on icon "close" at bounding box center [534, 36] width 14 height 14
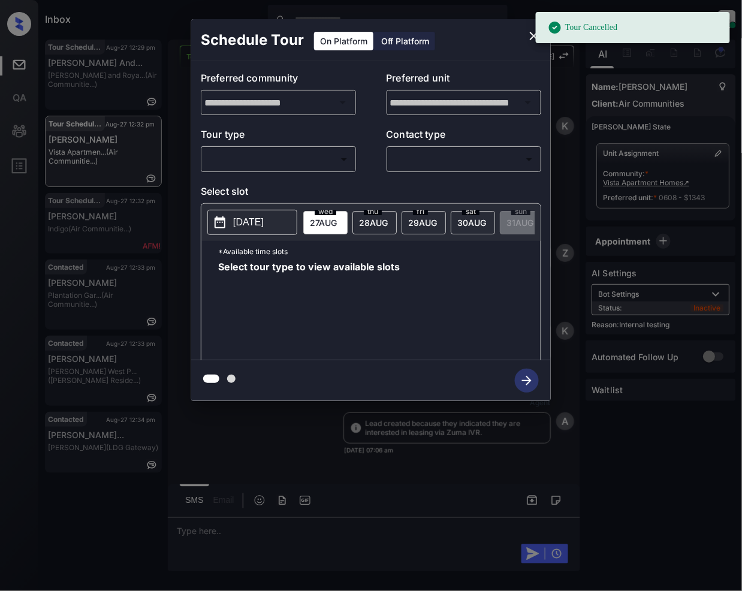
scroll to position [6050, 0]
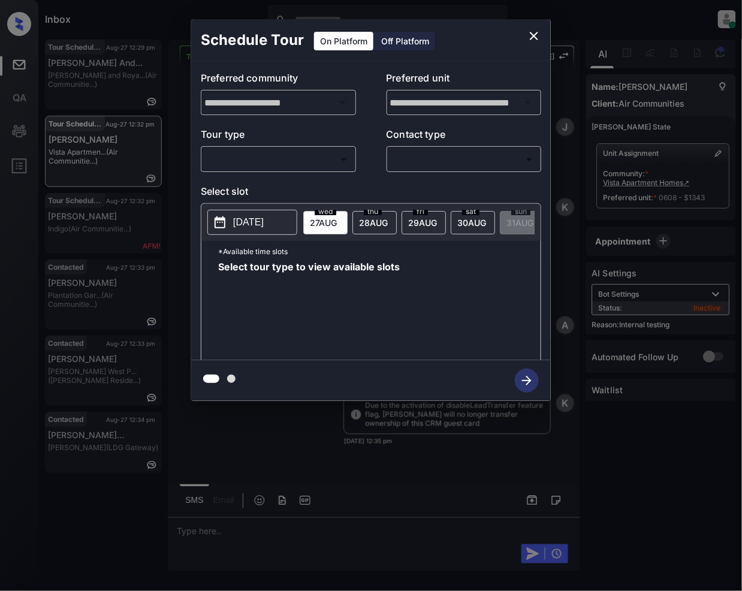
click at [243, 160] on body "Inbox [PERSON_NAME] Online Set yourself offline Set yourself on break Profile S…" at bounding box center [371, 295] width 742 height 591
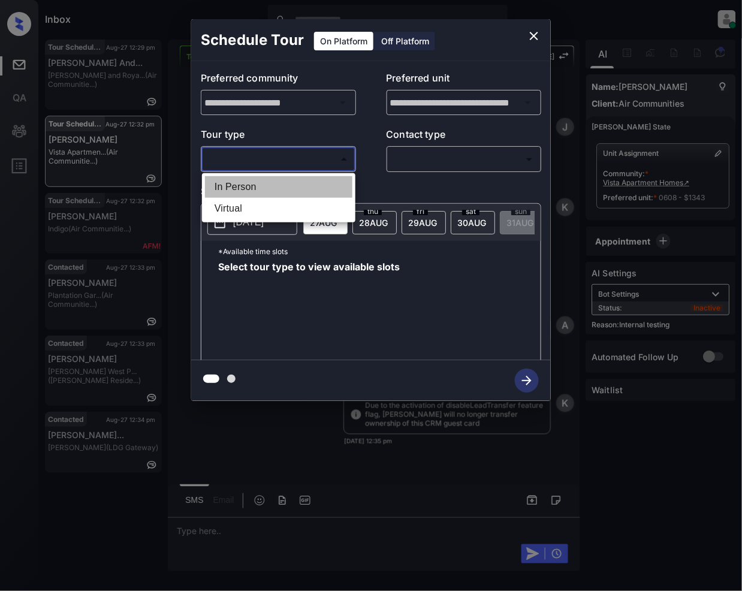
click at [245, 186] on li "In Person" at bounding box center [279, 187] width 148 height 22
type input "********"
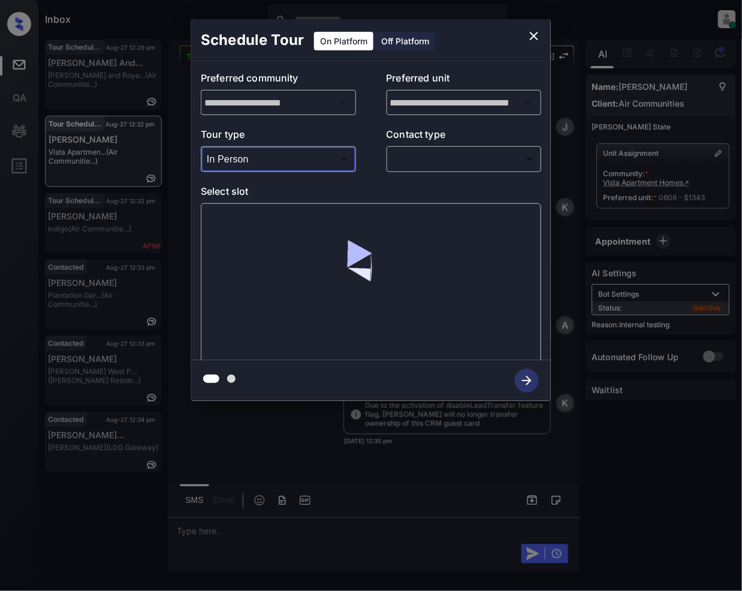
click at [422, 160] on body "Inbox Jeramie Castro Online Set yourself offline Set yourself on break Profile …" at bounding box center [371, 295] width 742 height 591
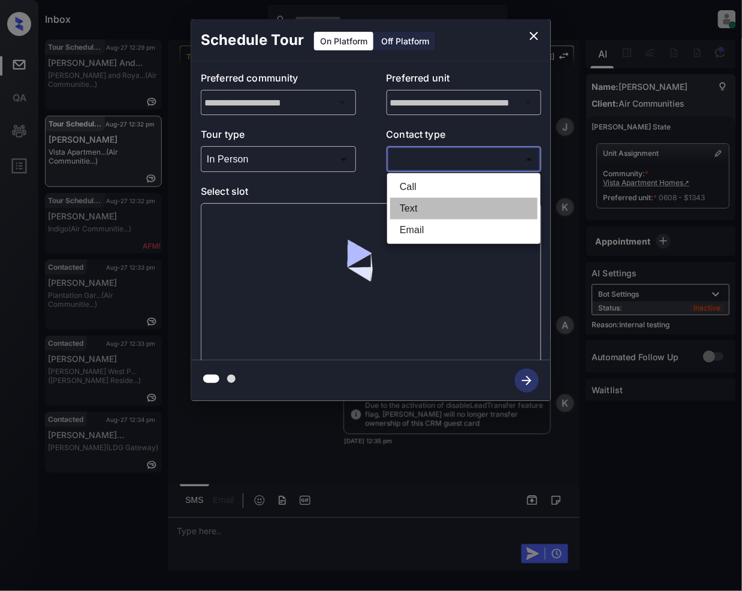
click at [404, 213] on li "Text" at bounding box center [464, 209] width 148 height 22
type input "****"
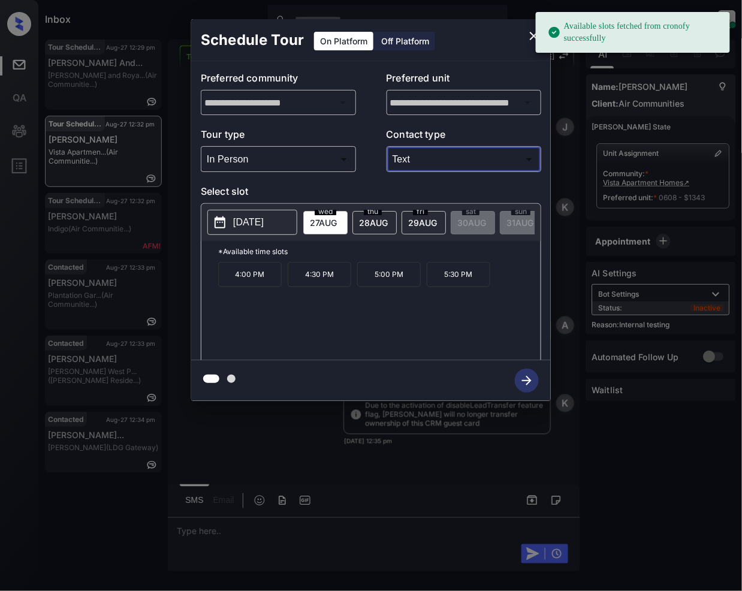
click at [251, 287] on p "4:00 PM" at bounding box center [250, 274] width 64 height 25
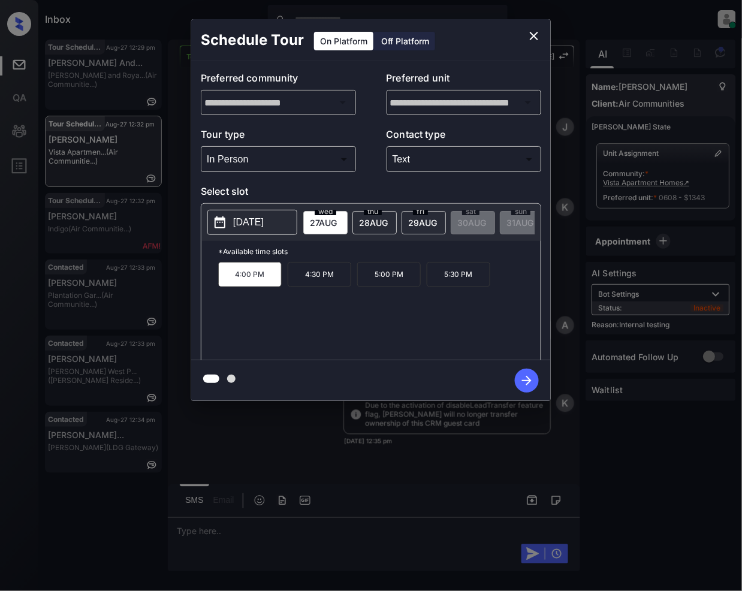
click at [527, 380] on icon "button" at bounding box center [527, 381] width 24 height 24
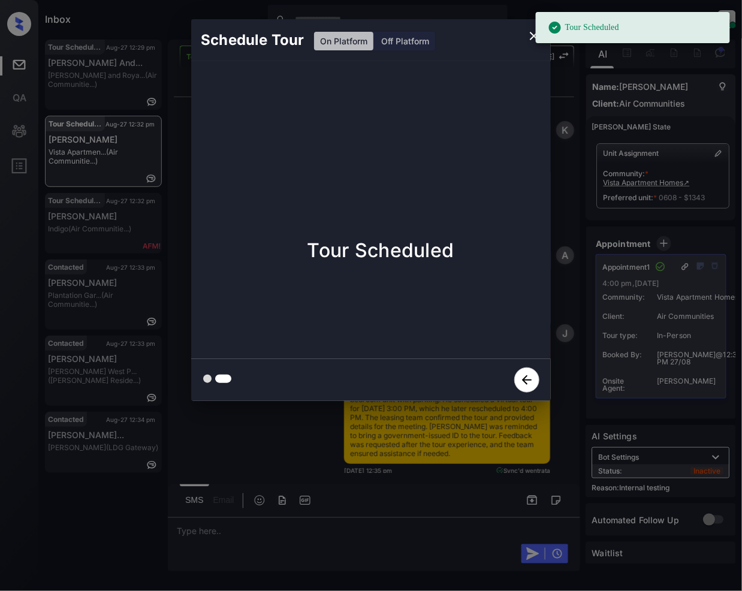
scroll to position [6708, 0]
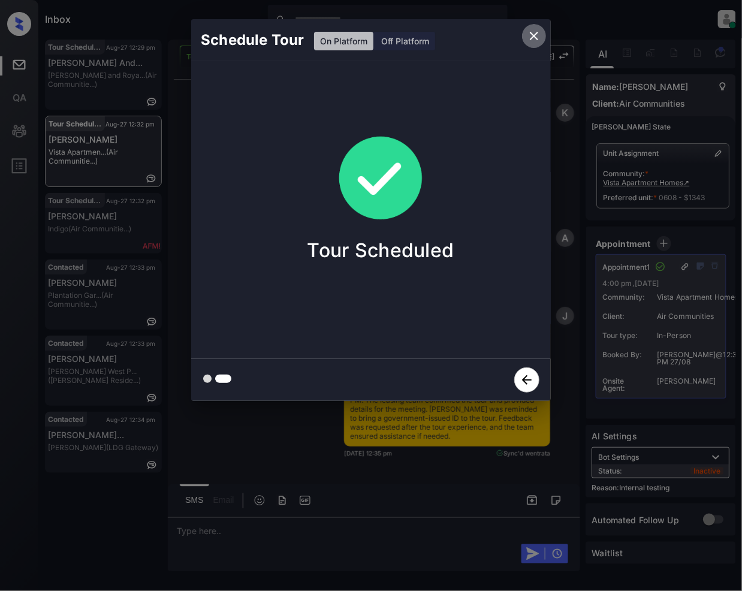
click at [533, 34] on icon "close" at bounding box center [534, 36] width 8 height 8
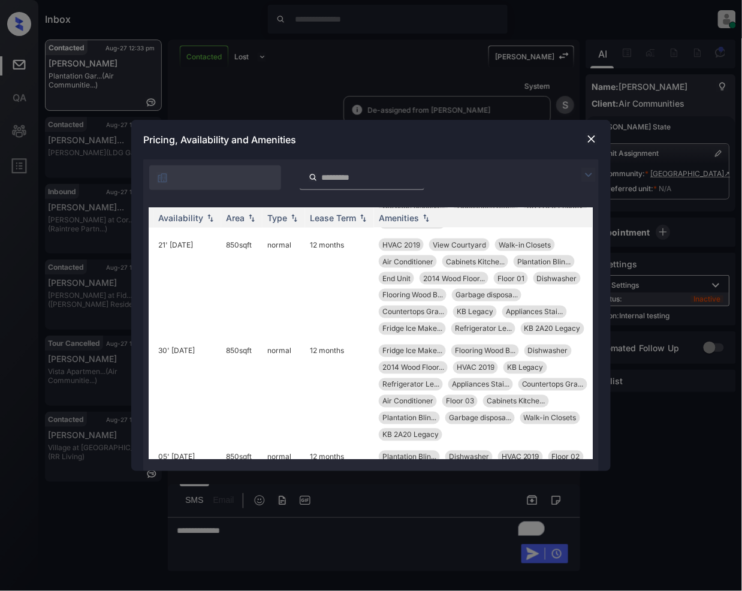
scroll to position [1608, 188]
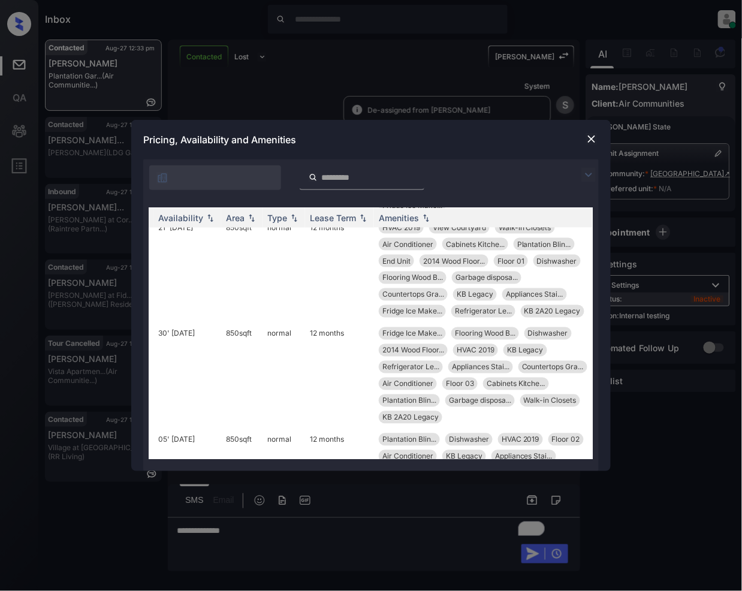
click at [596, 143] on img at bounding box center [592, 139] width 12 height 12
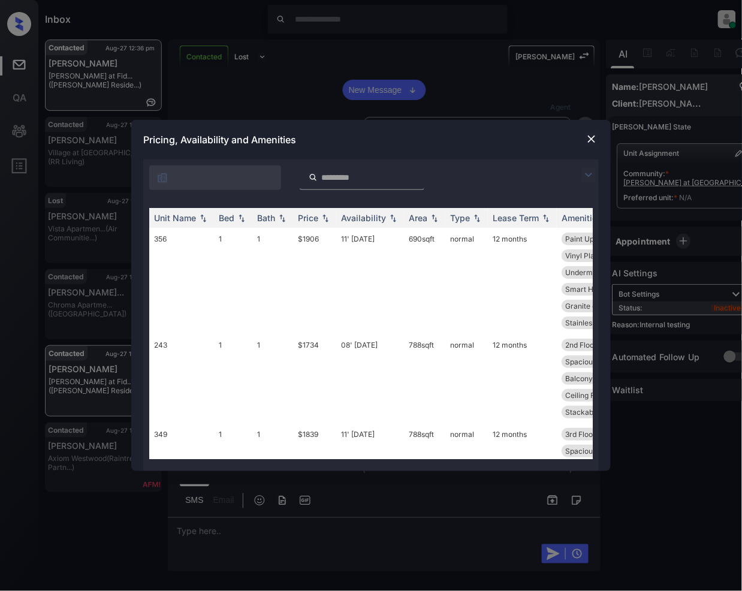
scroll to position [1985, 0]
click at [586, 170] on img at bounding box center [589, 175] width 14 height 14
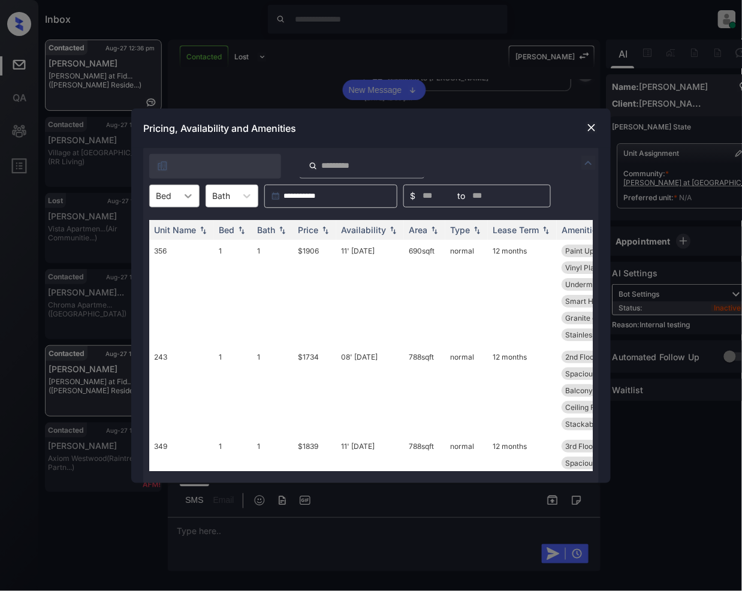
click at [186, 200] on icon at bounding box center [188, 196] width 12 height 12
click at [173, 242] on div "1" at bounding box center [174, 247] width 50 height 22
click at [320, 228] on img at bounding box center [326, 229] width 12 height 8
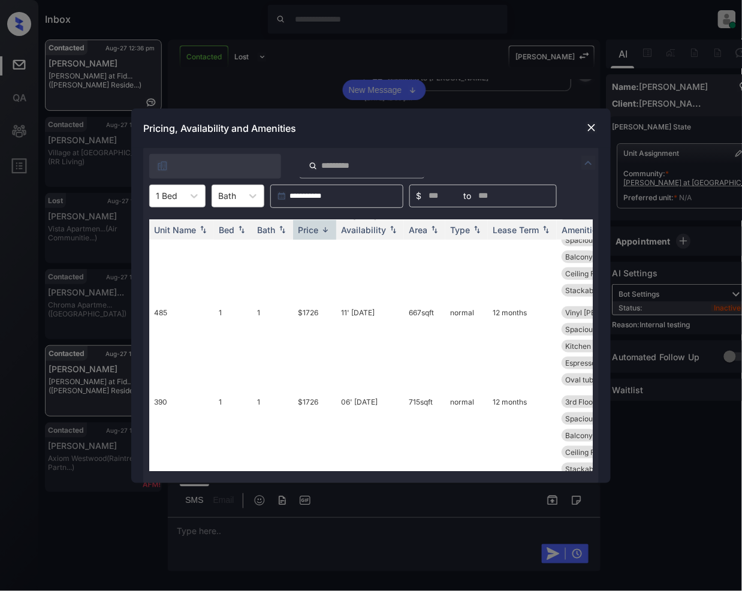
scroll to position [1740, 0]
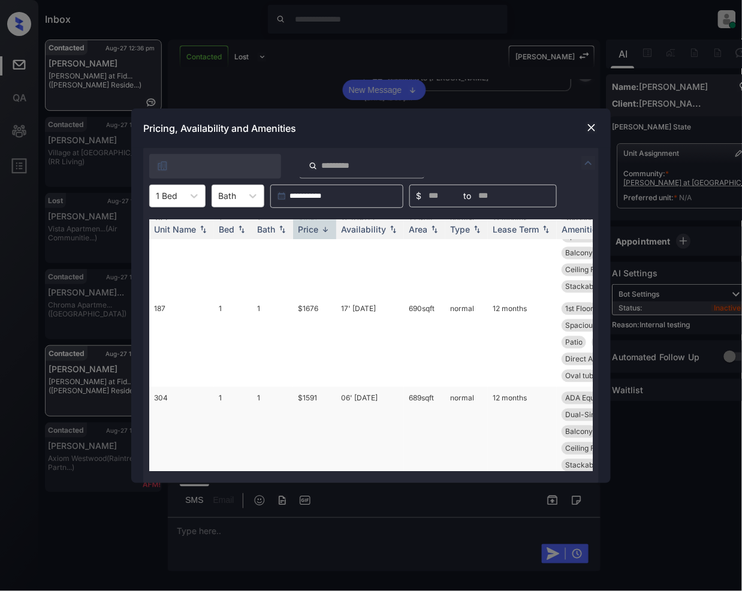
click at [310, 387] on td "$1591" at bounding box center [314, 431] width 43 height 89
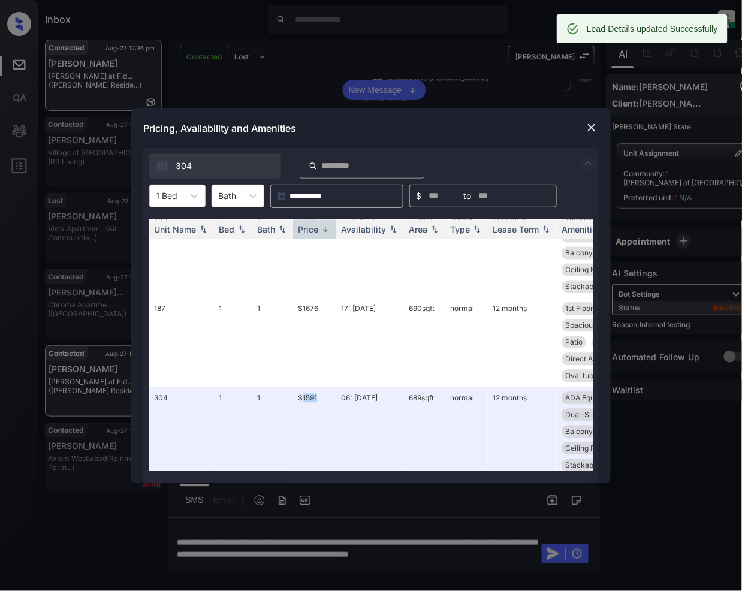
click at [595, 125] on img at bounding box center [592, 128] width 12 height 12
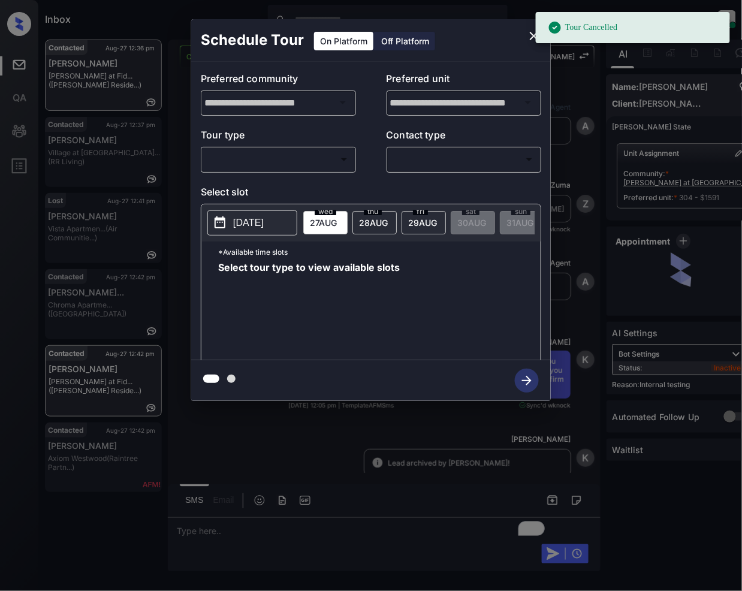
scroll to position [2884, 0]
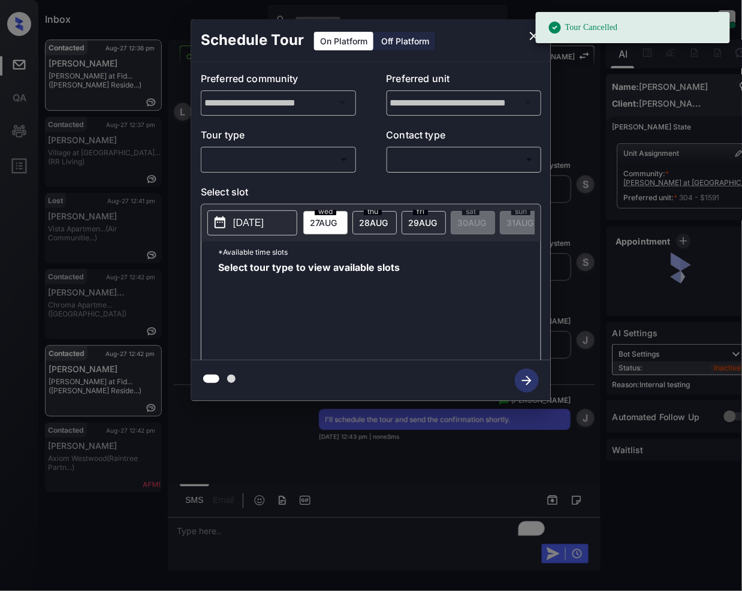
click at [291, 163] on body "Tour Cancelled Inbox [PERSON_NAME] Online Set yourself offline Set yourself on …" at bounding box center [371, 295] width 742 height 591
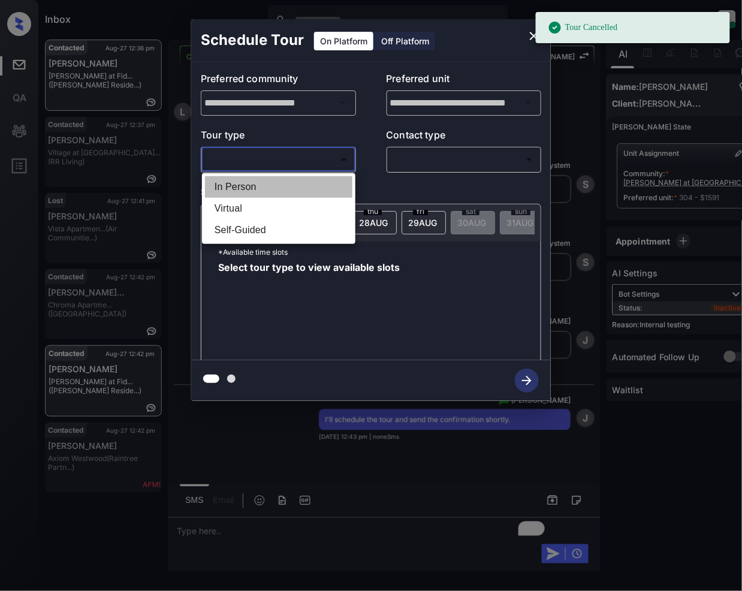
click at [265, 186] on li "In Person" at bounding box center [279, 187] width 148 height 22
type input "********"
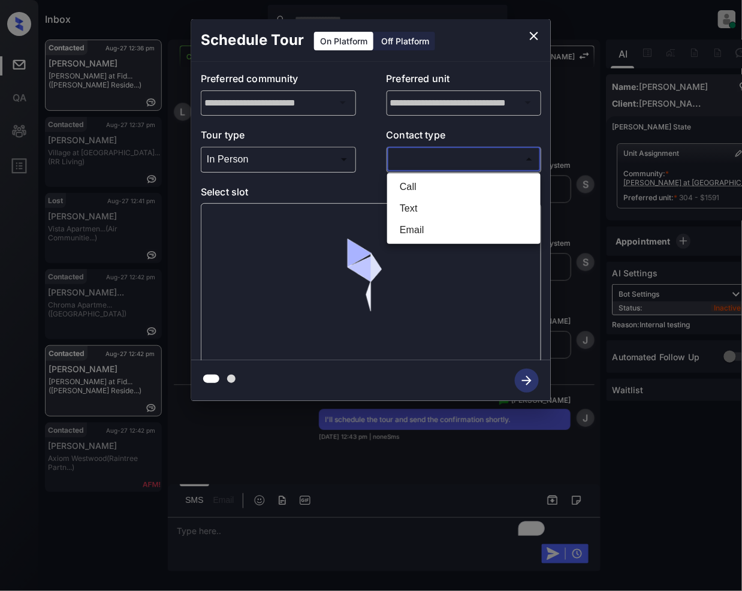
click at [410, 161] on body "Tour Cancelled Inbox [PERSON_NAME] Online Set yourself offline Set yourself on …" at bounding box center [371, 295] width 742 height 591
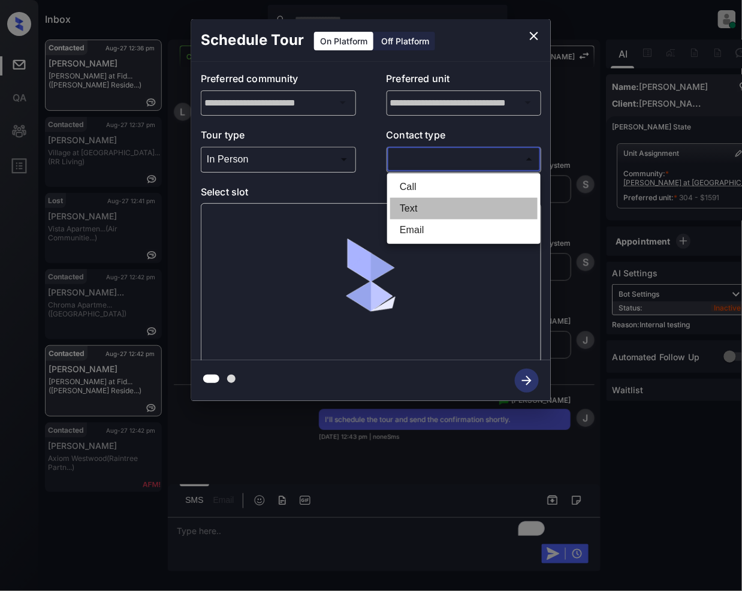
click at [399, 211] on li "Text" at bounding box center [464, 209] width 148 height 22
type input "****"
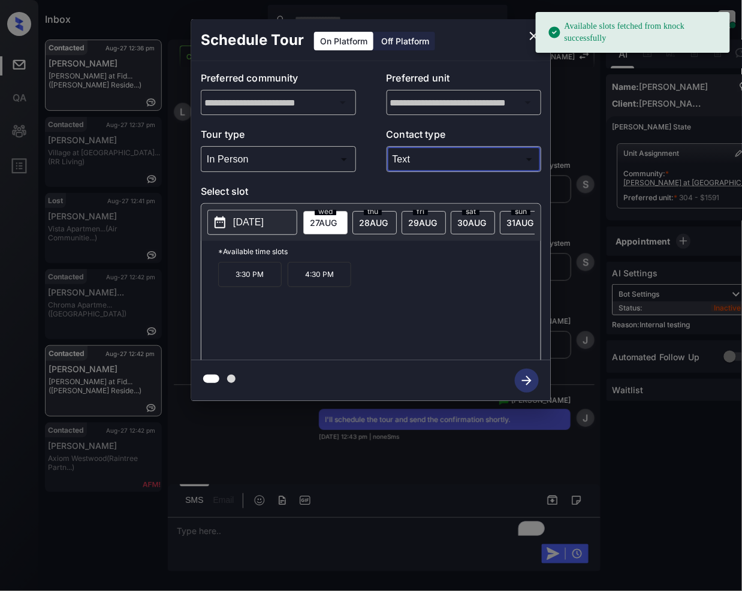
drag, startPoint x: 321, startPoint y: 288, endPoint x: 317, endPoint y: 312, distance: 24.5
click at [322, 287] on p "4:30 PM" at bounding box center [320, 274] width 64 height 25
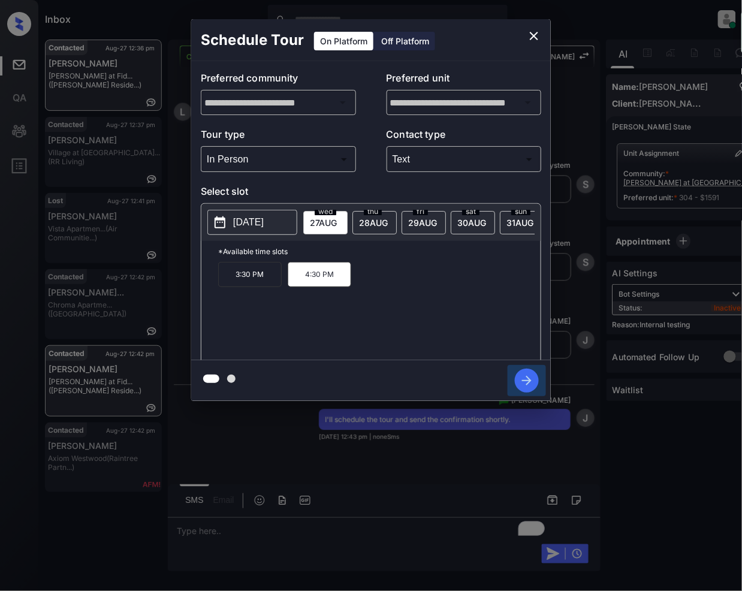
click at [537, 375] on icon "button" at bounding box center [527, 381] width 24 height 24
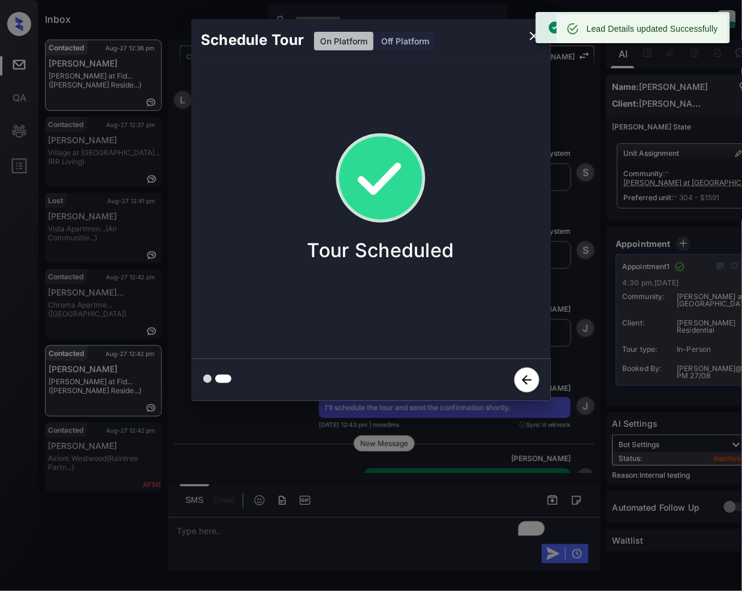
click at [533, 39] on icon "close" at bounding box center [534, 36] width 14 height 14
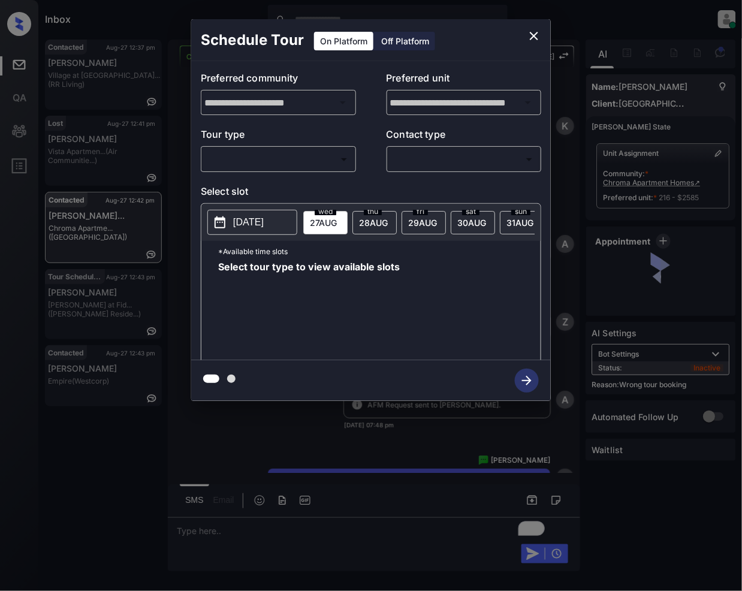
click at [303, 169] on body "Inbox Jeramie Castro Online Set yourself offline Set yourself on break Profile …" at bounding box center [371, 295] width 742 height 591
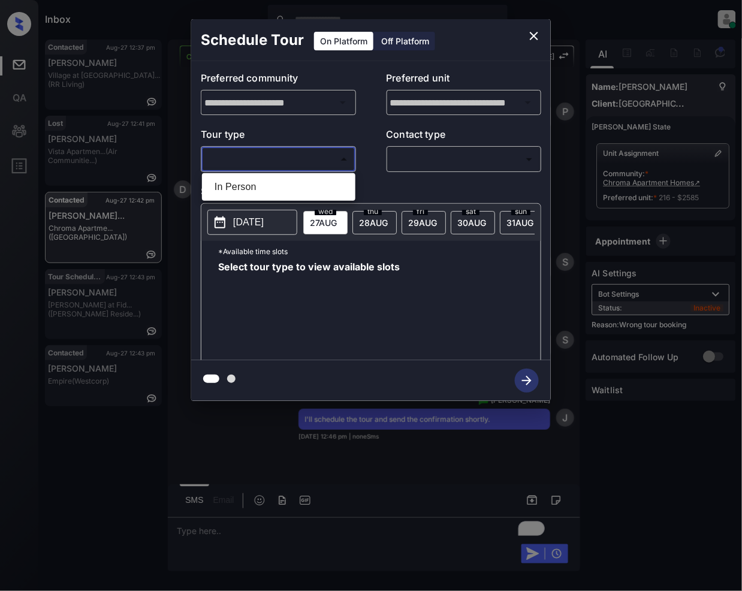
click at [303, 185] on li "In Person" at bounding box center [279, 187] width 148 height 22
type input "********"
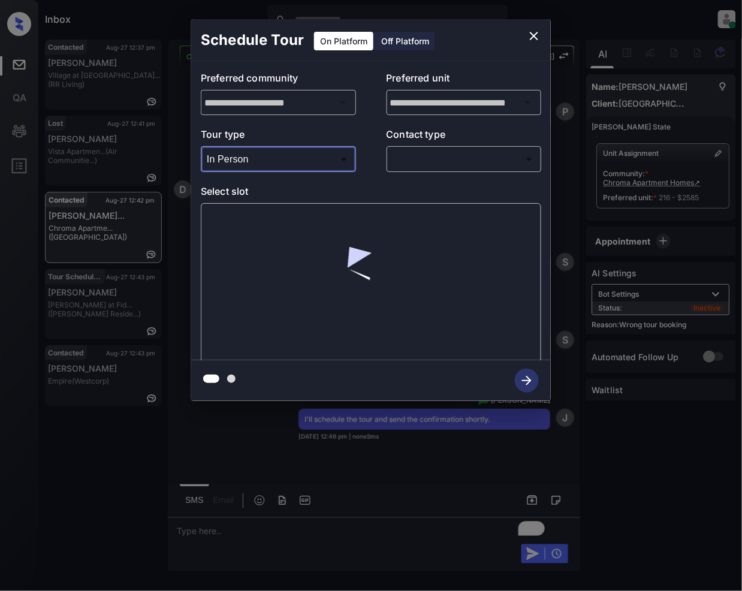
click at [440, 157] on body "Inbox Jeramie Castro Online Set yourself offline Set yourself on break Profile …" at bounding box center [371, 295] width 742 height 591
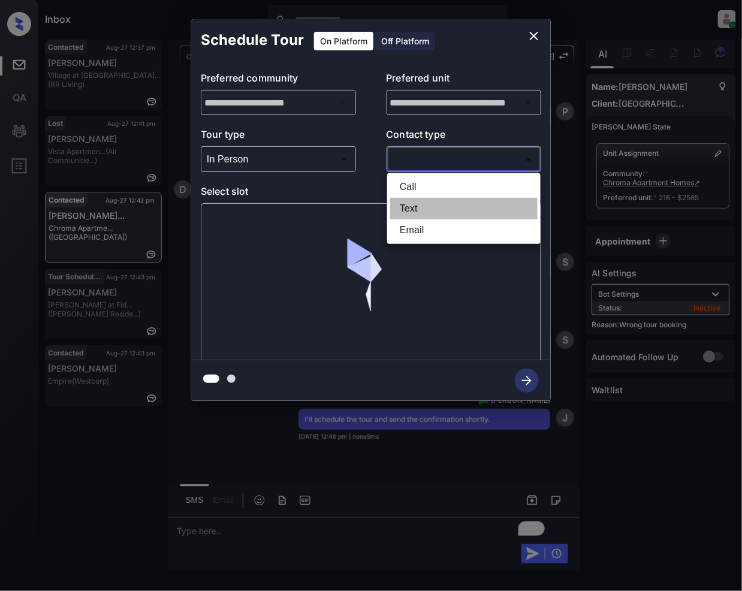
click at [413, 214] on li "Text" at bounding box center [464, 209] width 148 height 22
type input "****"
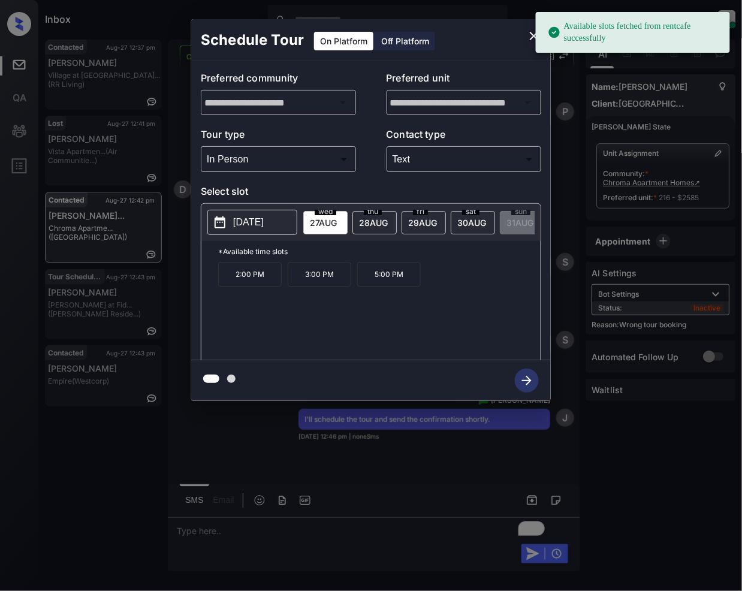
click at [384, 287] on p "5:00 PM" at bounding box center [389, 274] width 64 height 25
click at [519, 380] on icon "button" at bounding box center [527, 381] width 24 height 24
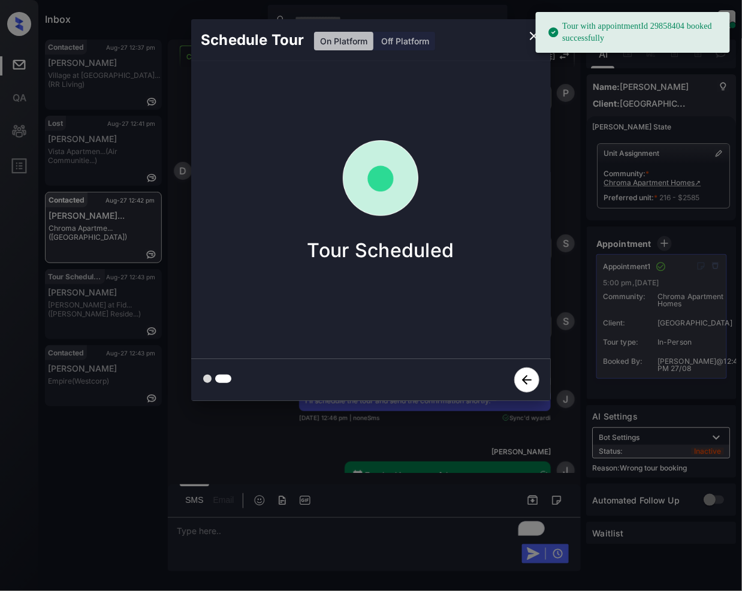
scroll to position [3648, 0]
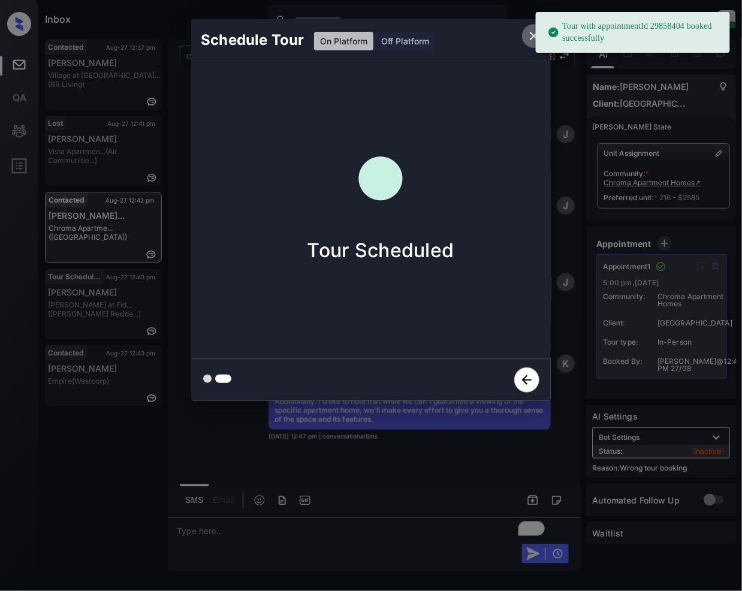
click at [531, 37] on icon "close" at bounding box center [534, 36] width 14 height 14
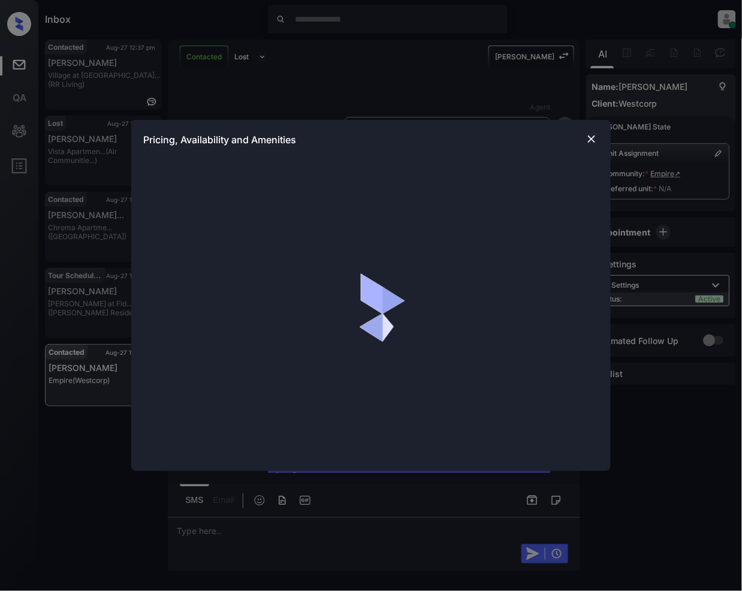
scroll to position [2258, 0]
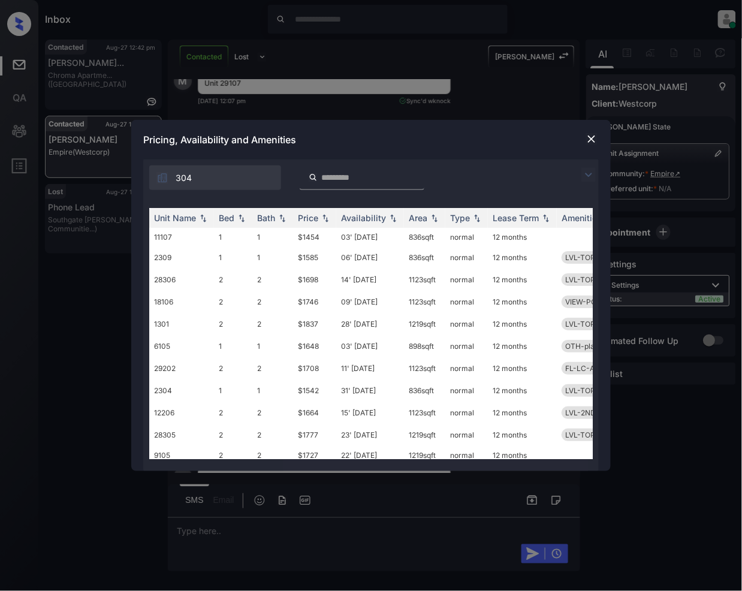
click at [332, 181] on input "search" at bounding box center [369, 178] width 98 height 10
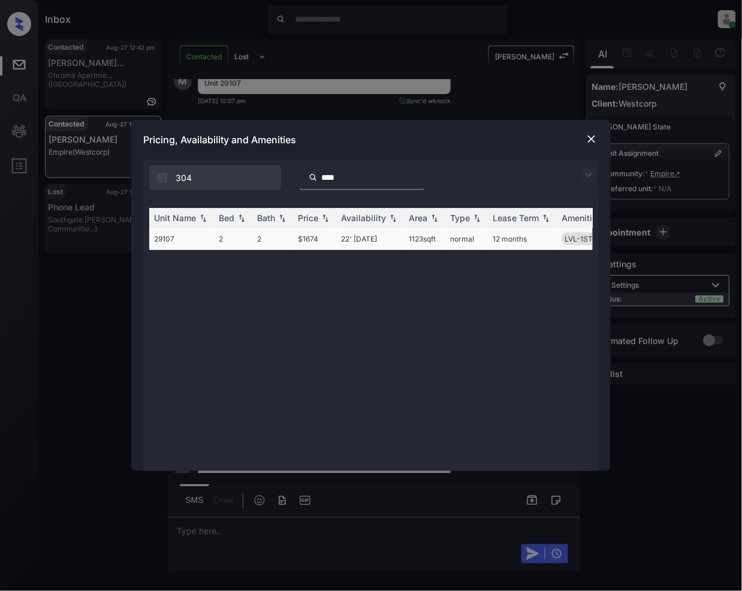
type input "****"
click at [315, 240] on td "$1674" at bounding box center [314, 239] width 43 height 22
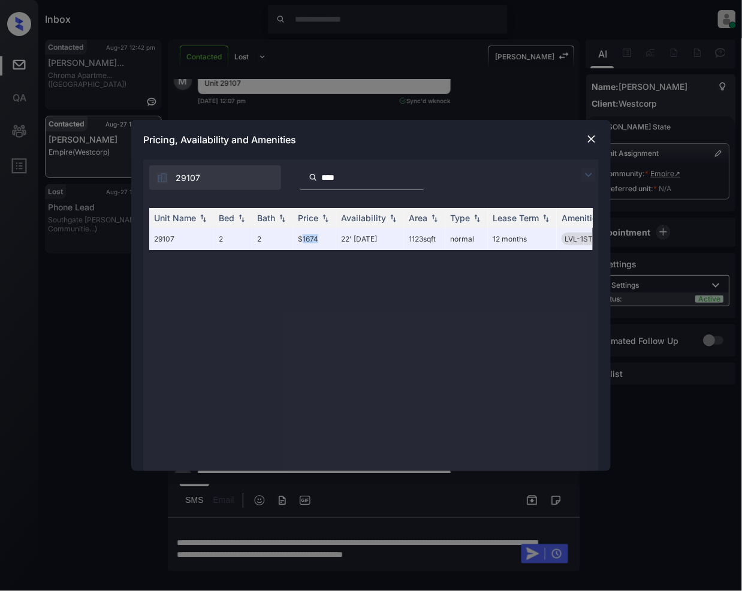
click at [588, 142] on img at bounding box center [592, 139] width 12 height 12
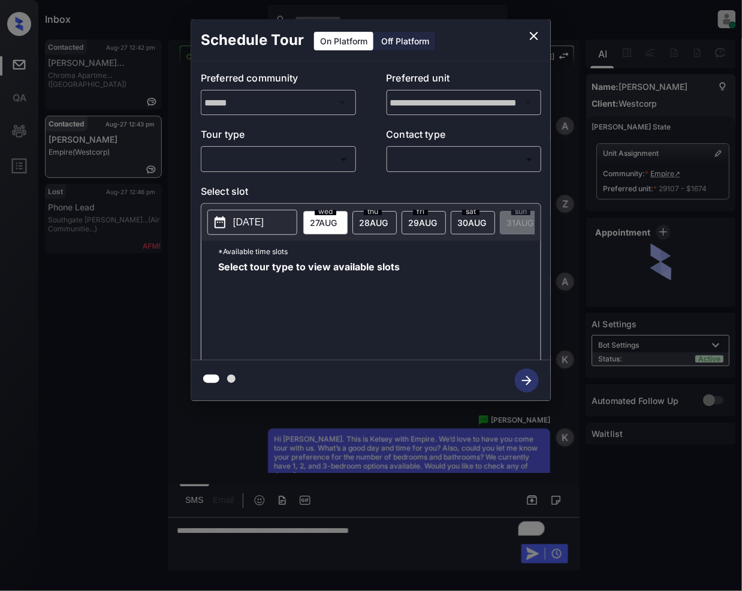
scroll to position [4527, 0]
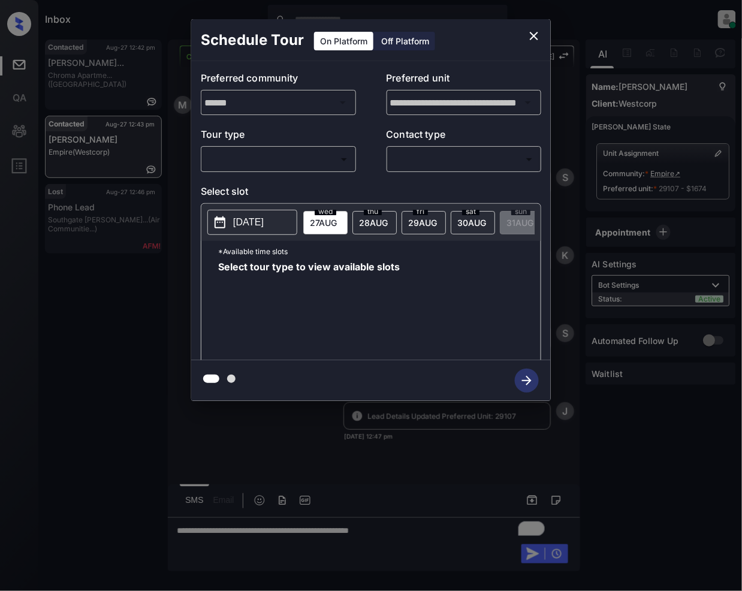
click at [267, 172] on div "​ ​" at bounding box center [278, 159] width 155 height 26
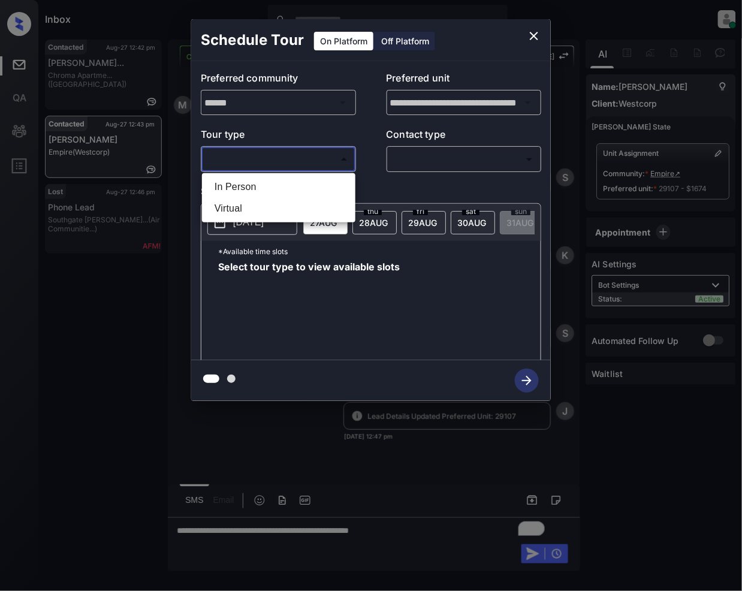
click at [288, 158] on body "Inbox [PERSON_NAME] Online Set yourself offline Set yourself on break Profile S…" at bounding box center [371, 295] width 742 height 591
drag, startPoint x: 246, startPoint y: 189, endPoint x: 409, endPoint y: 174, distance: 163.9
click at [246, 188] on li "In Person" at bounding box center [279, 187] width 148 height 22
type input "********"
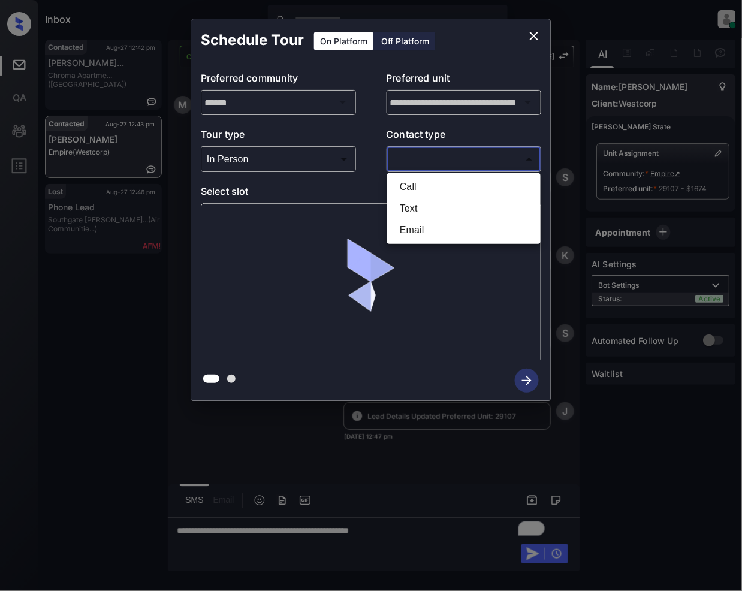
click at [423, 158] on body "Inbox [PERSON_NAME] Online Set yourself offline Set yourself on break Profile S…" at bounding box center [371, 295] width 742 height 591
click at [422, 201] on li "Text" at bounding box center [464, 209] width 148 height 22
type input "****"
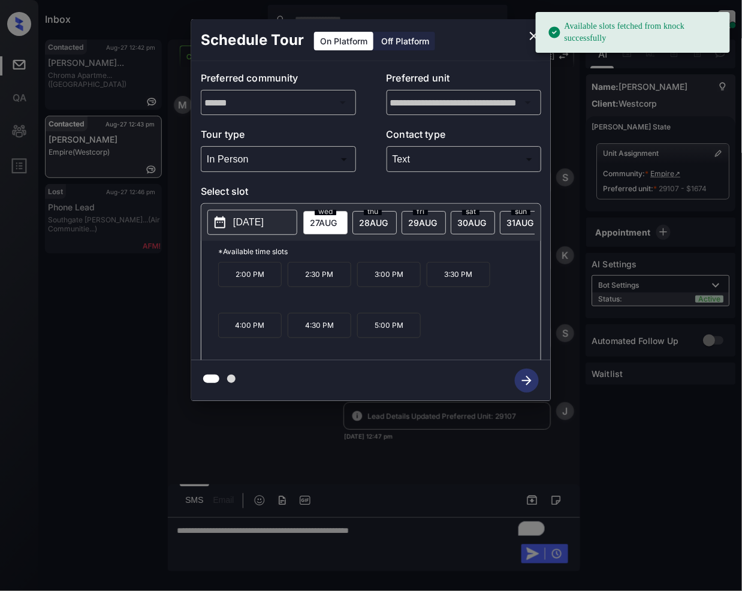
click at [385, 224] on span "28 AUG" at bounding box center [373, 223] width 29 height 10
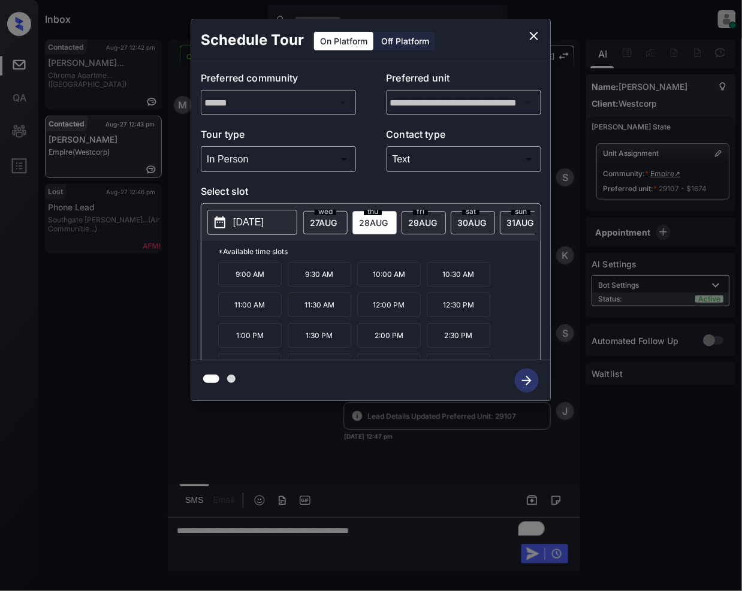
click at [530, 38] on icon "close" at bounding box center [534, 36] width 14 height 14
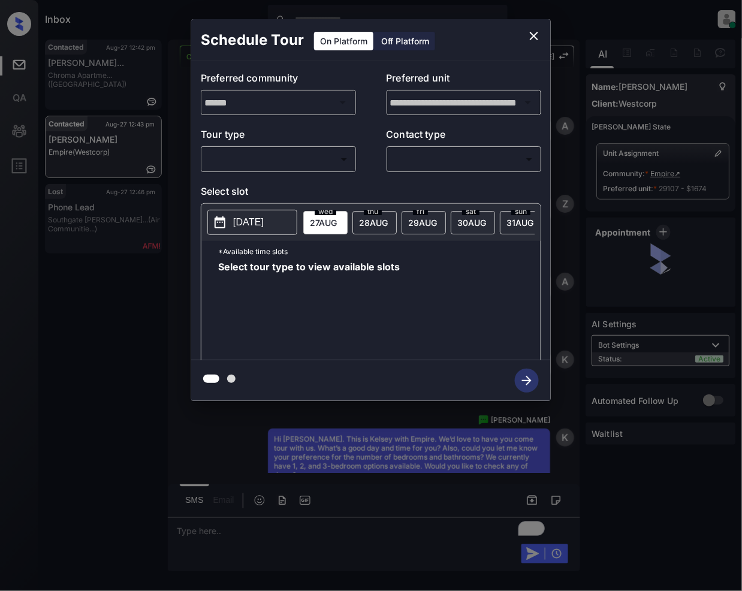
scroll to position [4527, 0]
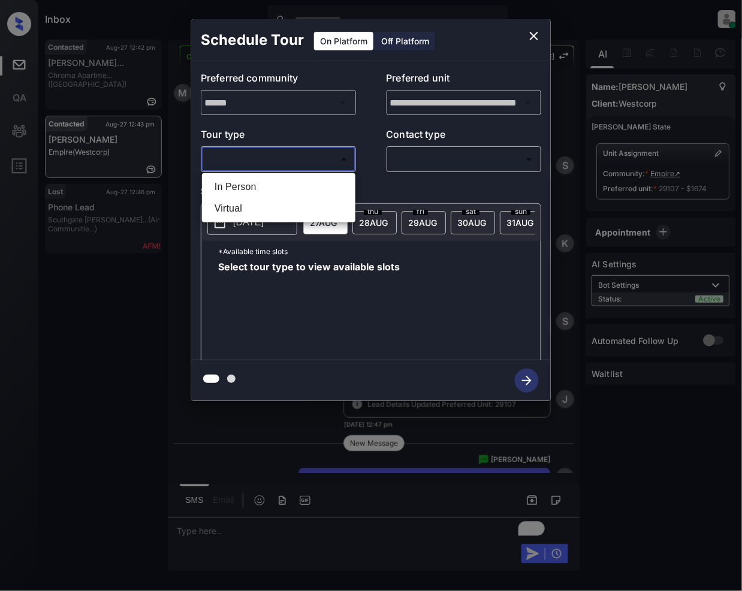
click at [267, 162] on body "Inbox [PERSON_NAME] Online Set yourself offline Set yourself on break Profile S…" at bounding box center [371, 295] width 742 height 591
click at [247, 189] on li "In Person" at bounding box center [279, 187] width 148 height 22
type input "********"
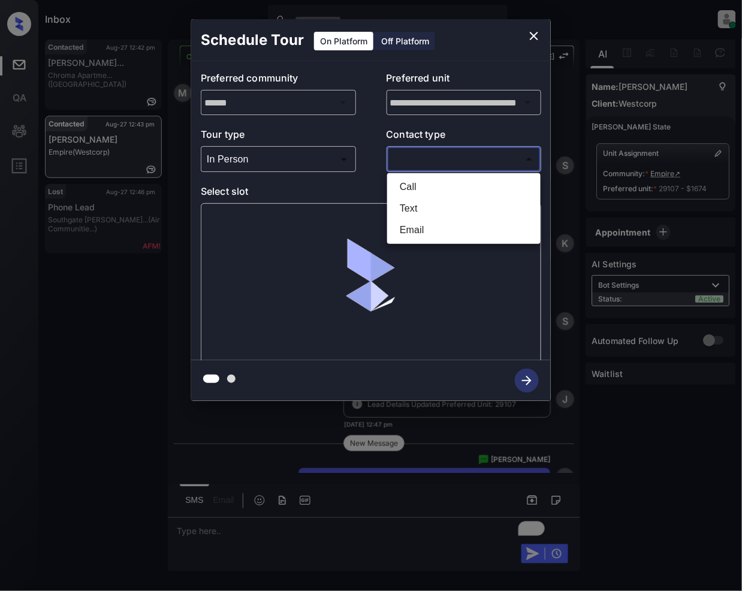
click at [411, 161] on body "Inbox [PERSON_NAME] Online Set yourself offline Set yourself on break Profile S…" at bounding box center [371, 295] width 742 height 591
drag, startPoint x: 408, startPoint y: 207, endPoint x: 426, endPoint y: 276, distance: 71.1
click at [409, 207] on li "Text" at bounding box center [464, 209] width 148 height 22
type input "****"
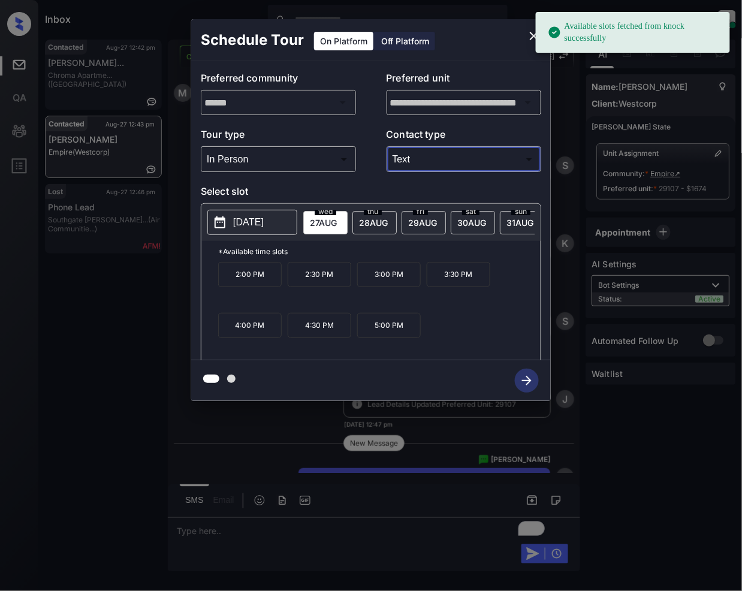
click at [377, 215] on span "thu" at bounding box center [373, 211] width 18 height 7
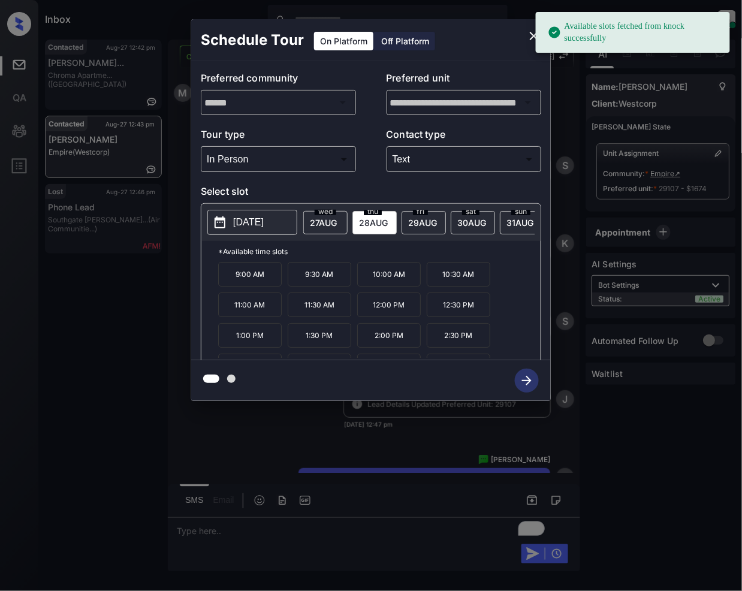
click at [377, 282] on p "10:00 AM" at bounding box center [389, 274] width 64 height 25
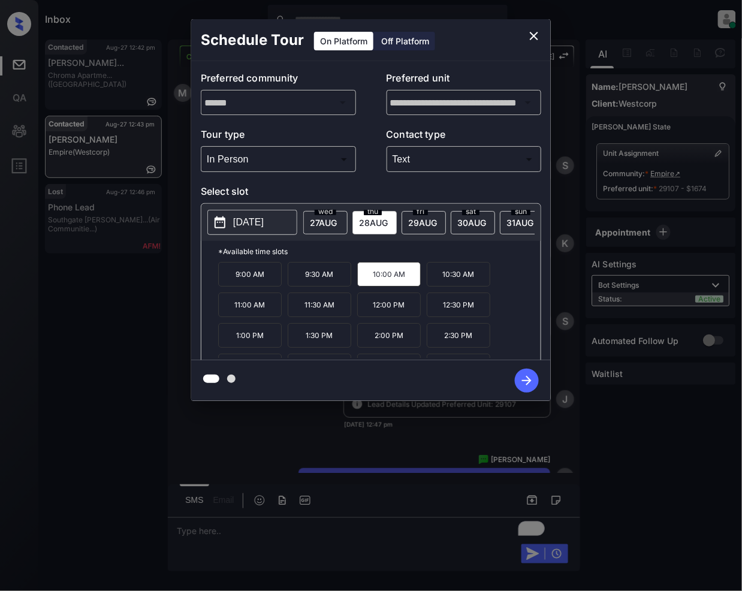
click at [518, 374] on icon "button" at bounding box center [527, 381] width 24 height 24
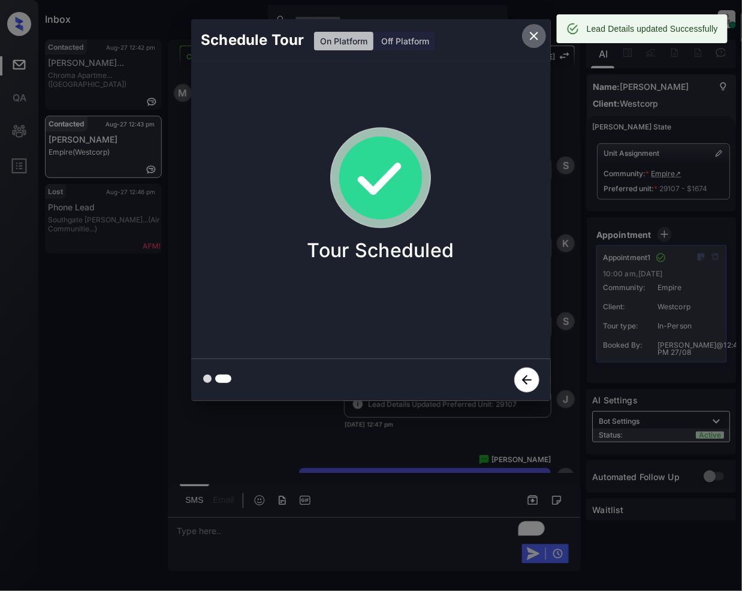
click at [530, 34] on icon "close" at bounding box center [534, 36] width 14 height 14
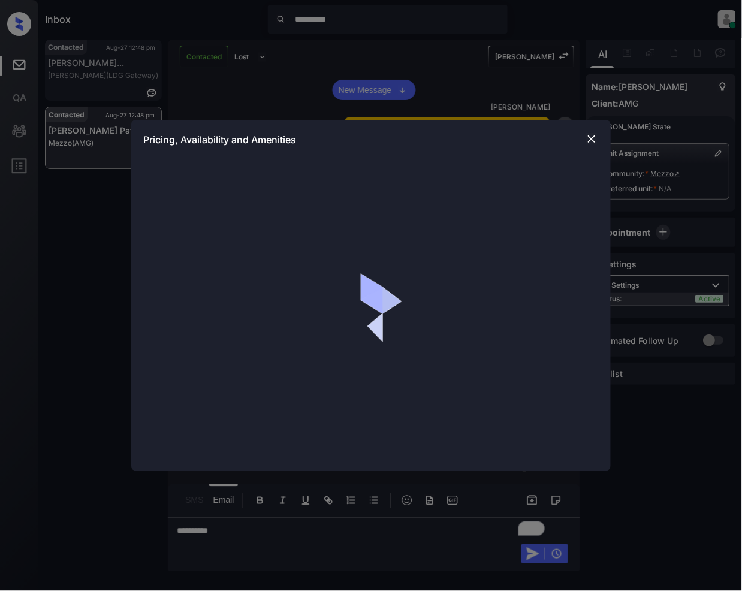
scroll to position [1442, 0]
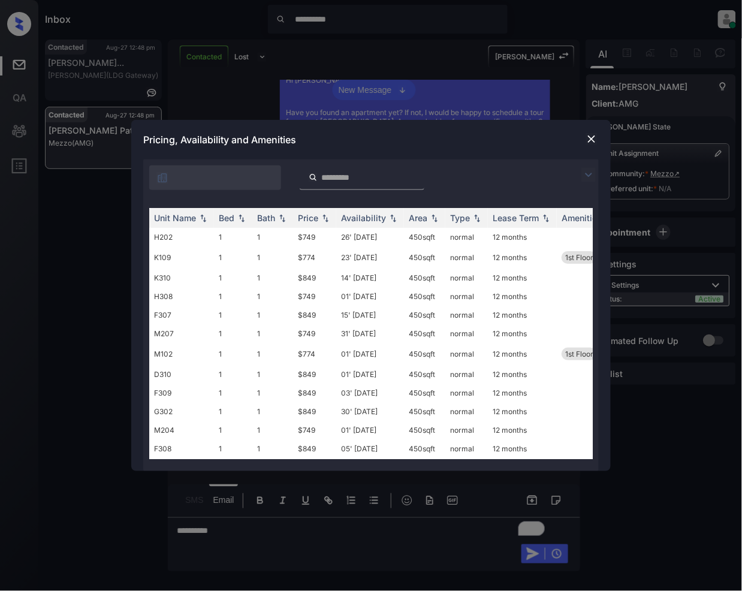
click at [349, 179] on input "search" at bounding box center [369, 178] width 98 height 10
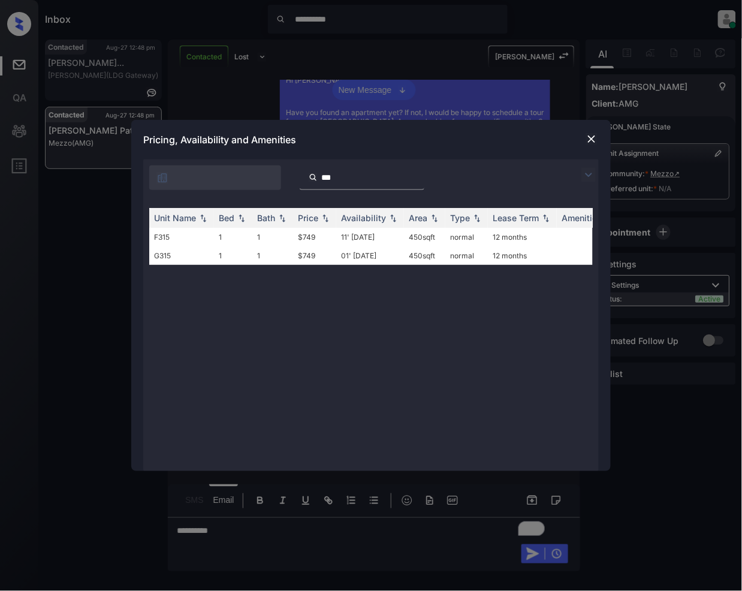
type input "***"
click at [593, 140] on img at bounding box center [592, 139] width 12 height 12
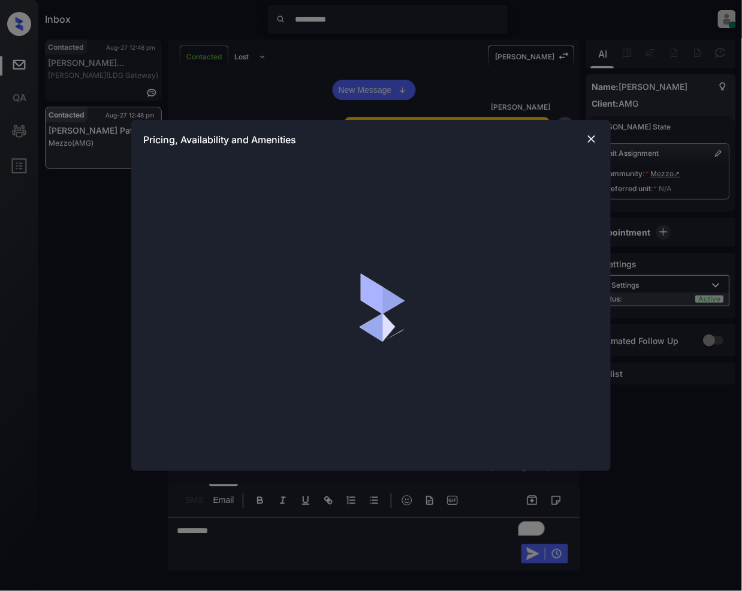
scroll to position [1526, 0]
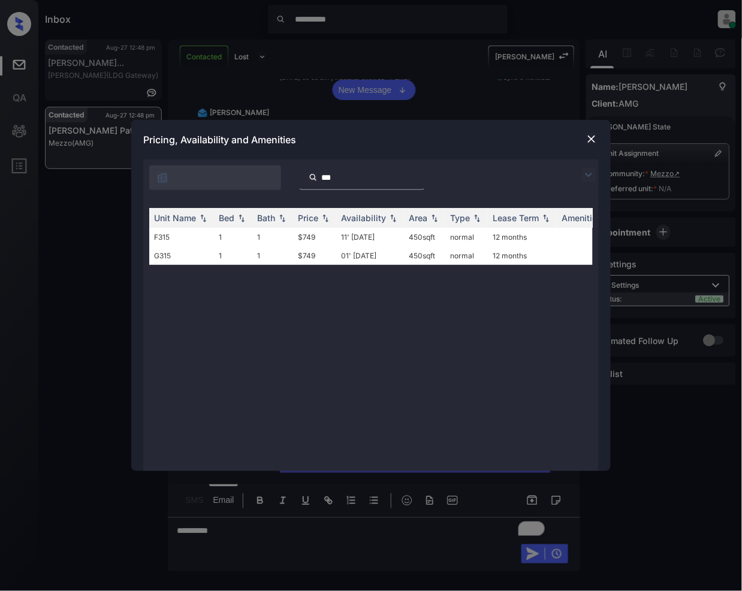
click at [321, 178] on input "***" at bounding box center [369, 178] width 98 height 10
type input "****"
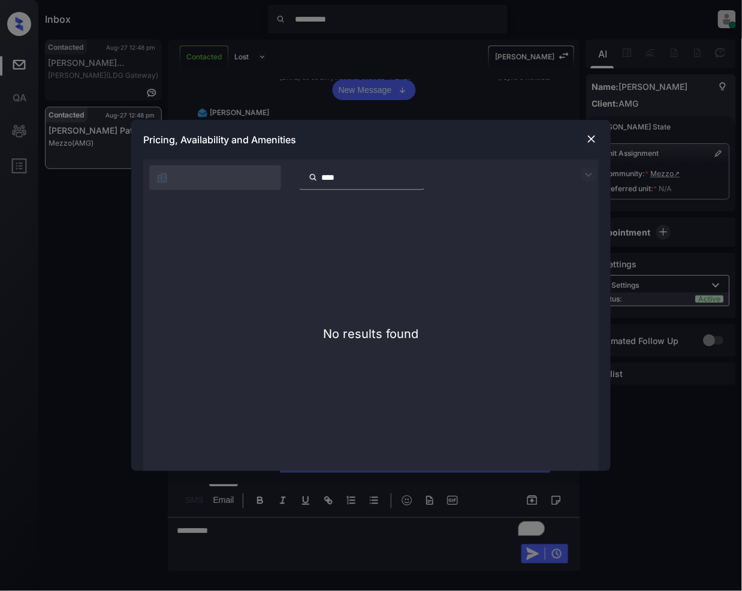
click at [419, 175] on input "****" at bounding box center [369, 178] width 98 height 10
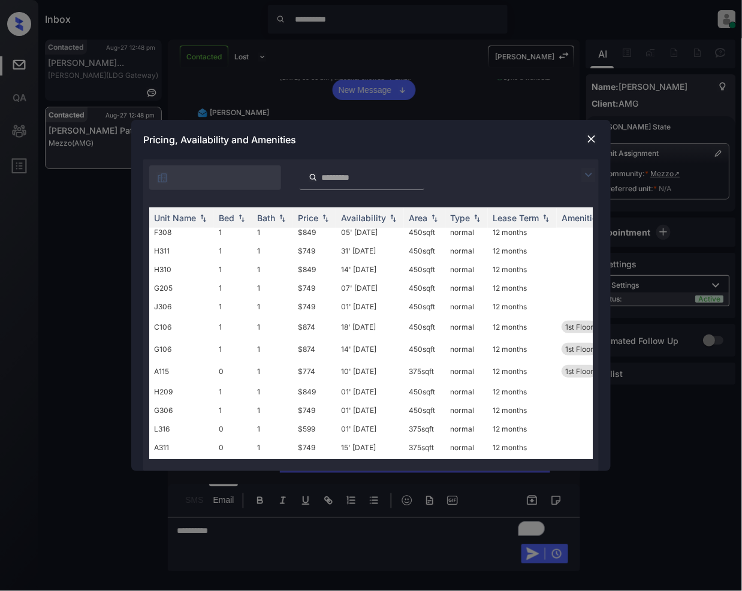
scroll to position [211, 0]
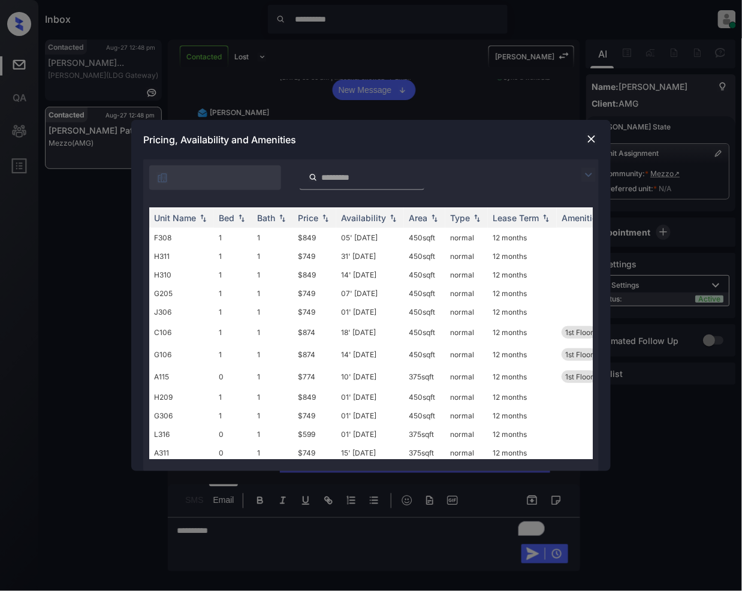
click at [588, 140] on img at bounding box center [592, 139] width 12 height 12
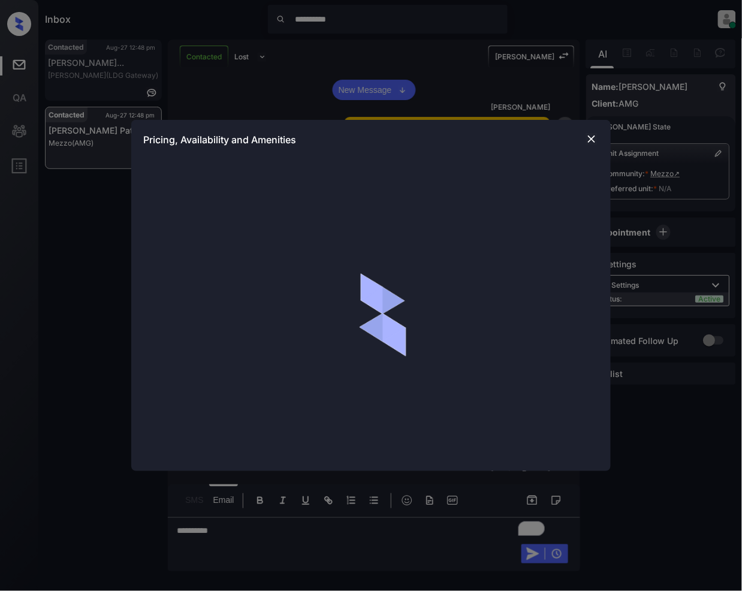
scroll to position [603, 0]
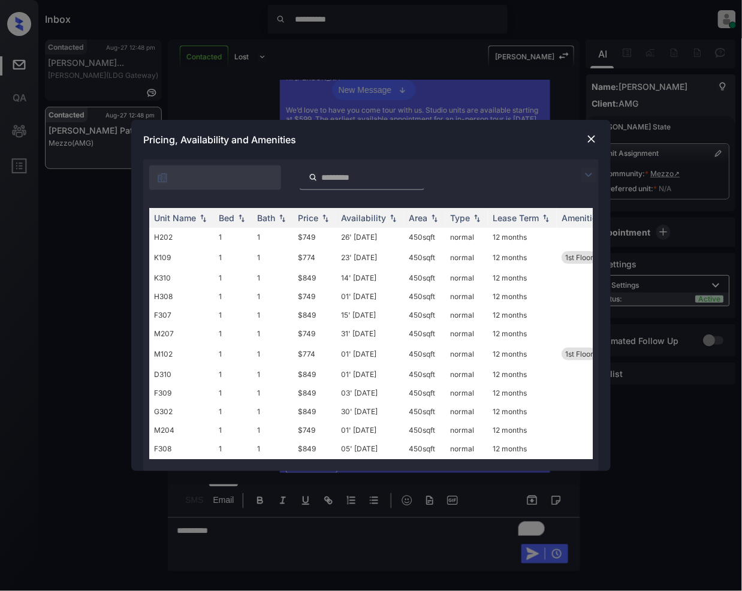
drag, startPoint x: 586, startPoint y: 171, endPoint x: 576, endPoint y: 174, distance: 10.6
click at [586, 170] on img at bounding box center [589, 175] width 14 height 14
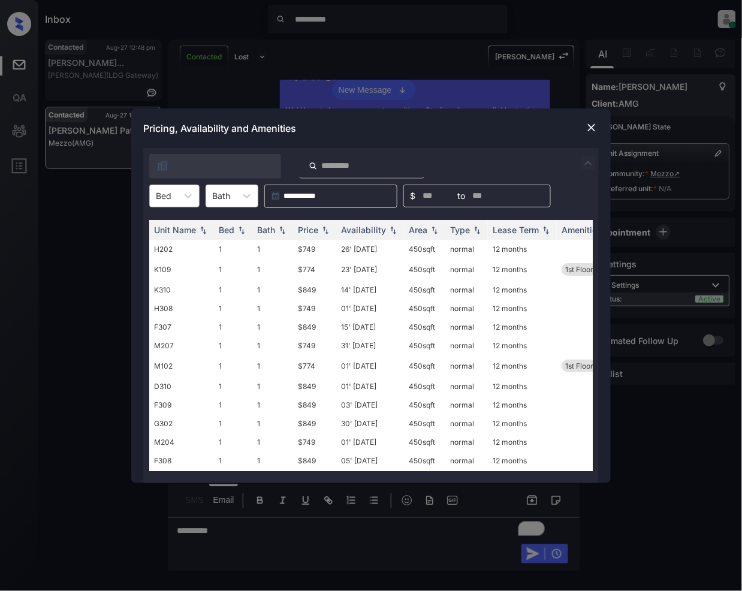
click at [175, 195] on div "Bed" at bounding box center [164, 195] width 28 height 17
click at [169, 226] on div "0" at bounding box center [174, 226] width 50 height 22
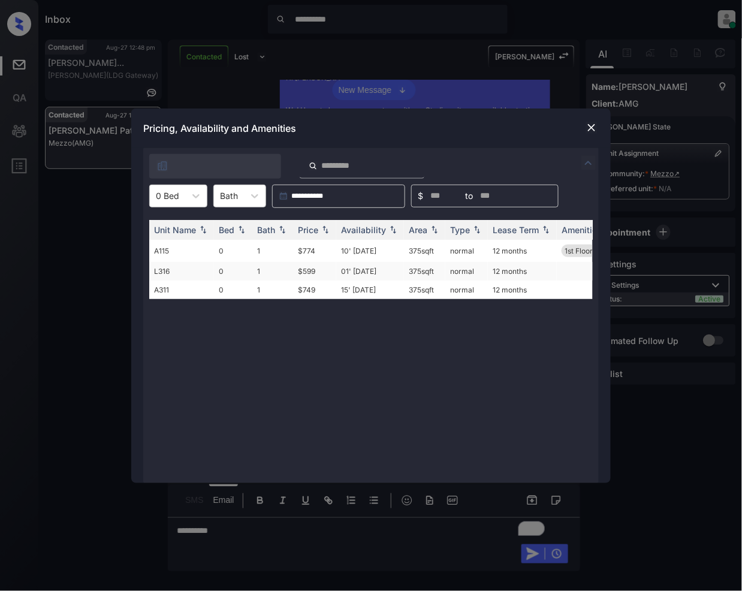
click at [308, 274] on td "$599" at bounding box center [314, 271] width 43 height 19
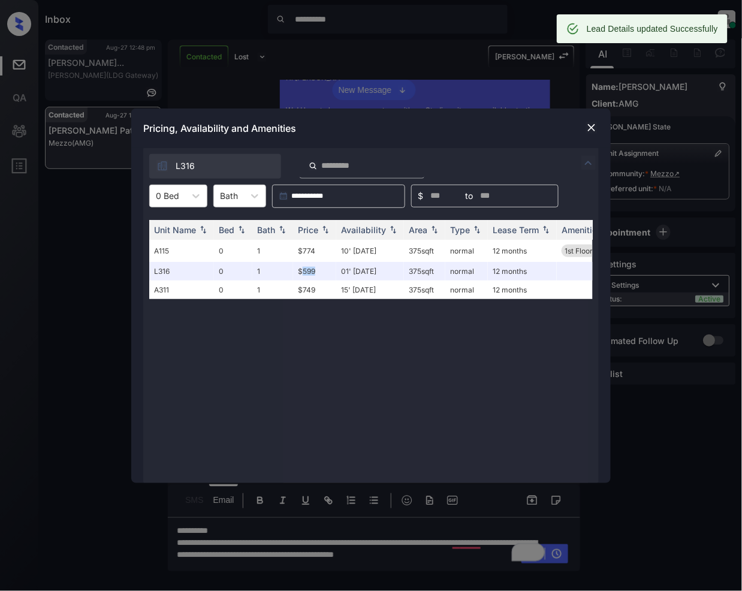
click at [591, 130] on img at bounding box center [592, 128] width 12 height 12
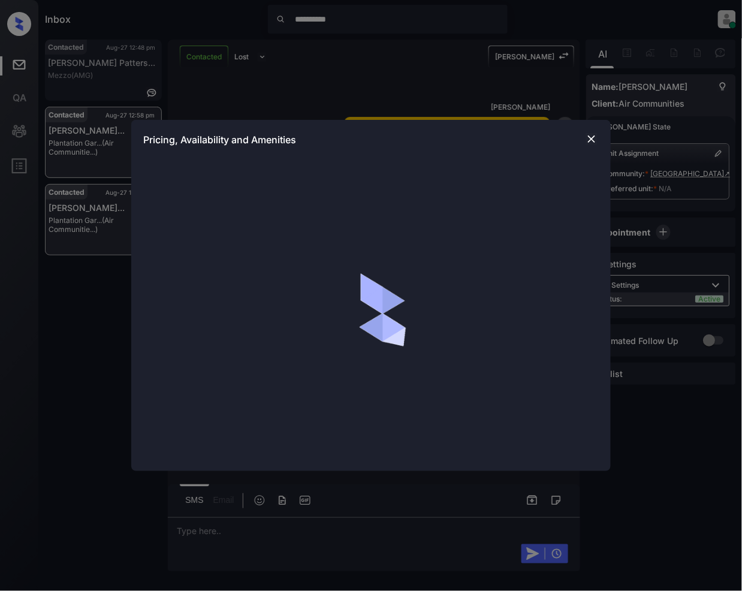
scroll to position [2198, 0]
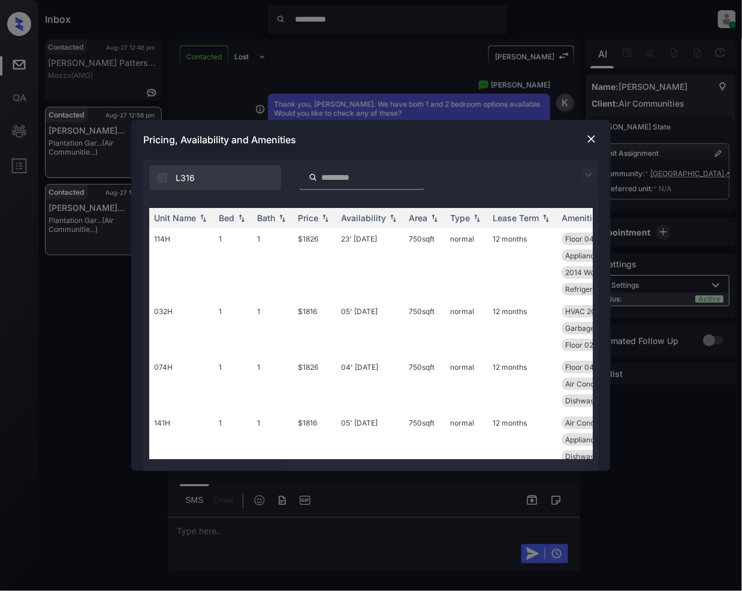
click at [586, 174] on img at bounding box center [589, 175] width 14 height 14
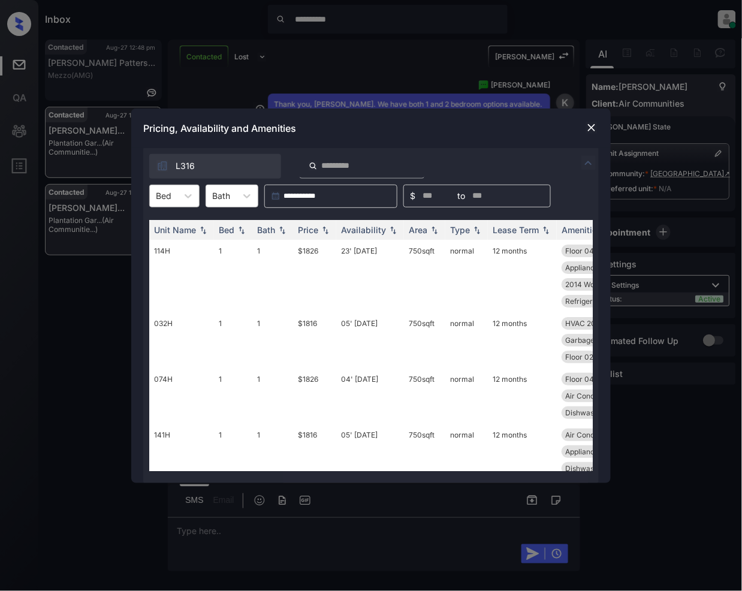
click at [175, 201] on div "Bed" at bounding box center [164, 195] width 28 height 17
drag, startPoint x: 158, startPoint y: 242, endPoint x: 219, endPoint y: 299, distance: 82.7
click at [158, 243] on div "2" at bounding box center [174, 247] width 50 height 22
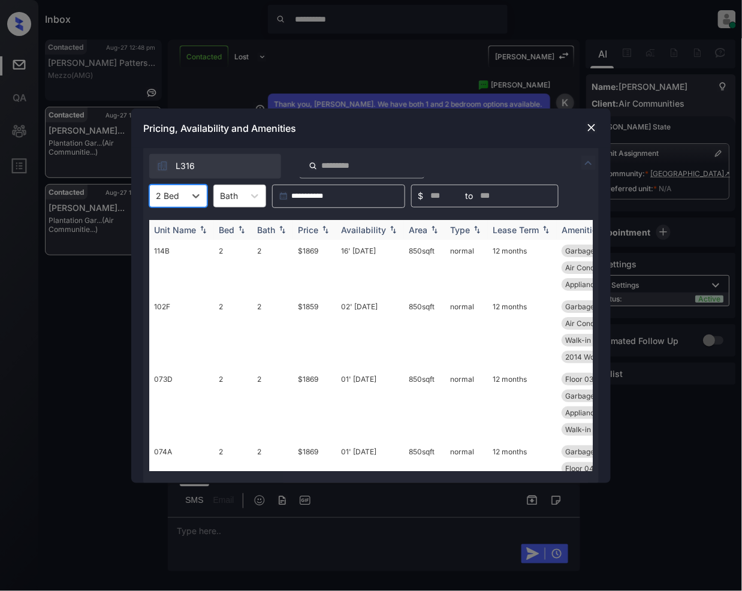
click at [327, 231] on img at bounding box center [326, 229] width 12 height 8
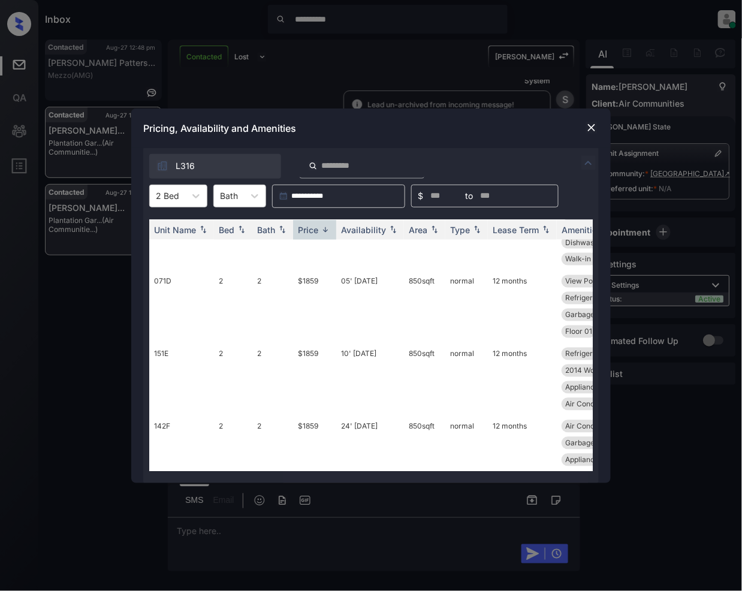
scroll to position [2433, 0]
click at [589, 130] on img at bounding box center [592, 128] width 12 height 12
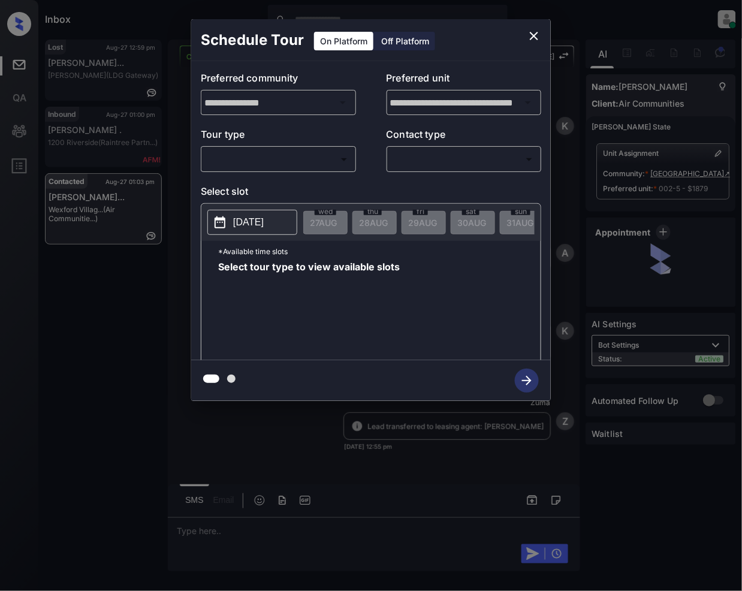
scroll to position [2996, 0]
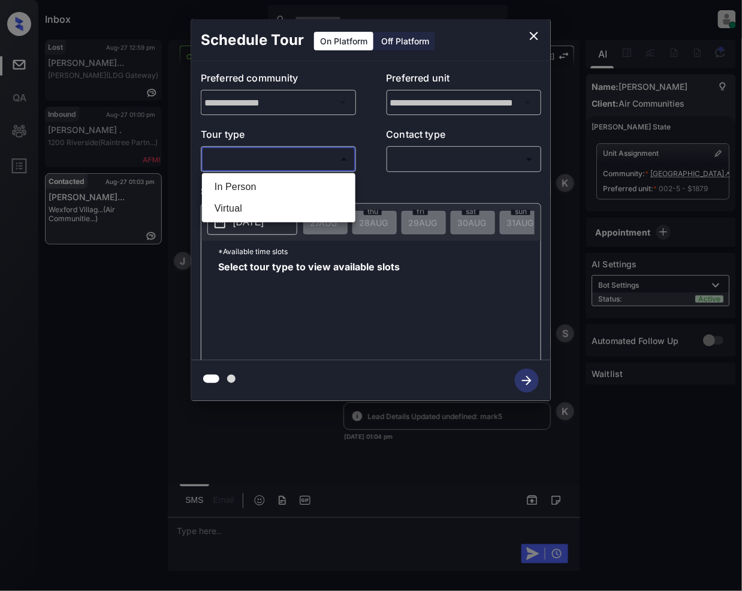
click at [281, 161] on body "Inbox [PERSON_NAME] Online Set yourself offline Set yourself on break Profile S…" at bounding box center [371, 295] width 742 height 591
click at [258, 190] on li "In Person" at bounding box center [279, 187] width 148 height 22
type input "********"
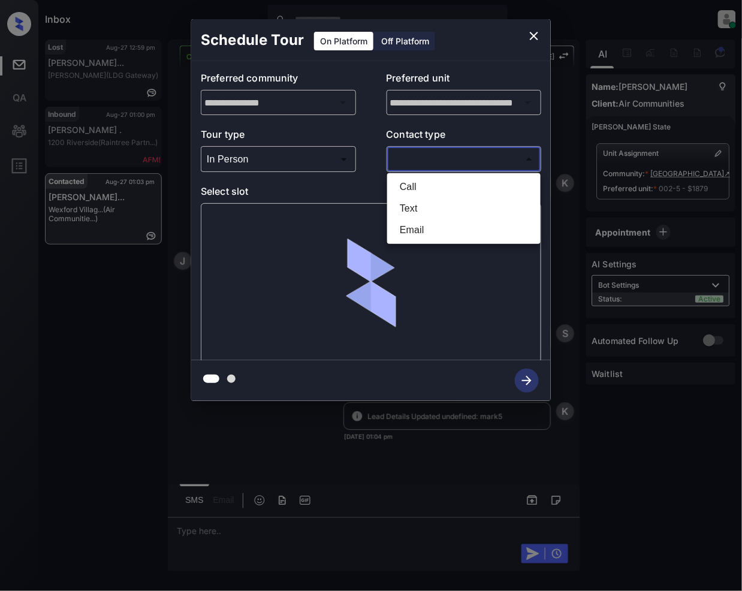
click at [405, 154] on body "Inbox [PERSON_NAME] Online Set yourself offline Set yourself on break Profile S…" at bounding box center [371, 295] width 742 height 591
click at [429, 164] on div at bounding box center [371, 295] width 742 height 591
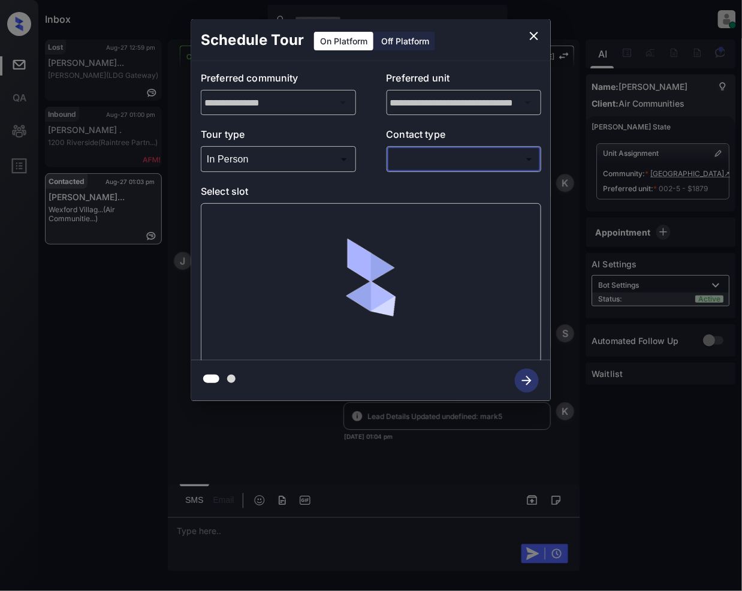
click at [413, 161] on body "Inbox [PERSON_NAME] Online Set yourself offline Set yourself on break Profile S…" at bounding box center [371, 295] width 742 height 591
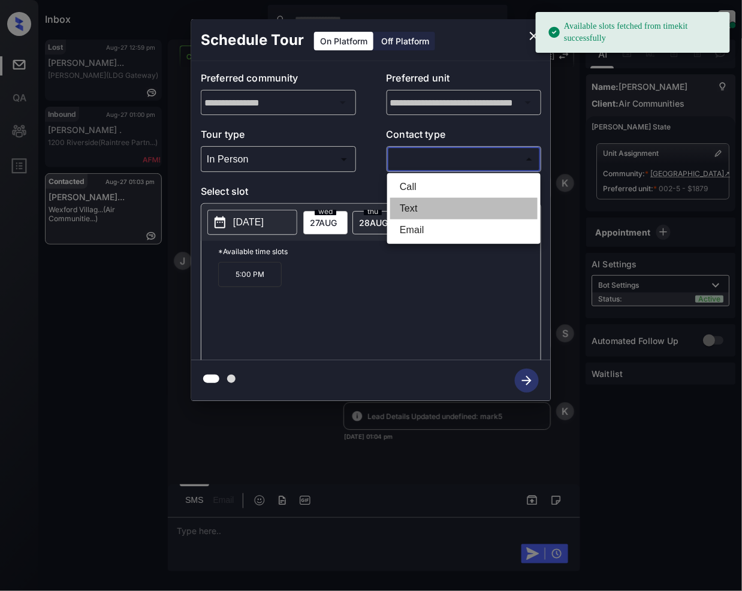
click at [408, 207] on li "Text" at bounding box center [464, 209] width 148 height 22
type input "****"
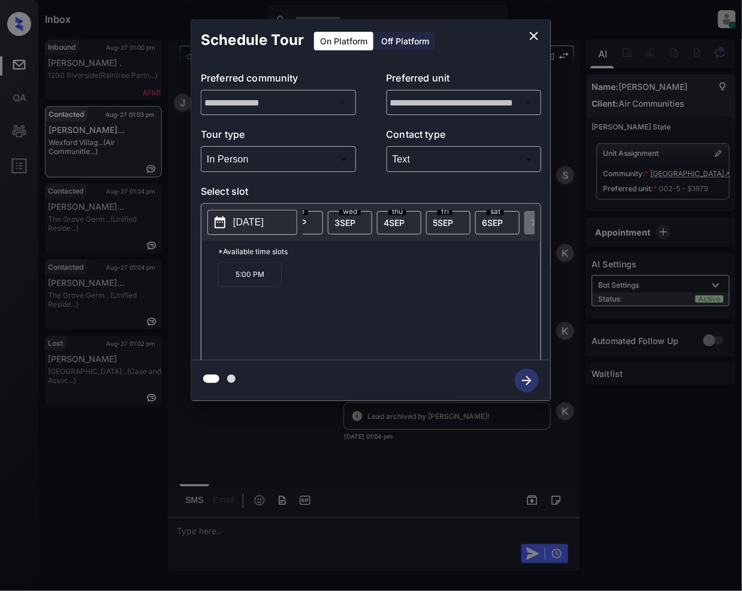
scroll to position [0, 351]
click at [530, 34] on icon "close" at bounding box center [534, 36] width 14 height 14
